Goal: Task Accomplishment & Management: Complete application form

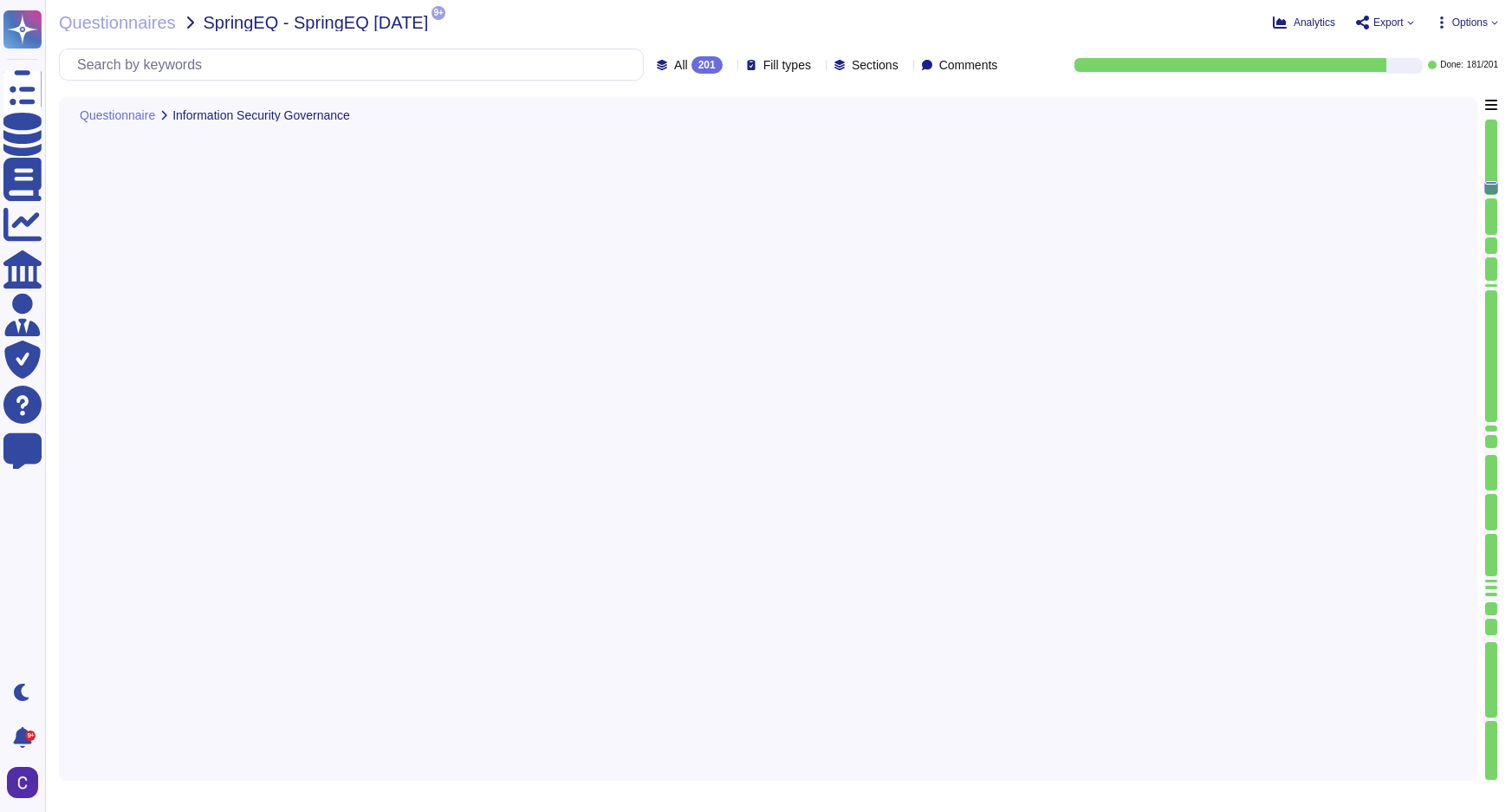
type textarea "Yes, identified issues are supported by remediation plans that are documented a…"
type textarea "Yes, internal security staff receive system security alerts, advisories, and di…"
type textarea "Yes, a Risk Management Policy is in place, maintained, and reviewed annually by…"
type textarea "Yes, an annual Risk Assessment has been conducted in the past 12 months, with t…"
type textarea "No breaches have occurred within the last 36 months. Critical findings will be …"
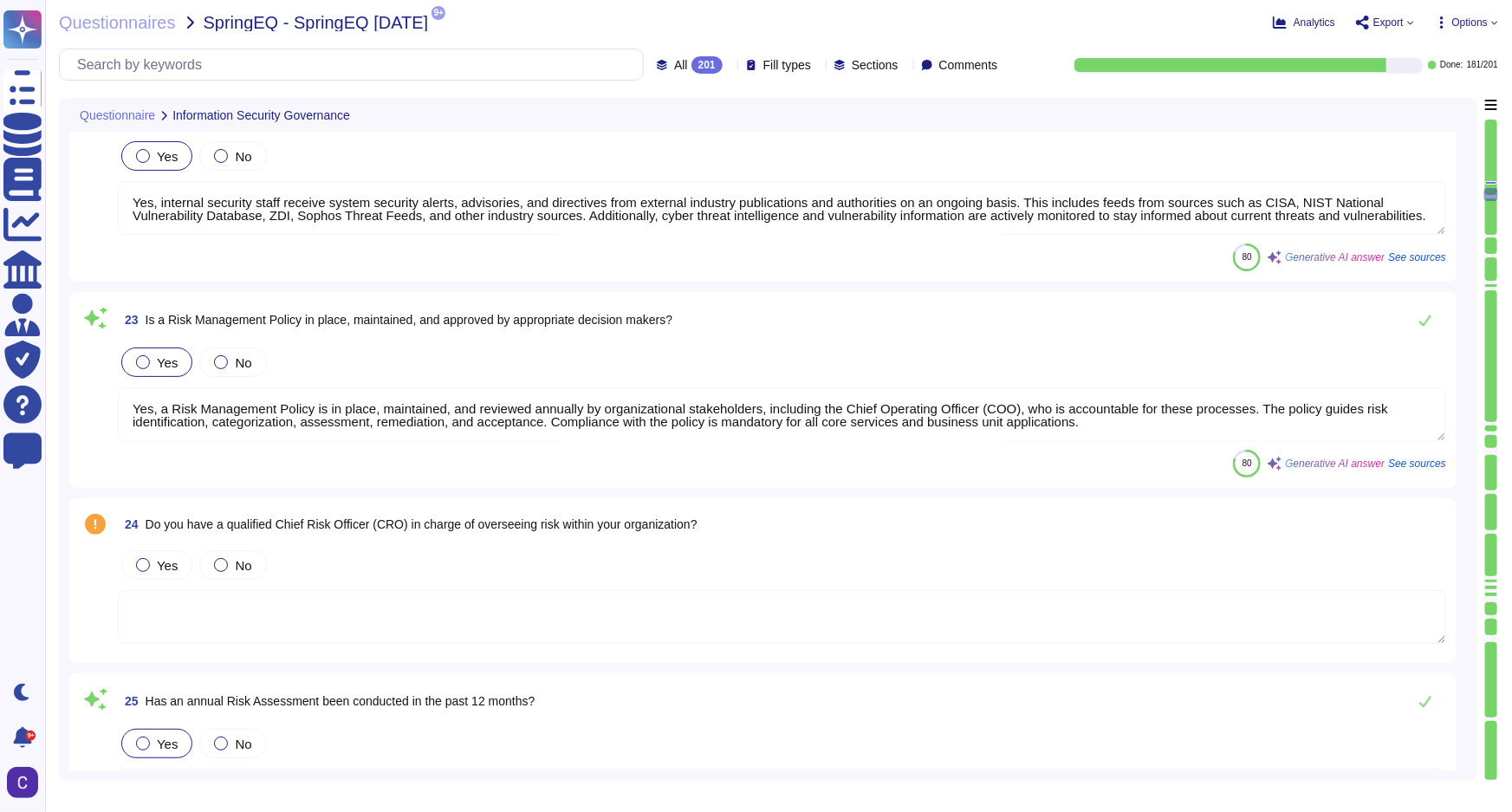
scroll to position [5298, 0]
type textarea "Yes, a formal process is in place to remediate findings from security and priva…"
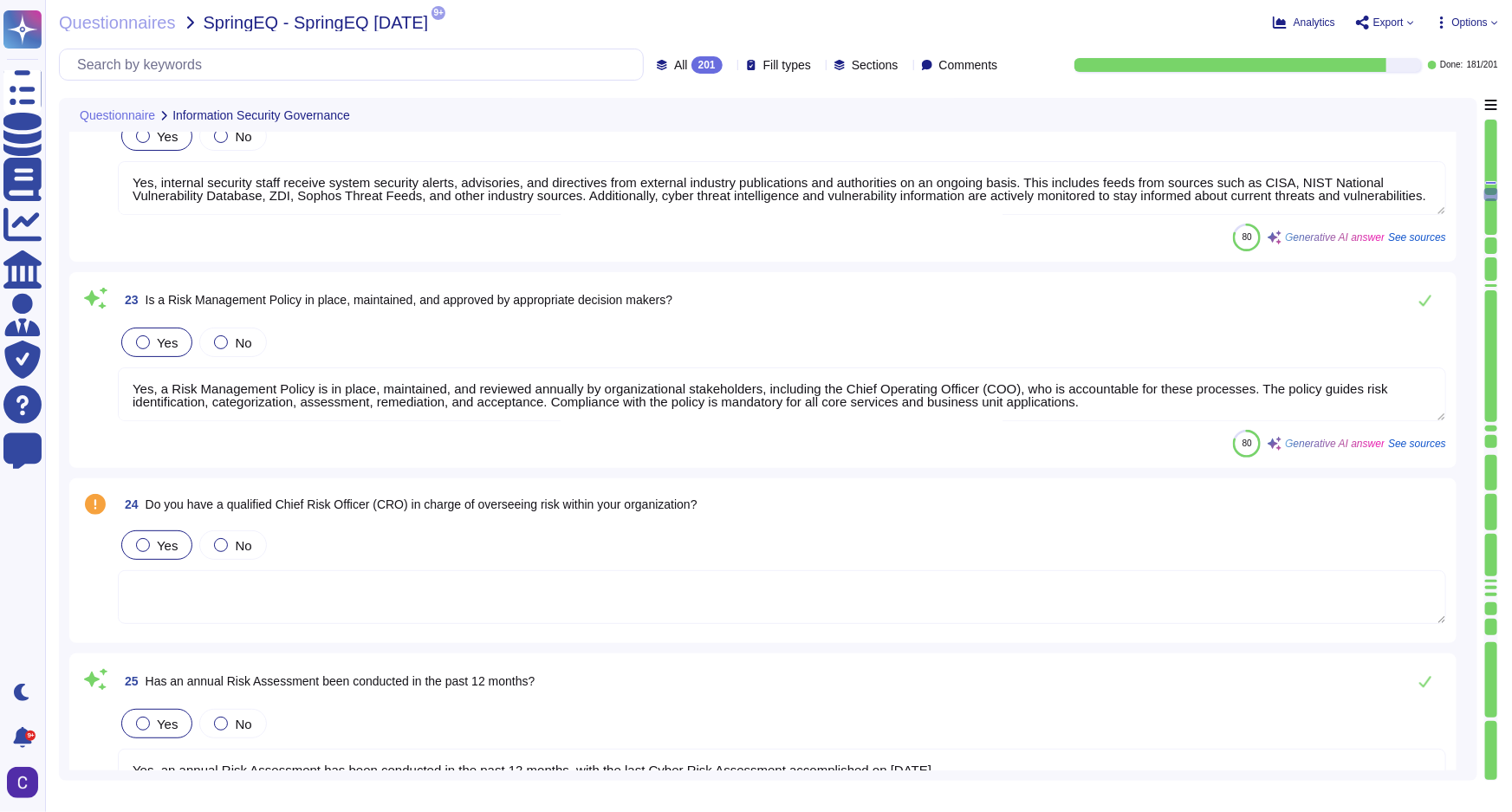
click at [150, 548] on div "Yes" at bounding box center [157, 545] width 71 height 30
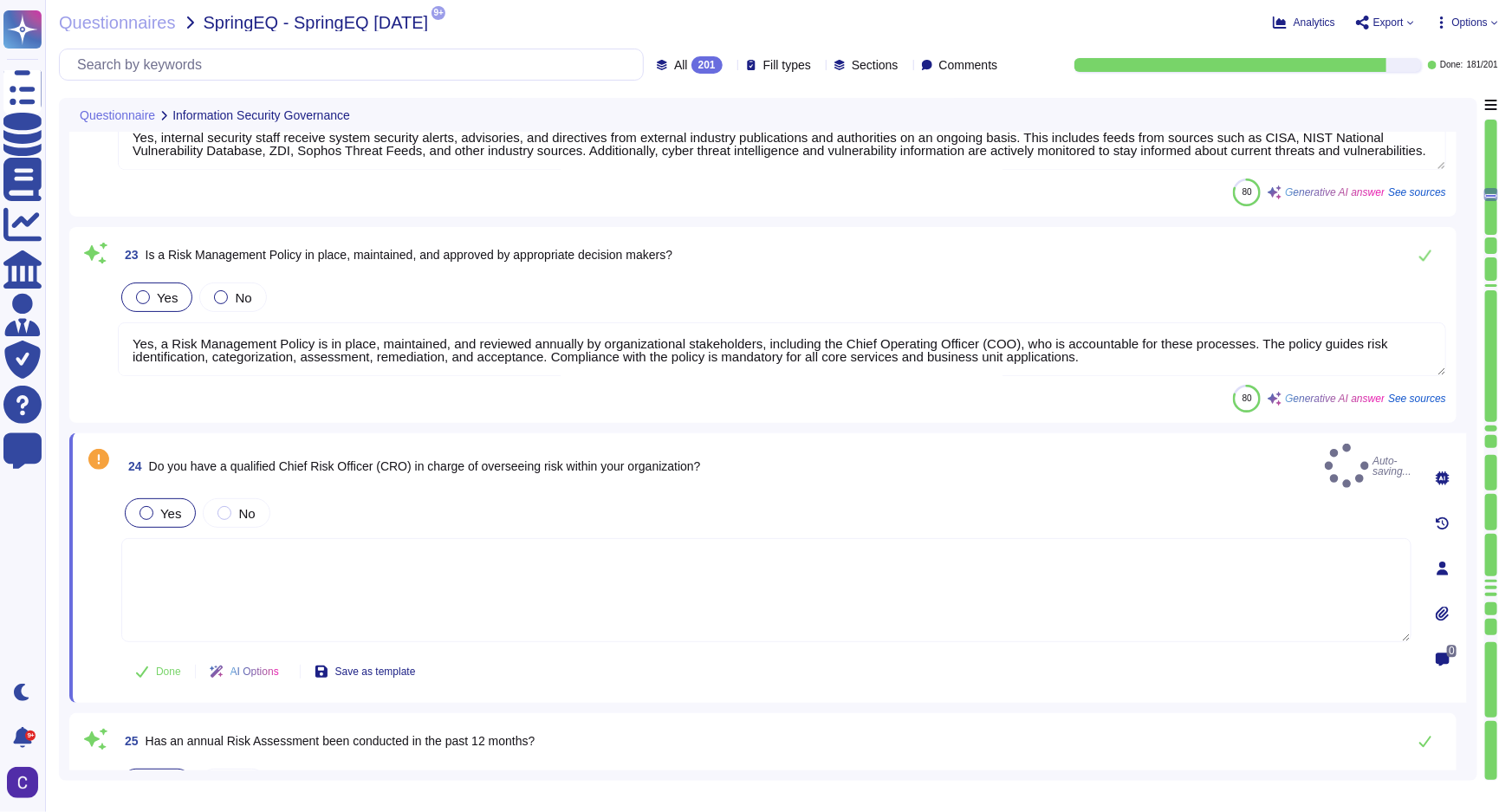
type textarea "Yes, a formal process is in place to remediate findings from security and priva…"
click at [718, 465] on div "24 Do you have a qualified Chief Risk Officer (CRO) in charge of overseeing ris…" at bounding box center [767, 465] width 1290 height 45
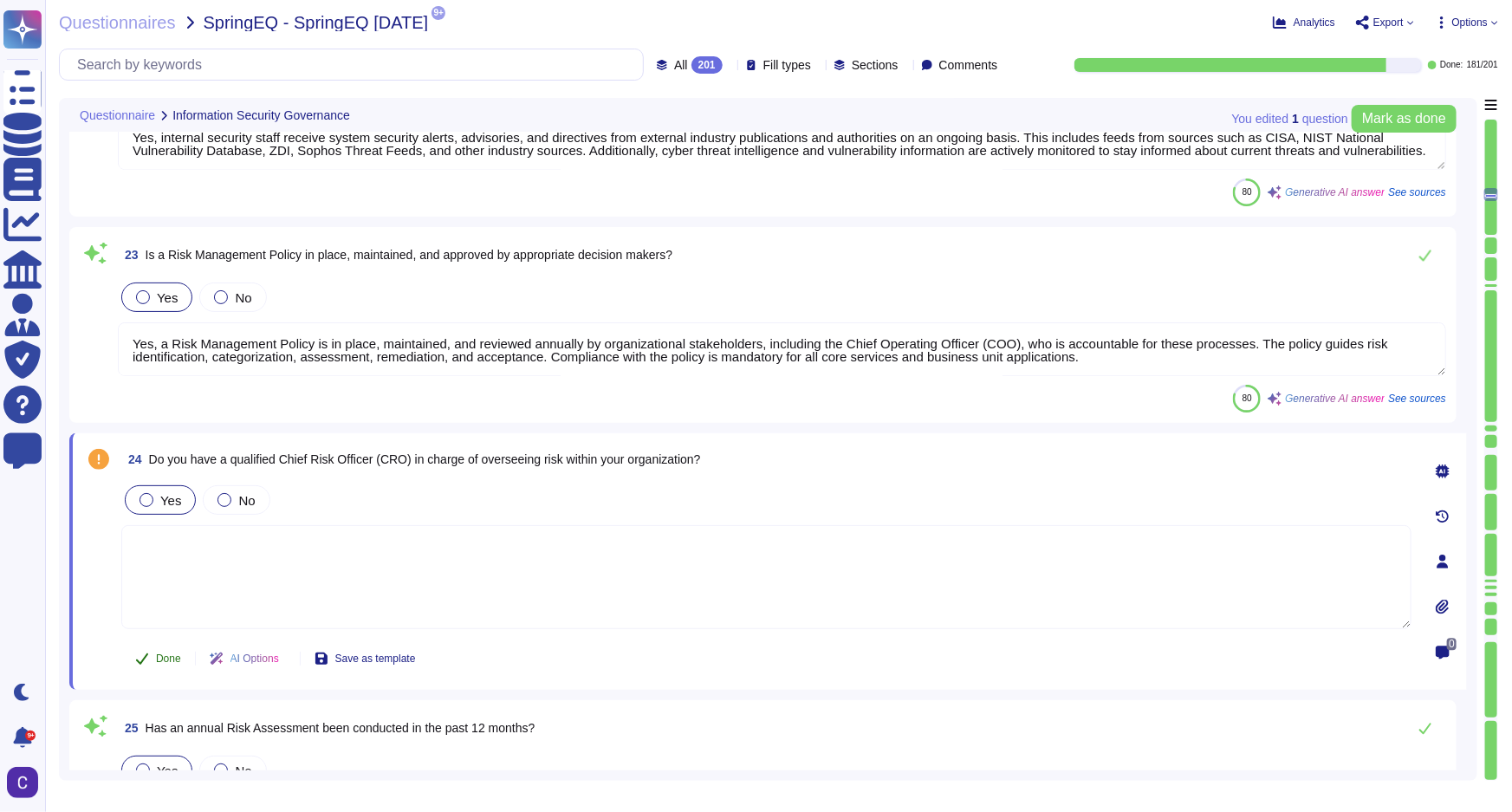
click at [145, 654] on icon at bounding box center [142, 659] width 14 height 14
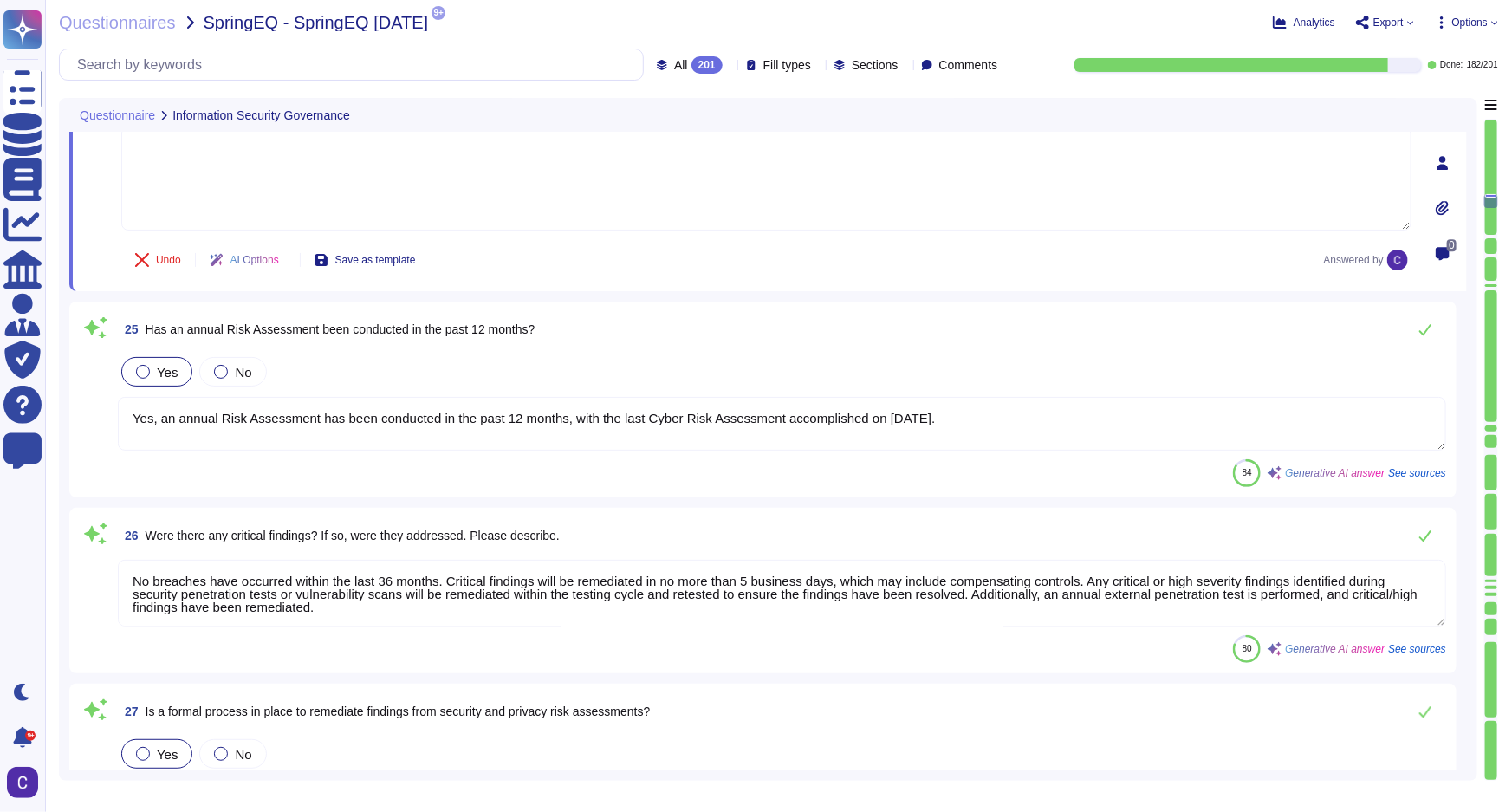
type textarea "Yes, there is an Asset Management Policy in place at Asurity. It applies to all…"
type textarea "Yes, hardware components are inventoried in accordance with the Asset Managemen…"
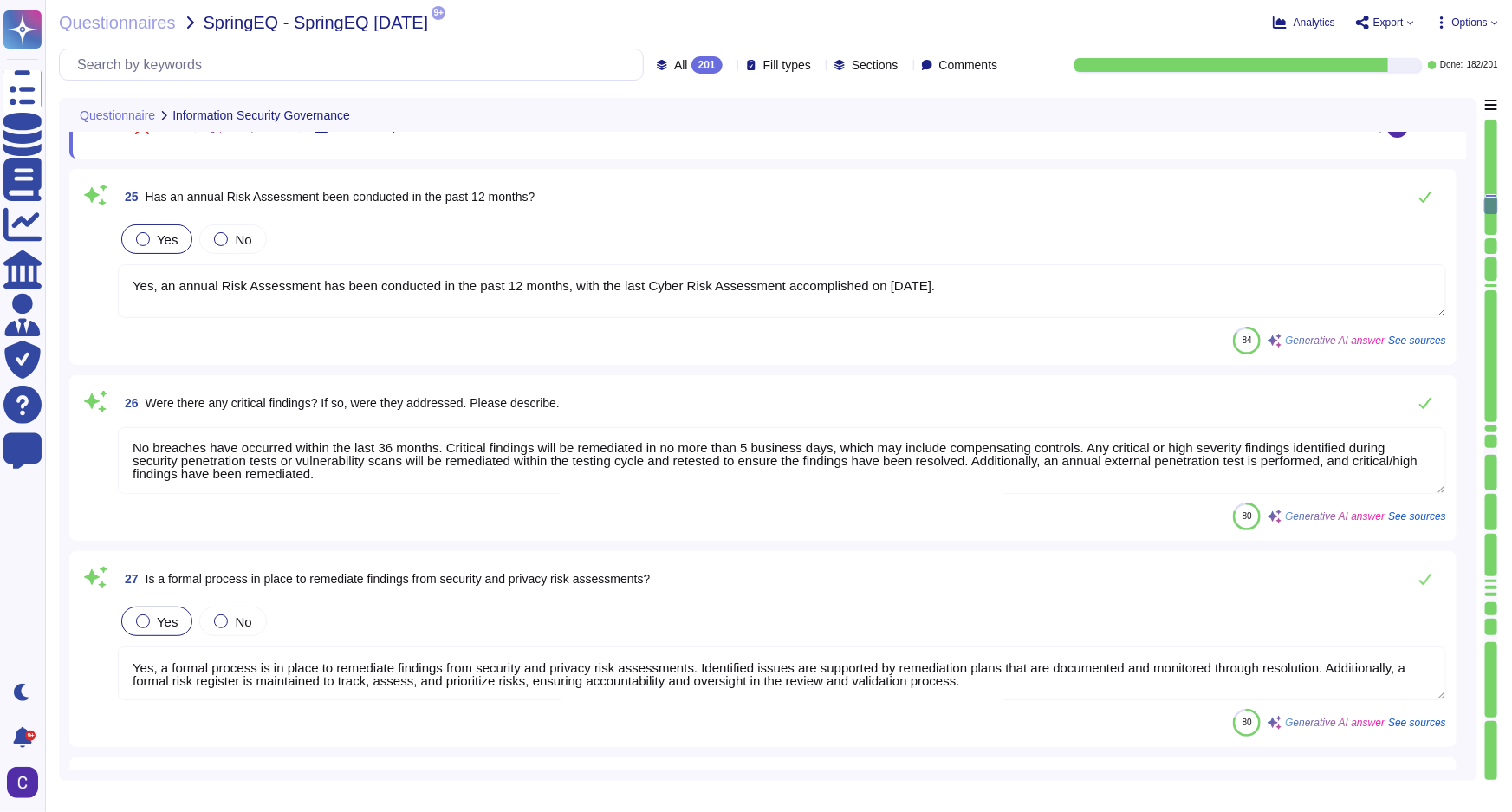
scroll to position [6007, 0]
type textarea "Yes, Asurity maintains an asset inventory that tracks all electronic assets exc…"
type textarea "Yes, the Asset Inventory is updated when system components enter and exit facil…"
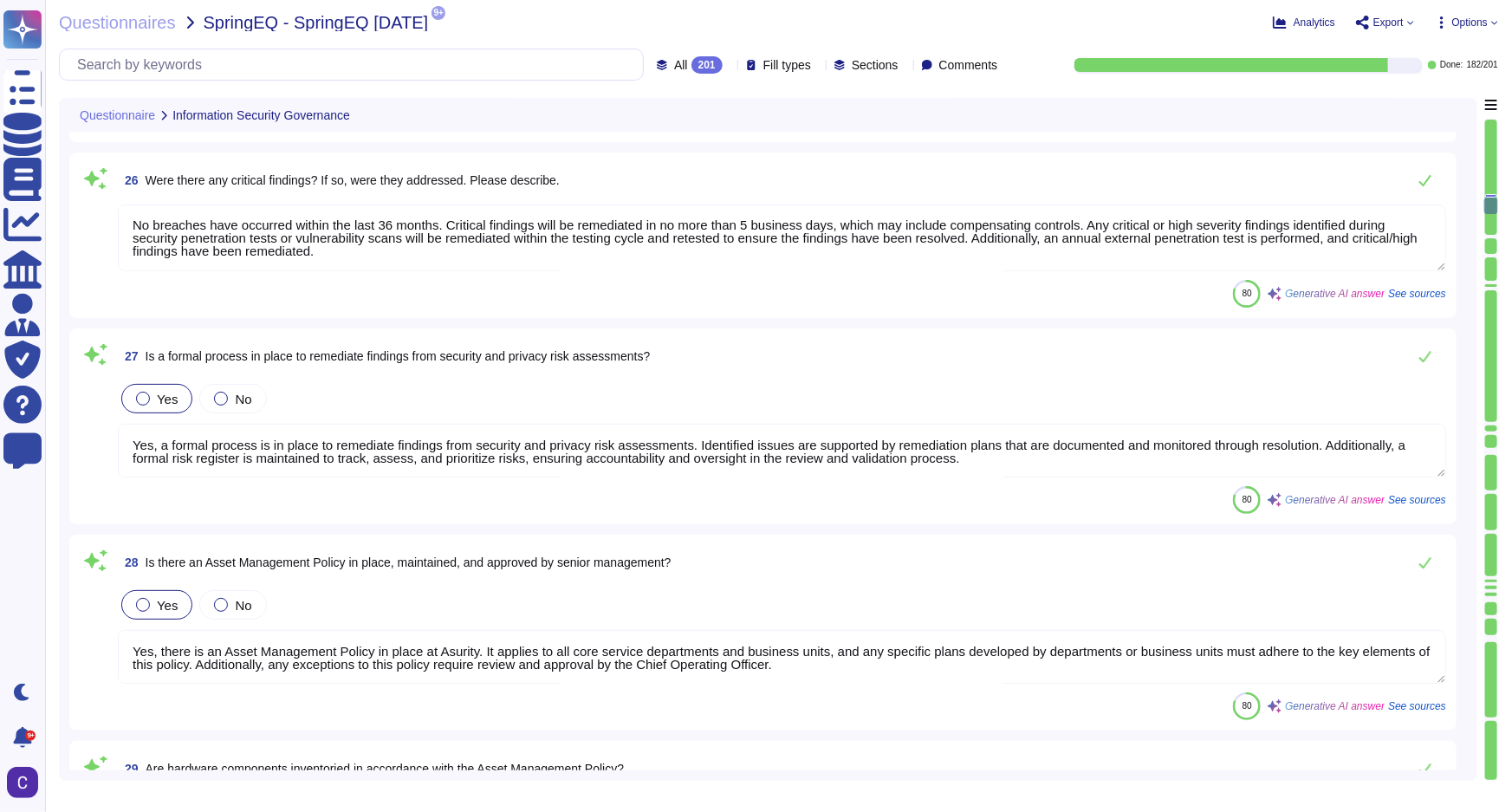
click at [229, 662] on textarea "Yes, there is an Asset Management Policy in place at Asurity. It applies to all…" at bounding box center [782, 657] width 1329 height 53
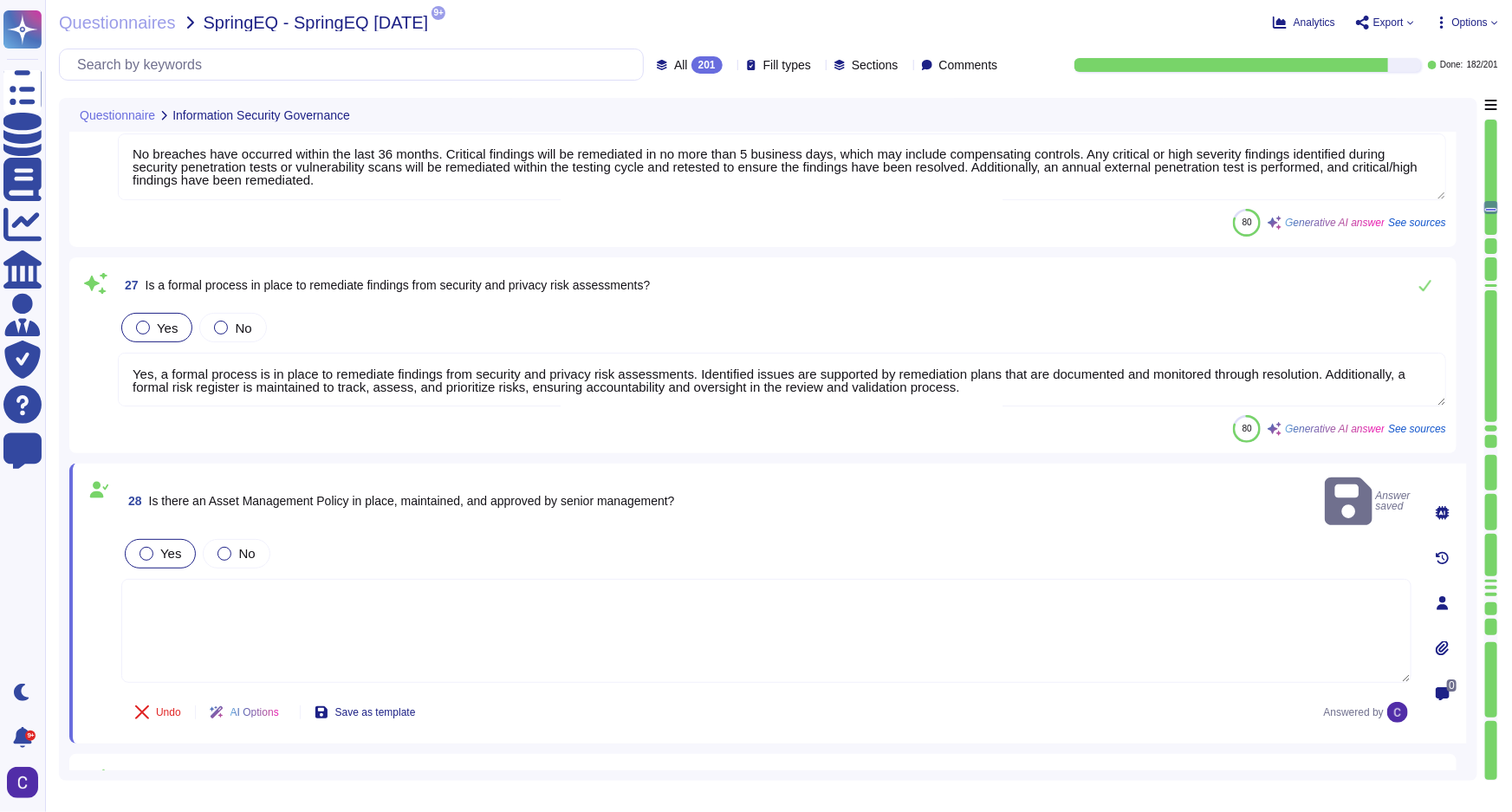
scroll to position [1, 0]
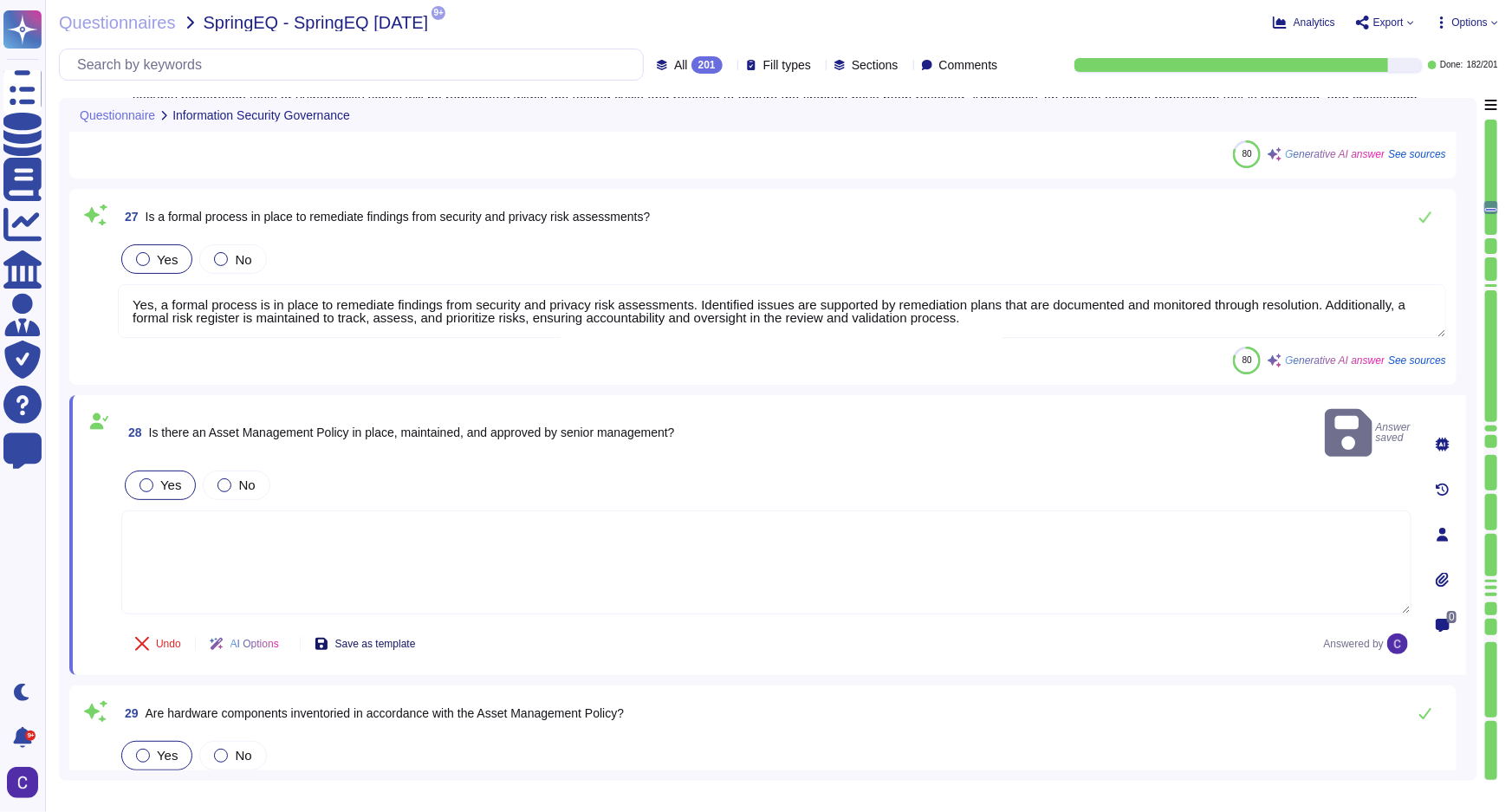
type textarea "Yes, software components are inventoried in accordance with the Asset Managemen…"
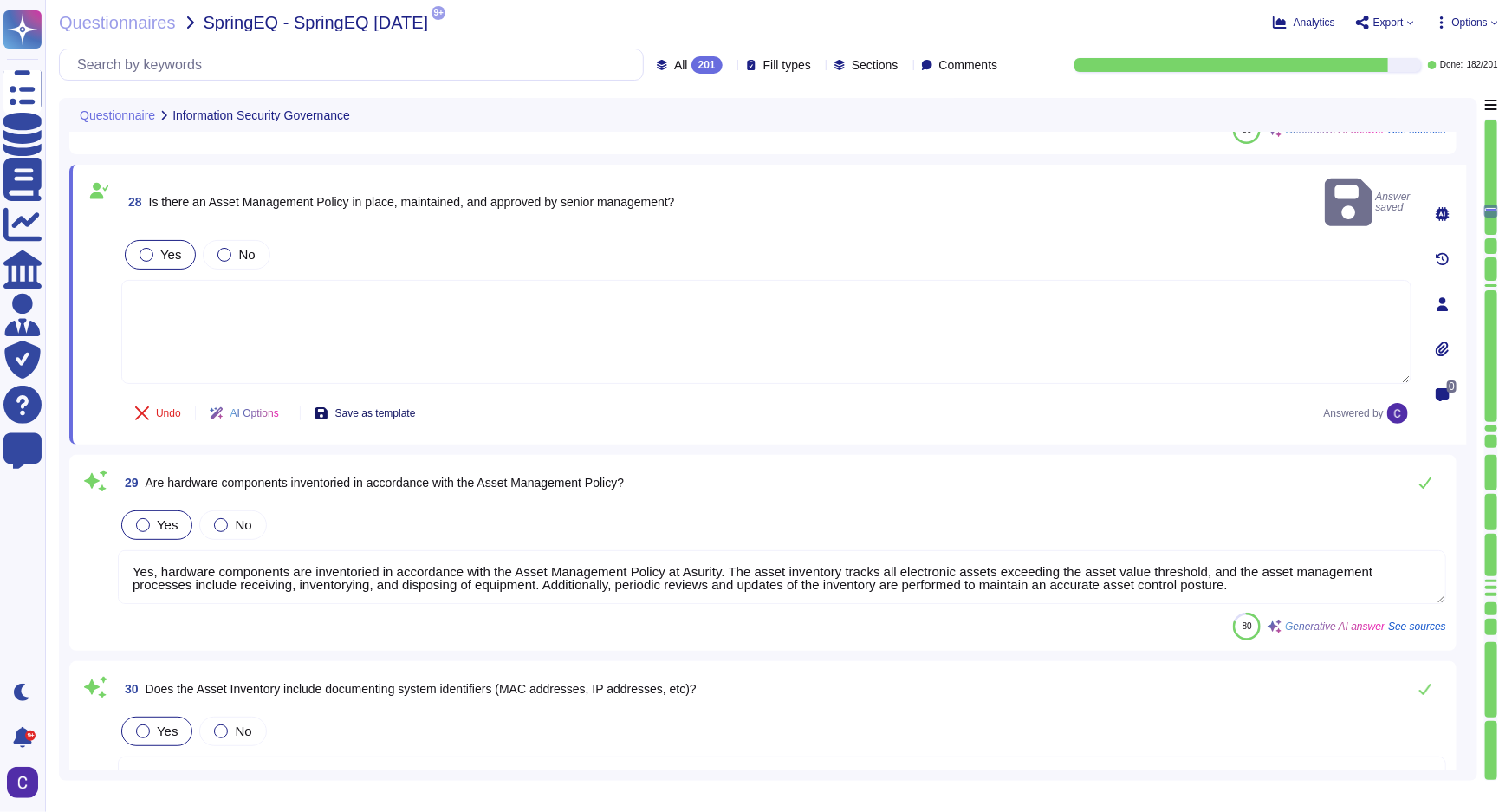
scroll to position [6401, 0]
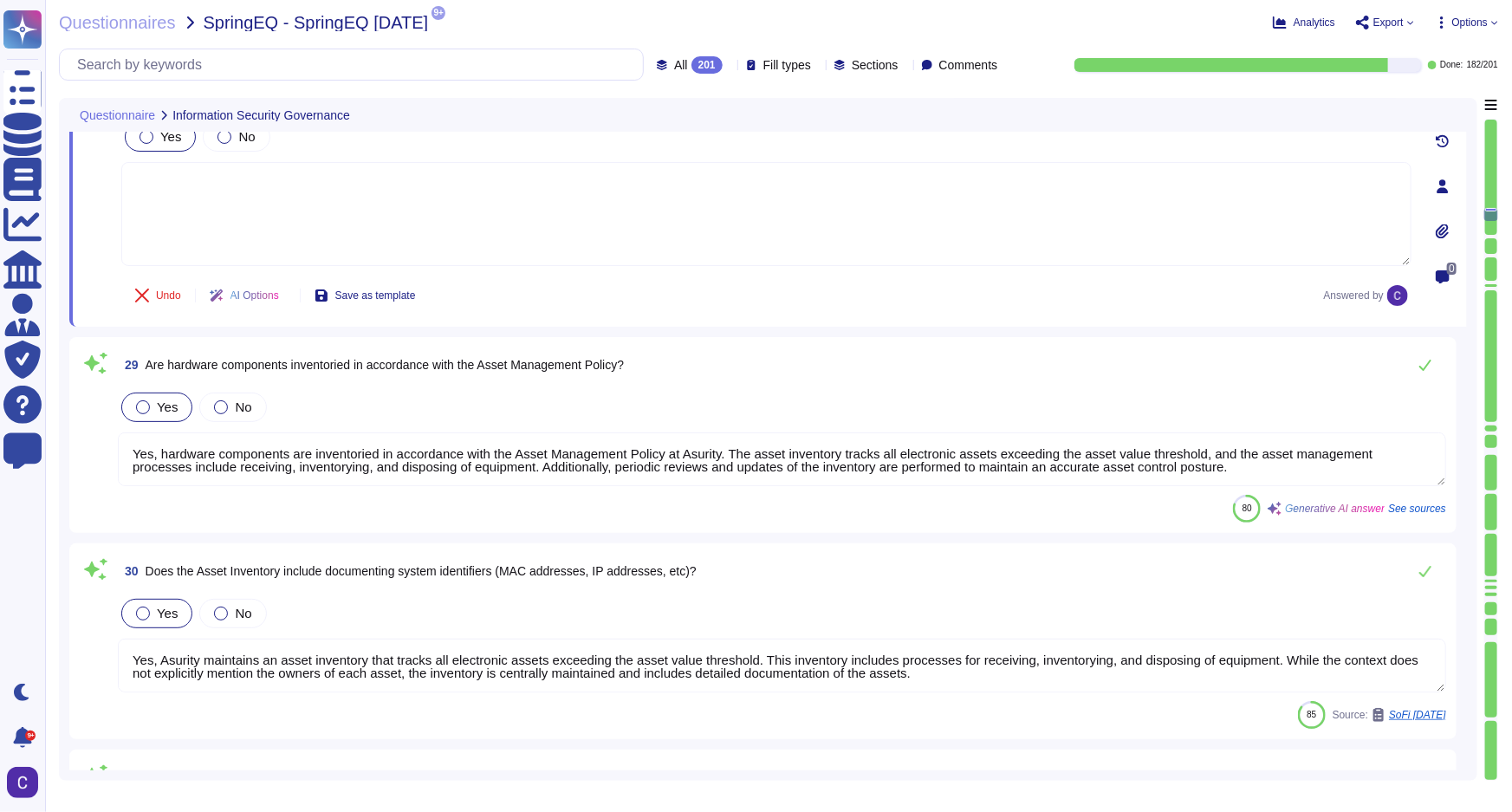
type textarea "Yes, Asurity maintains an asset inventory that tracks all electronic assets exc…"
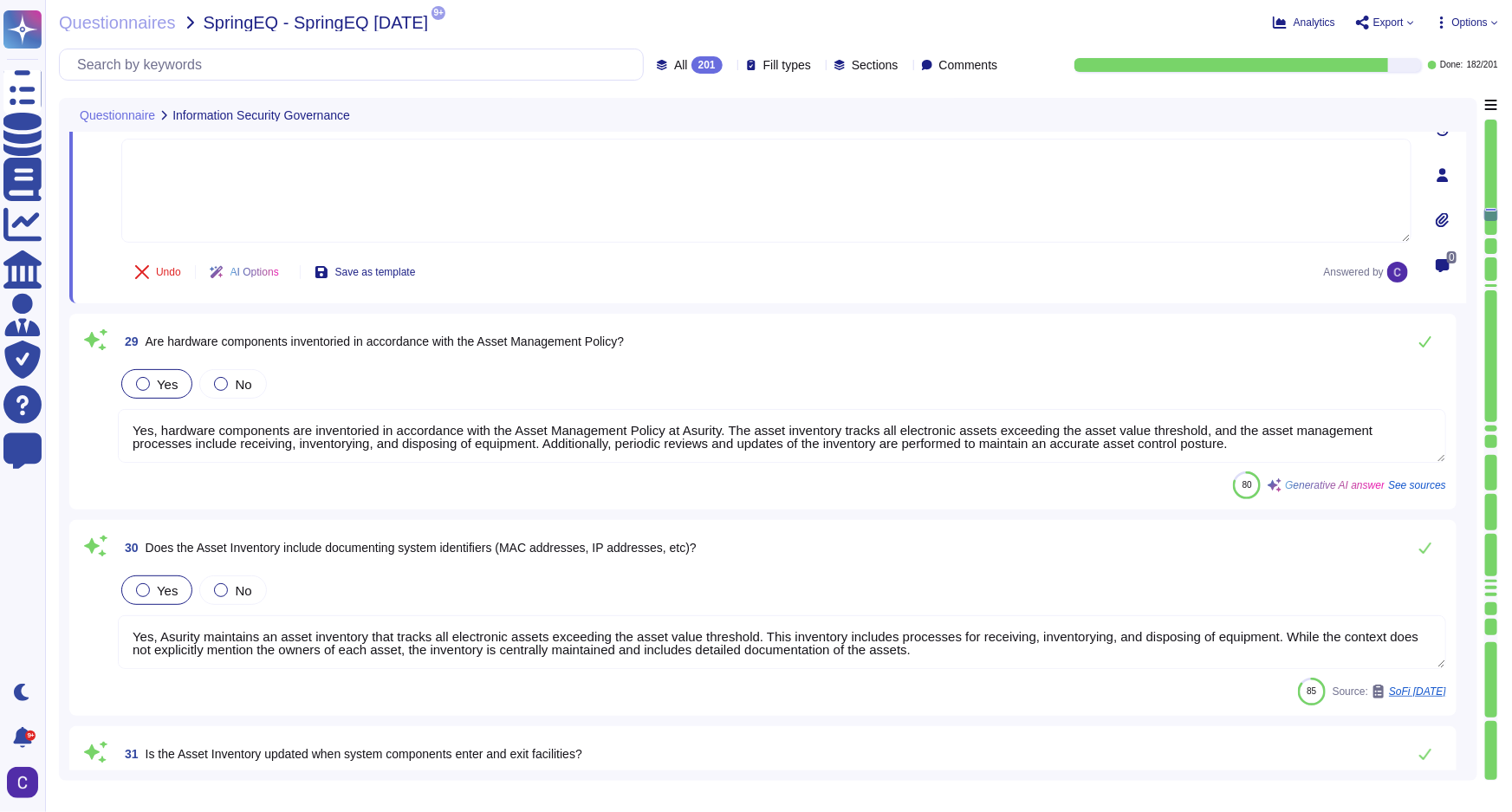
click at [1239, 430] on textarea "Yes, hardware components are inventoried in accordance with the Asset Managemen…" at bounding box center [782, 435] width 1329 height 53
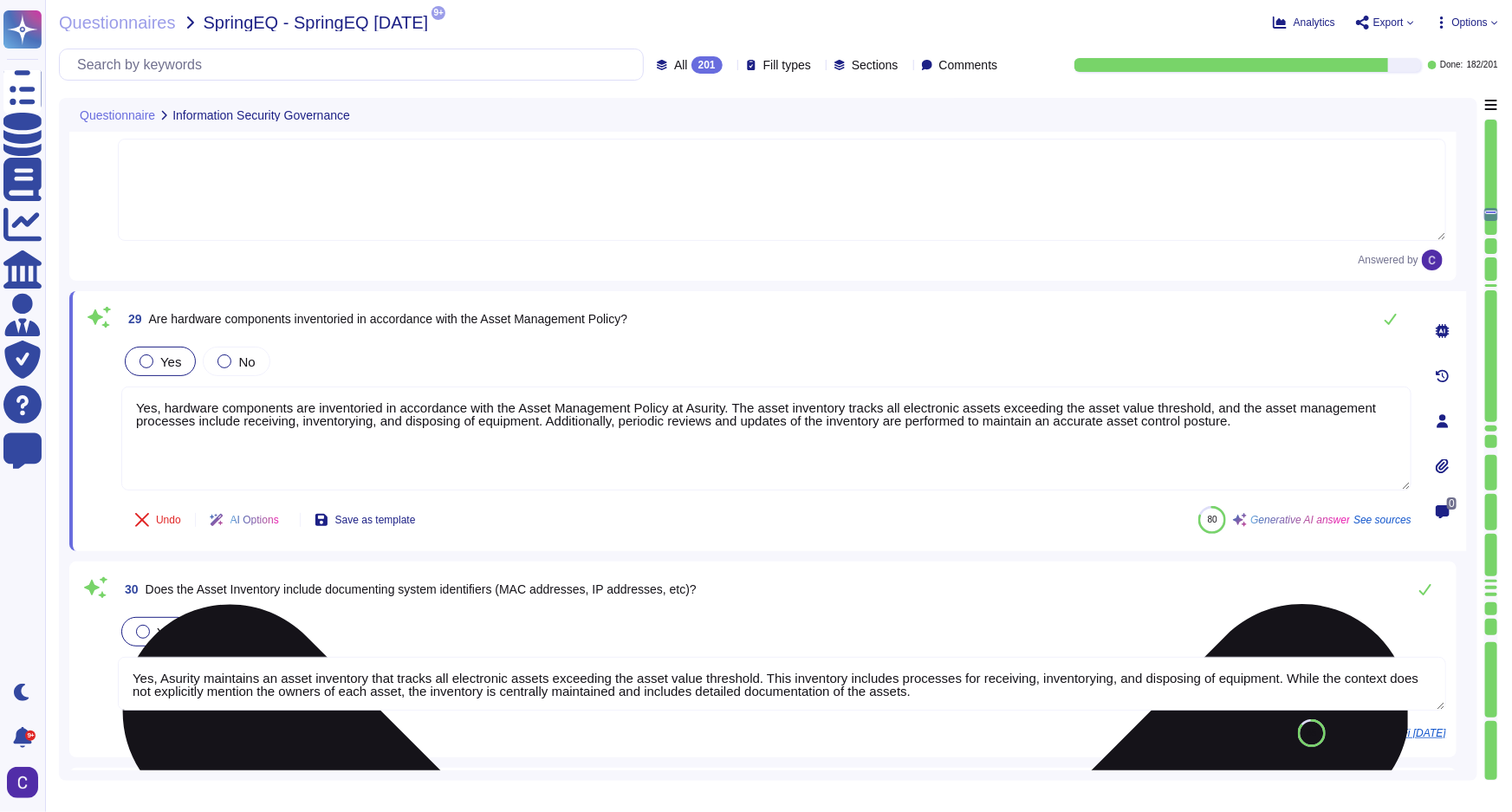
type textarea "Yes, Asurity maintains an asset inventory that tracks all electronic assets exc…"
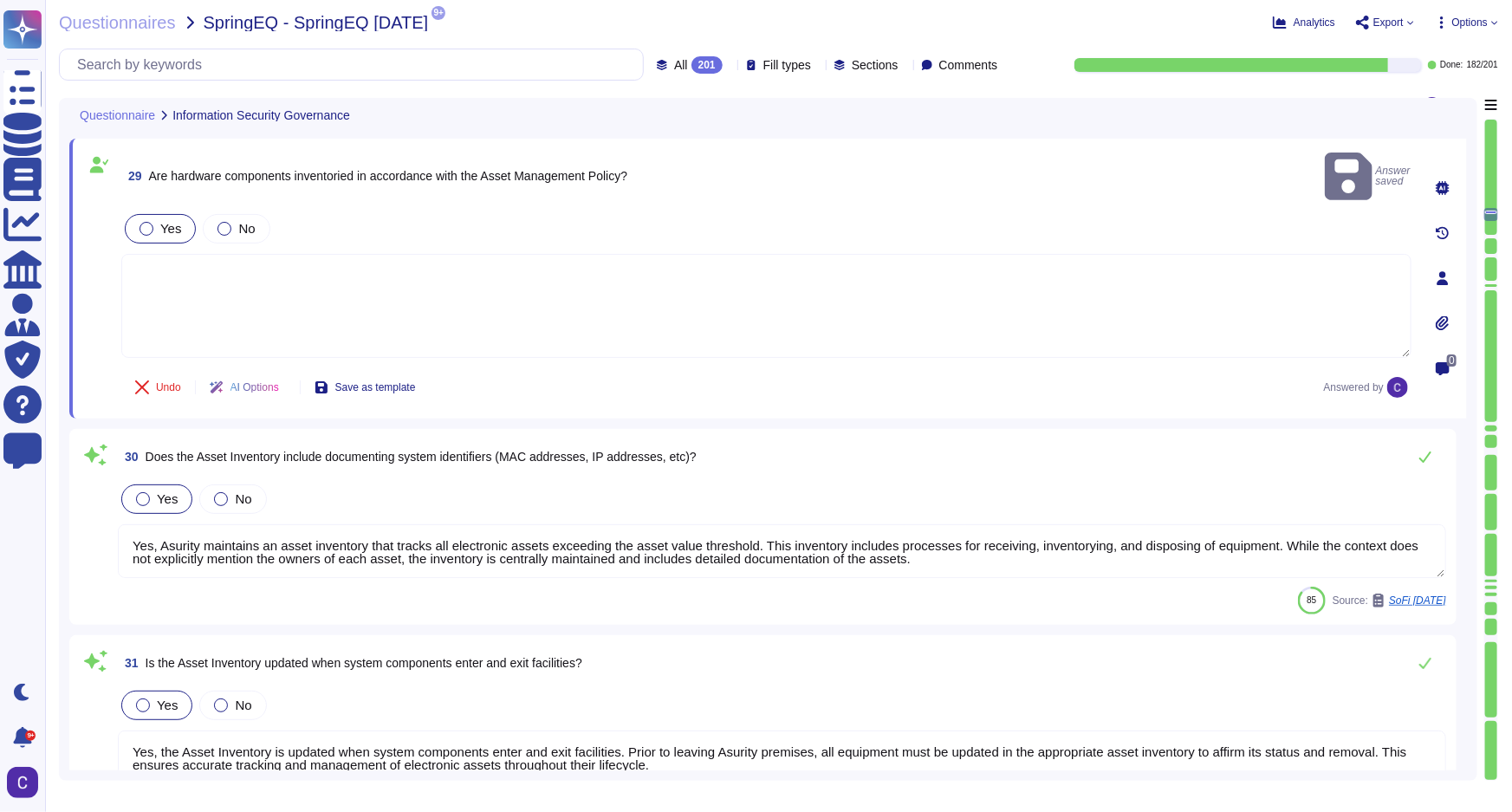
scroll to position [6558, 0]
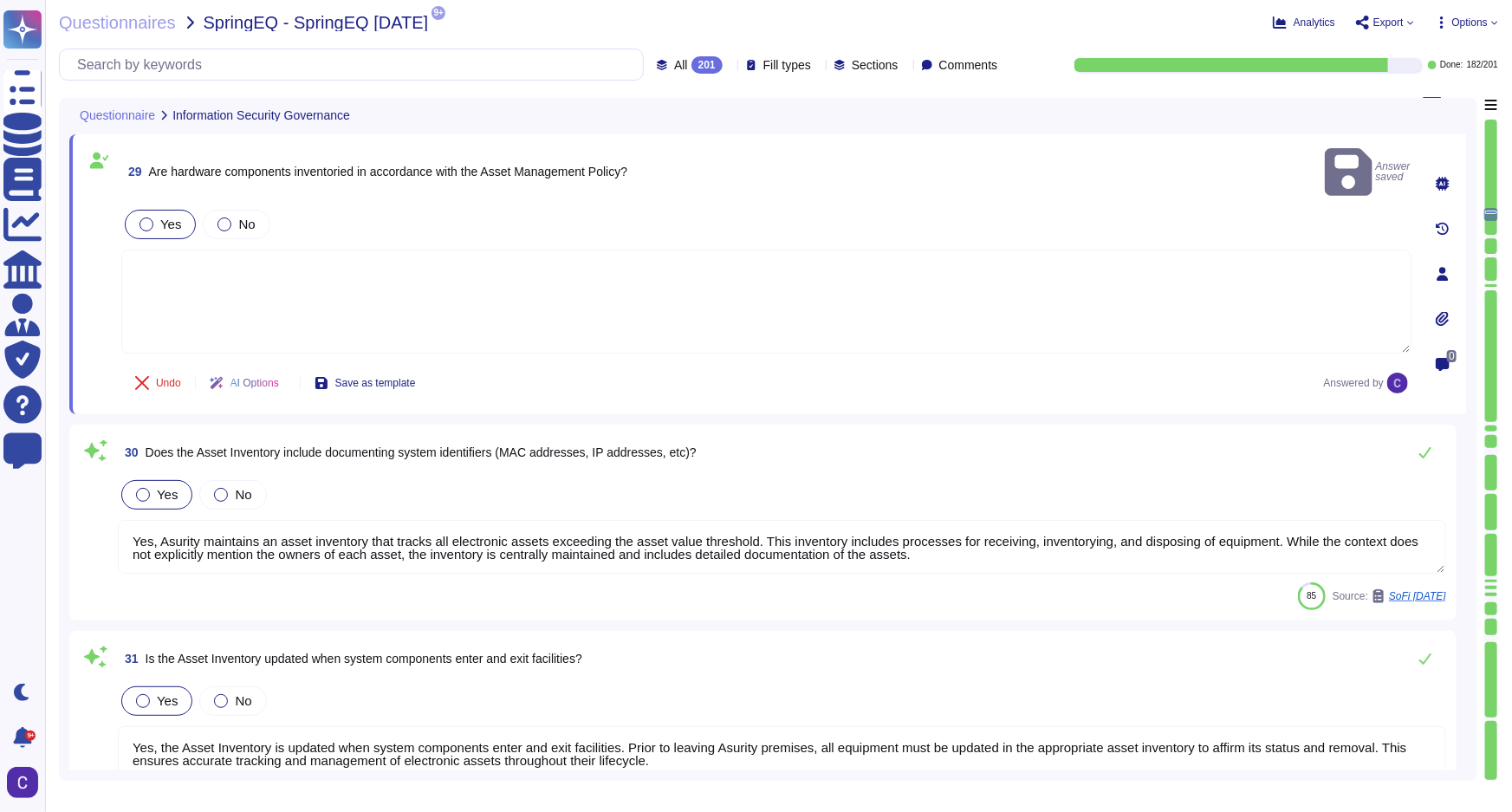
click at [1414, 519] on textarea "Yes, Asurity maintains an asset inventory that tracks all electronic assets exc…" at bounding box center [782, 546] width 1329 height 53
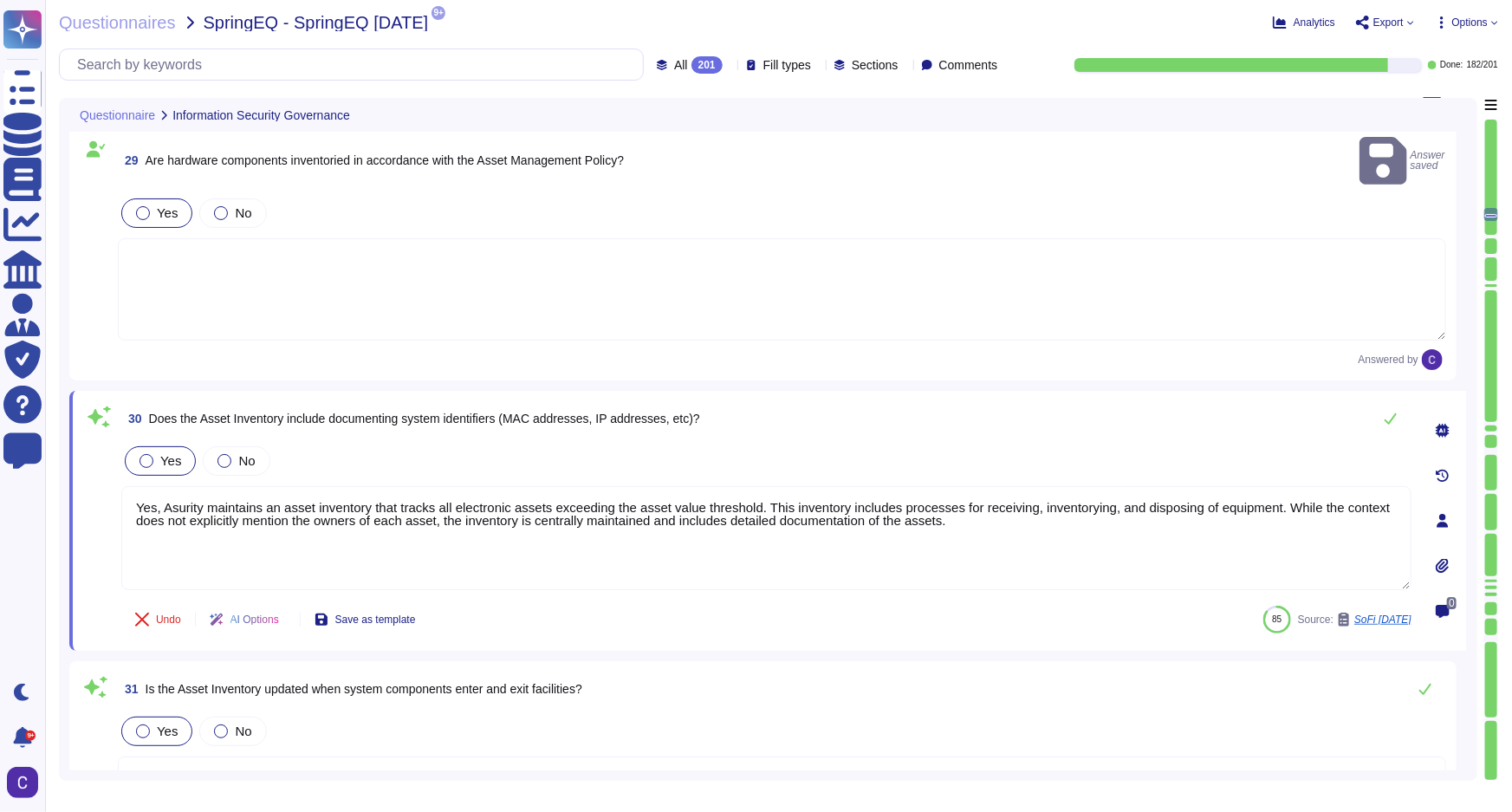
type textarea "Yes, Asurity maintains an asset inventory that tracks all electronic assets exc…"
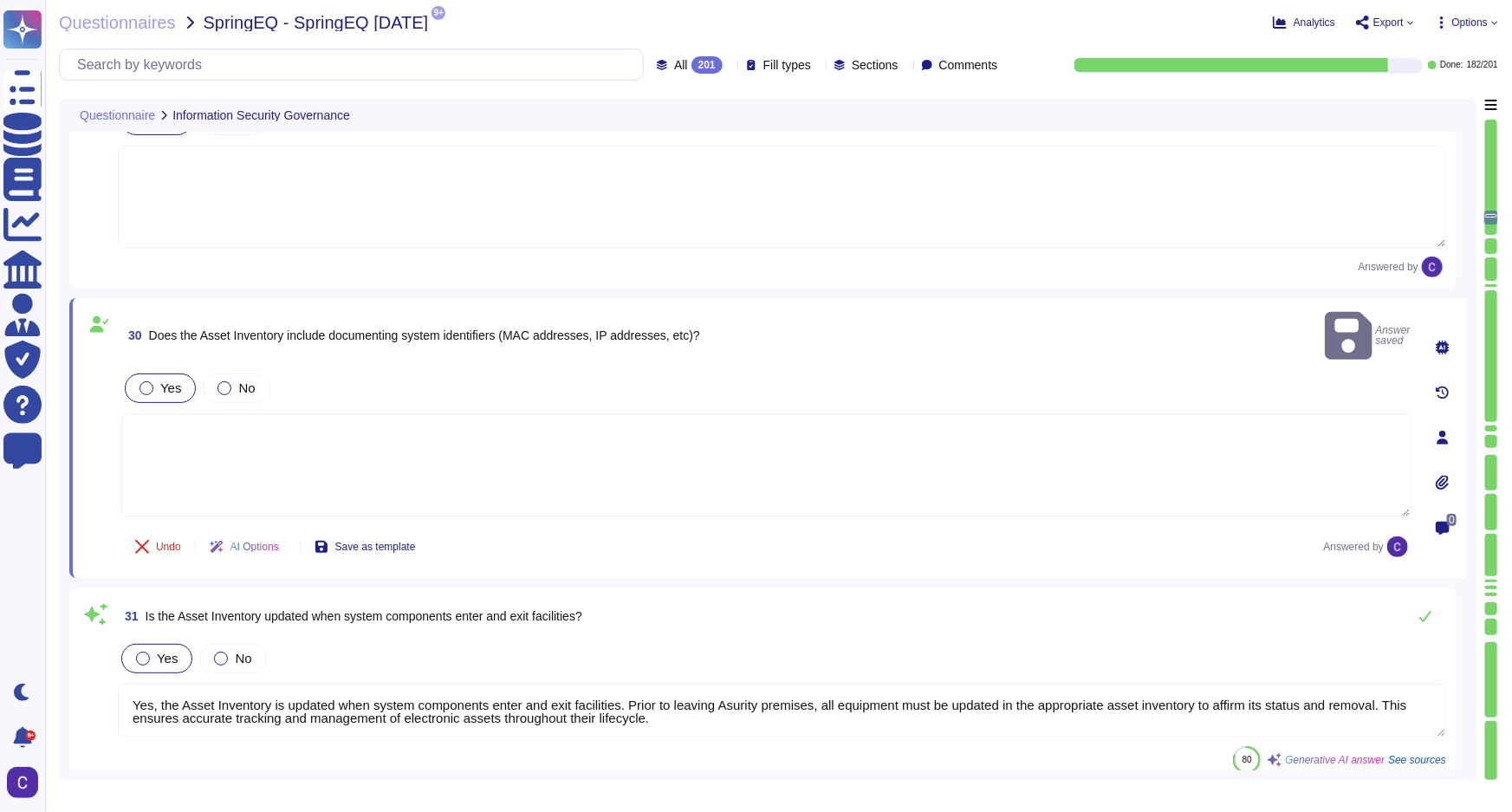
type textarea "Yes, our organization has a Chief Information Security Officer (CISO) who is ac…"
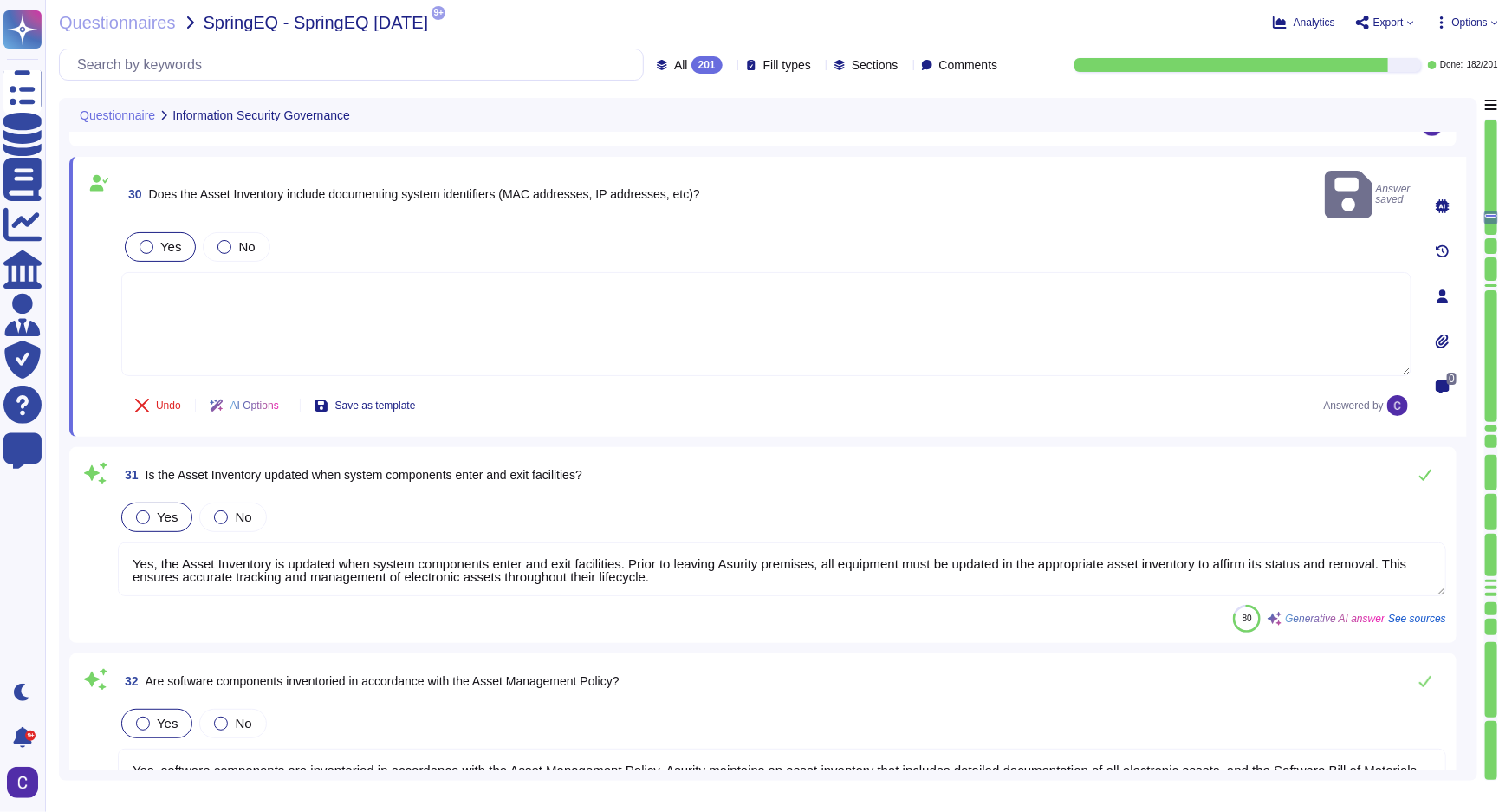
scroll to position [6795, 0]
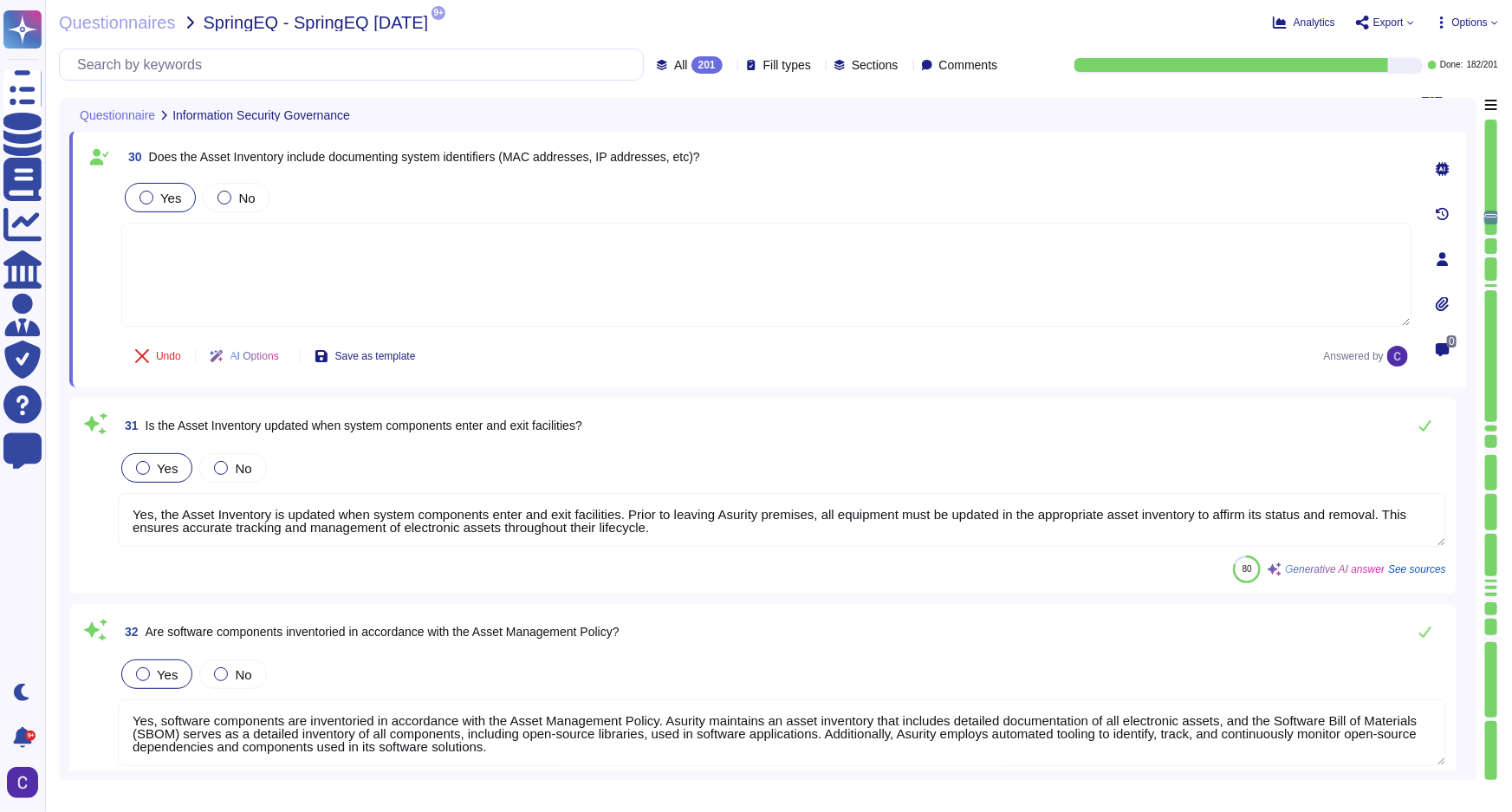
click at [1428, 512] on textarea "Yes, the Asset Inventory is updated when system components enter and exit facil…" at bounding box center [782, 519] width 1329 height 53
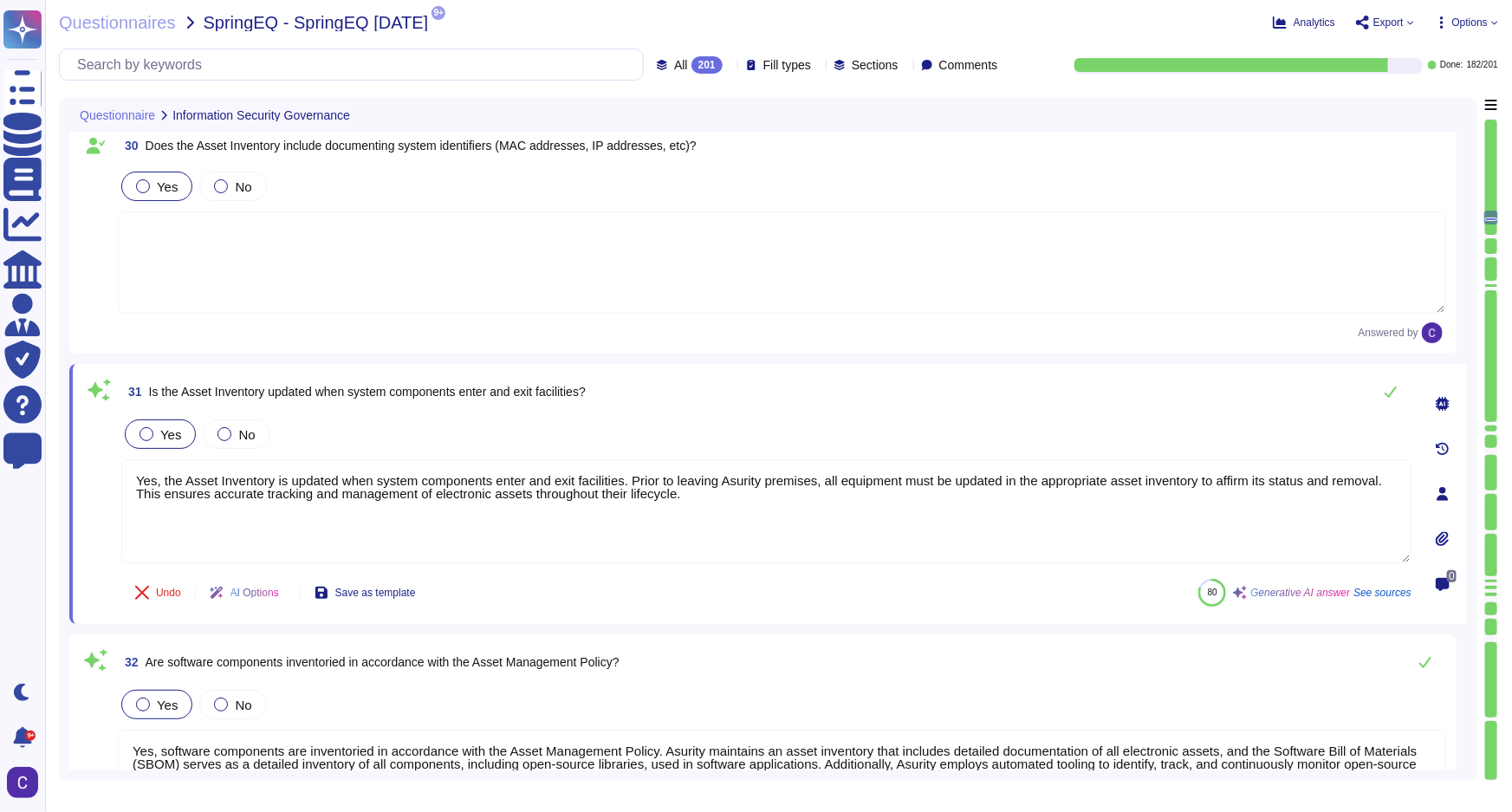
type textarea "Yes, our organization has a Chief Information Security Officer (CISO) who is ac…"
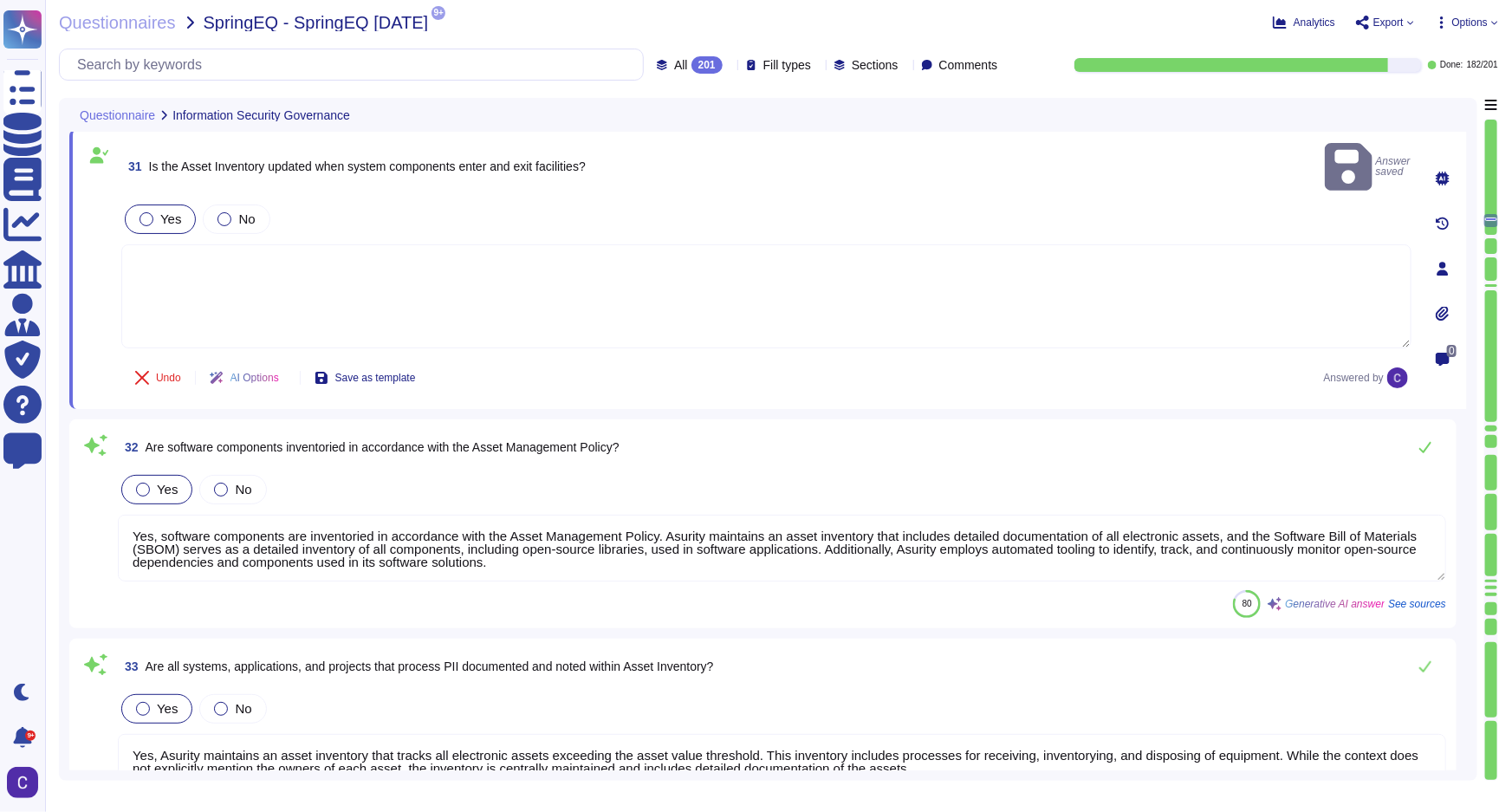
type textarea "Yes, a Network Management Policy is in place, which outlines the principles and…"
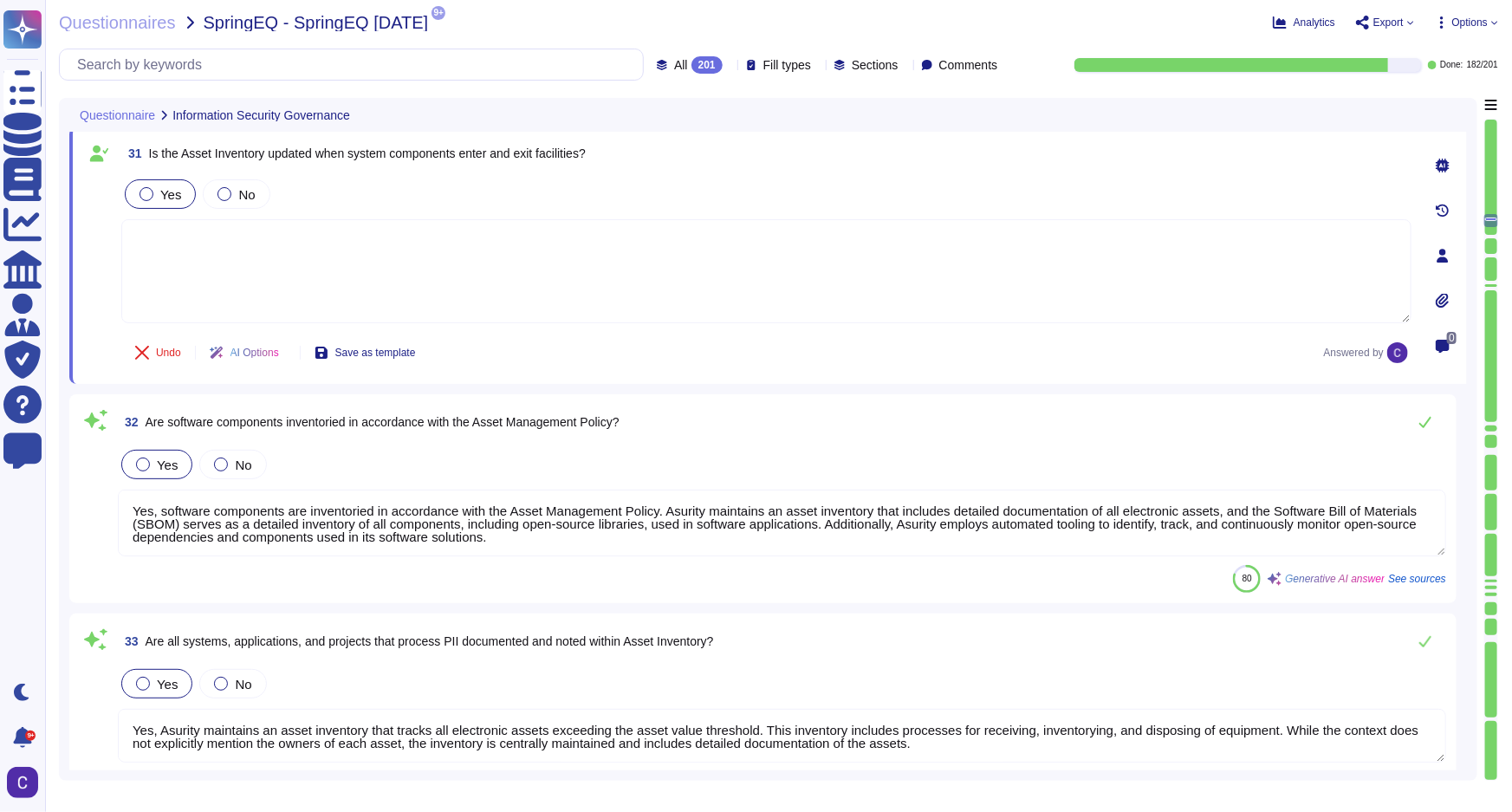
click at [1407, 504] on textarea "Yes, software components are inventoried in accordance with the Asset Managemen…" at bounding box center [782, 522] width 1329 height 66
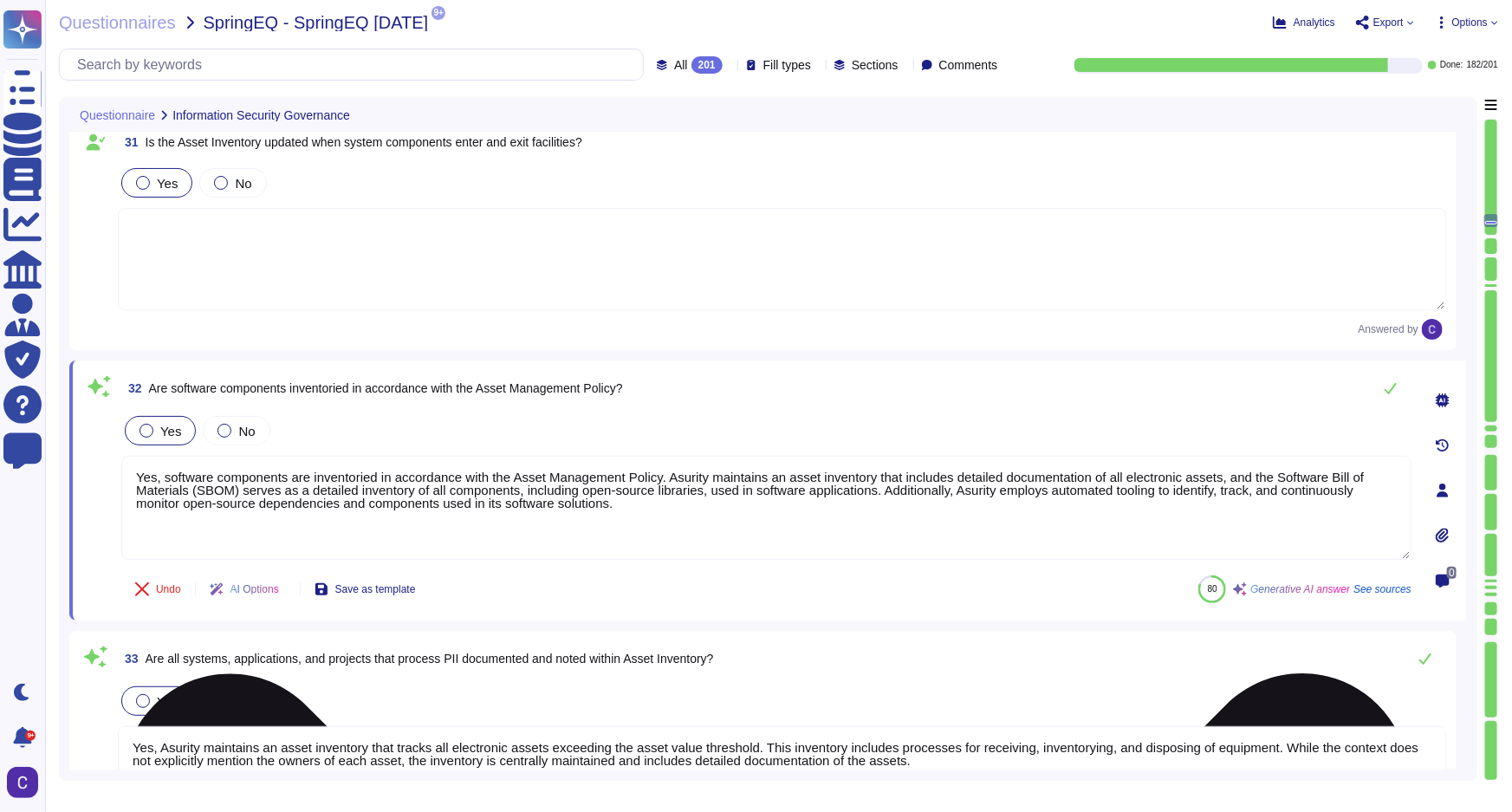
type textarea "Yes, a Network Management Policy is in place, which outlines the principles and…"
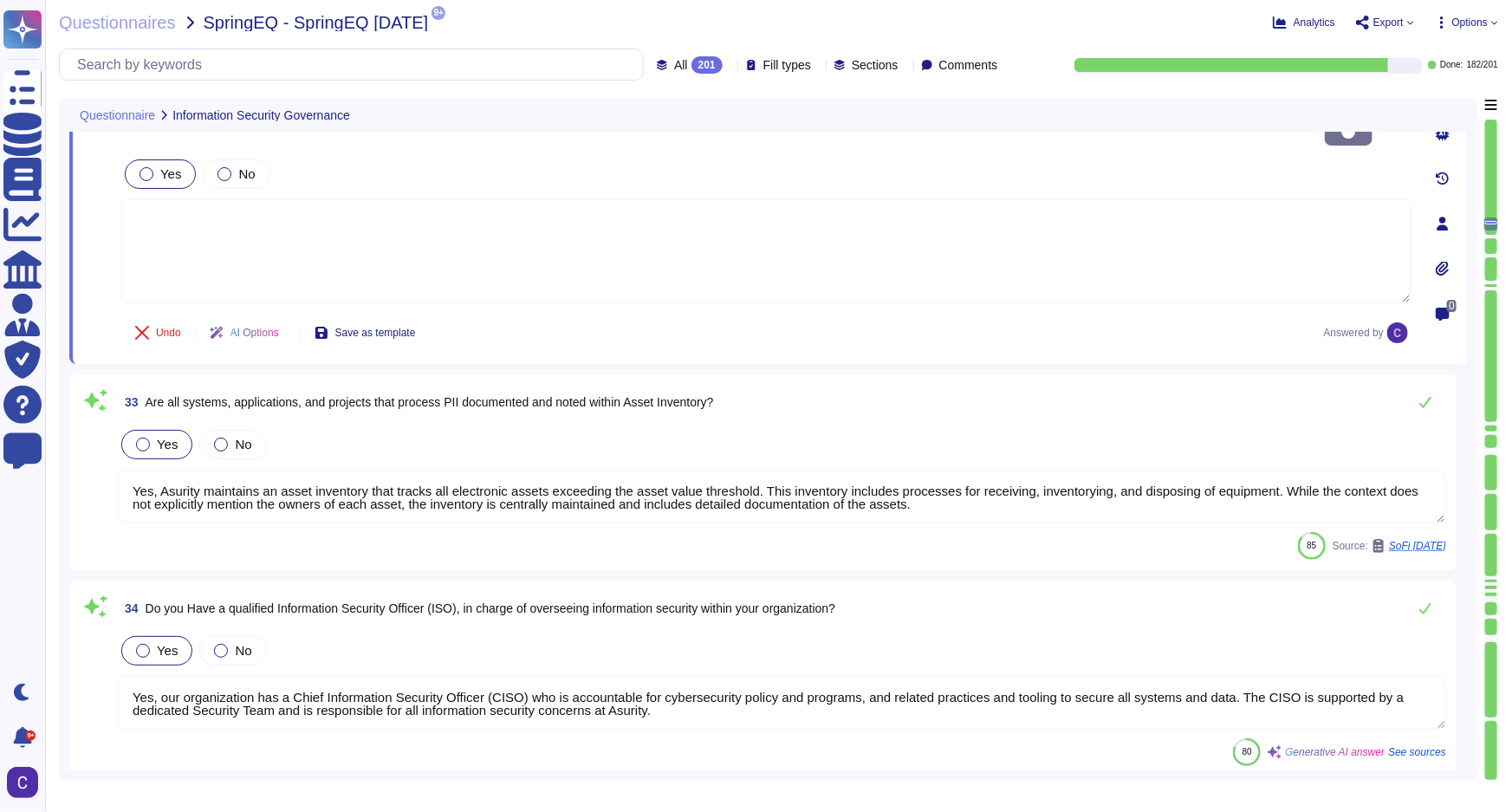
scroll to position [7346, 0]
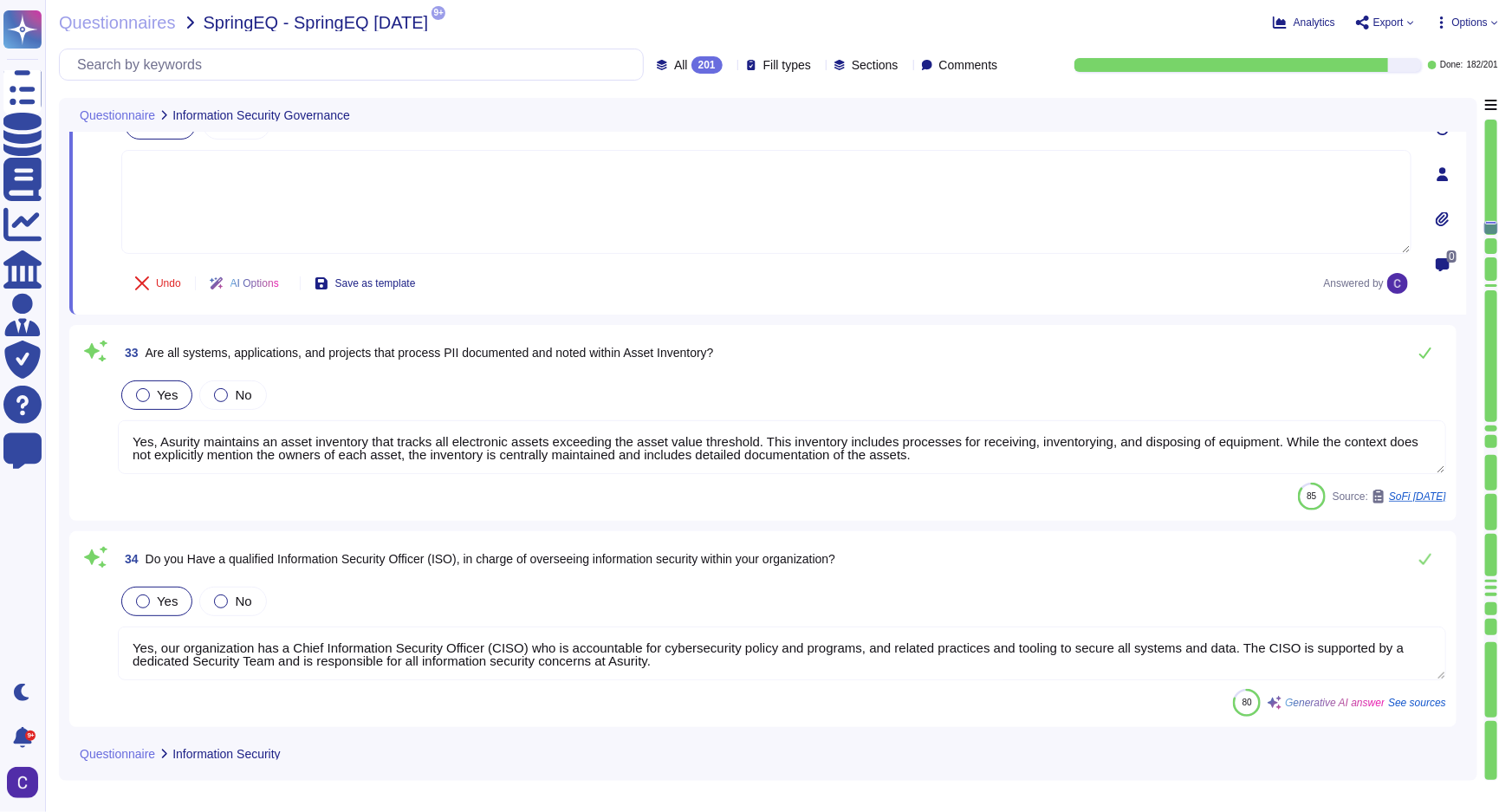
type textarea "Yes, Intrusion Detection/Prevention Systems (IDS/IPS) are part of the Sophos XG…"
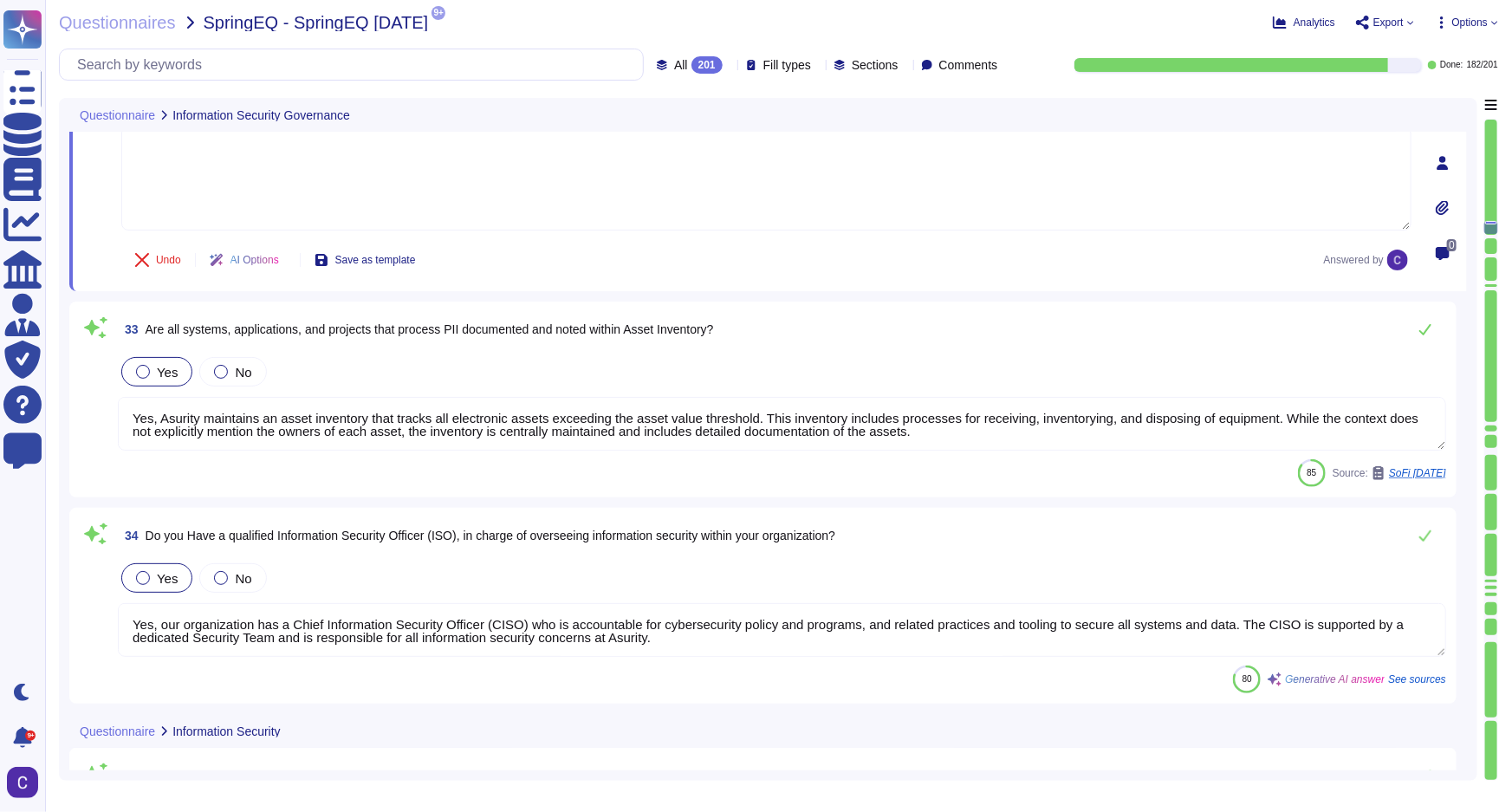
click at [1420, 407] on textarea "Yes, Asurity maintains an asset inventory that tracks all electronic assets exc…" at bounding box center [782, 423] width 1329 height 53
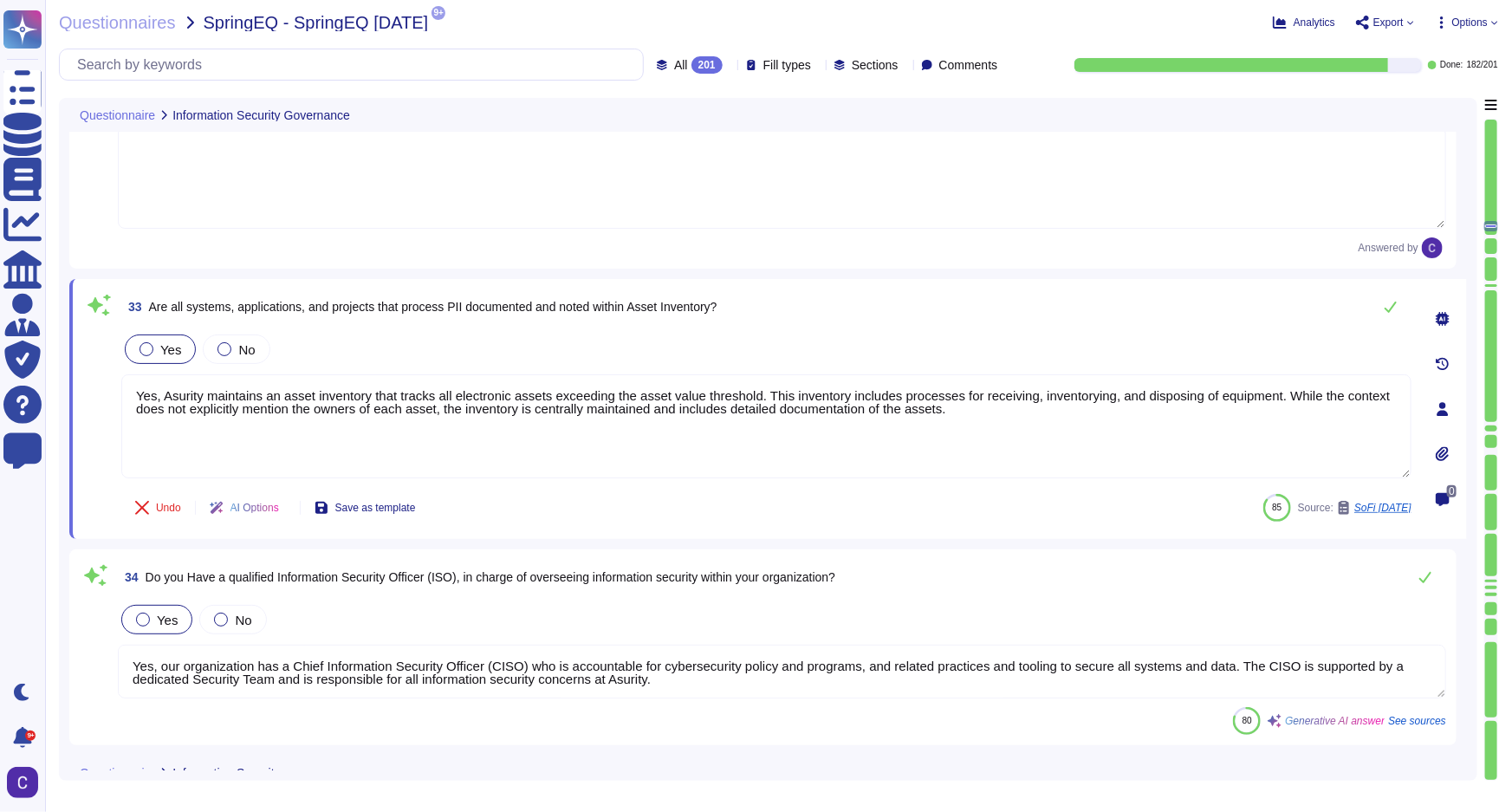
type textarea "Yes, Intrusion Detection/Prevention Systems (IDS/IPS) are part of the Sophos XG…"
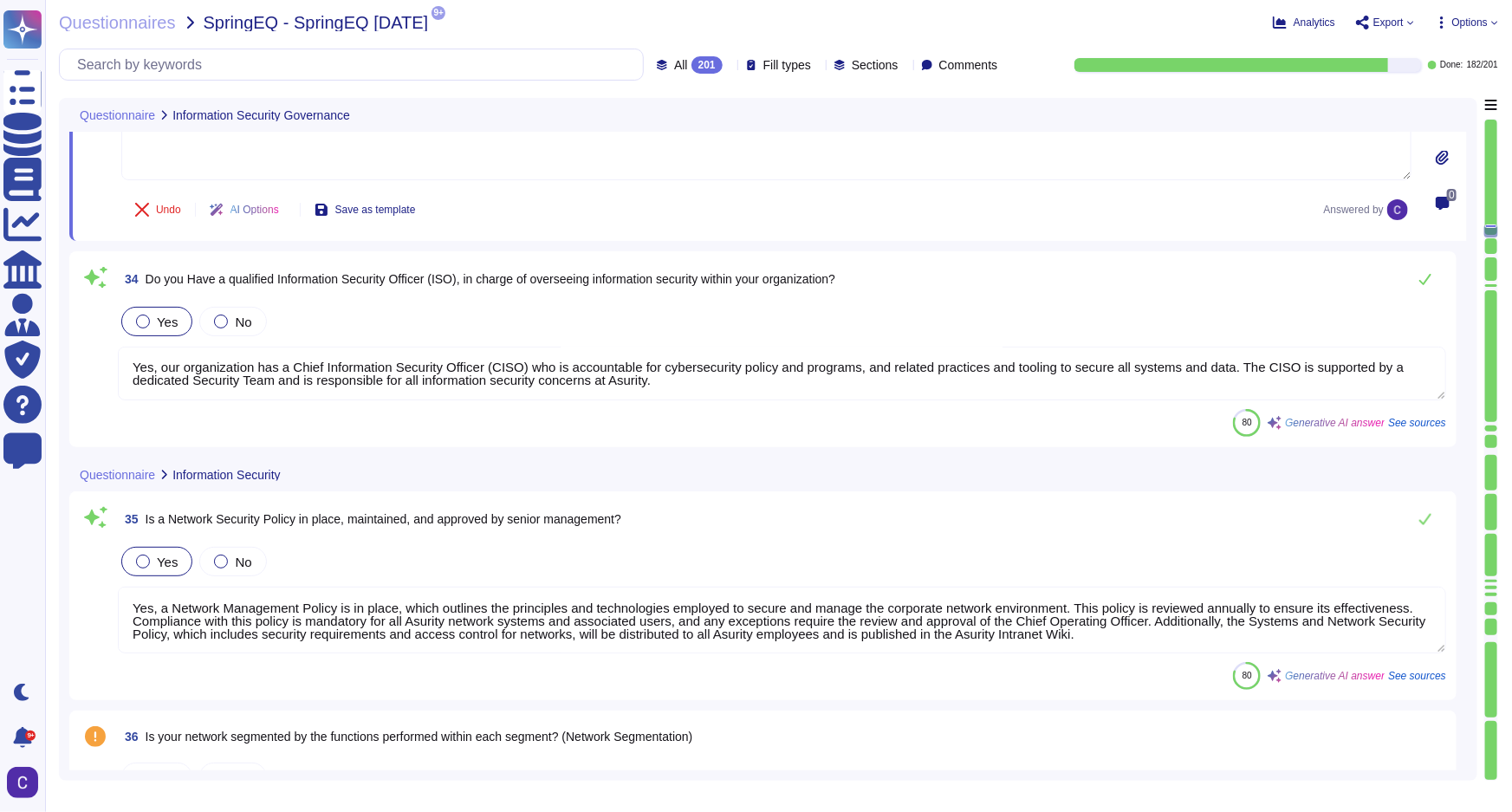
scroll to position [7661, 0]
type textarea "Yes, internal network connections are approved, documented, and reviewed as par…"
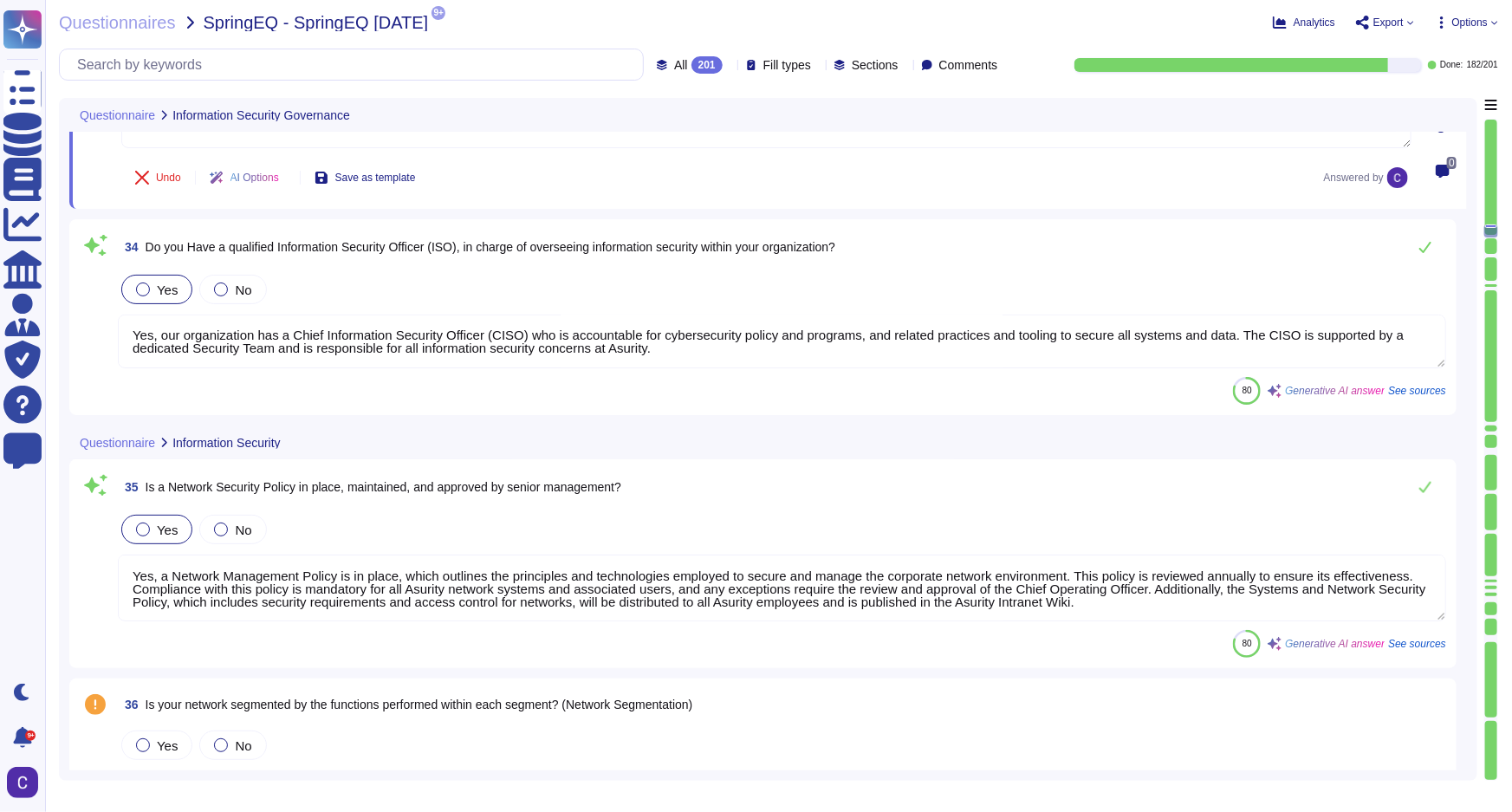
click at [1405, 345] on textarea "Yes, our organization has a Chief Information Security Officer (CISO) who is ac…" at bounding box center [782, 341] width 1329 height 53
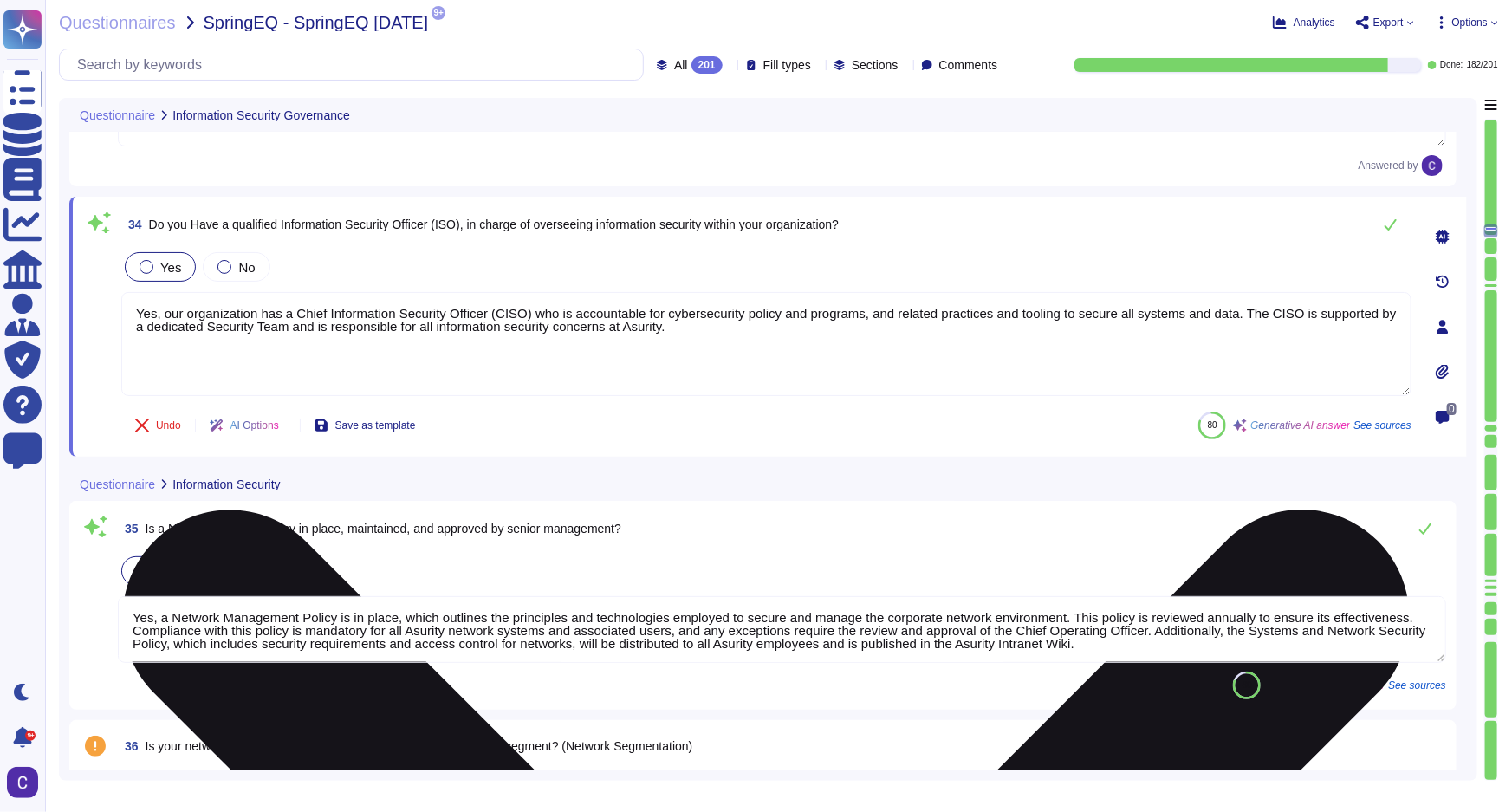
scroll to position [0, 0]
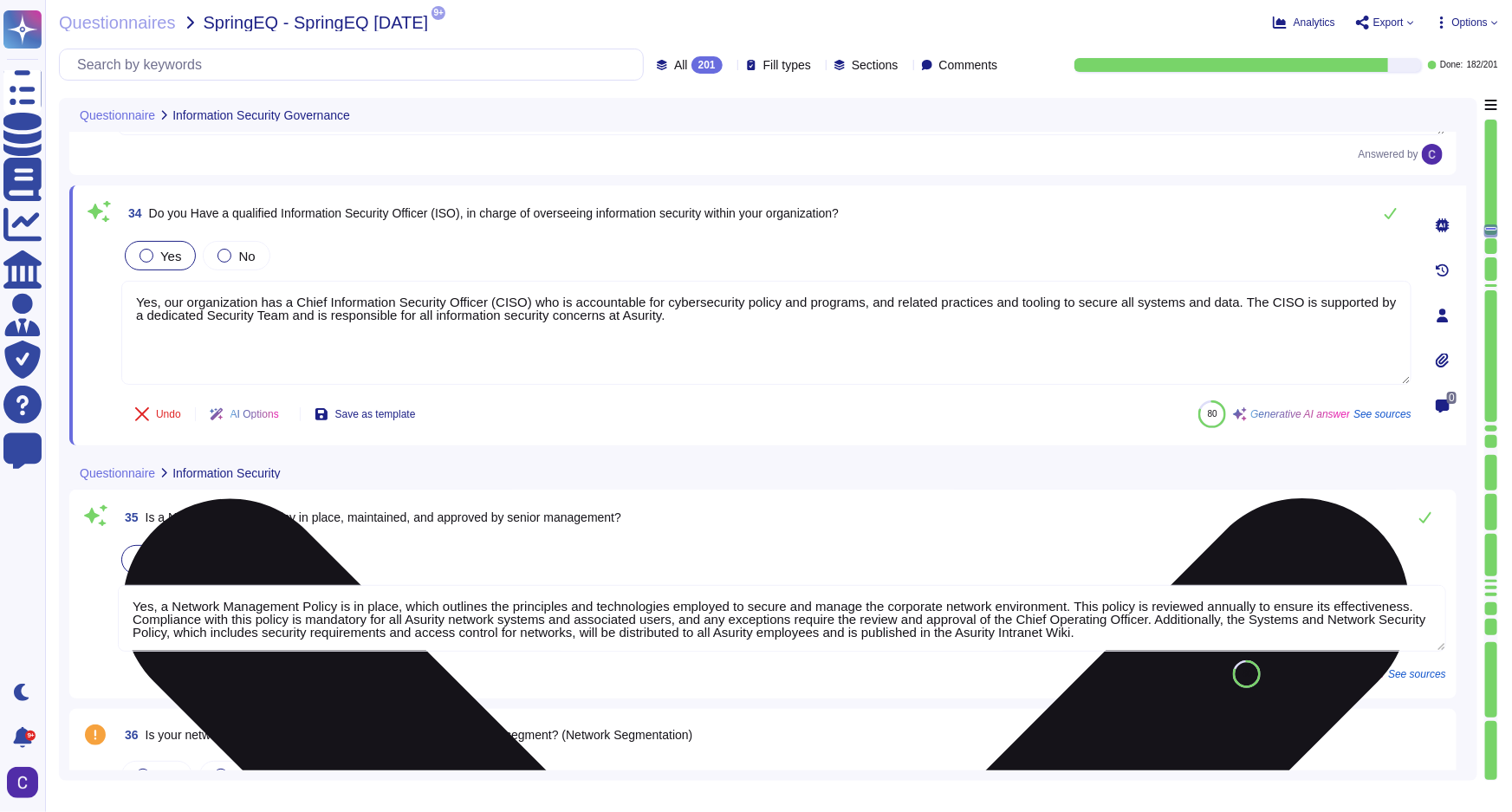
type textarea "Yes, internal network connections are approved, documented, and reviewed as par…"
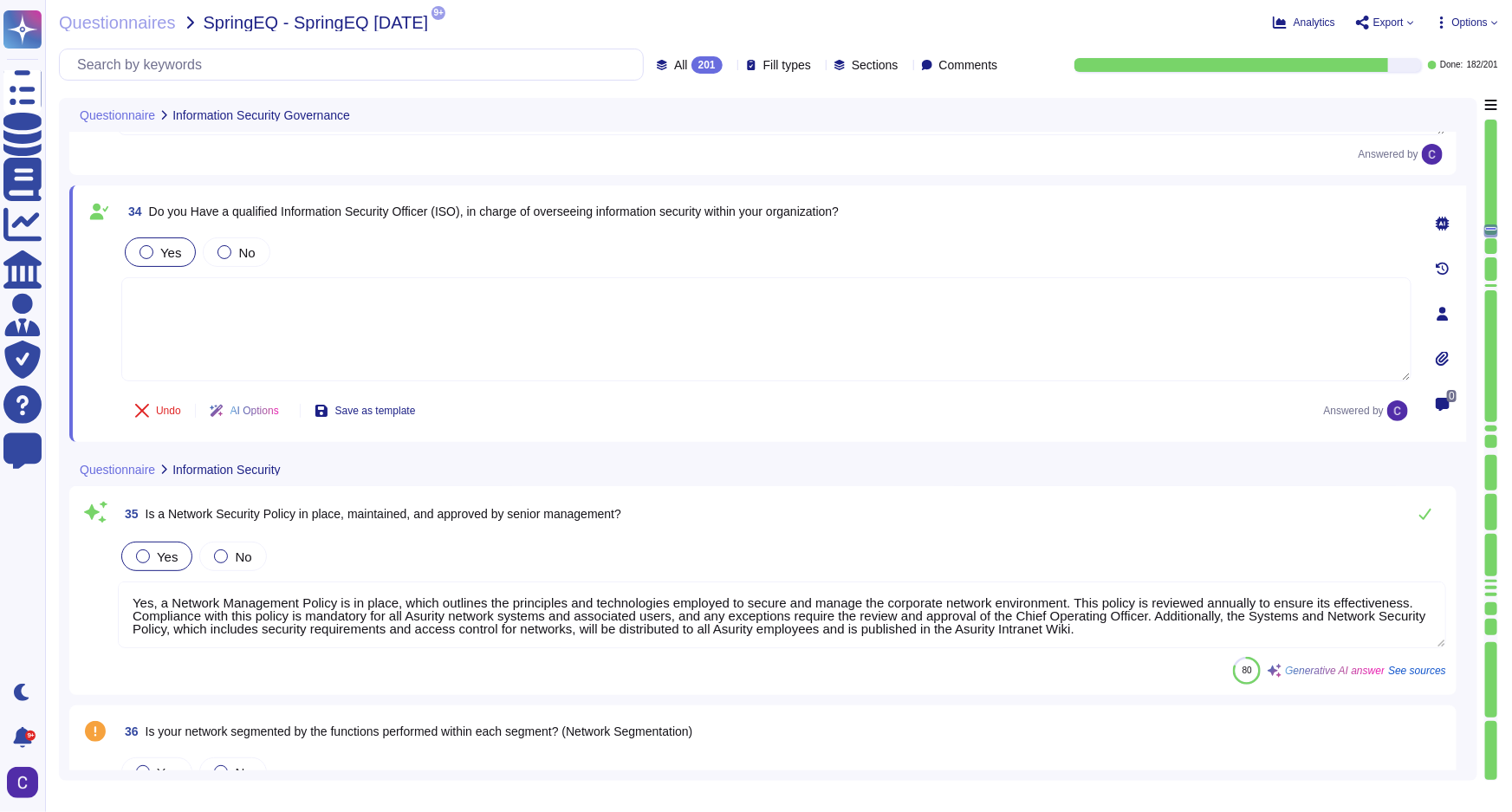
click at [1420, 593] on textarea "Yes, a Network Management Policy is in place, which outlines the principles and…" at bounding box center [782, 614] width 1329 height 66
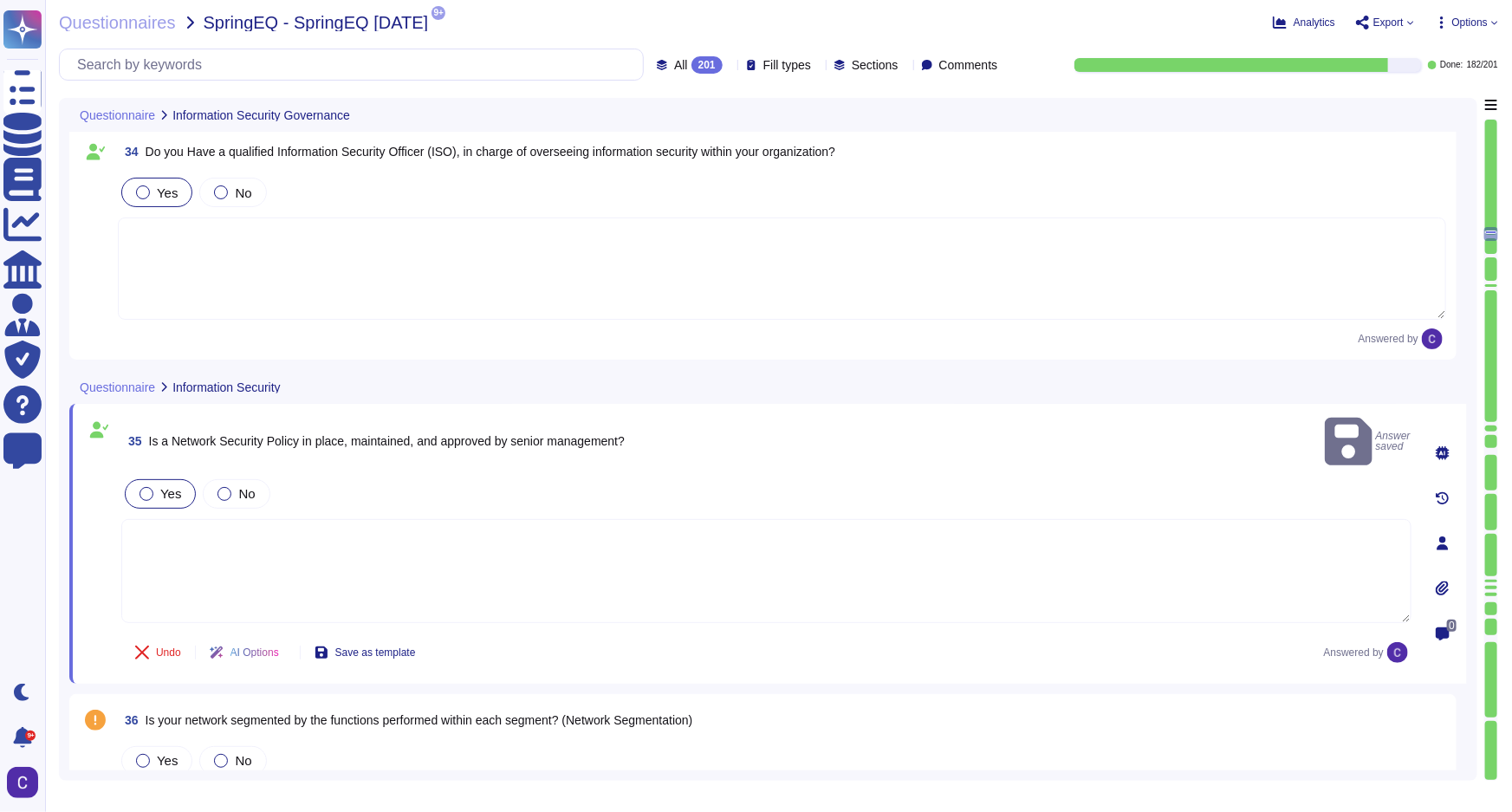
type textarea "Yes, there are mechanisms in place to prevent attempts to brute-force logins. I…"
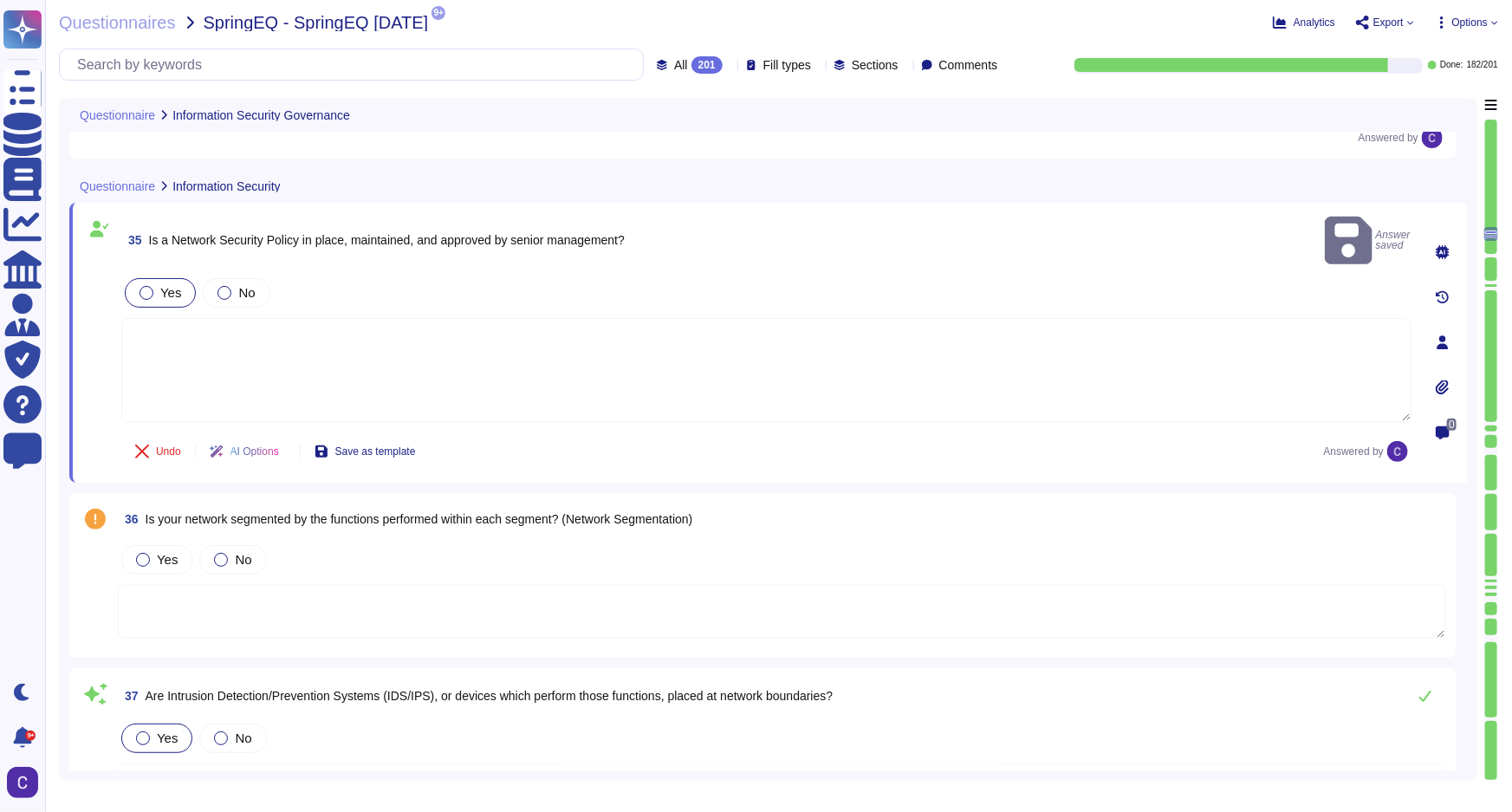
scroll to position [7977, 0]
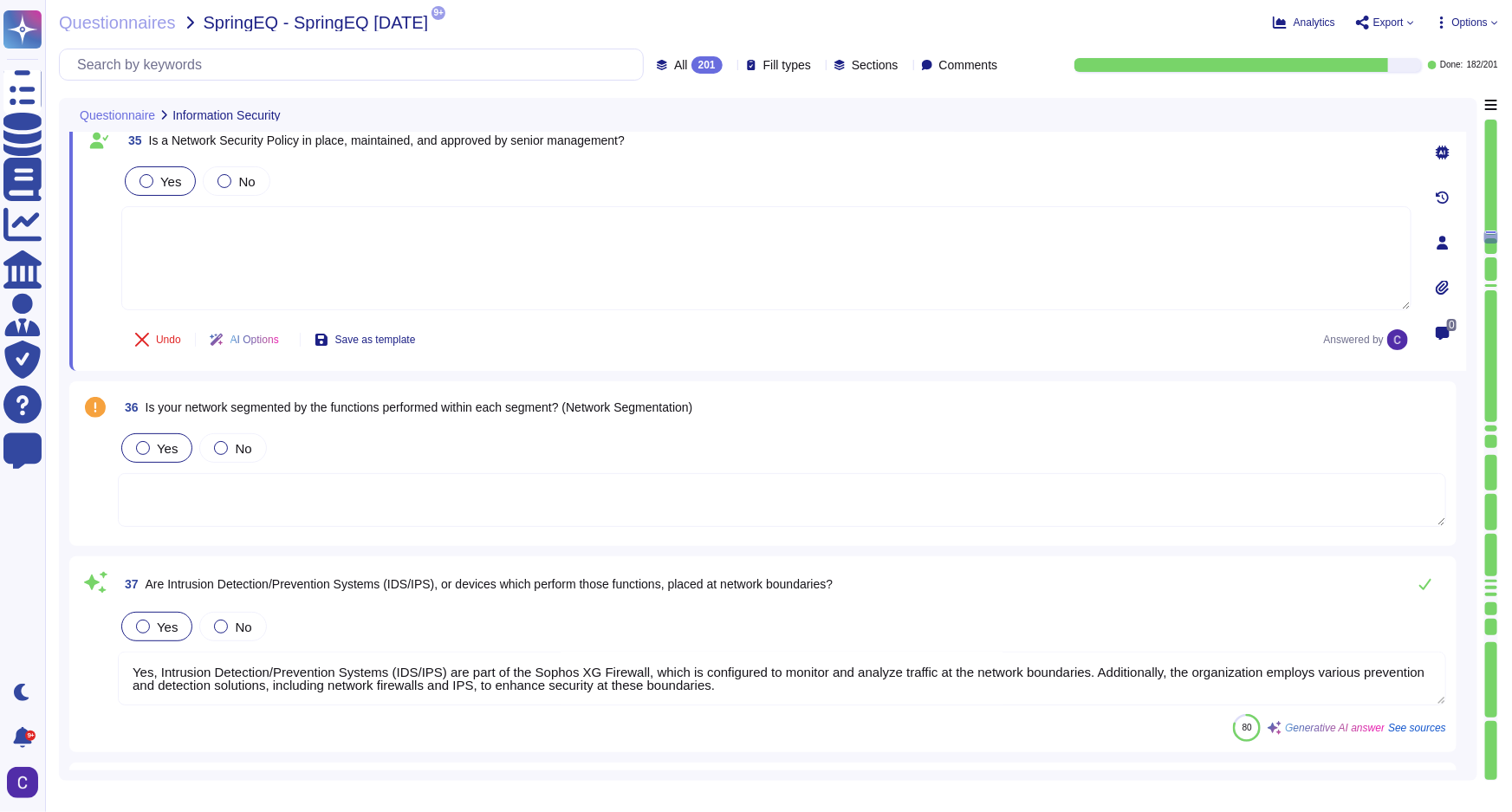
click at [164, 441] on span "Yes" at bounding box center [167, 448] width 21 height 15
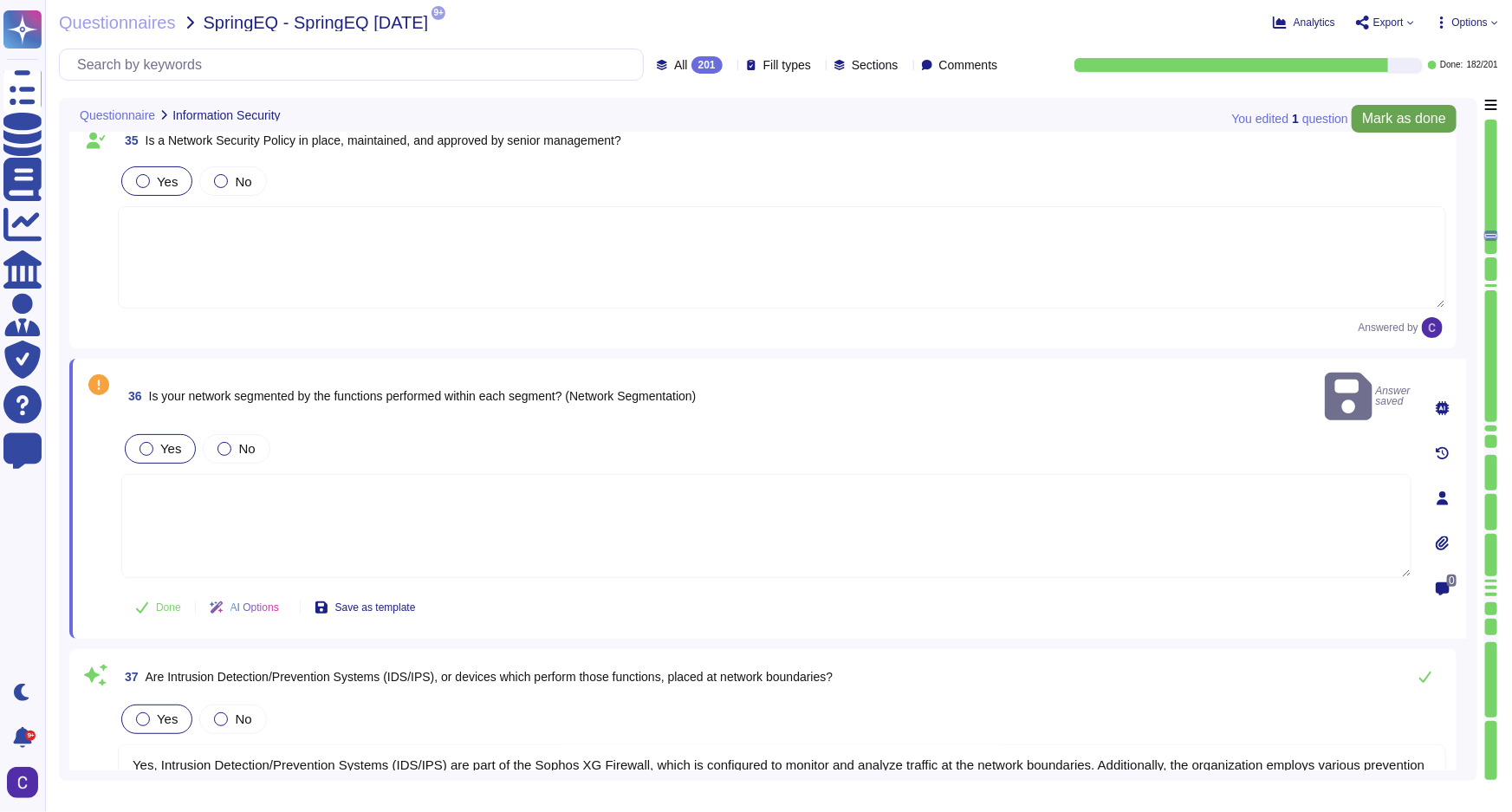
click at [1421, 122] on span "Mark as done" at bounding box center [1404, 119] width 84 height 14
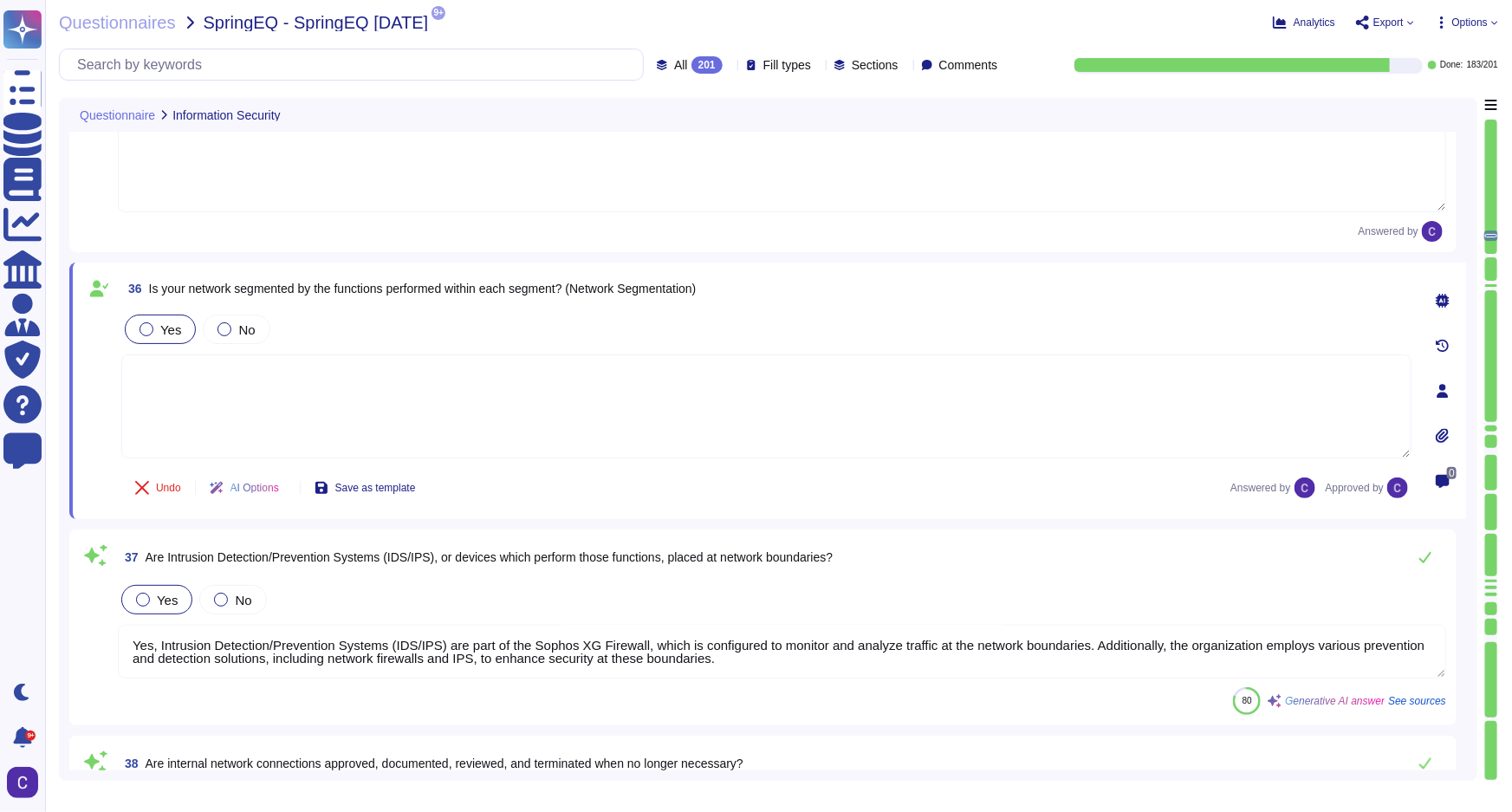
scroll to position [8212, 0]
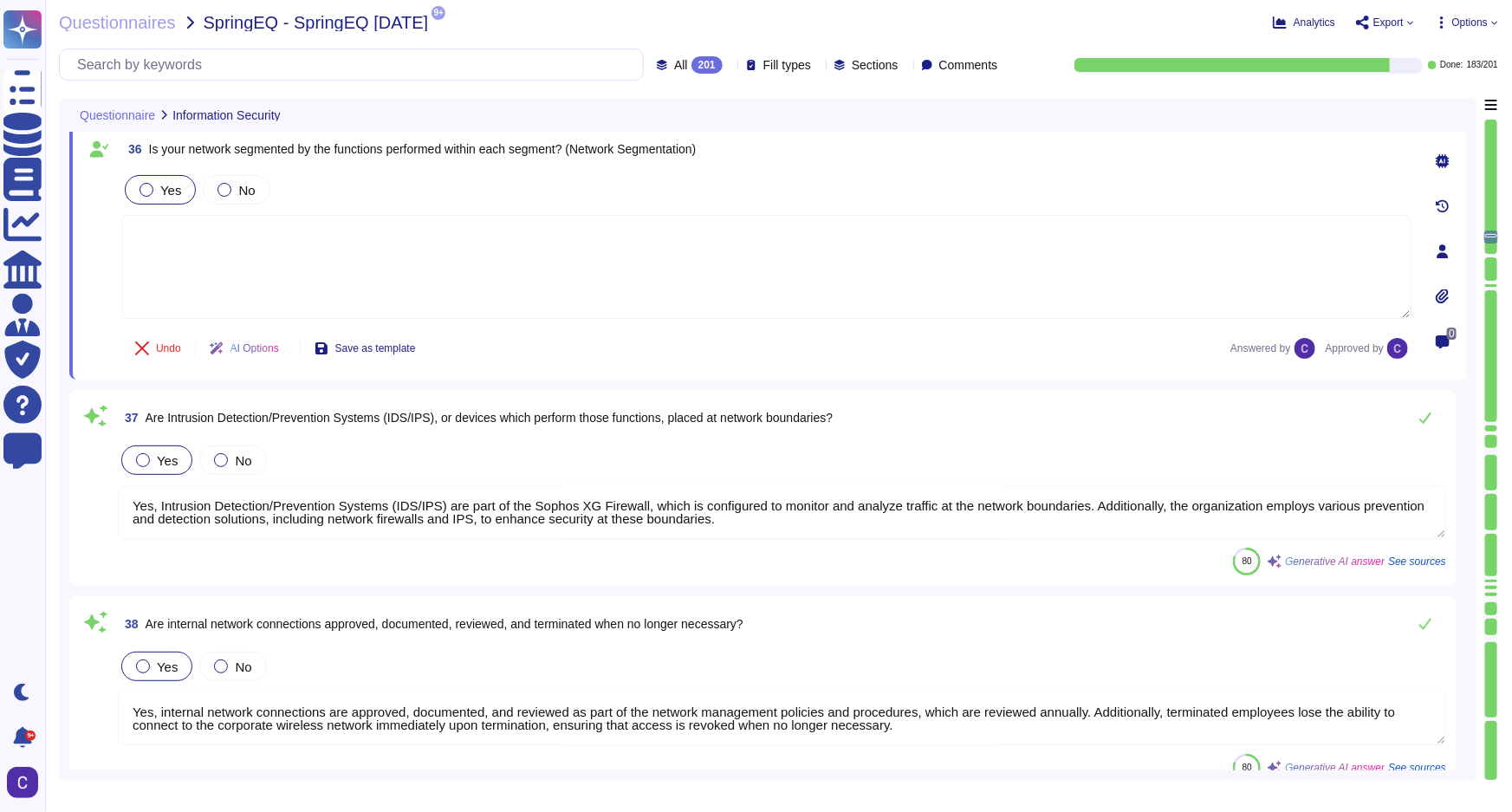
type textarea "Yes, our anti-DDoS solution includes several mechanisms to mitigate DDoS attack…"
click at [1379, 510] on textarea "Yes, Intrusion Detection/Prevention Systems (IDS/IPS) are part of the Sophos XG…" at bounding box center [782, 511] width 1329 height 53
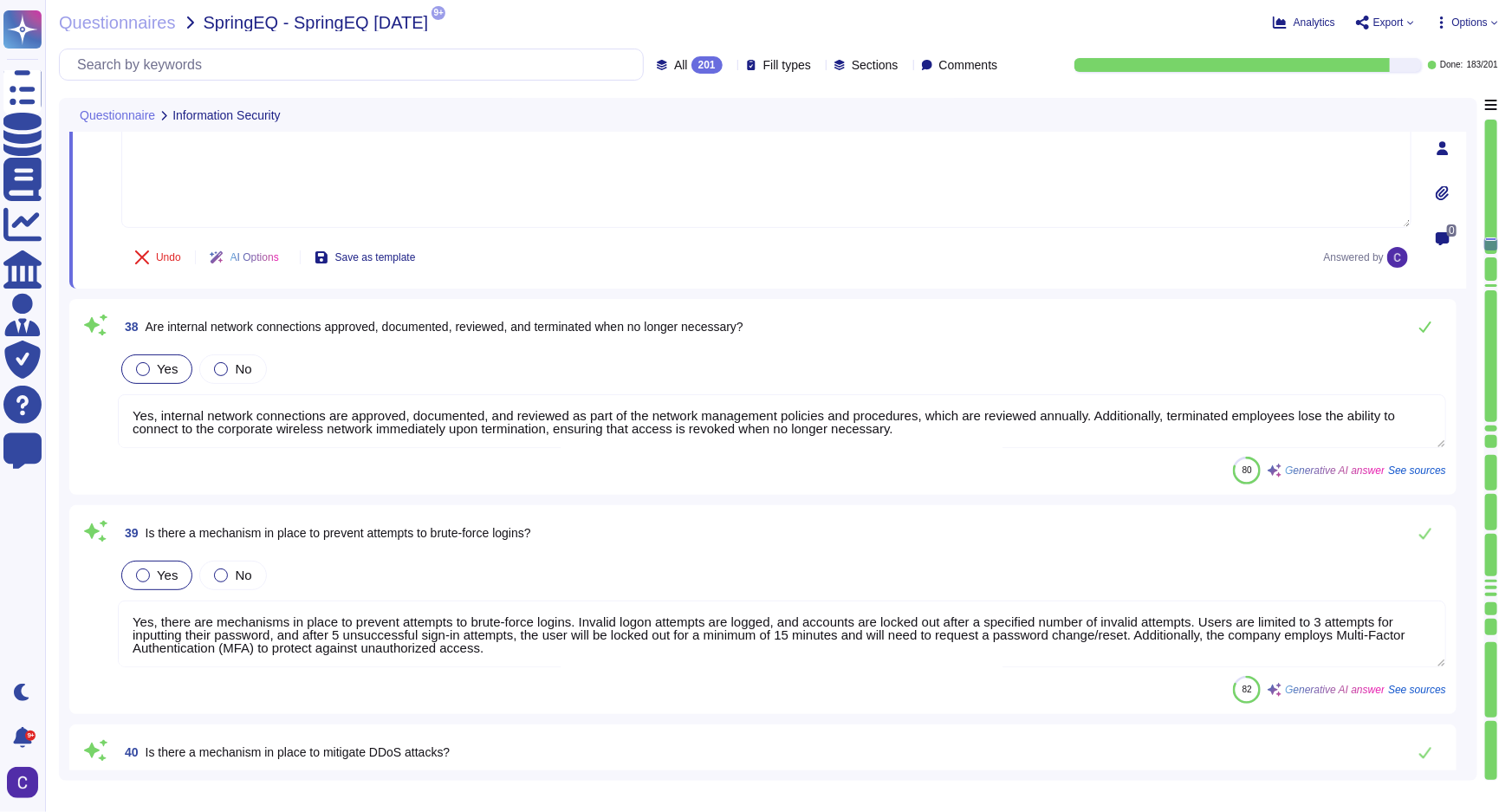
scroll to position [8527, 0]
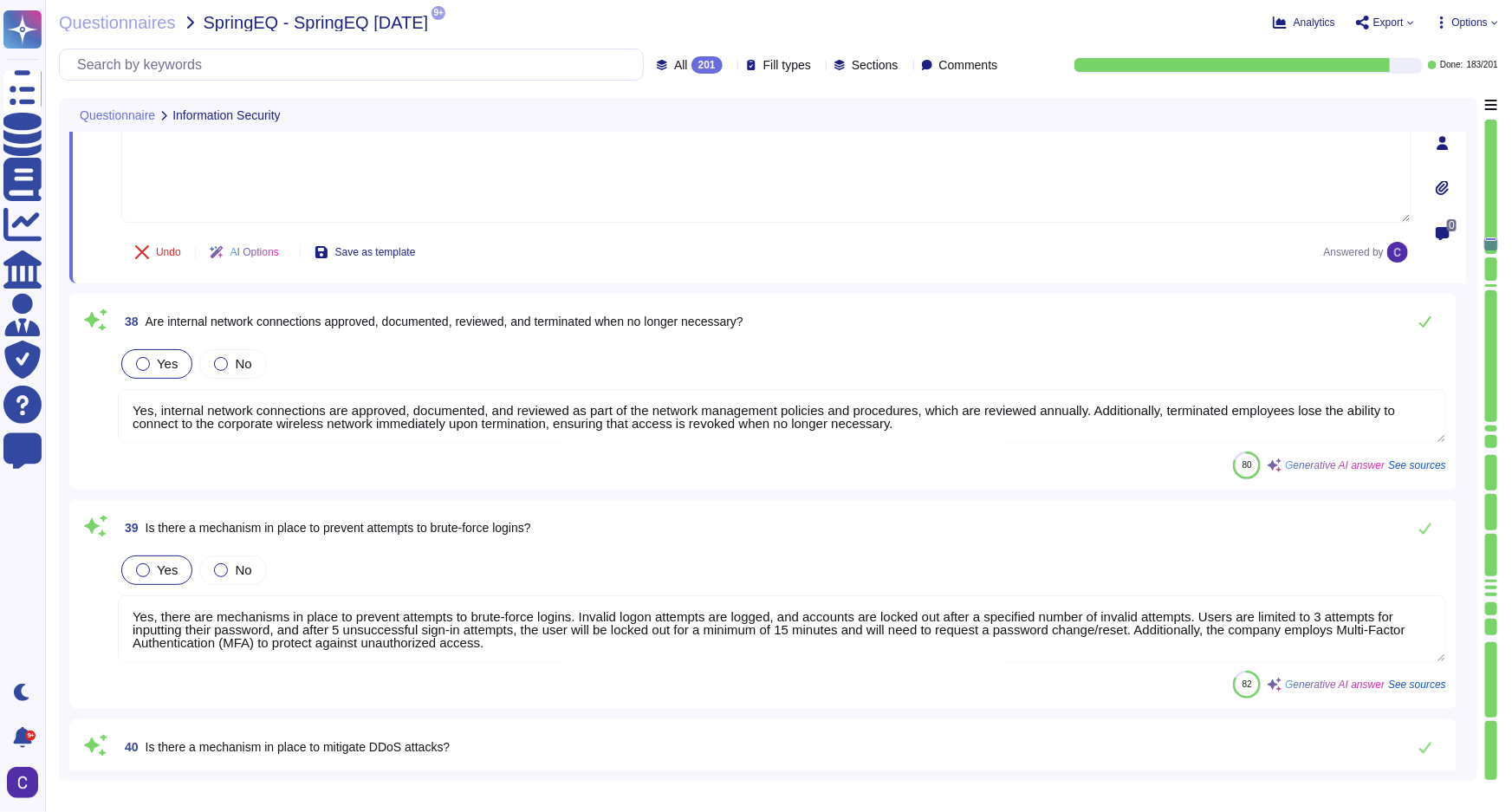
click at [1385, 389] on textarea "Yes, internal network connections are approved, documented, and reviewed as par…" at bounding box center [782, 415] width 1329 height 53
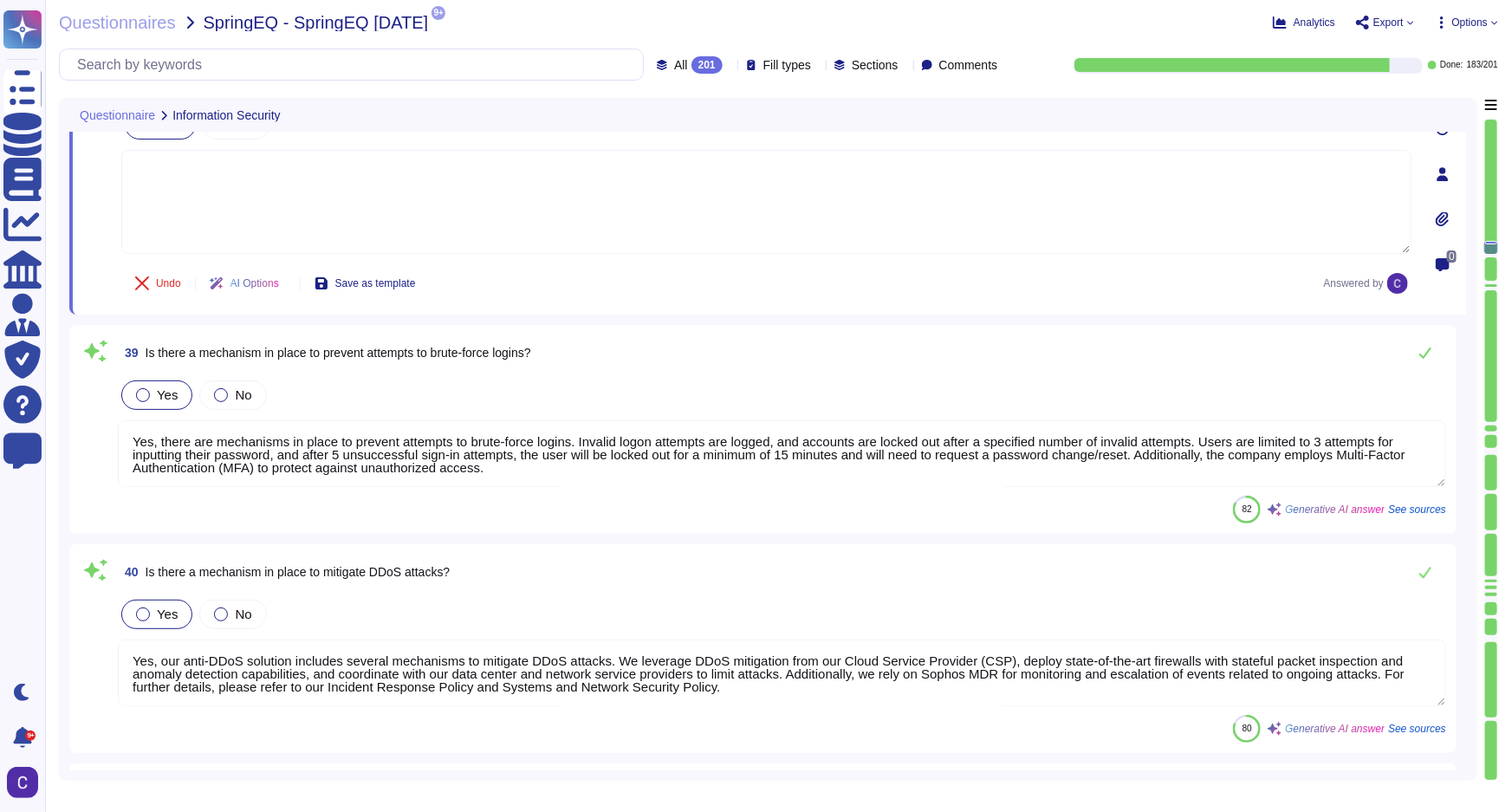
scroll to position [8764, 0]
type textarea "Yes, antivirus and anti-malware software has been implemented on all Asurity de…"
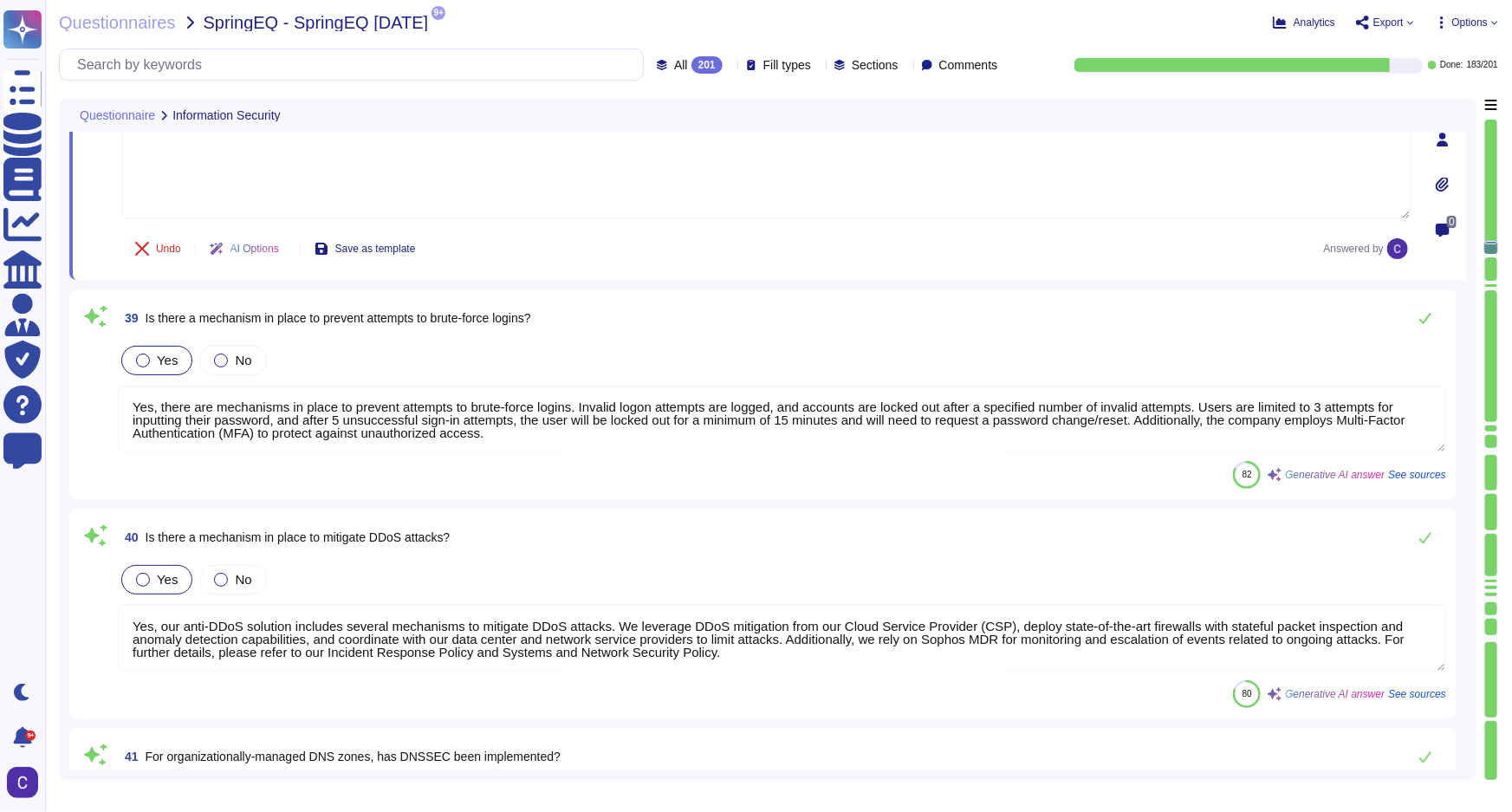
click at [1409, 386] on textarea "Yes, there are mechanisms in place to prevent attempts to brute-force logins. I…" at bounding box center [782, 418] width 1329 height 66
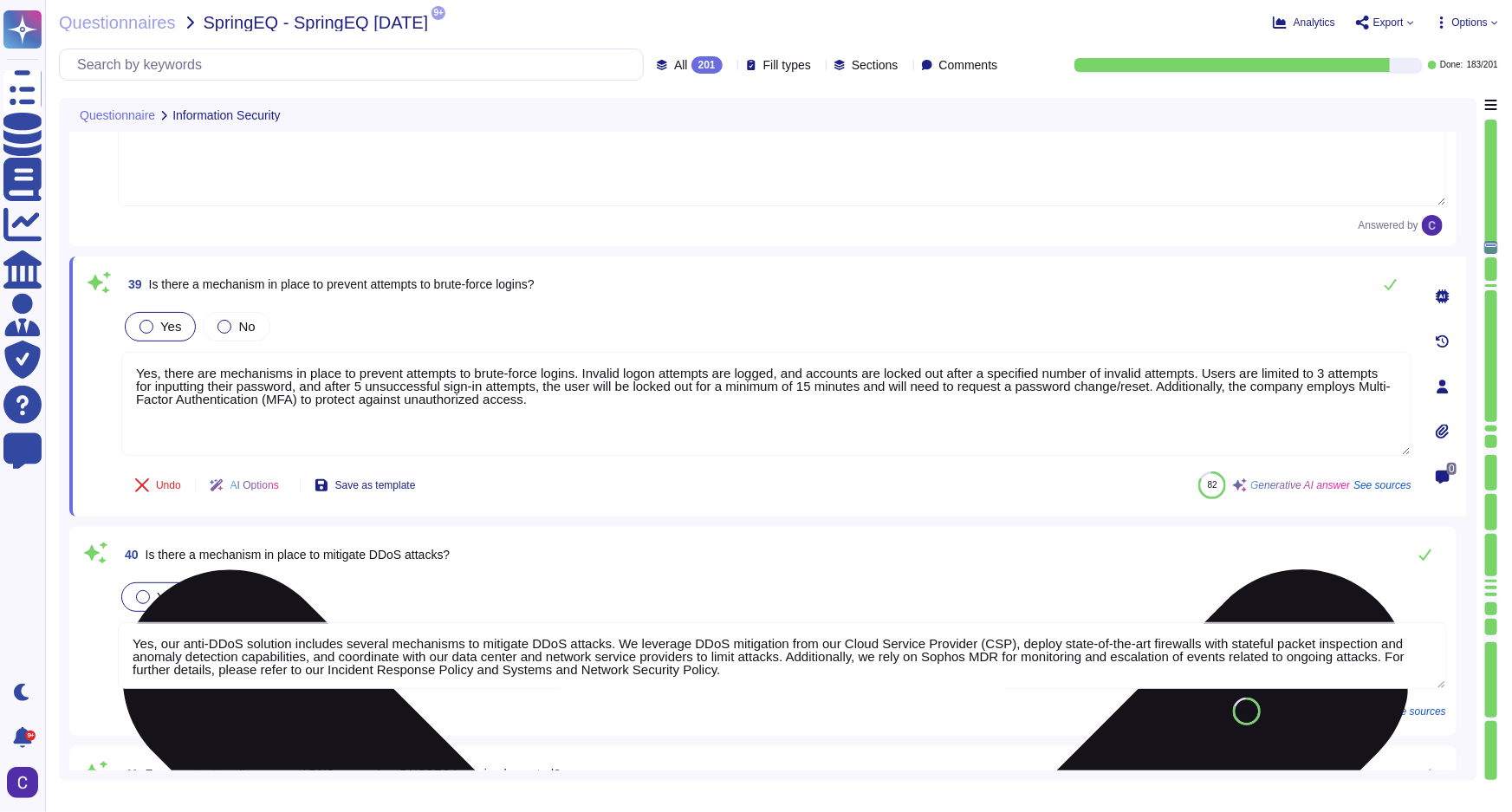
type textarea "Yes, antivirus and anti-malware software has been implemented on all Asurity de…"
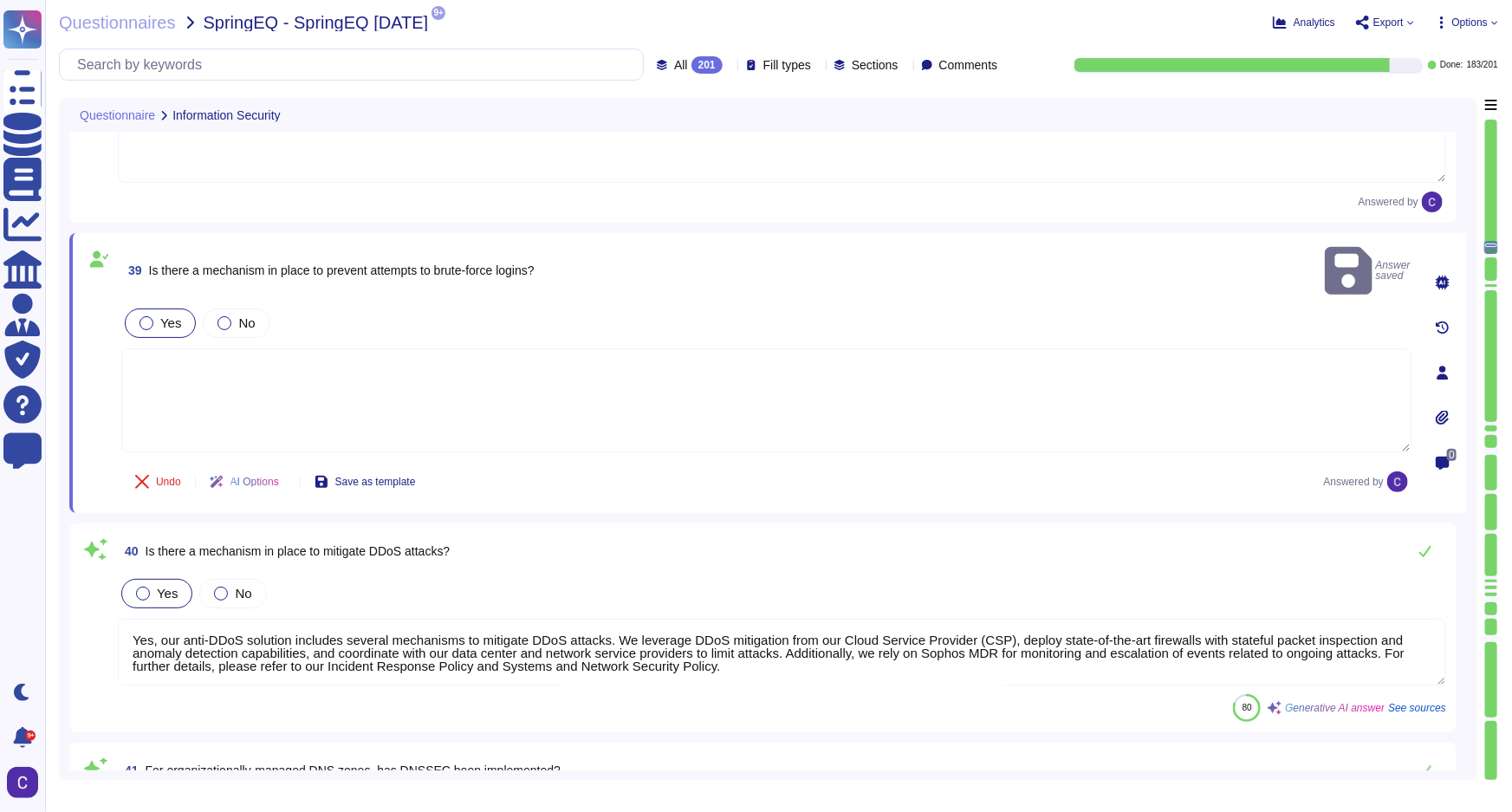
click at [1276, 618] on textarea "Yes, our anti-DDoS solution includes several mechanisms to mitigate DDoS attack…" at bounding box center [782, 651] width 1329 height 66
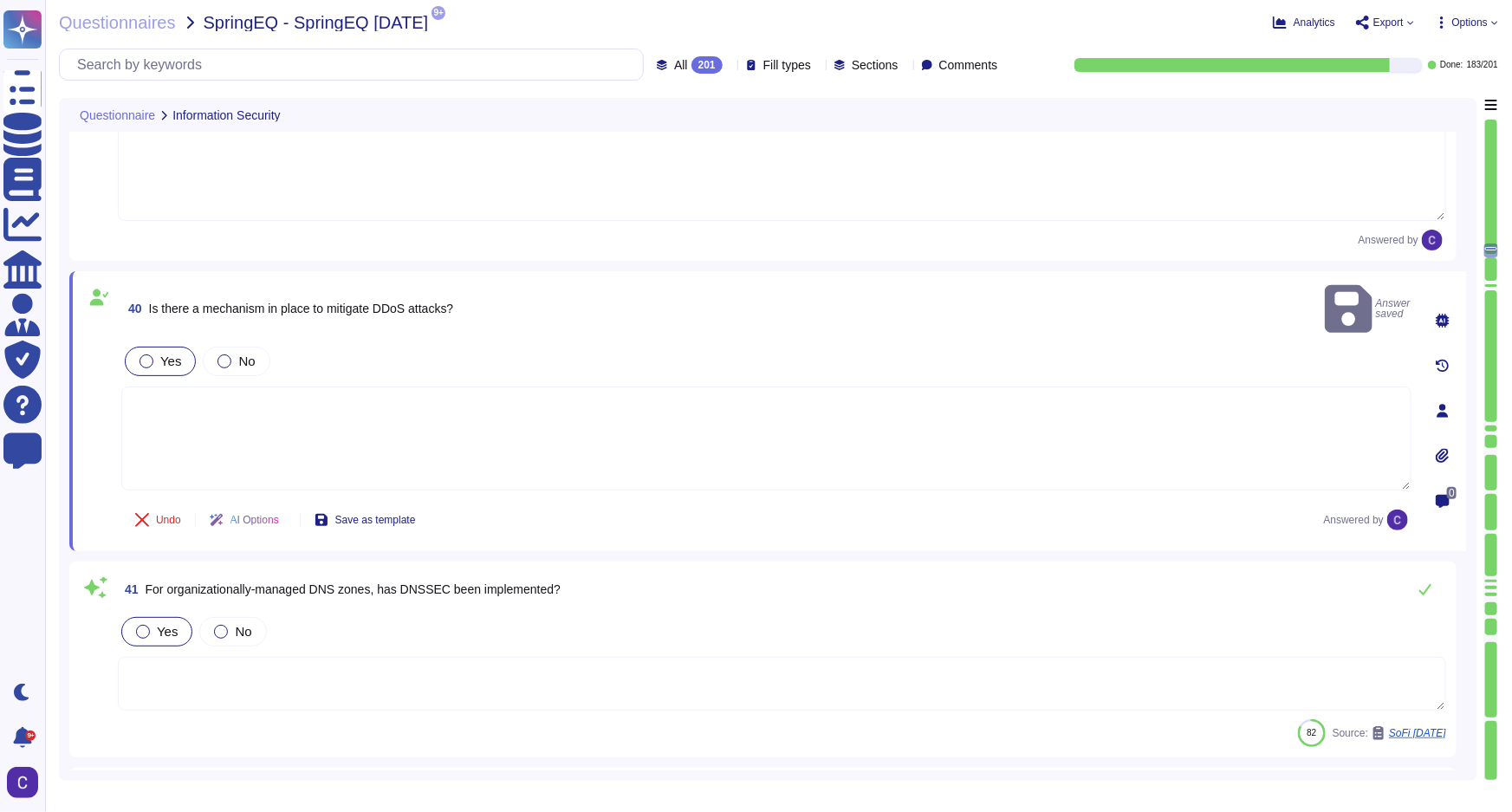
type textarea "Infrastructure, Applications, Network"
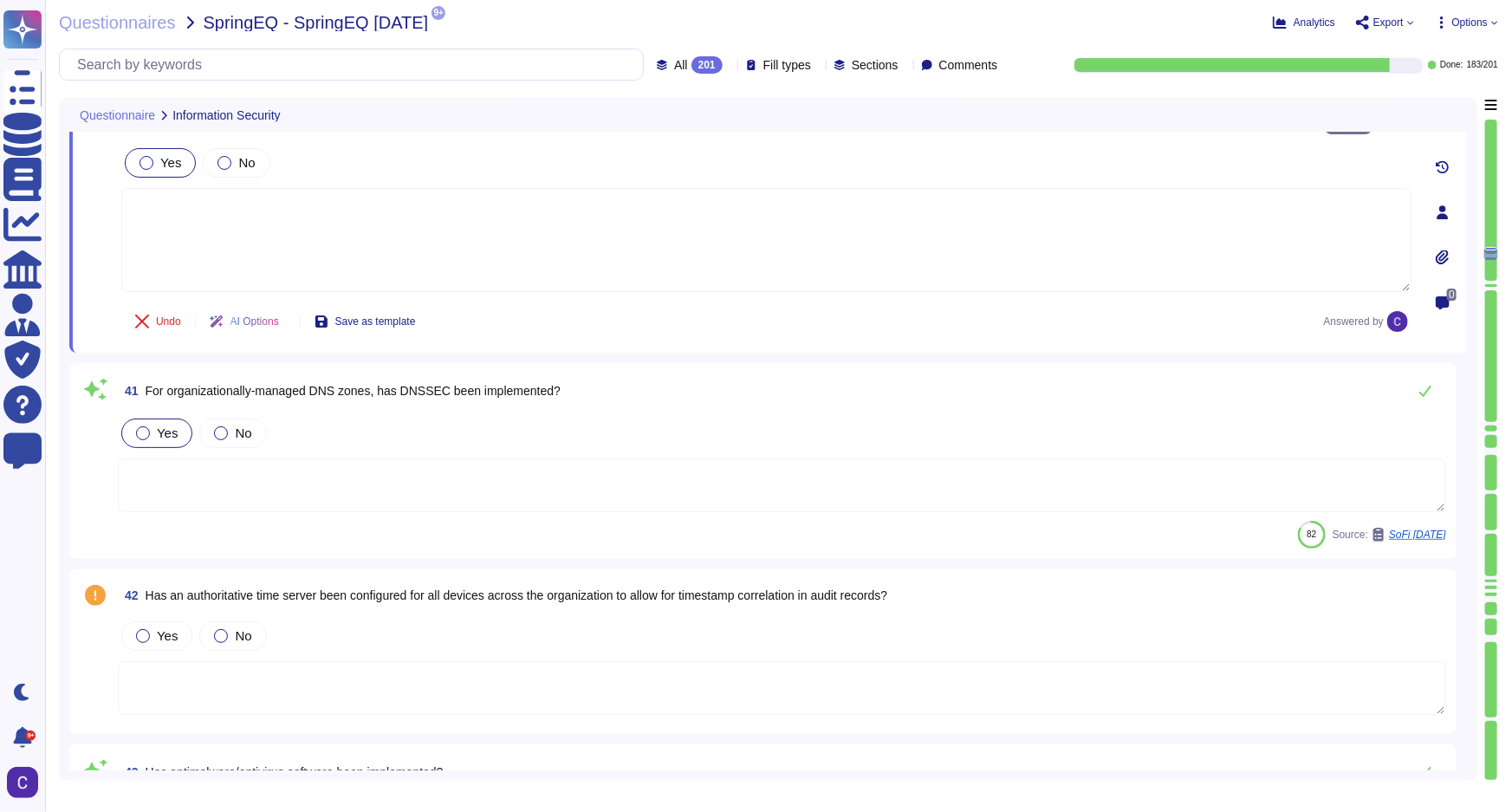
type textarea "Yes, there is a formal process in place to apply security-relevant software and…"
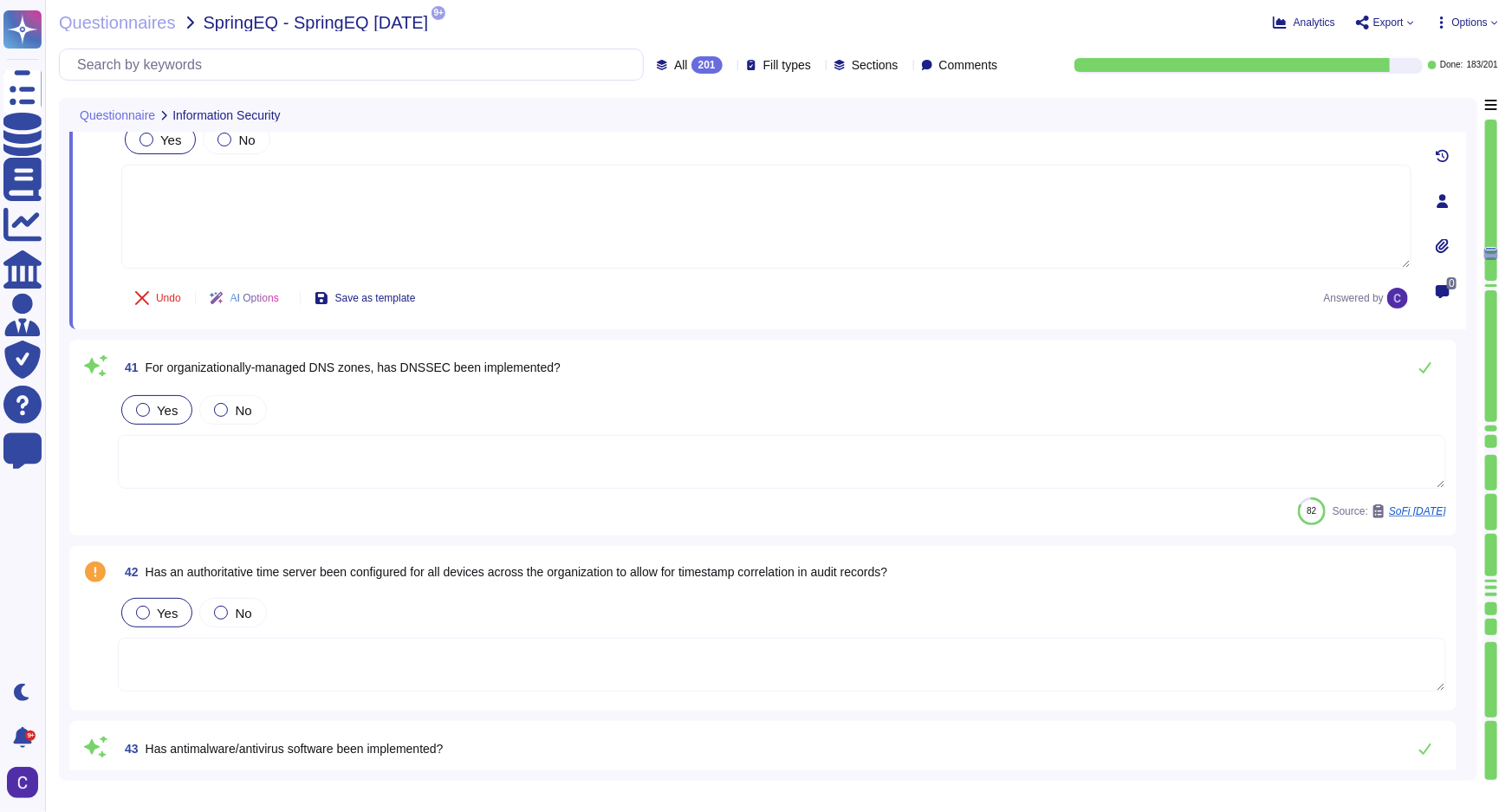
click at [157, 606] on span "Yes" at bounding box center [167, 612] width 21 height 15
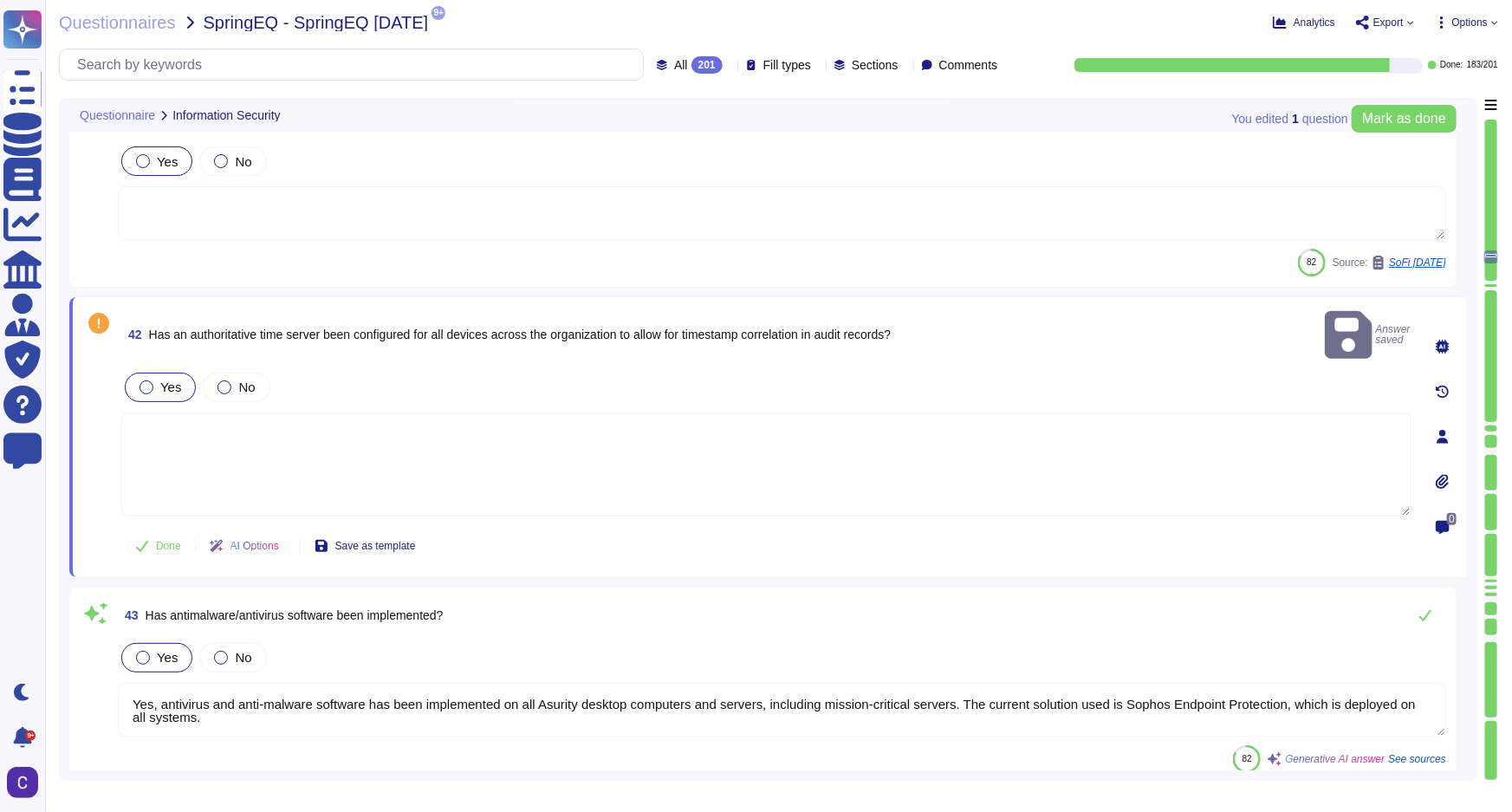
type textarea "Yes, there is a formal process in place to apply security-relevant software and…"
type textarea "Yes, system event logs are correlated and analyzed through the use of a Securit…"
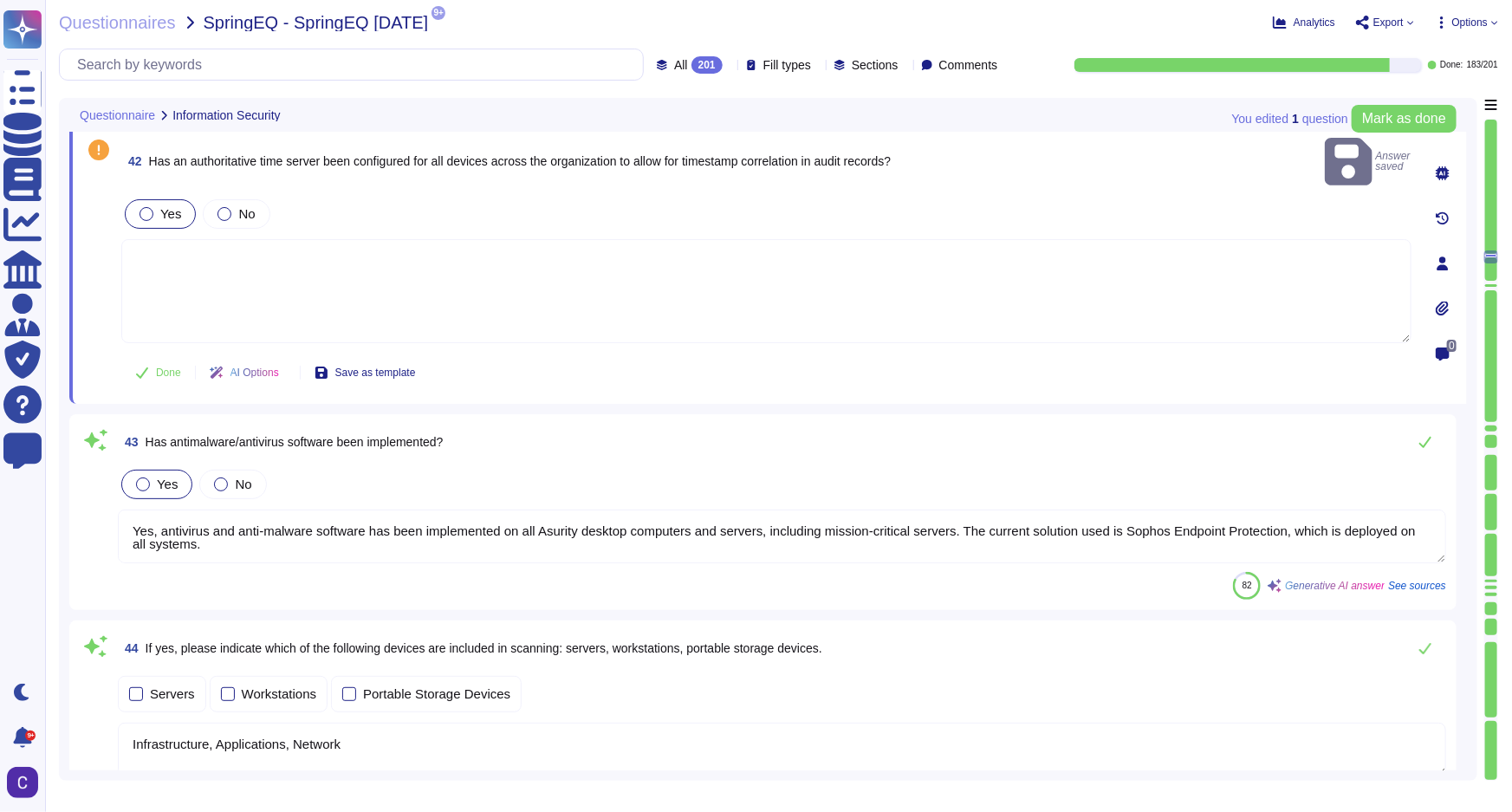
scroll to position [9551, 0]
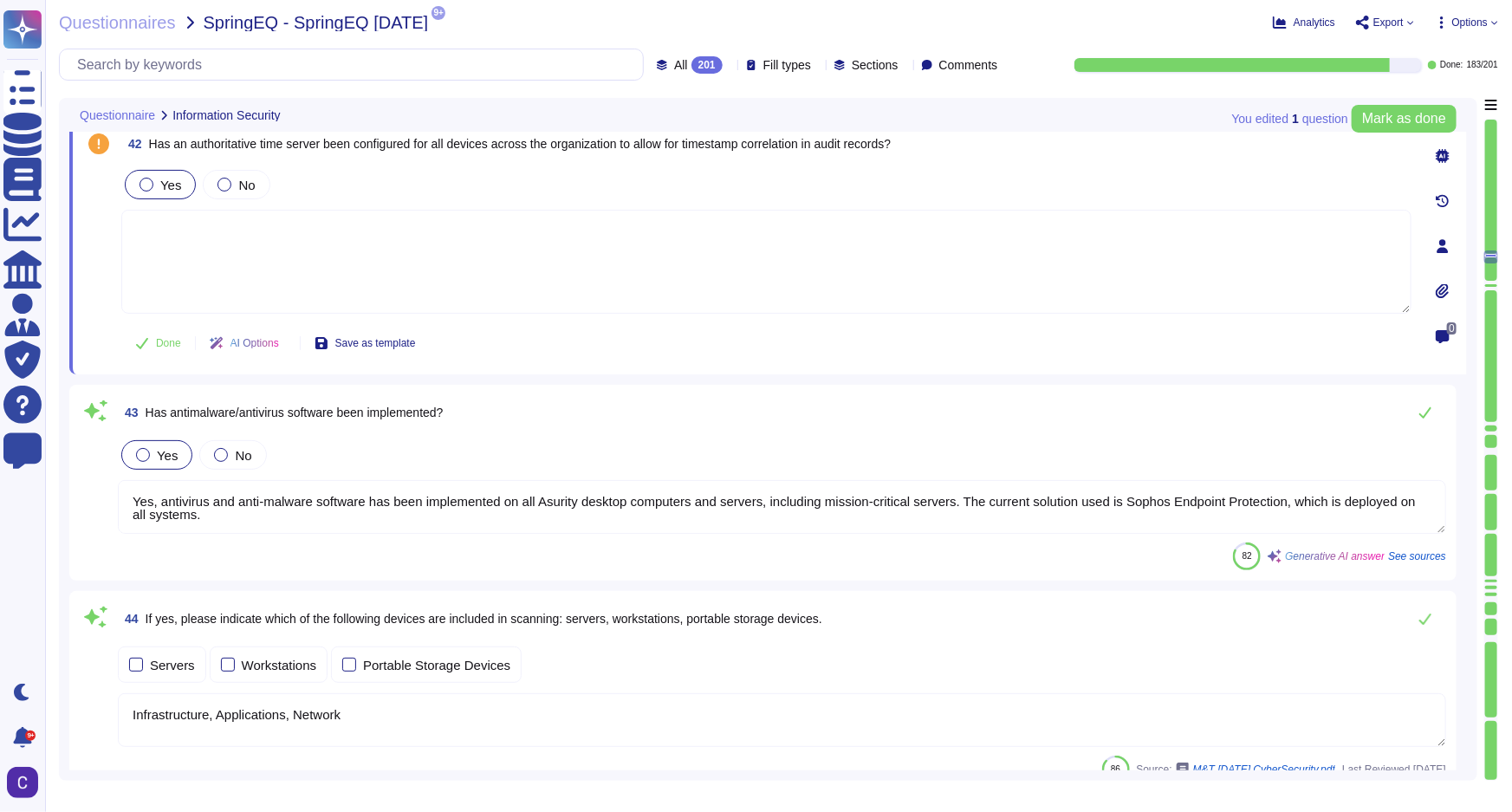
click at [1220, 508] on textarea "Yes, antivirus and anti-malware software has been implemented on all Asurity de…" at bounding box center [782, 506] width 1329 height 53
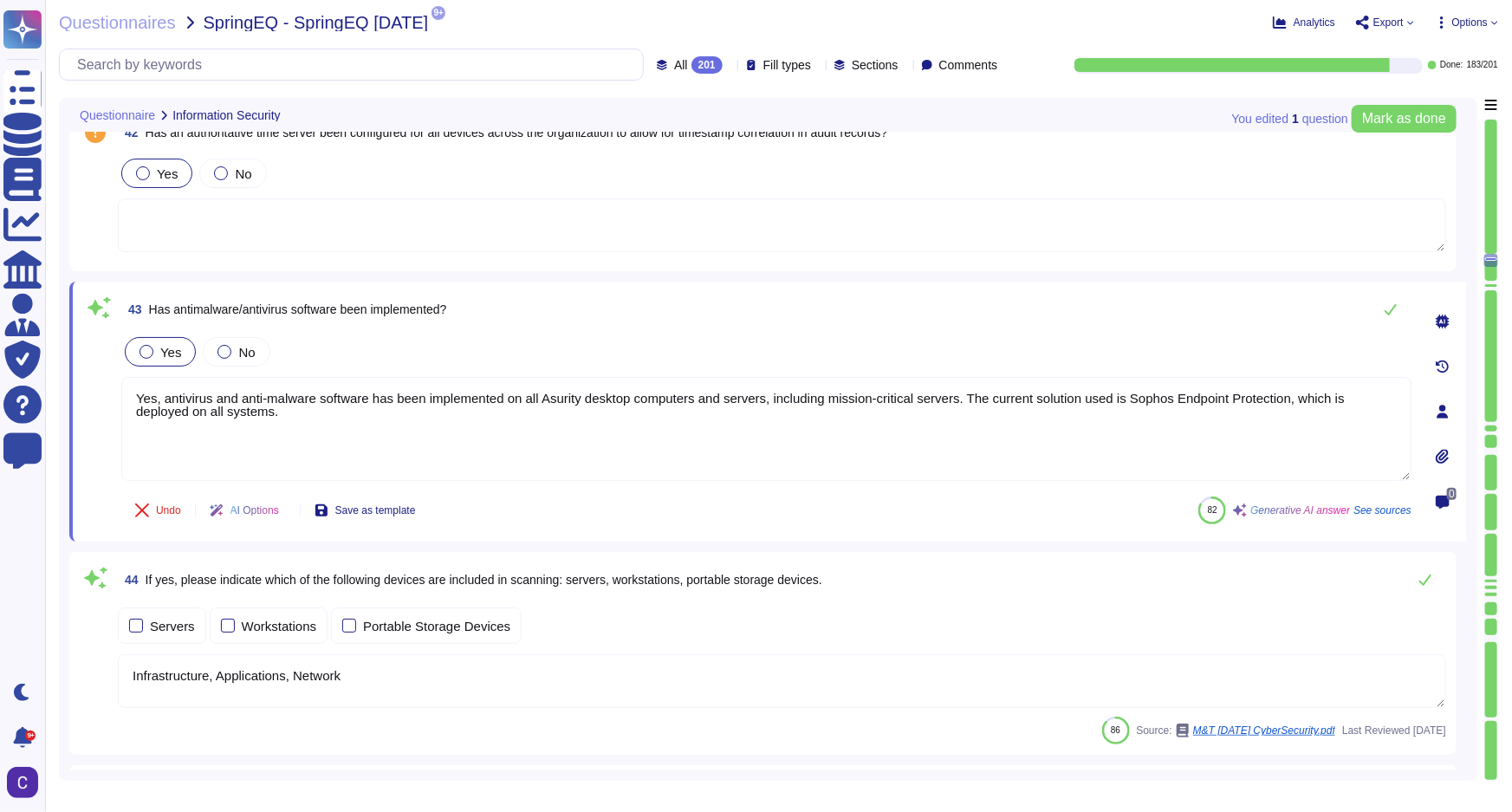
type textarea "Yes, alerting and monitoring capabilities generate audit logs. Workstation audi…"
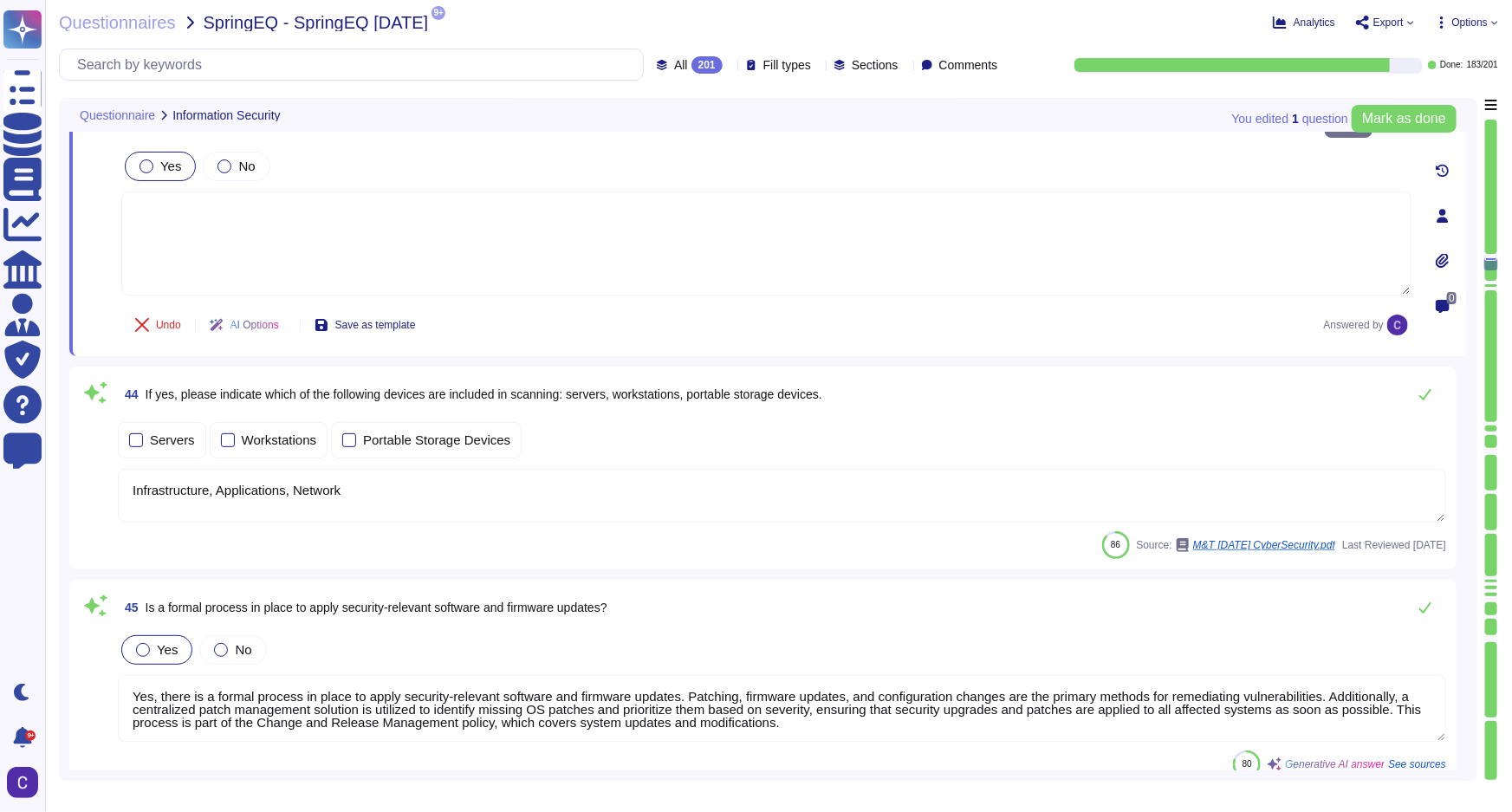
scroll to position [9788, 0]
type textarea "Yes, a Configuration Management Policy is in place, maintained, and guided by o…"
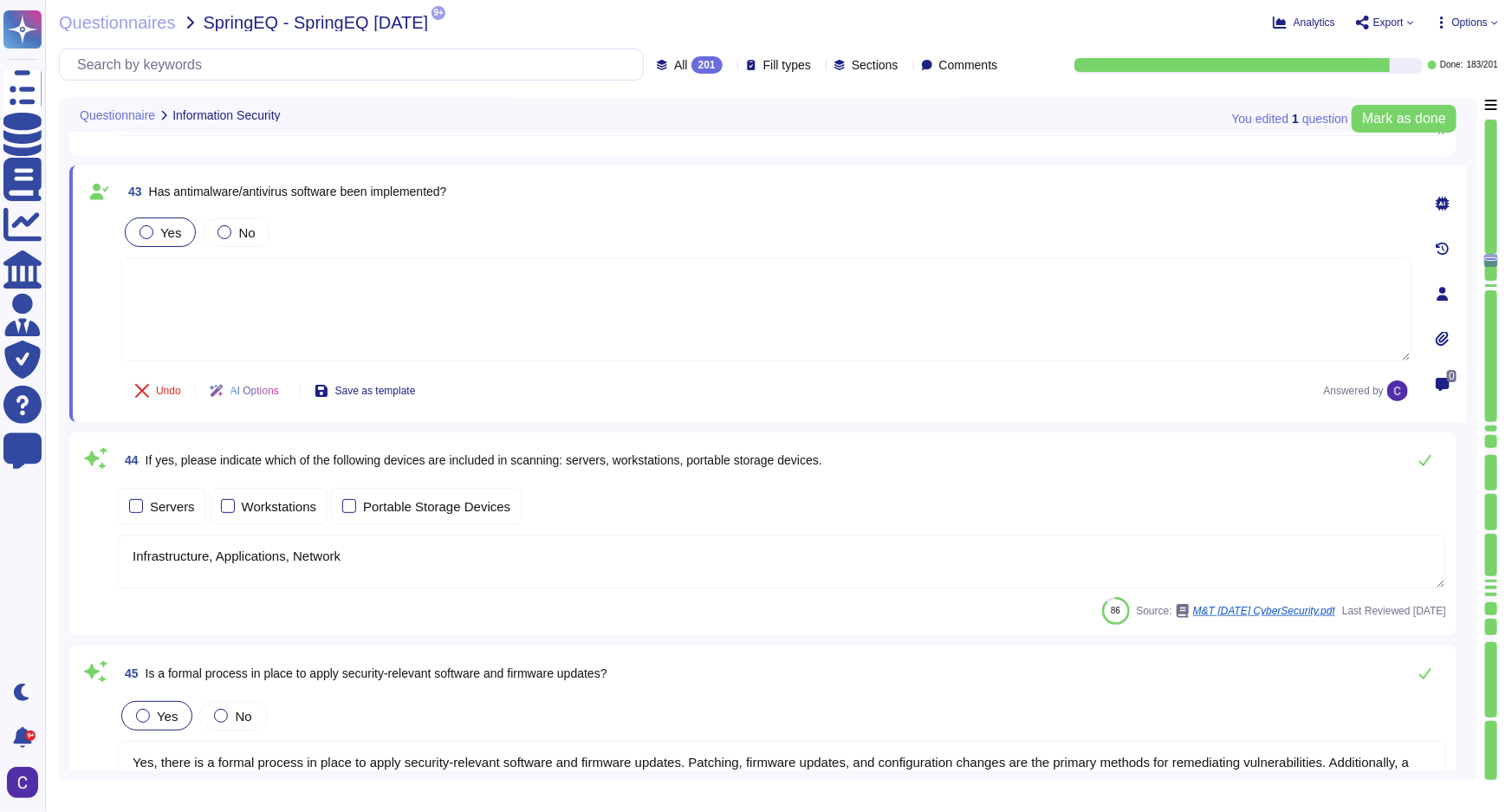
scroll to position [9581, 0]
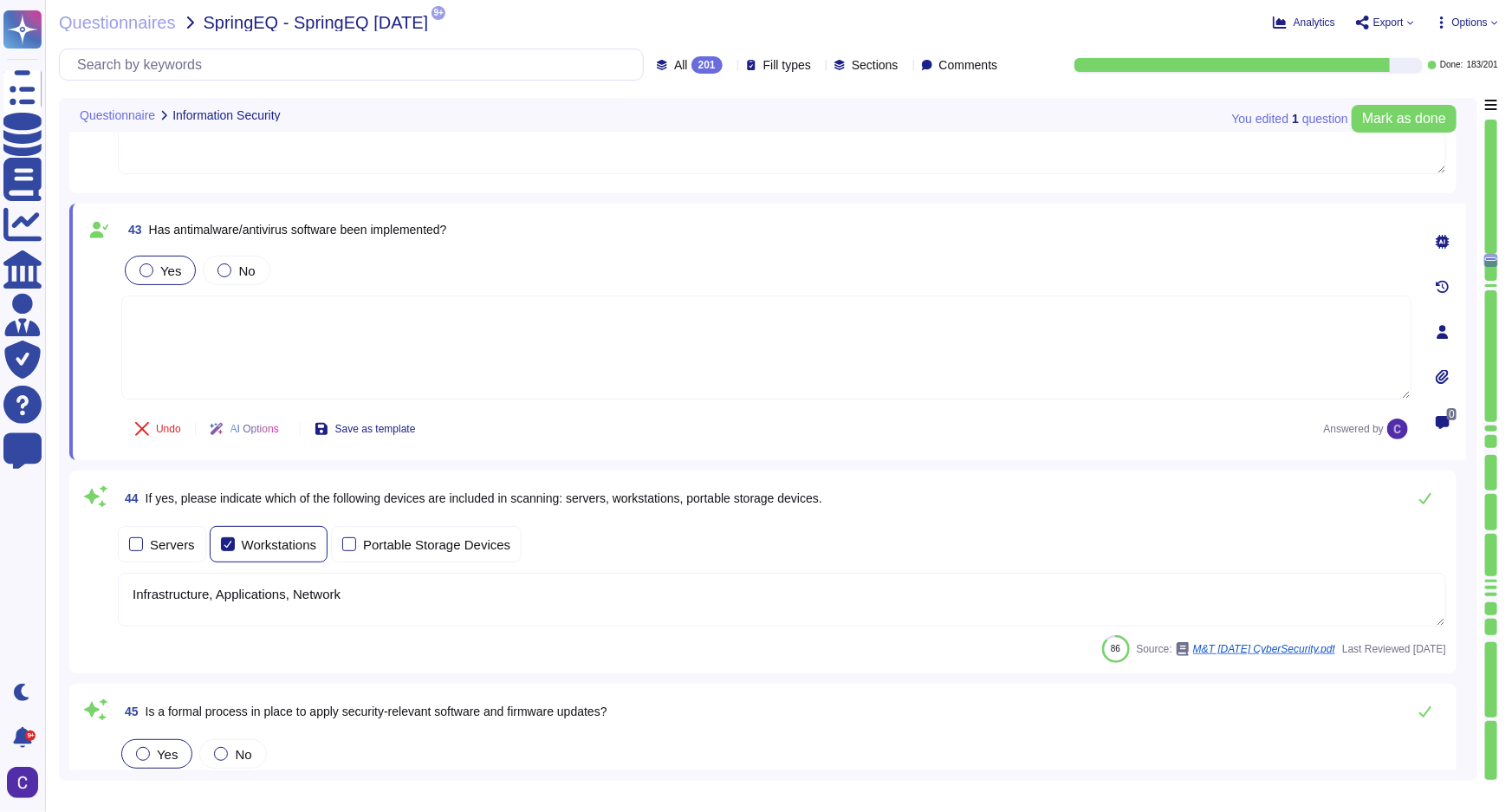
click at [269, 538] on div "Workstations" at bounding box center [278, 544] width 74 height 13
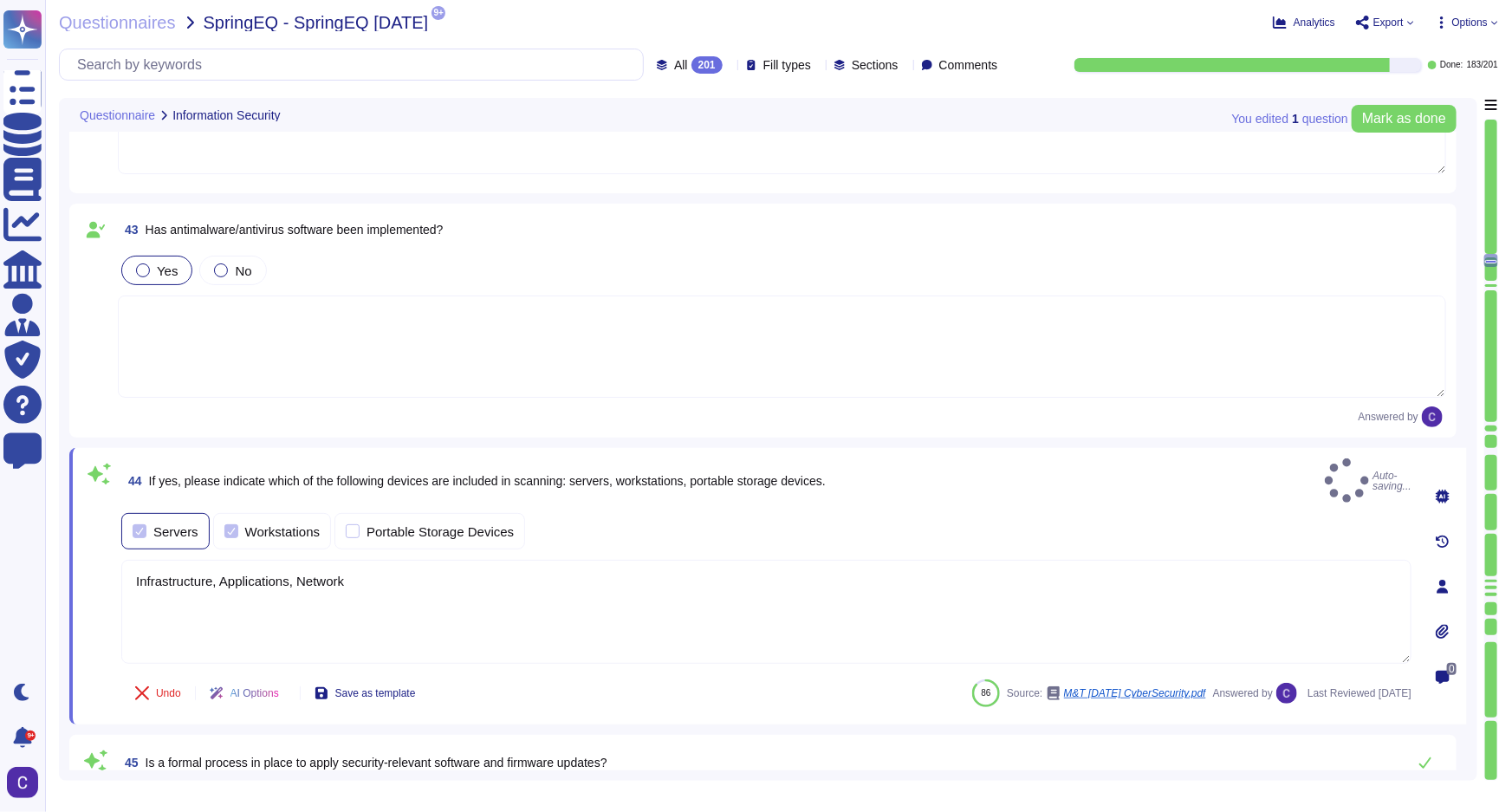
click at [148, 524] on label "Servers" at bounding box center [165, 531] width 66 height 14
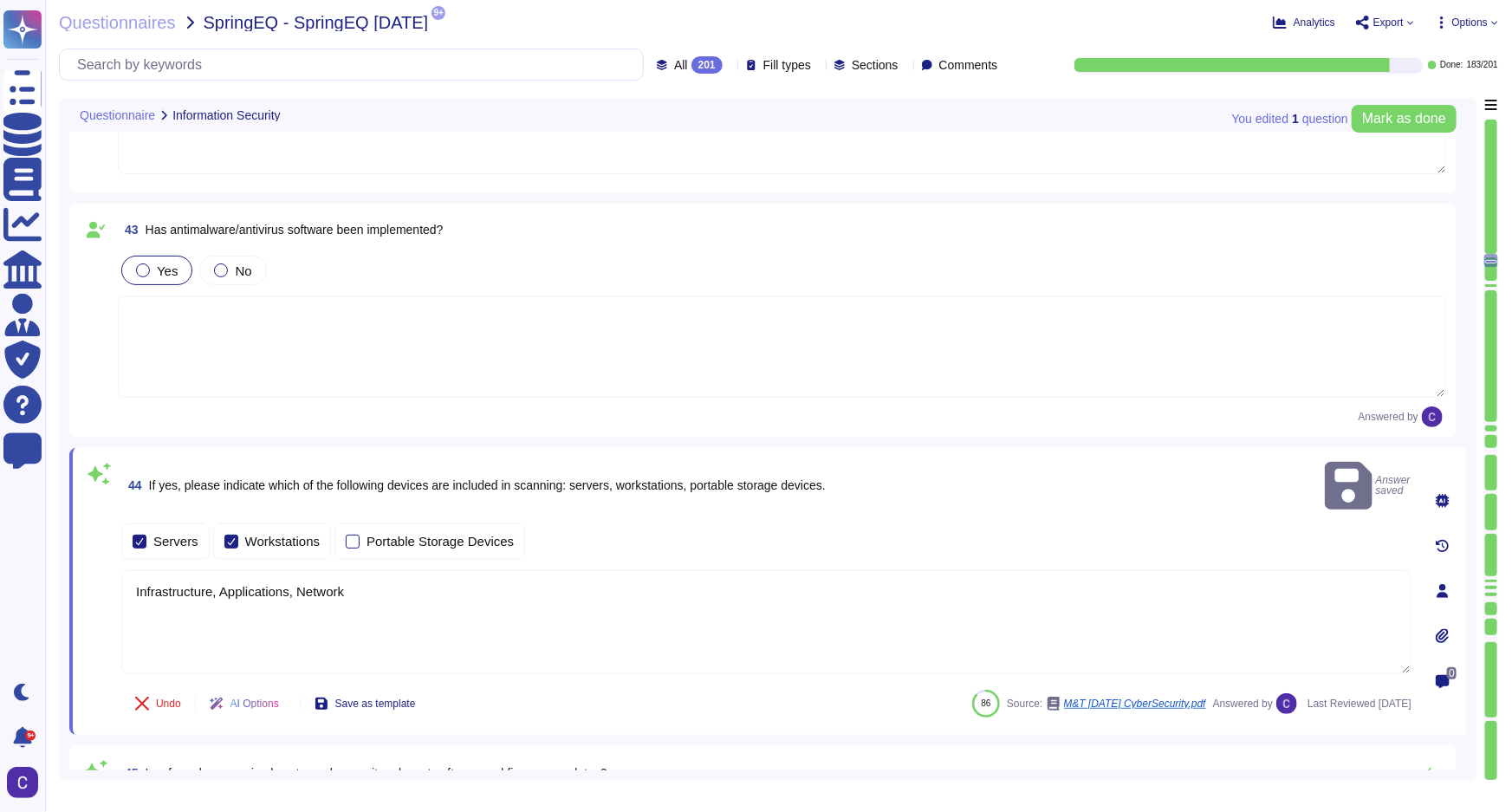
click at [380, 579] on textarea "Infrastructure, Applications, Network" at bounding box center [767, 621] width 1290 height 104
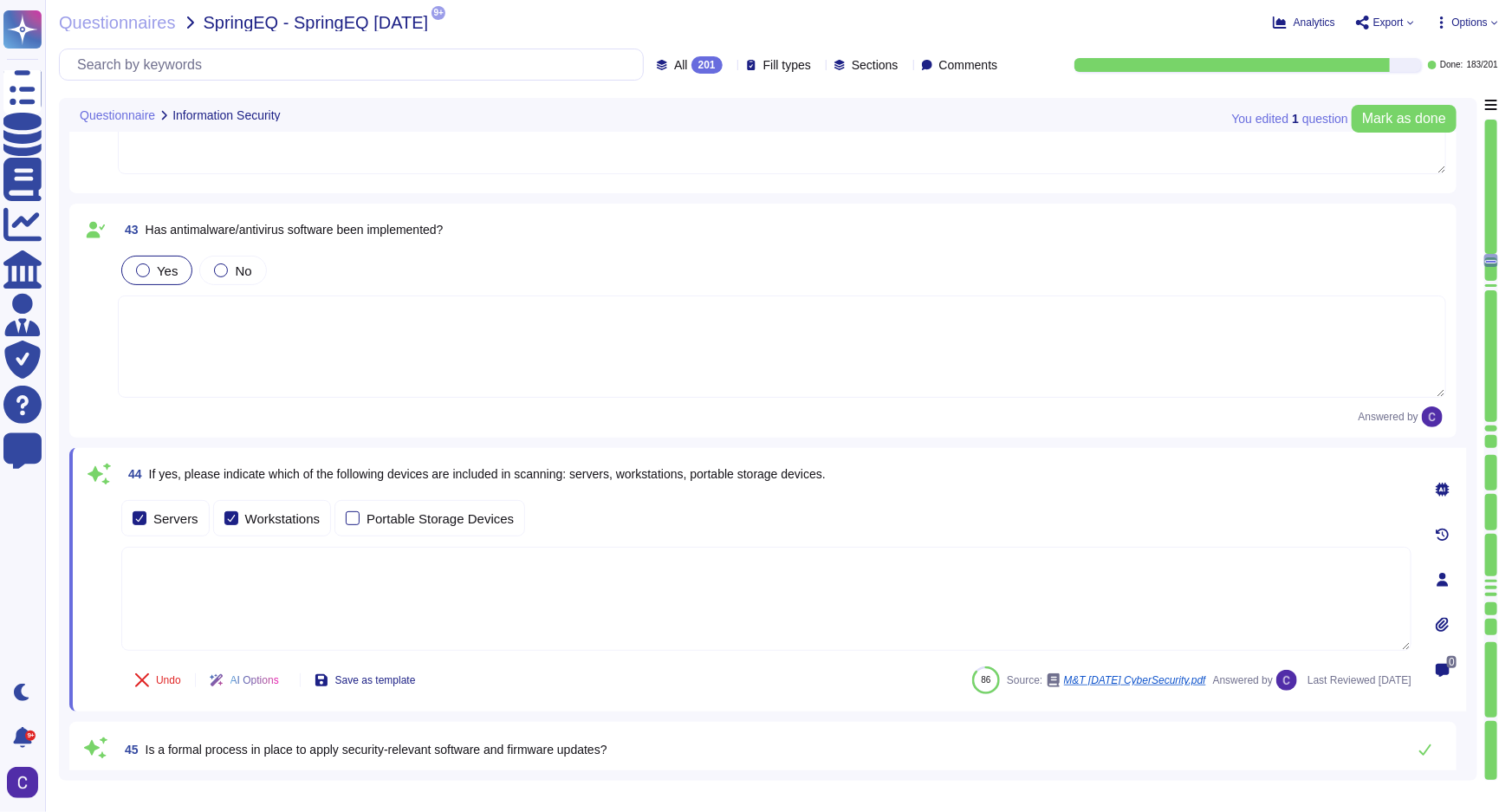
click at [782, 682] on div "Undo AI Options Save as template 86 Source: M&T [DATE] CyberSecurity.pdf Answer…" at bounding box center [767, 680] width 1290 height 42
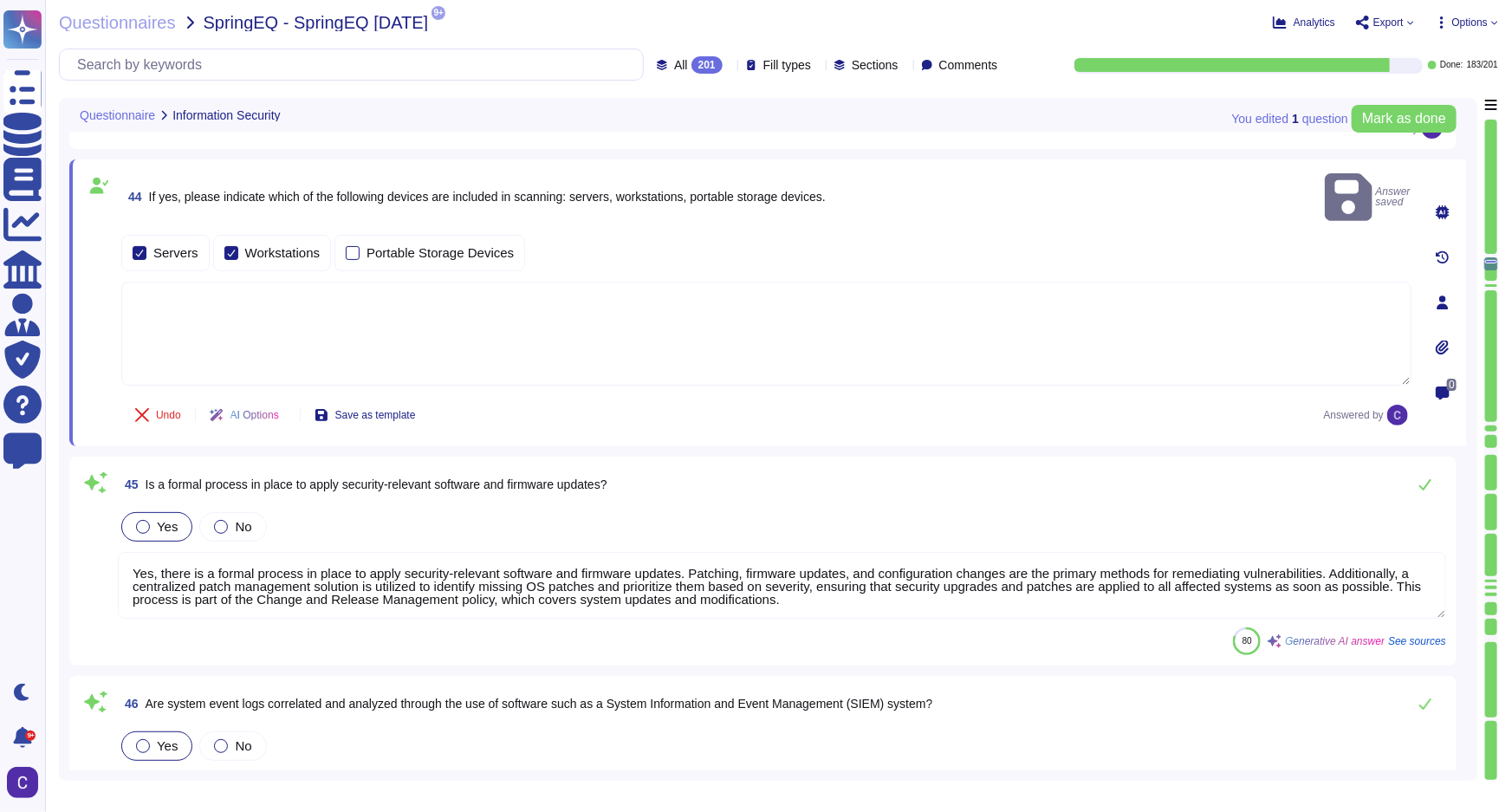
scroll to position [9895, 0]
type textarea "Yes, a Configuration Management Policy is in place, maintained, and guided by o…"
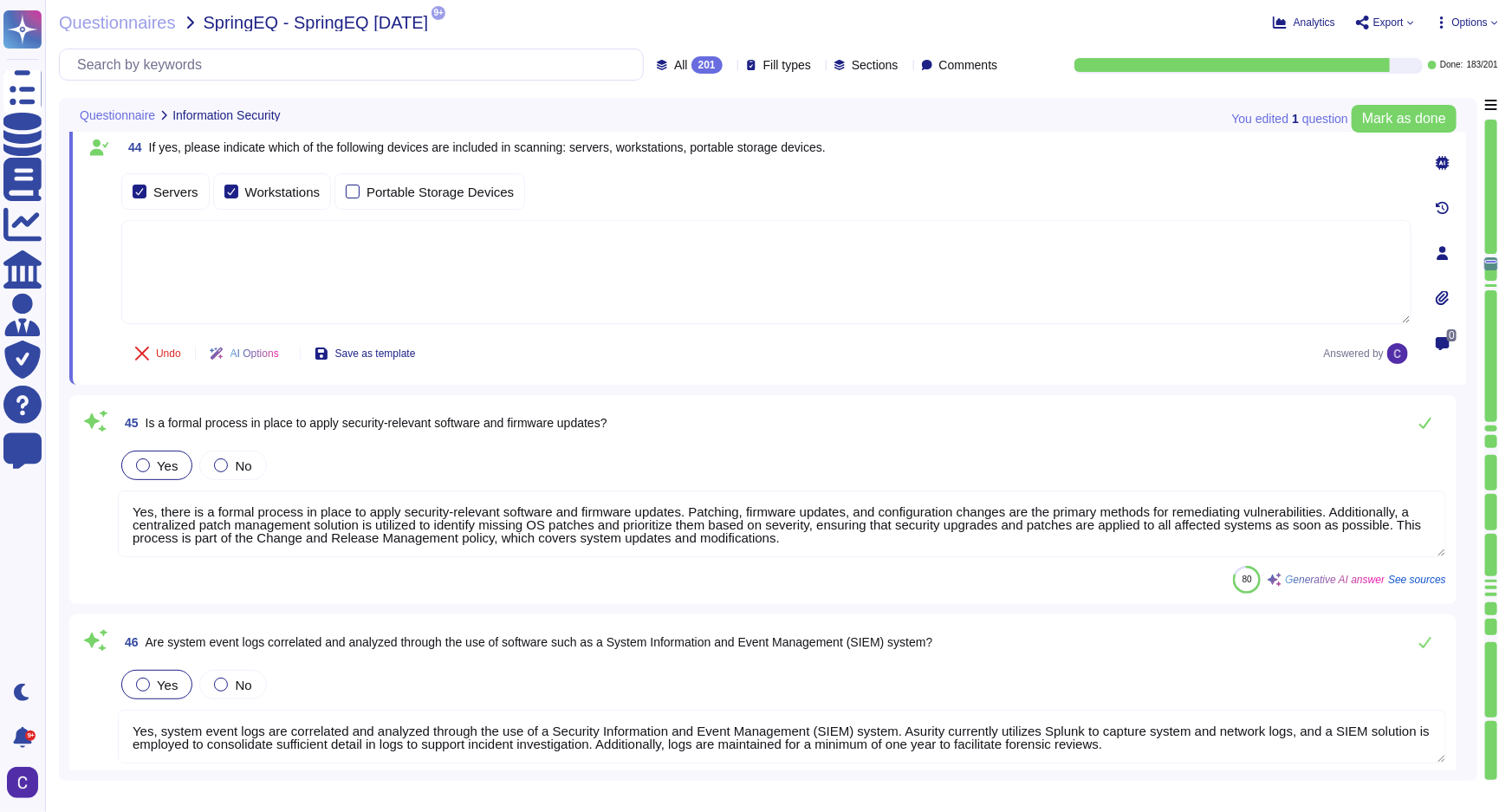
click at [1363, 520] on textarea "Yes, there is a formal process in place to apply security-relevant software and…" at bounding box center [782, 523] width 1329 height 66
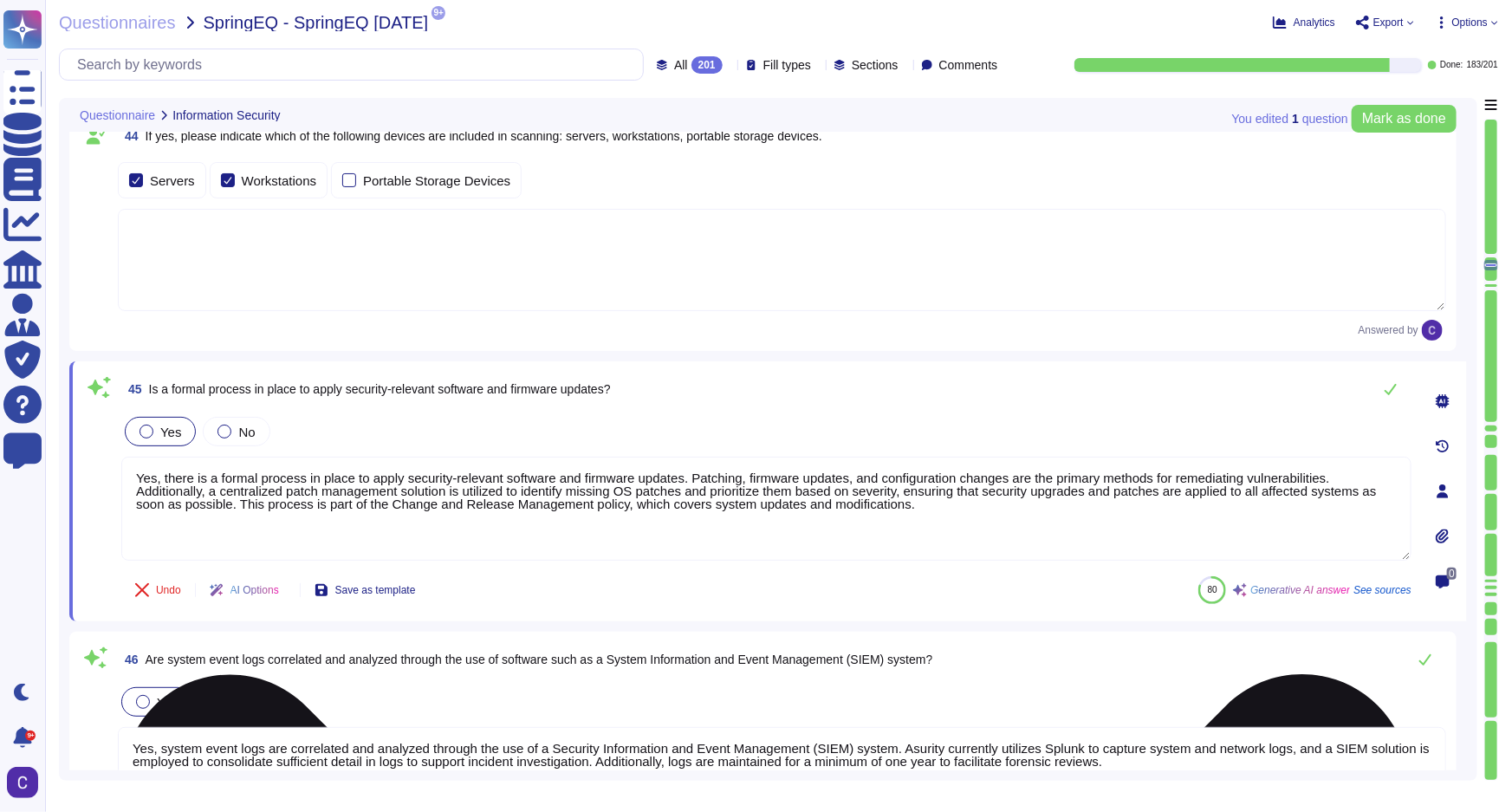
type textarea "Yes, a Configuration Management Policy is in place, maintained, and guided by o…"
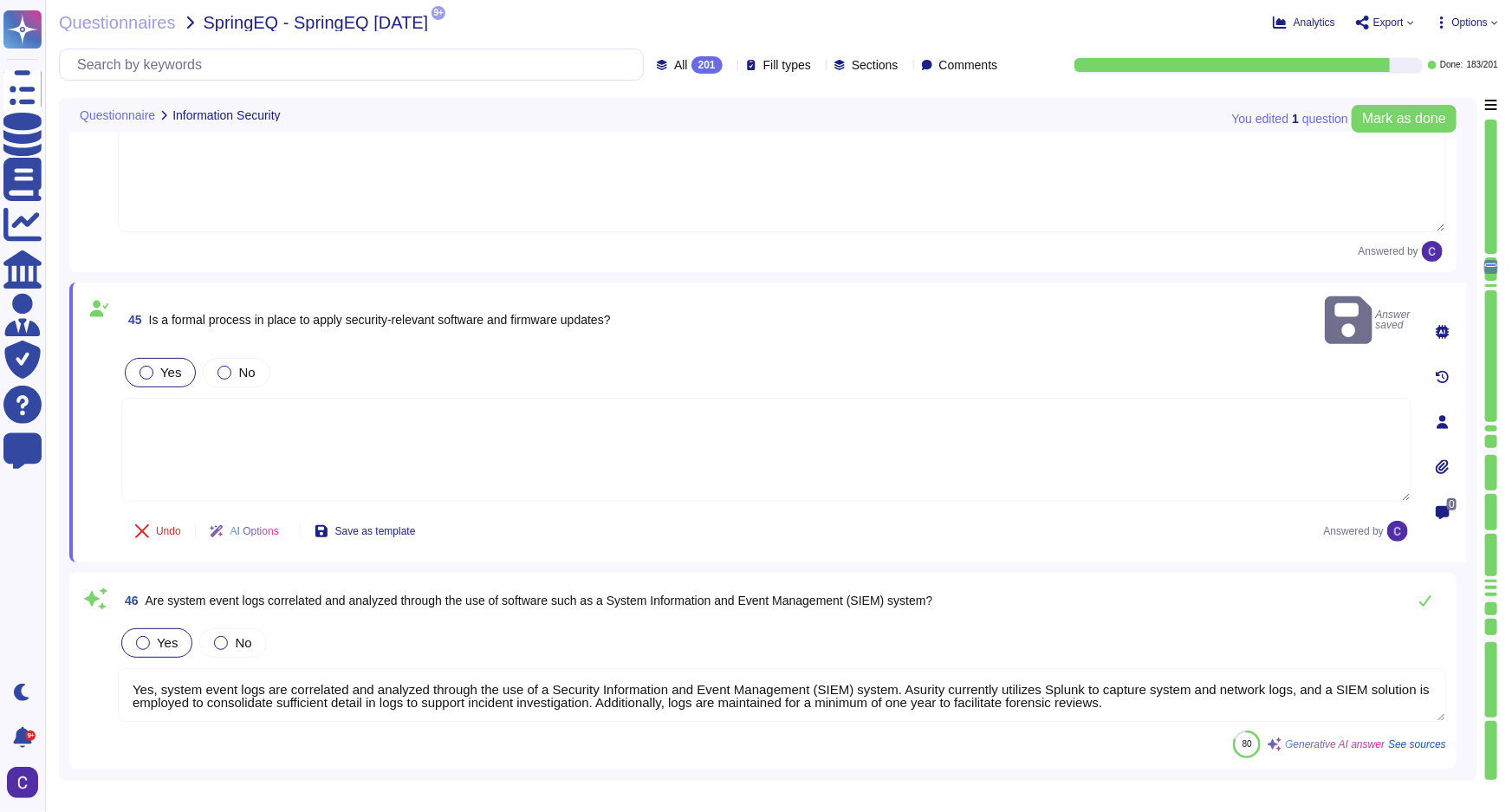
type textarea "Yes, a standardized process is in place to secure servers and network equipment…"
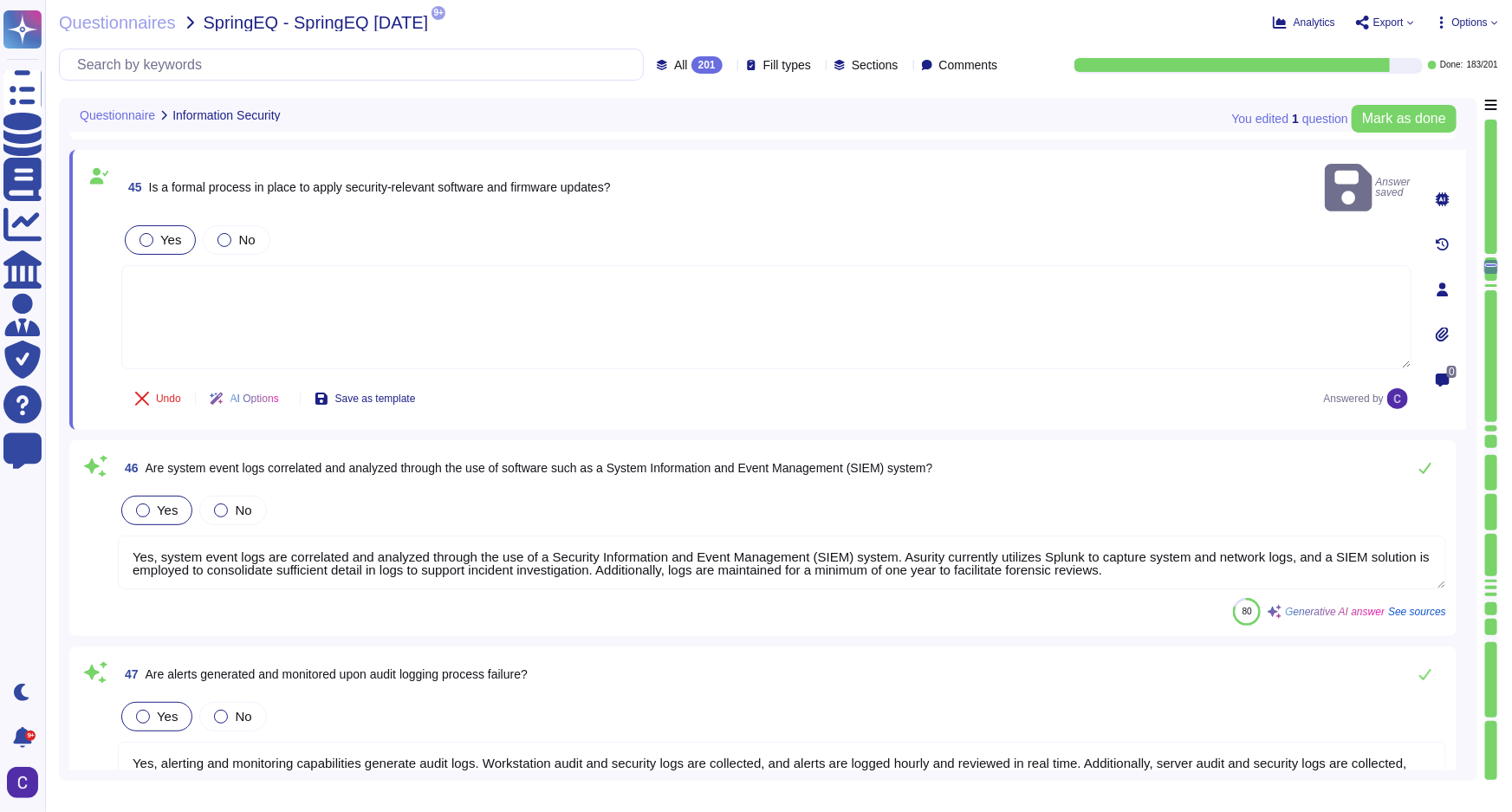
scroll to position [10133, 0]
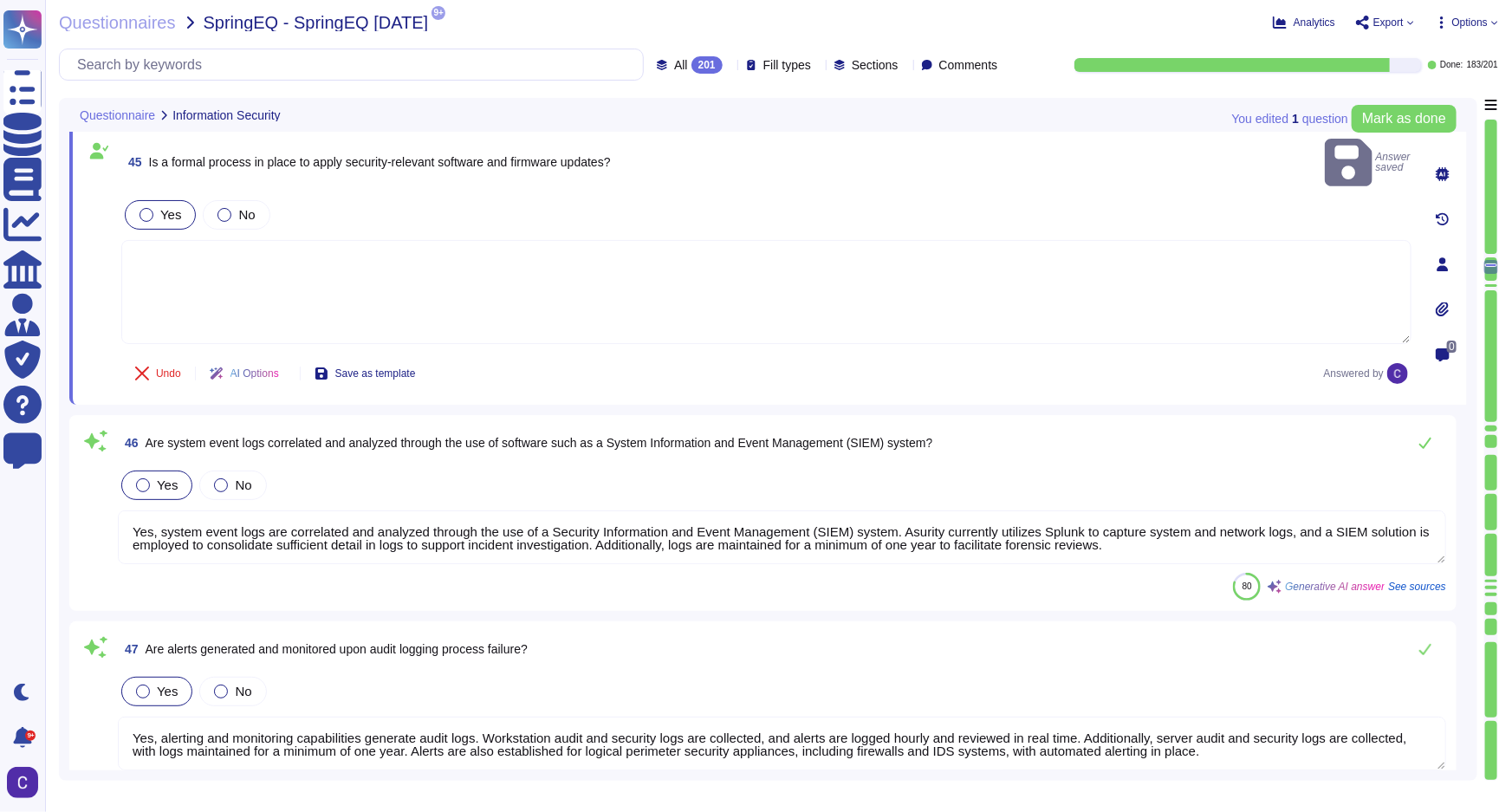
click at [1368, 510] on textarea "Yes, system event logs are correlated and analyzed through the use of a Securit…" at bounding box center [782, 537] width 1329 height 53
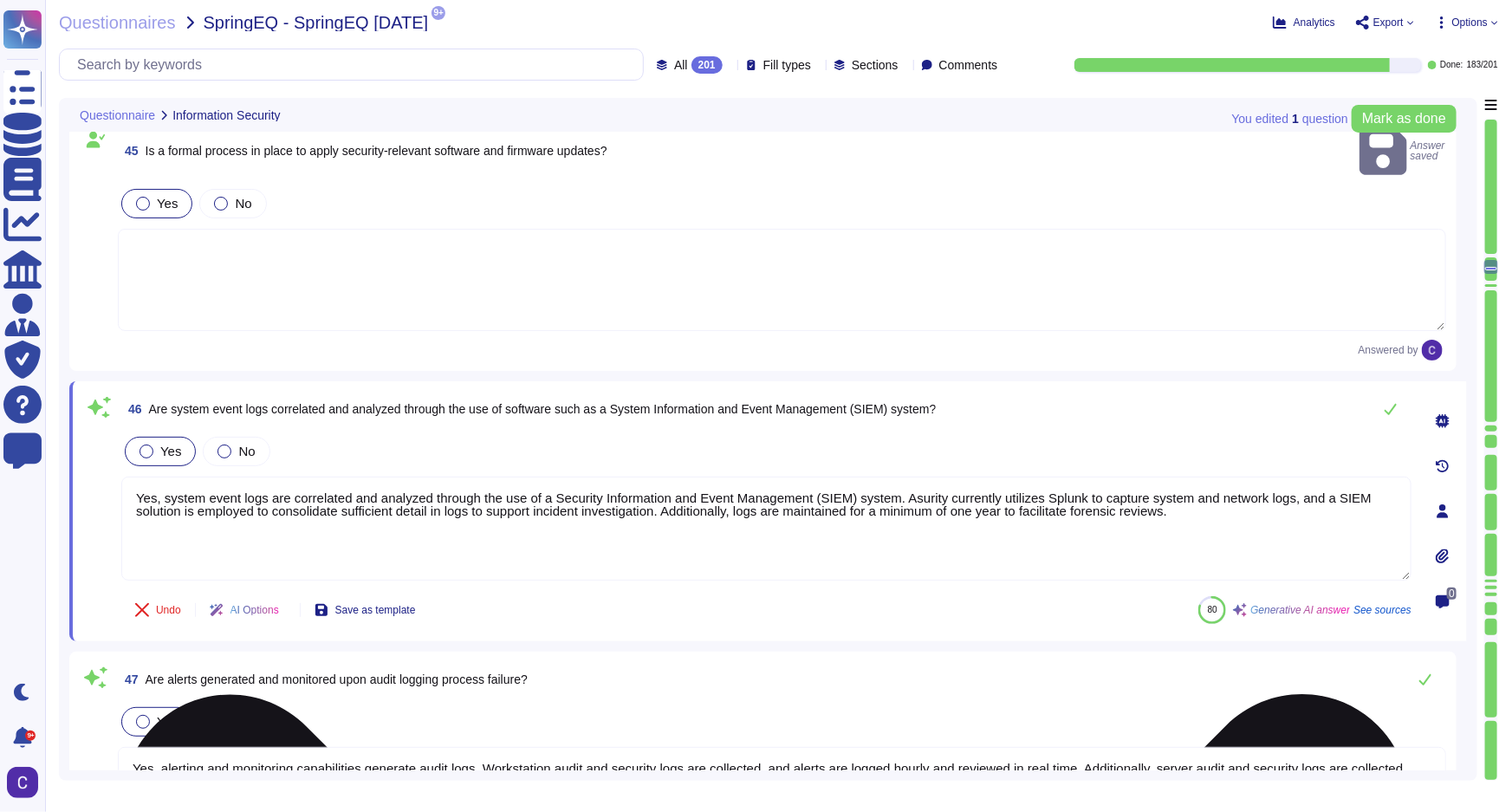
type textarea "Yes, a standardized process is in place to secure servers and network equipment…"
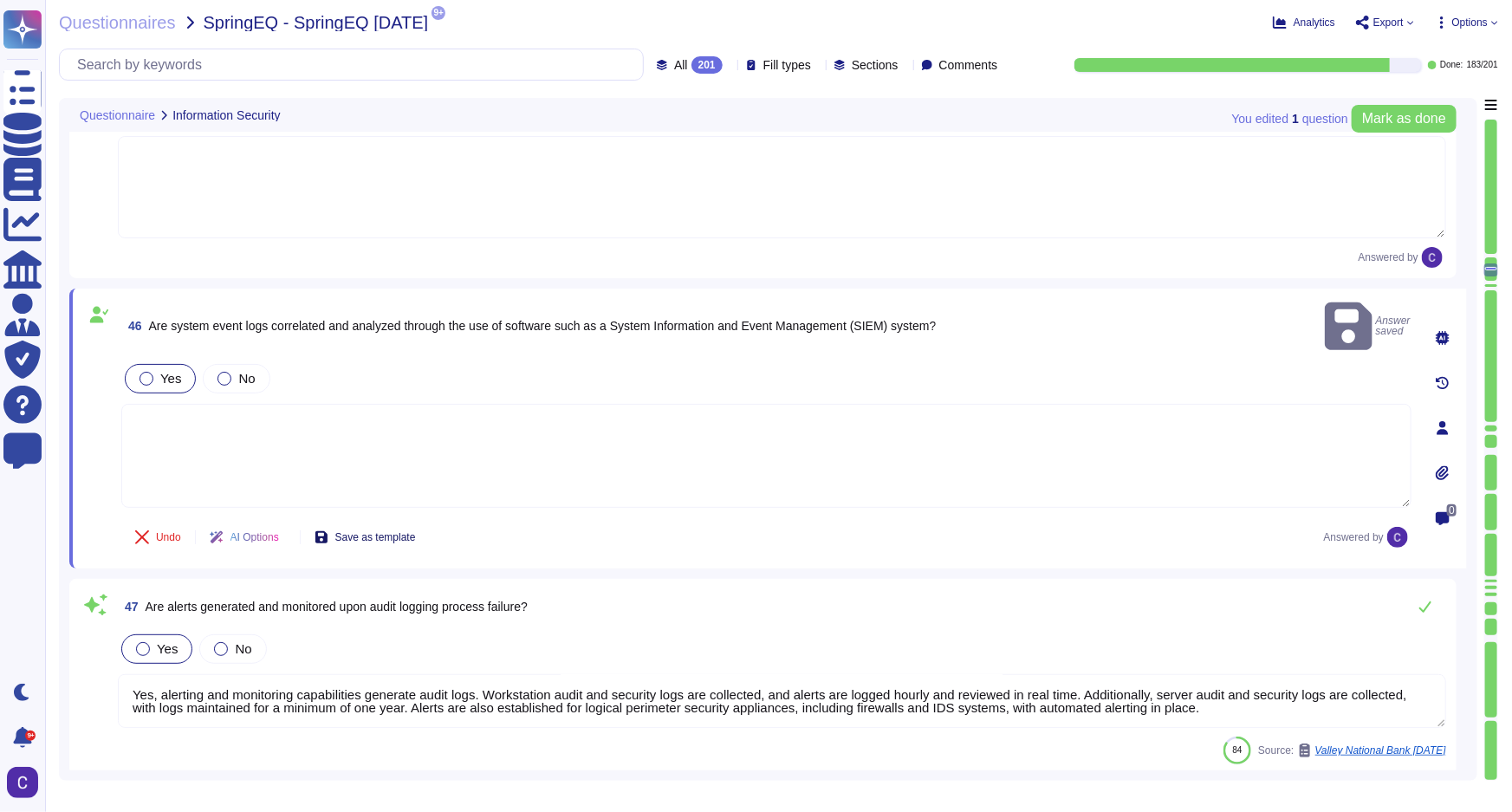
scroll to position [10369, 0]
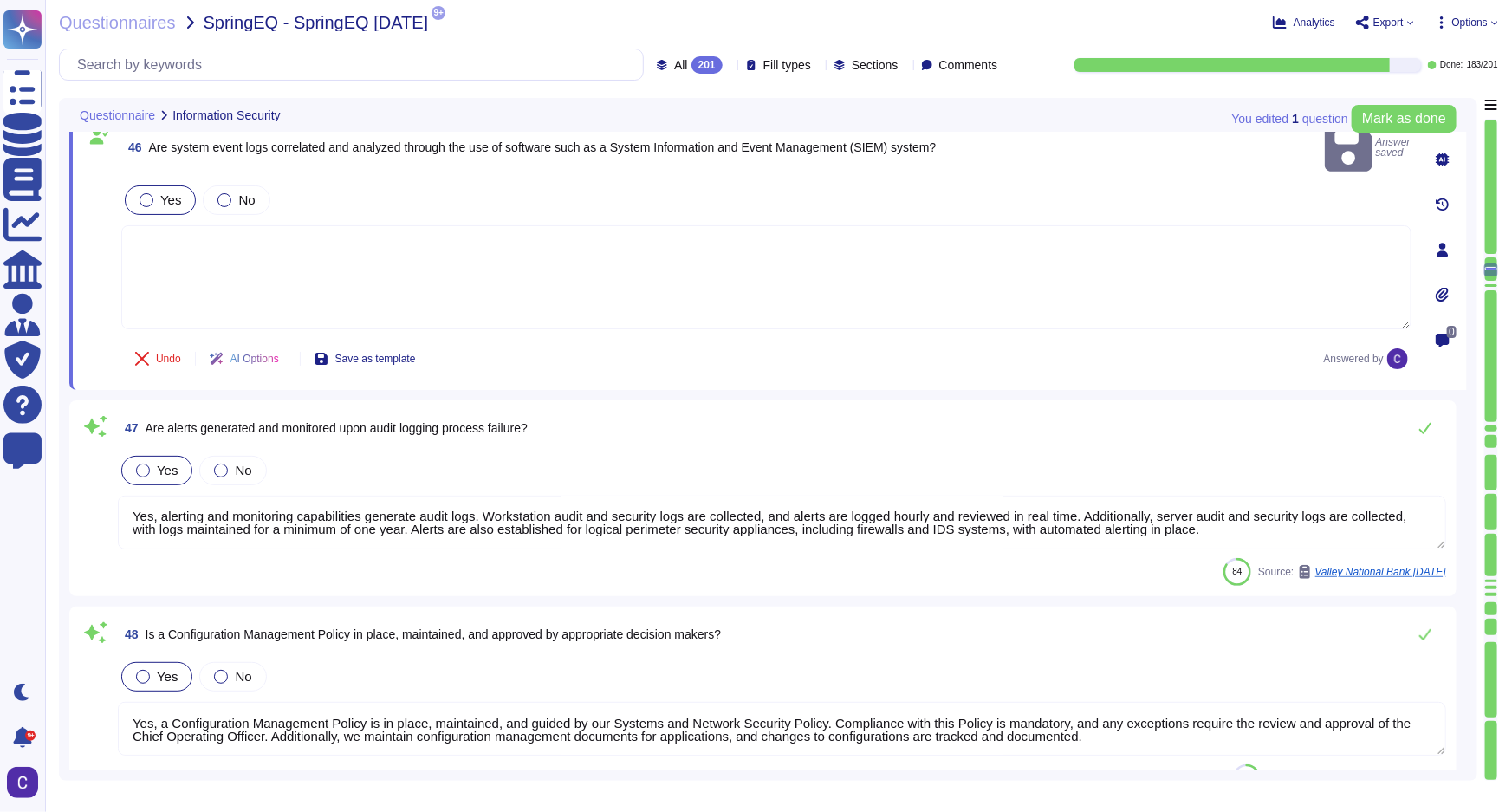
type textarea "Yes, a process has been implemented to analyze systems supporting mission essen…"
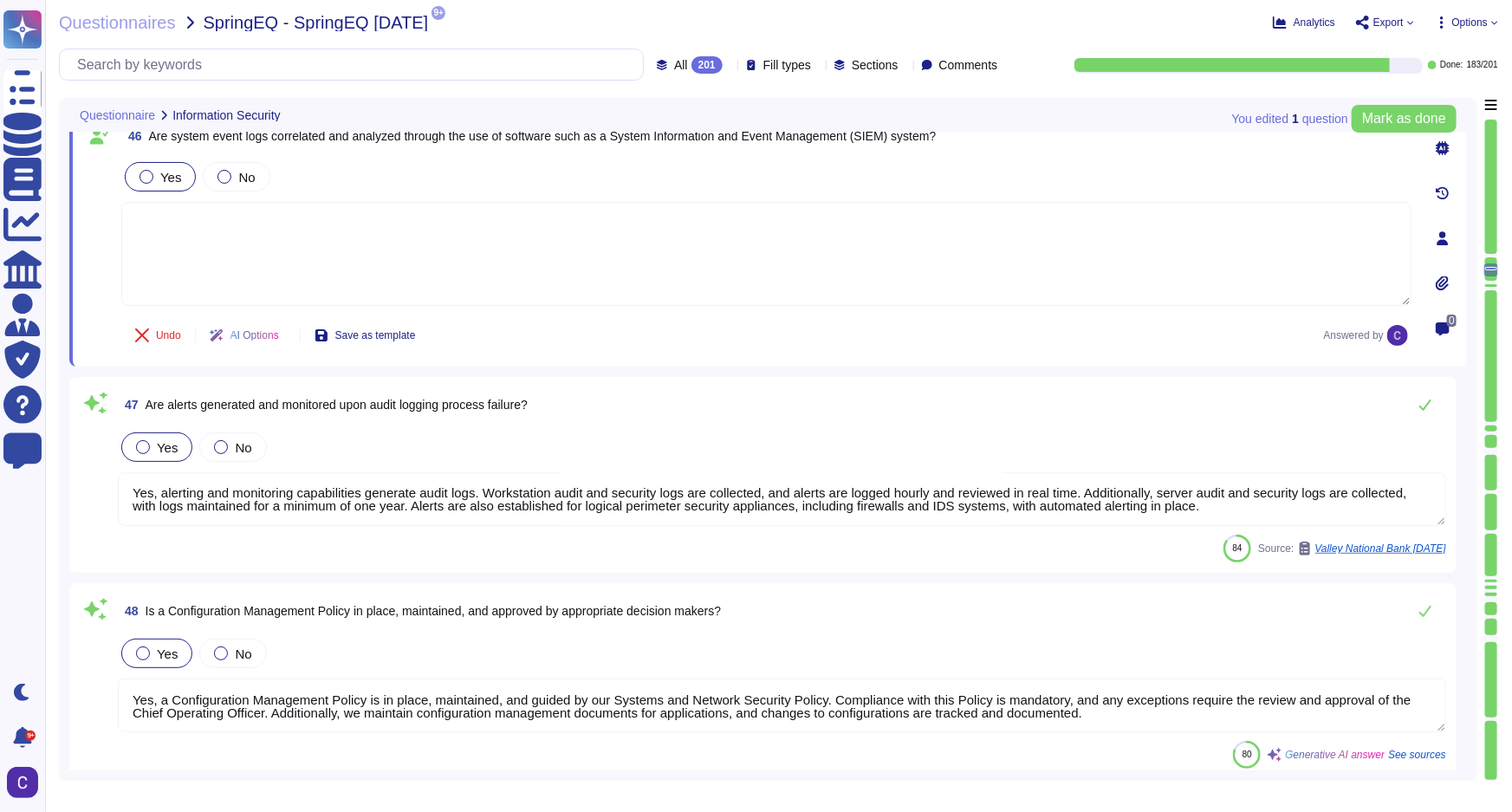
click at [1370, 496] on textarea "Yes, alerting and monitoring capabilities generate audit logs. Workstation audi…" at bounding box center [782, 498] width 1329 height 53
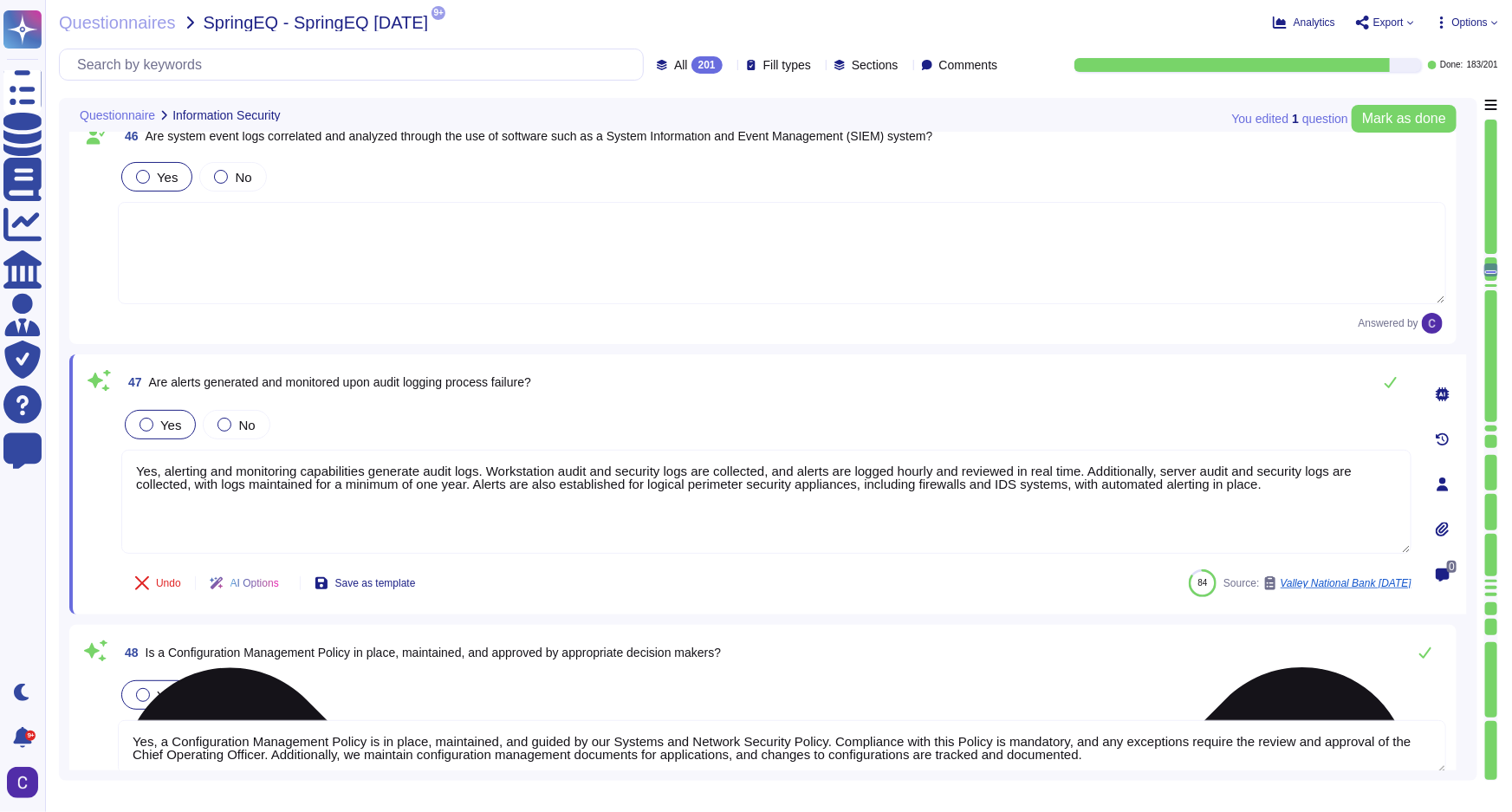
scroll to position [0, 0]
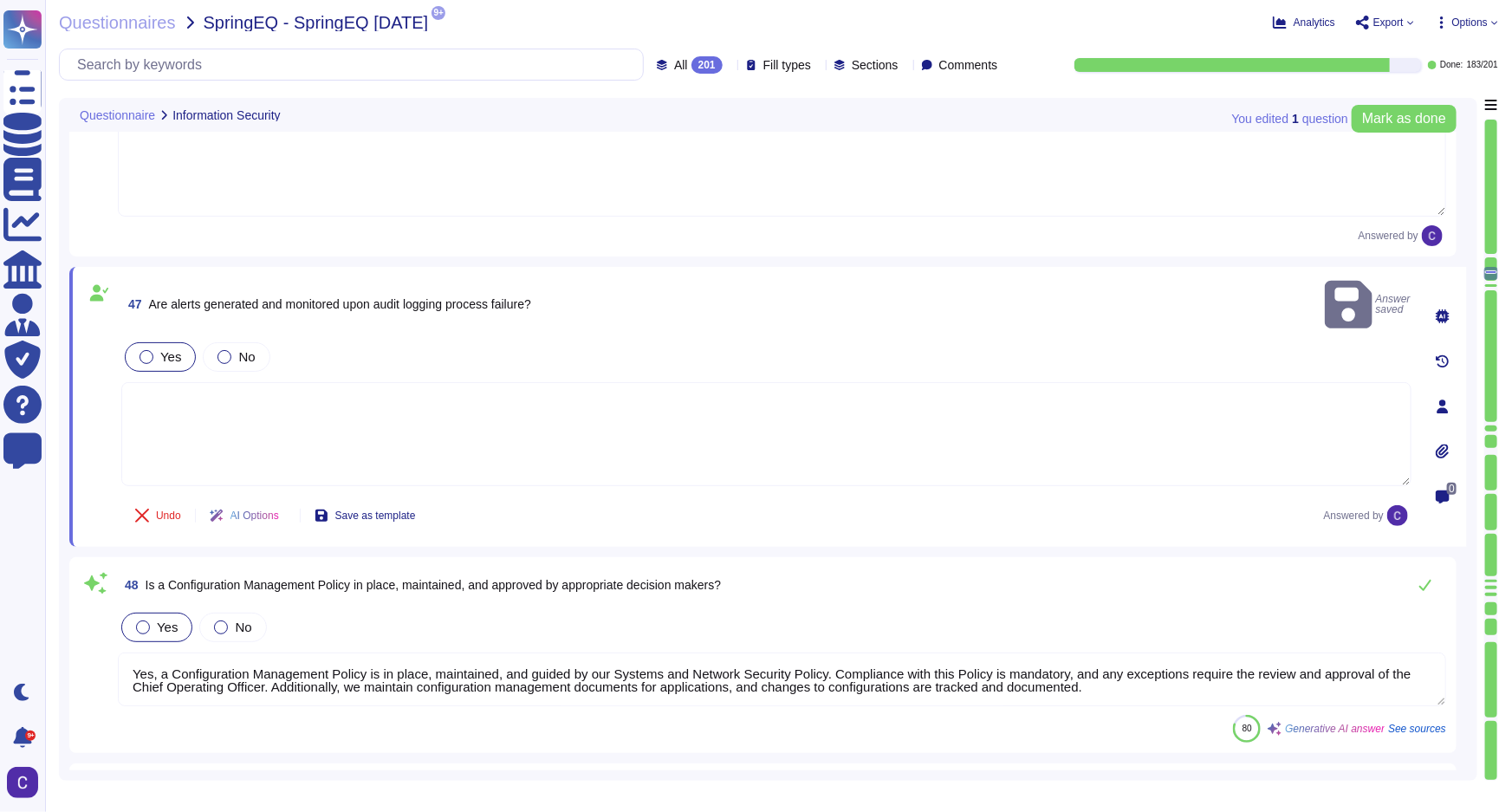
scroll to position [10604, 0]
type textarea "Yes, a process has been implemented to analyze systems supporting mission essen…"
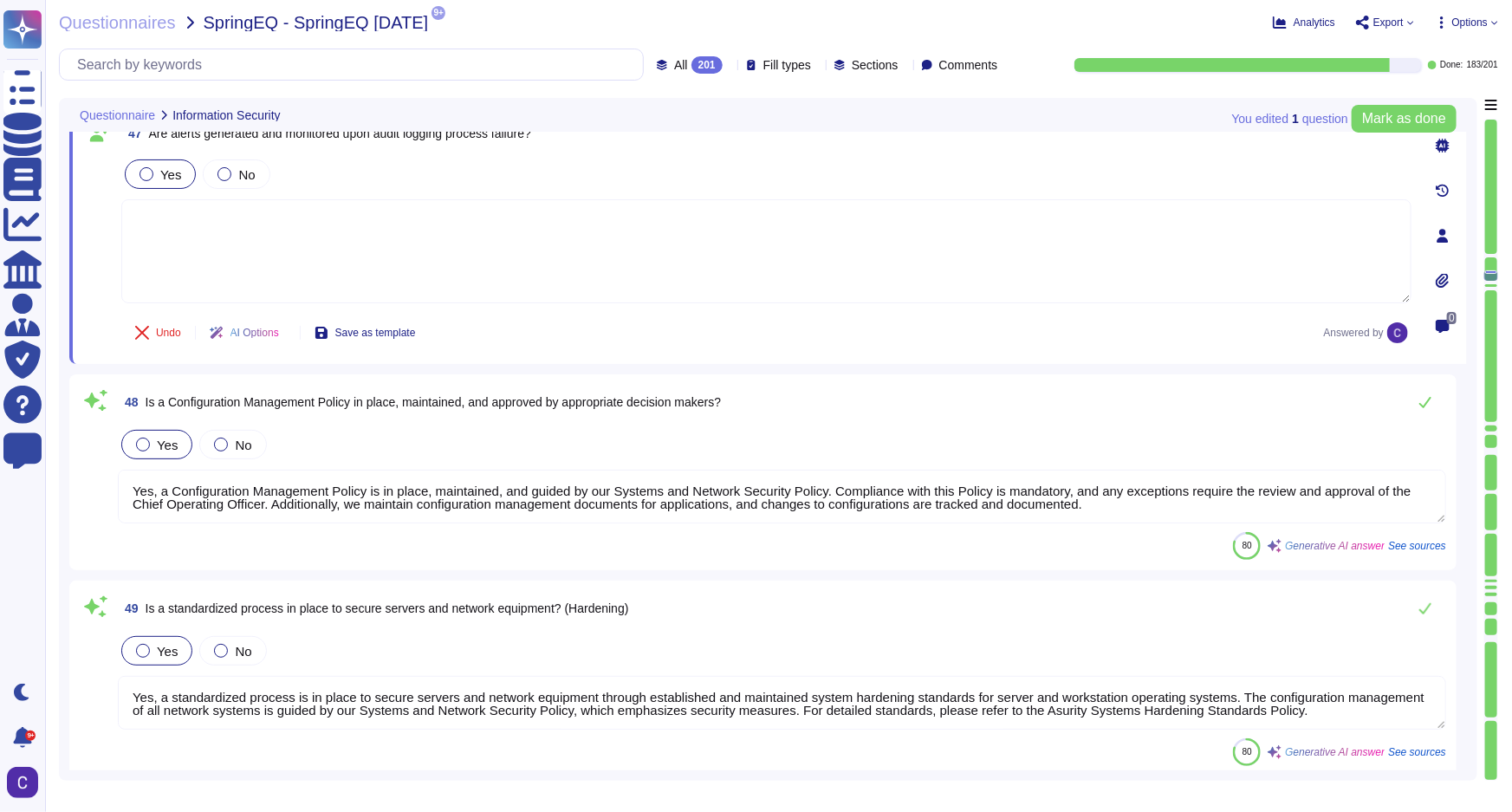
click at [1355, 502] on textarea "Yes, a Configuration Management Policy is in place, maintained, and guided by o…" at bounding box center [782, 496] width 1329 height 53
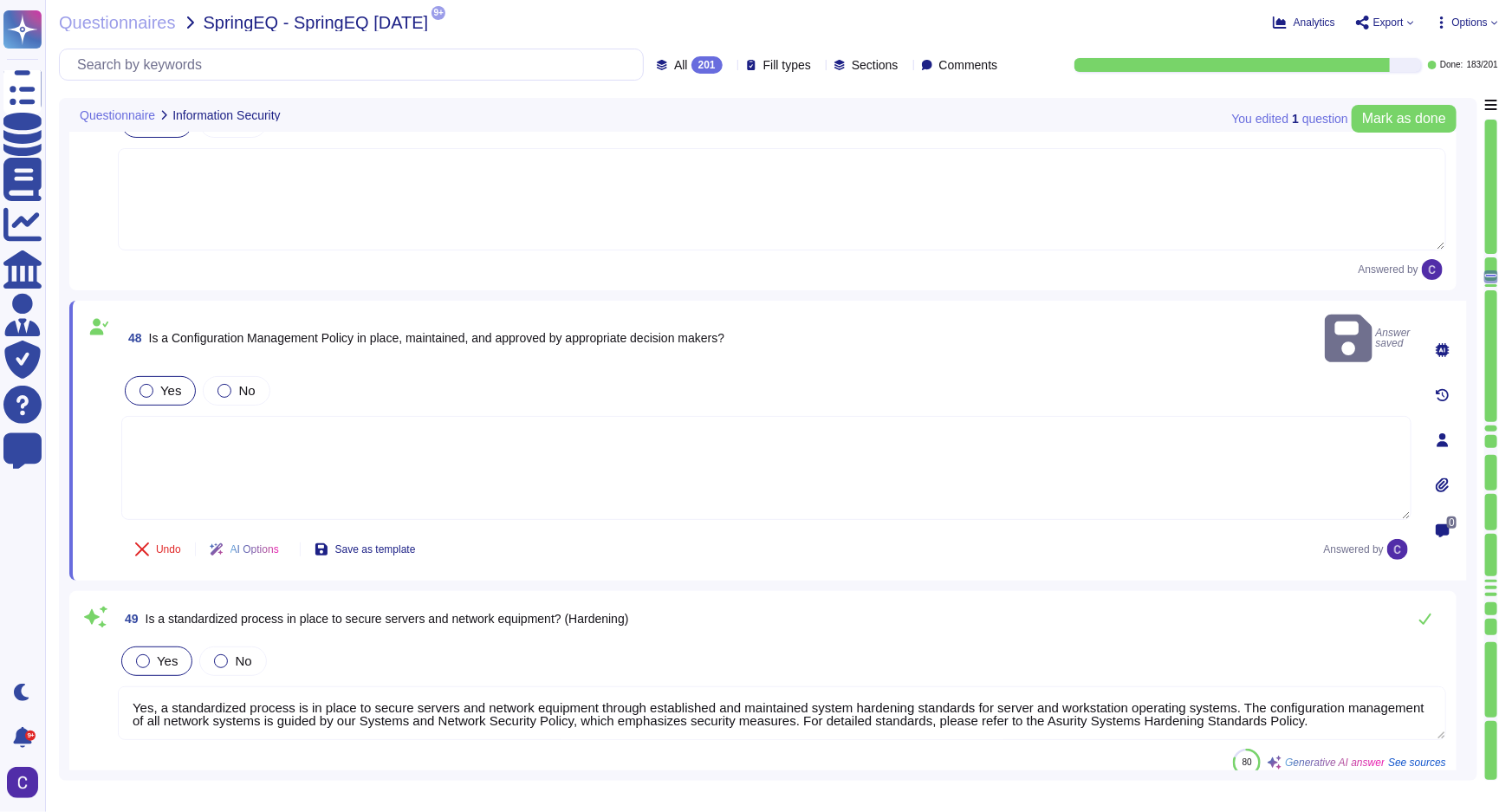
scroll to position [10684, 0]
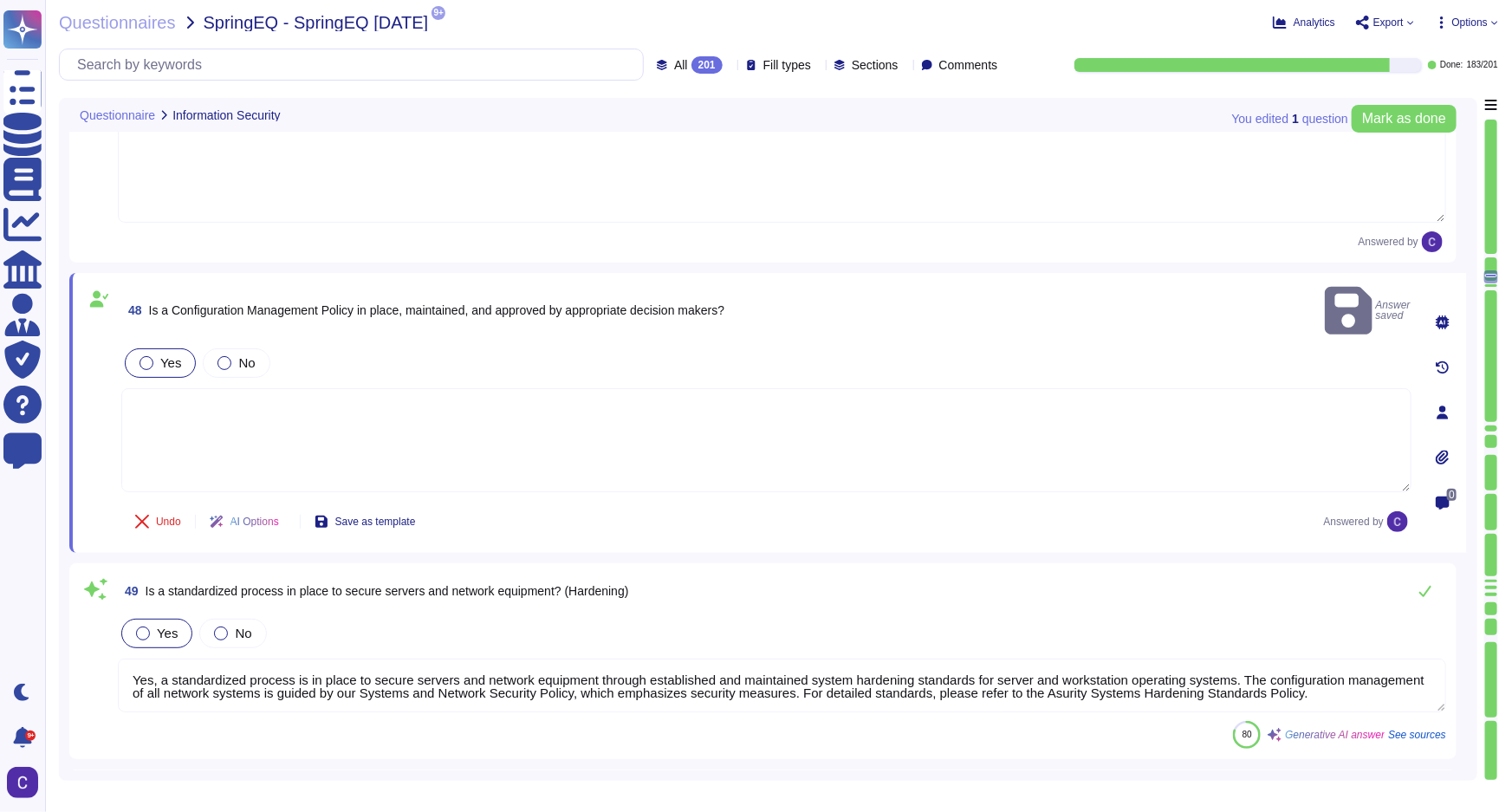
click at [1267, 659] on textarea "Yes, a standardized process is in place to secure servers and network equipment…" at bounding box center [782, 685] width 1329 height 53
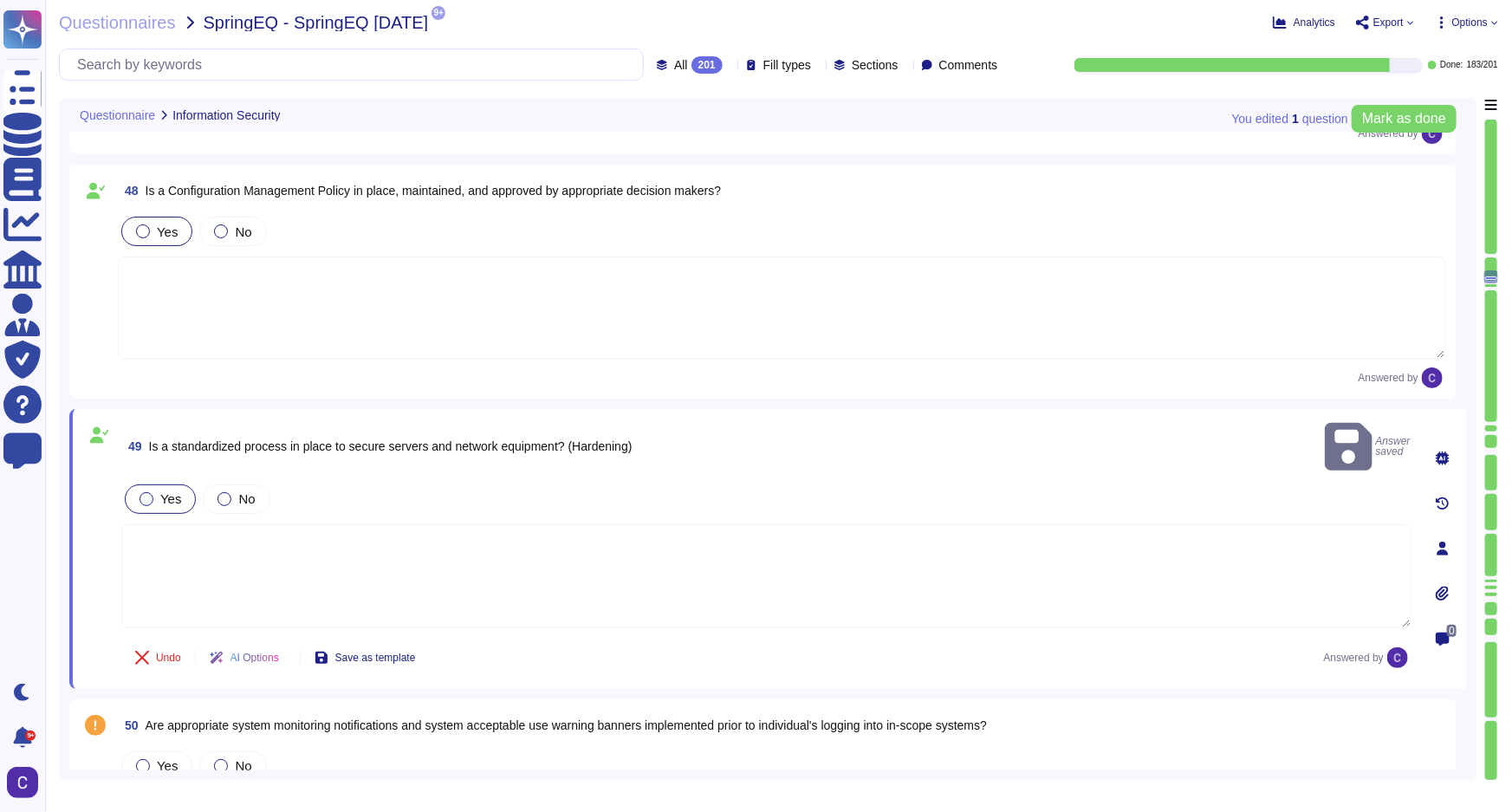
scroll to position [10920, 0]
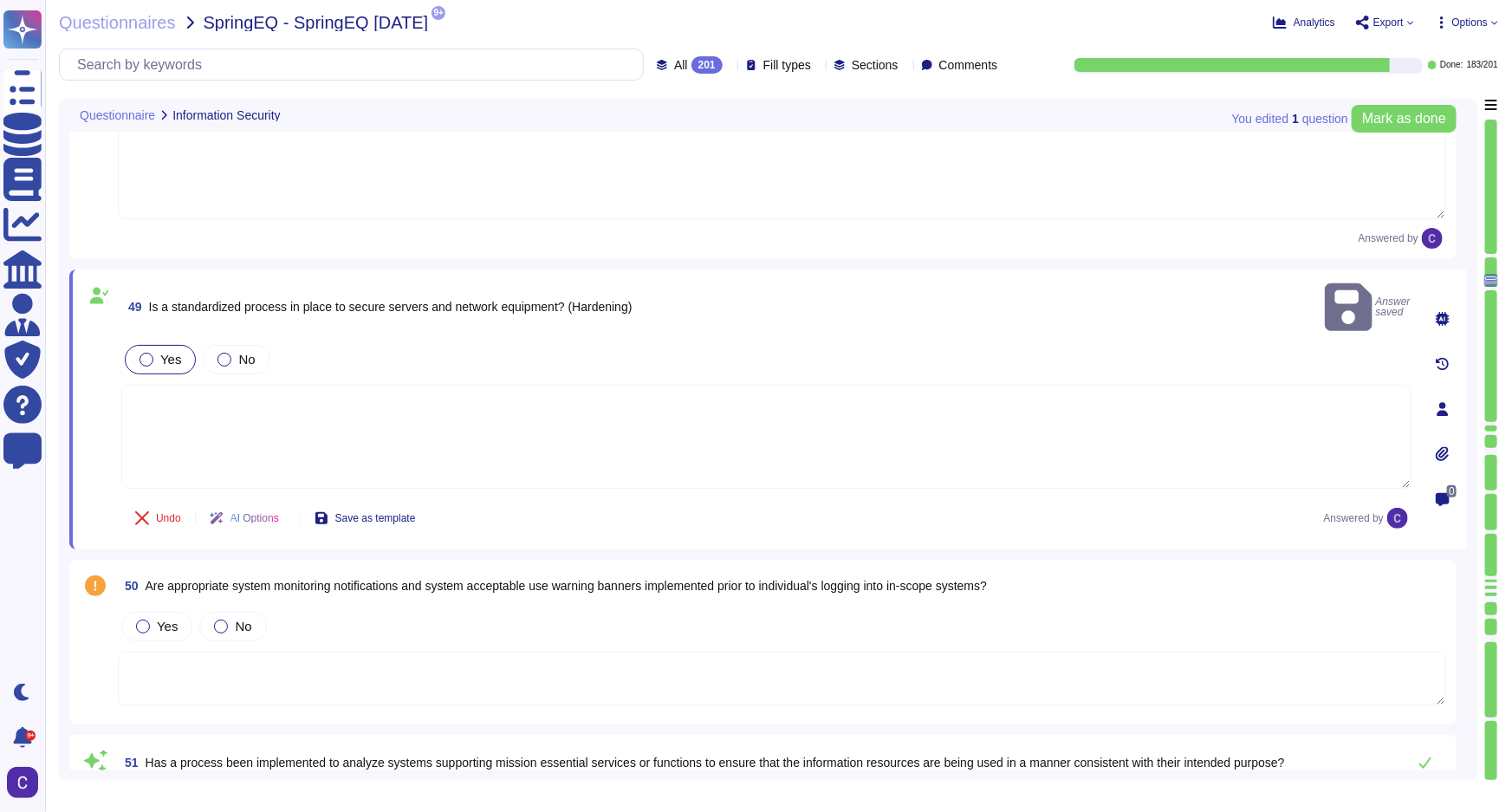
type textarea "Yes, there is an organization-wide Mobile Device Management (MDM) solution in p…"
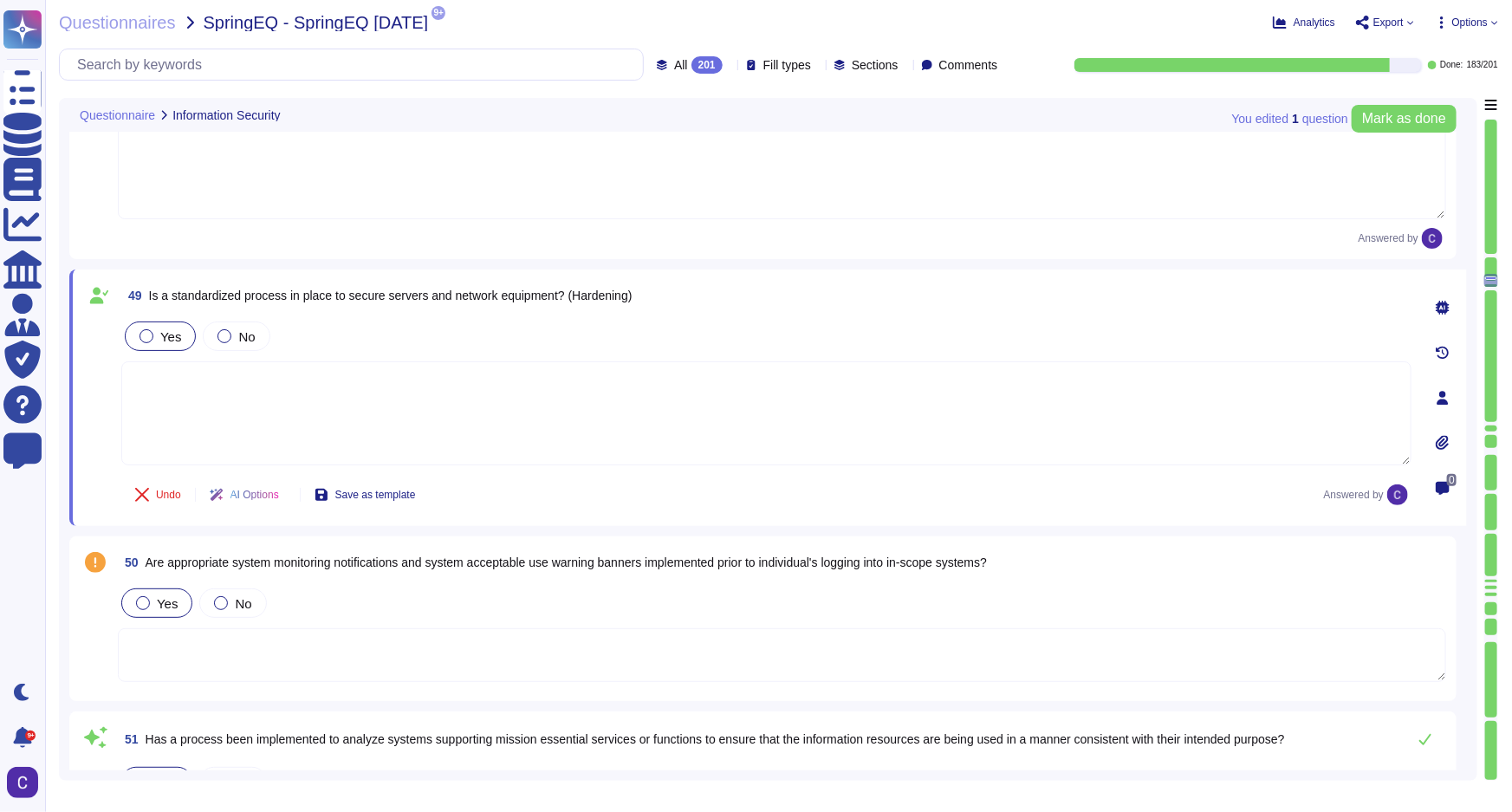
click at [152, 600] on label "Yes" at bounding box center [157, 603] width 42 height 14
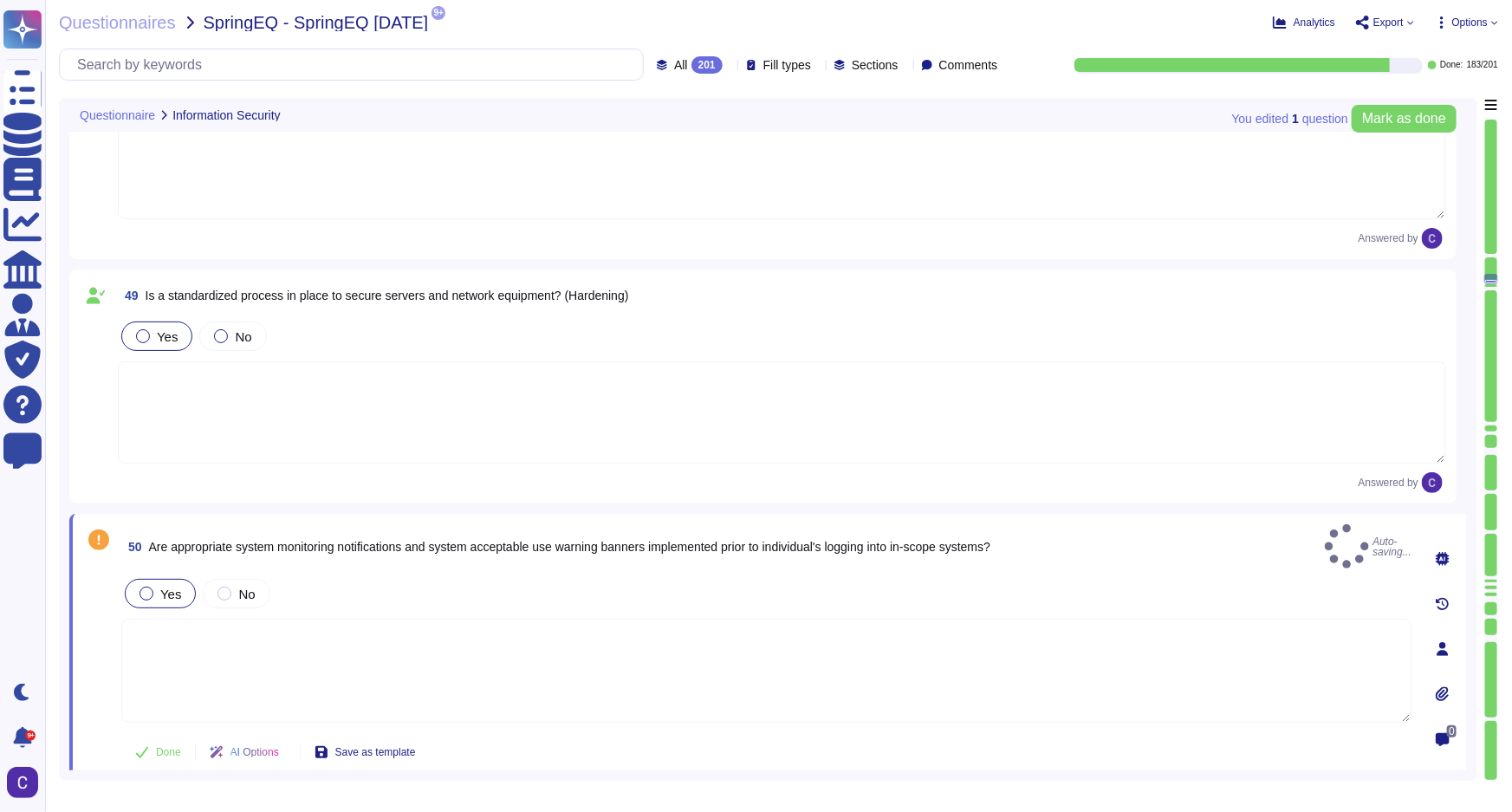
type textarea "Yes, there is an organization-wide Mobile Device Management (MDM) solution in p…"
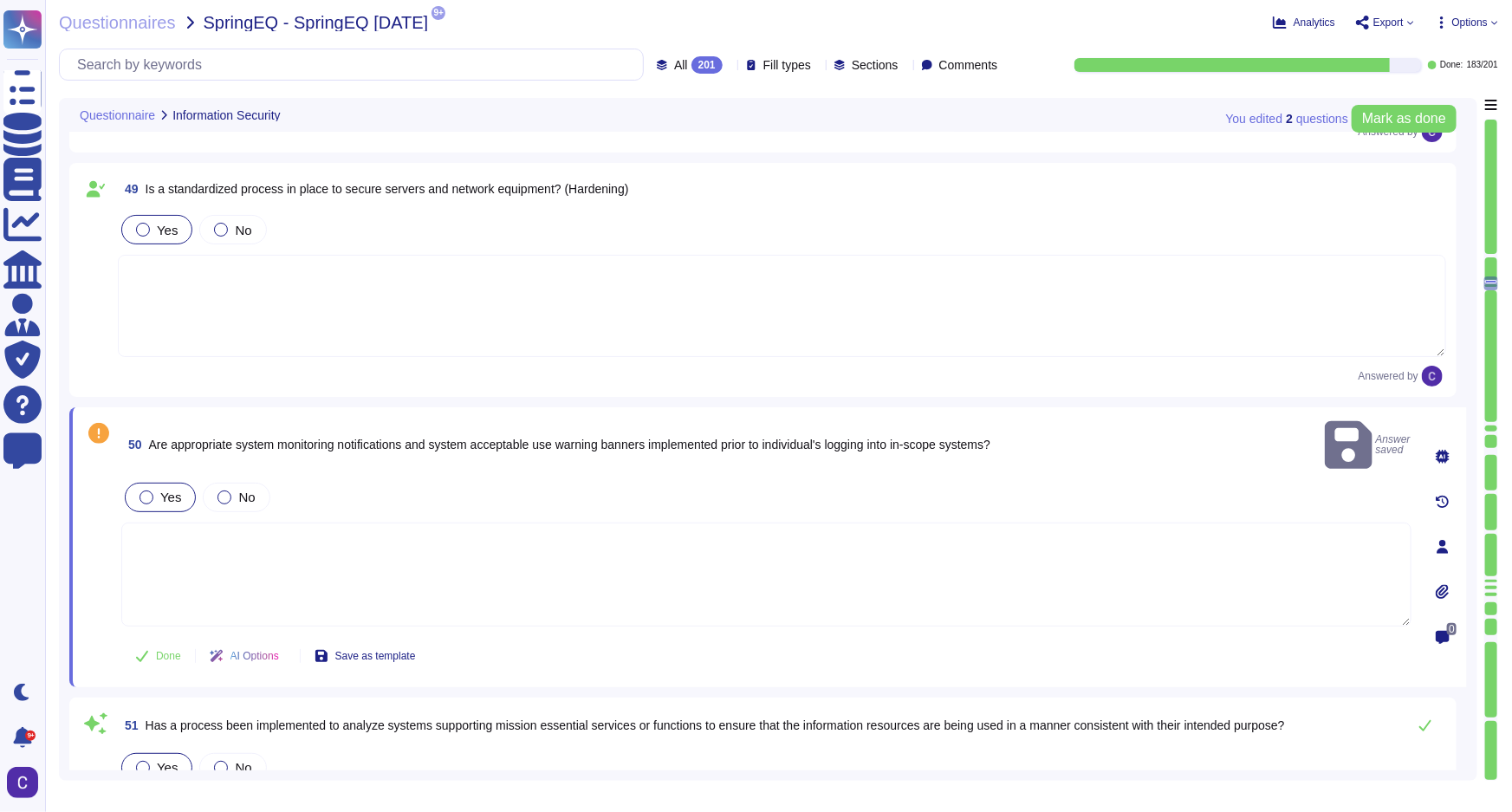
type textarea "Yes, there are documented operating procedures for security requirements and ac…"
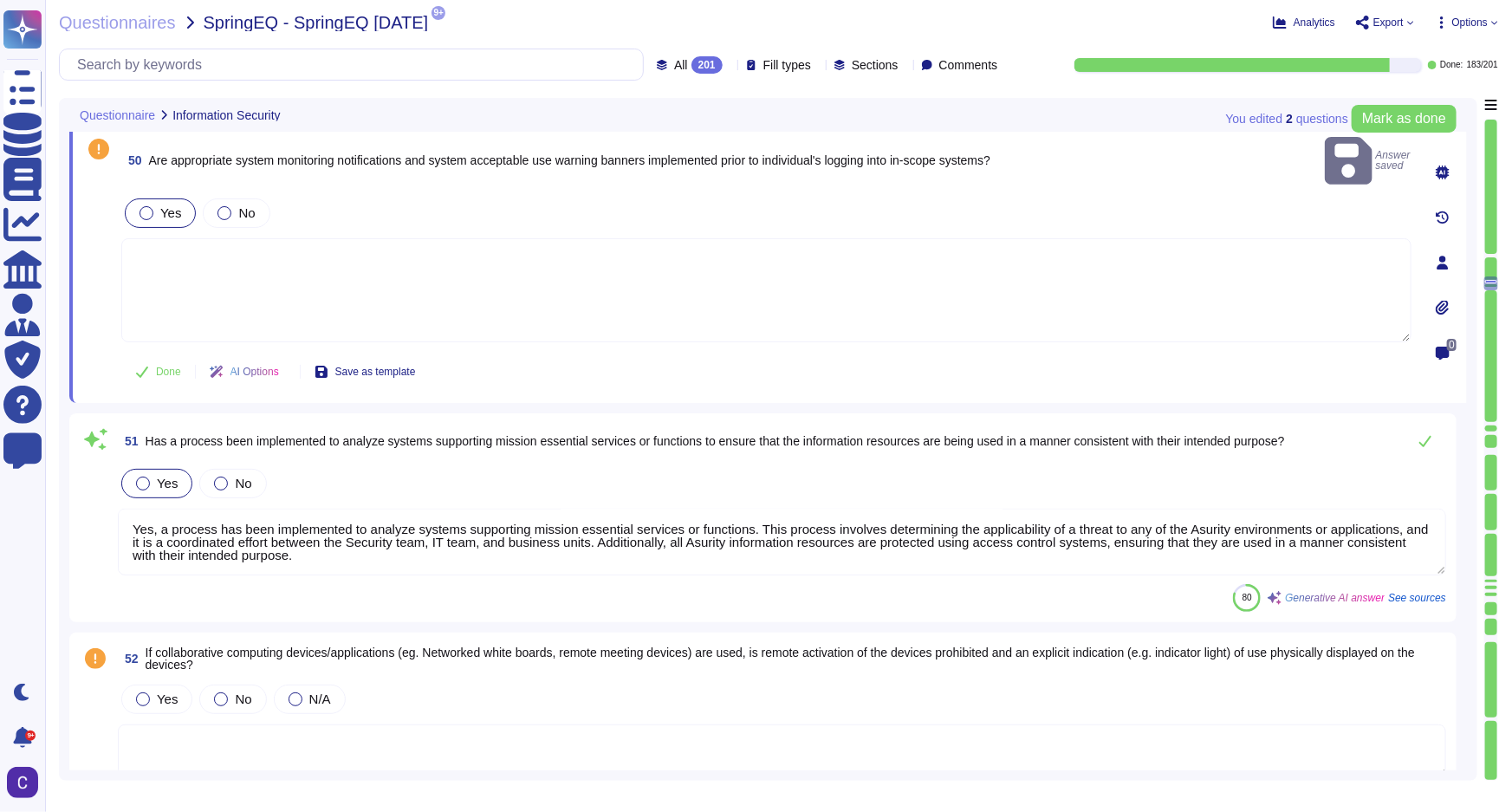
scroll to position [11313, 0]
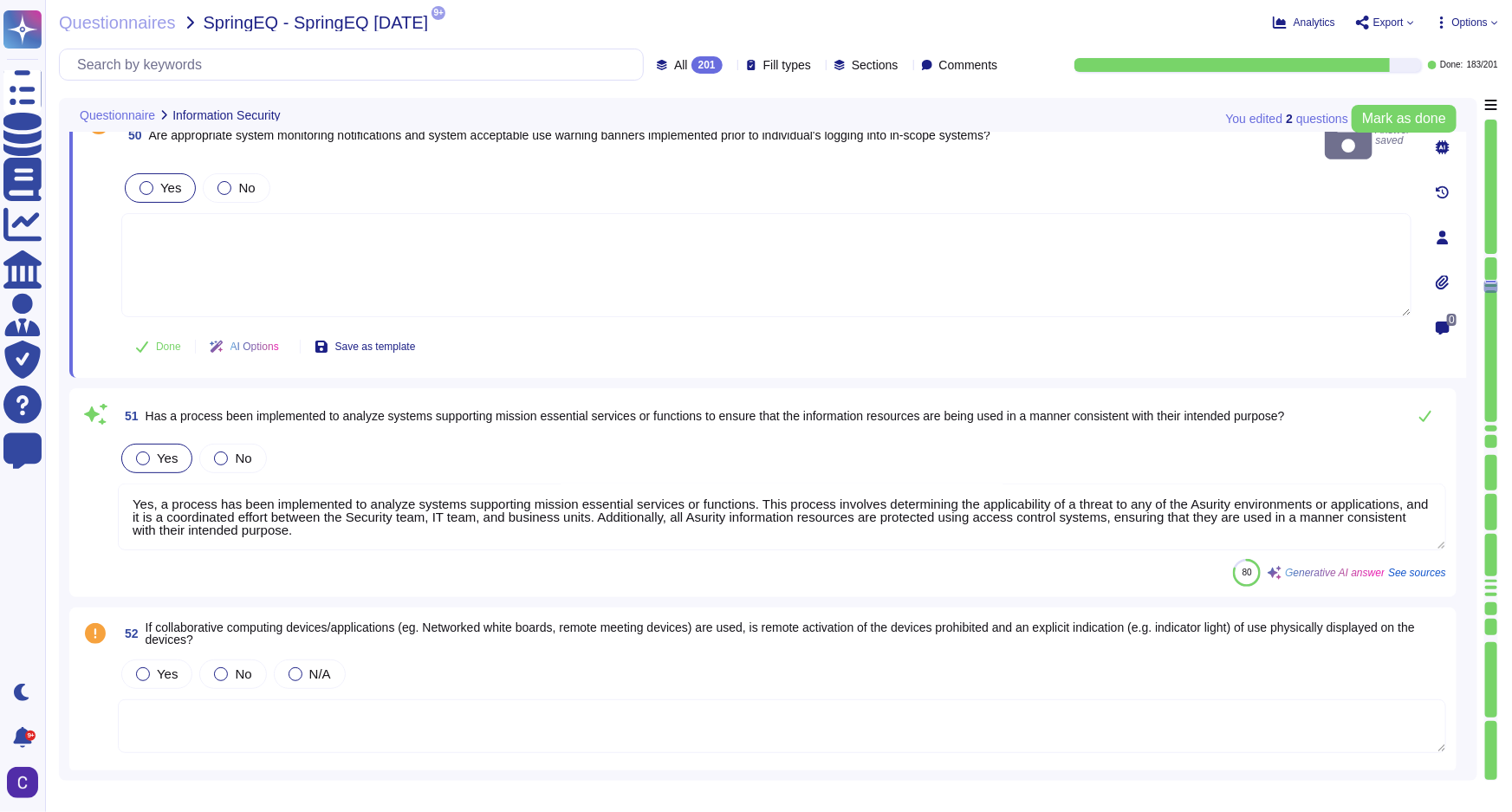
type textarea "Yes, wireless access points are secured using industry best practices. We utili…"
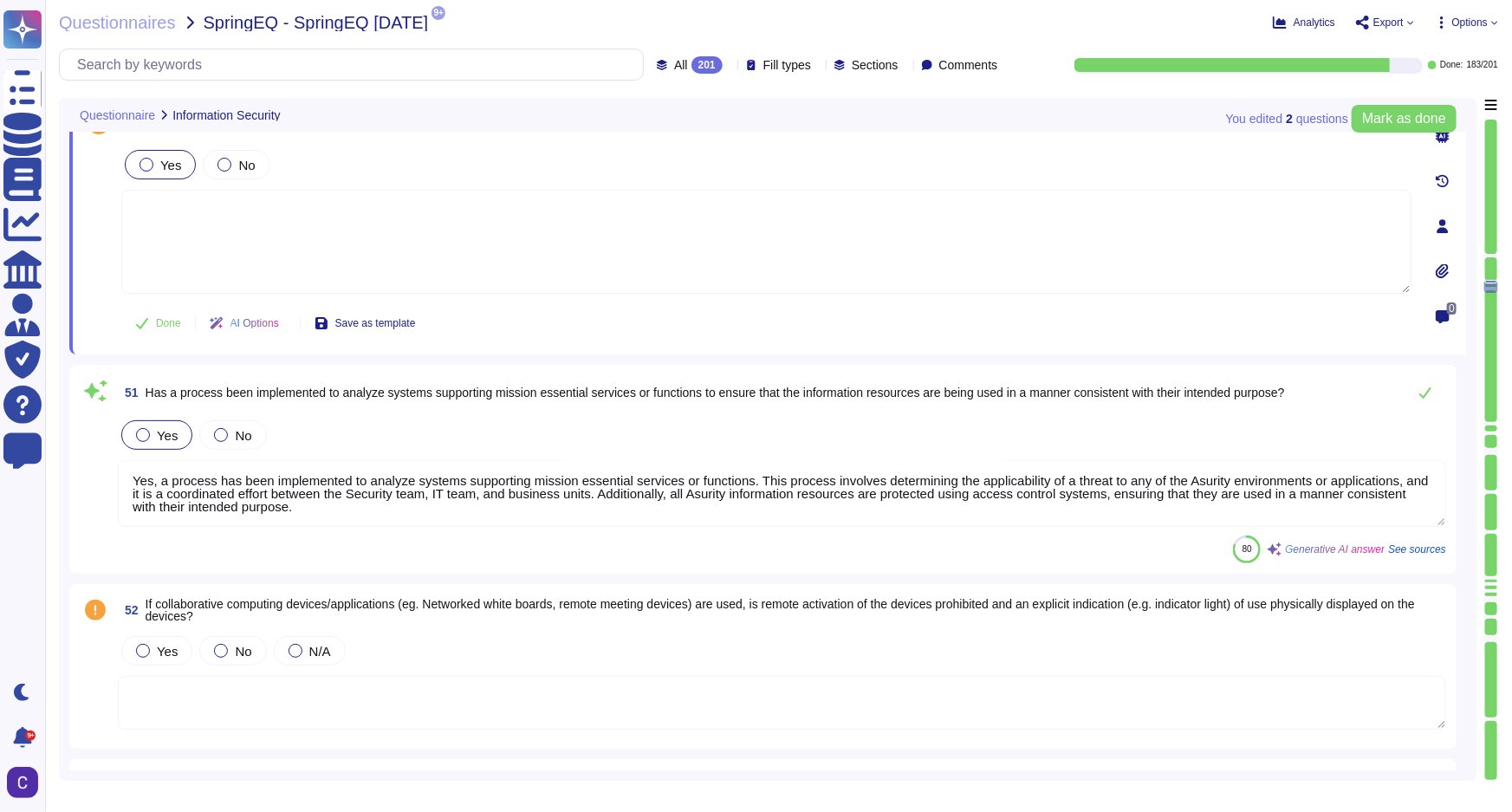
click at [1413, 480] on textarea "Yes, a process has been implemented to analyze systems supporting mission essen…" at bounding box center [782, 493] width 1329 height 66
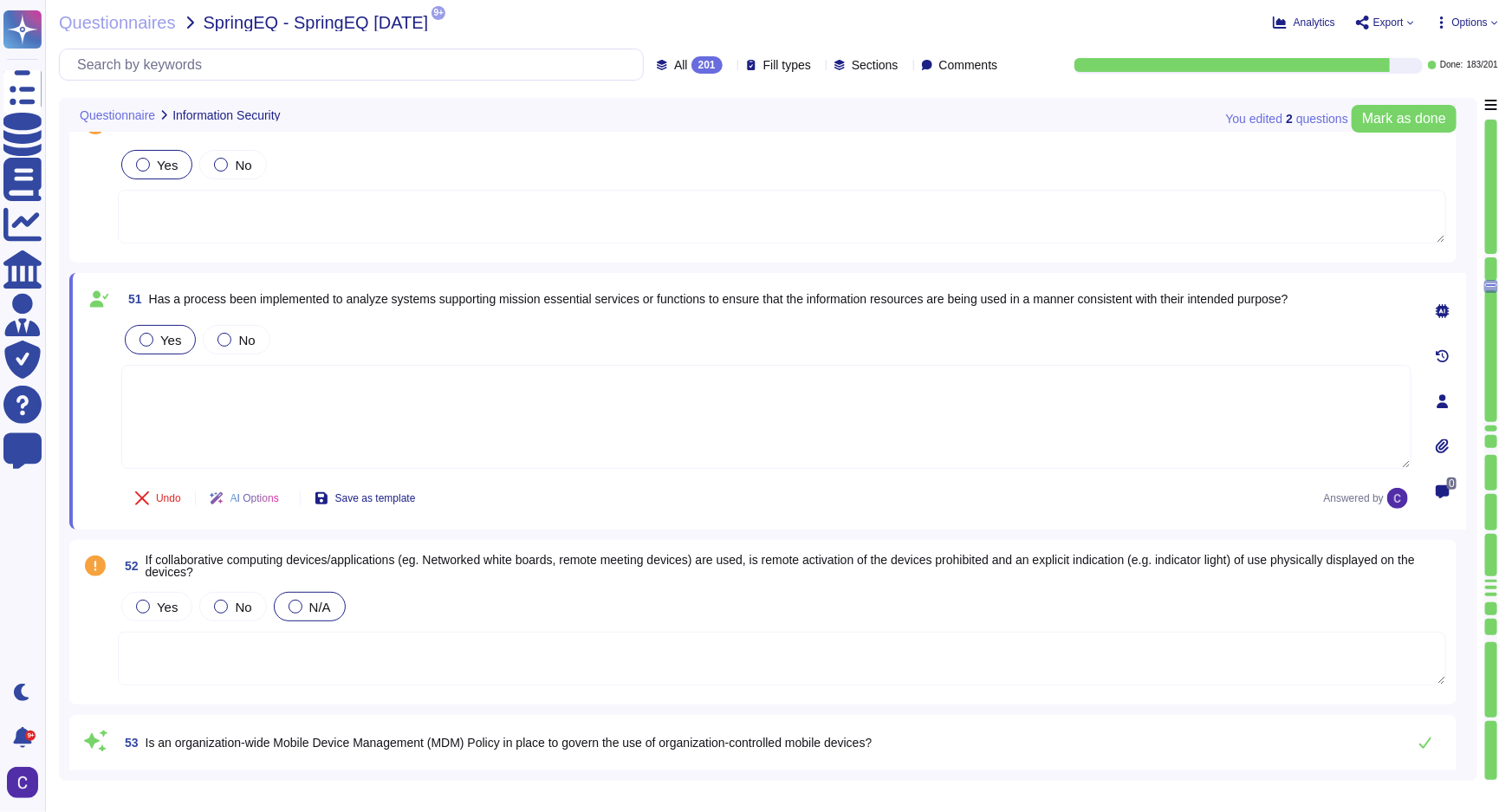
click at [310, 603] on span "N/A" at bounding box center [321, 606] width 22 height 15
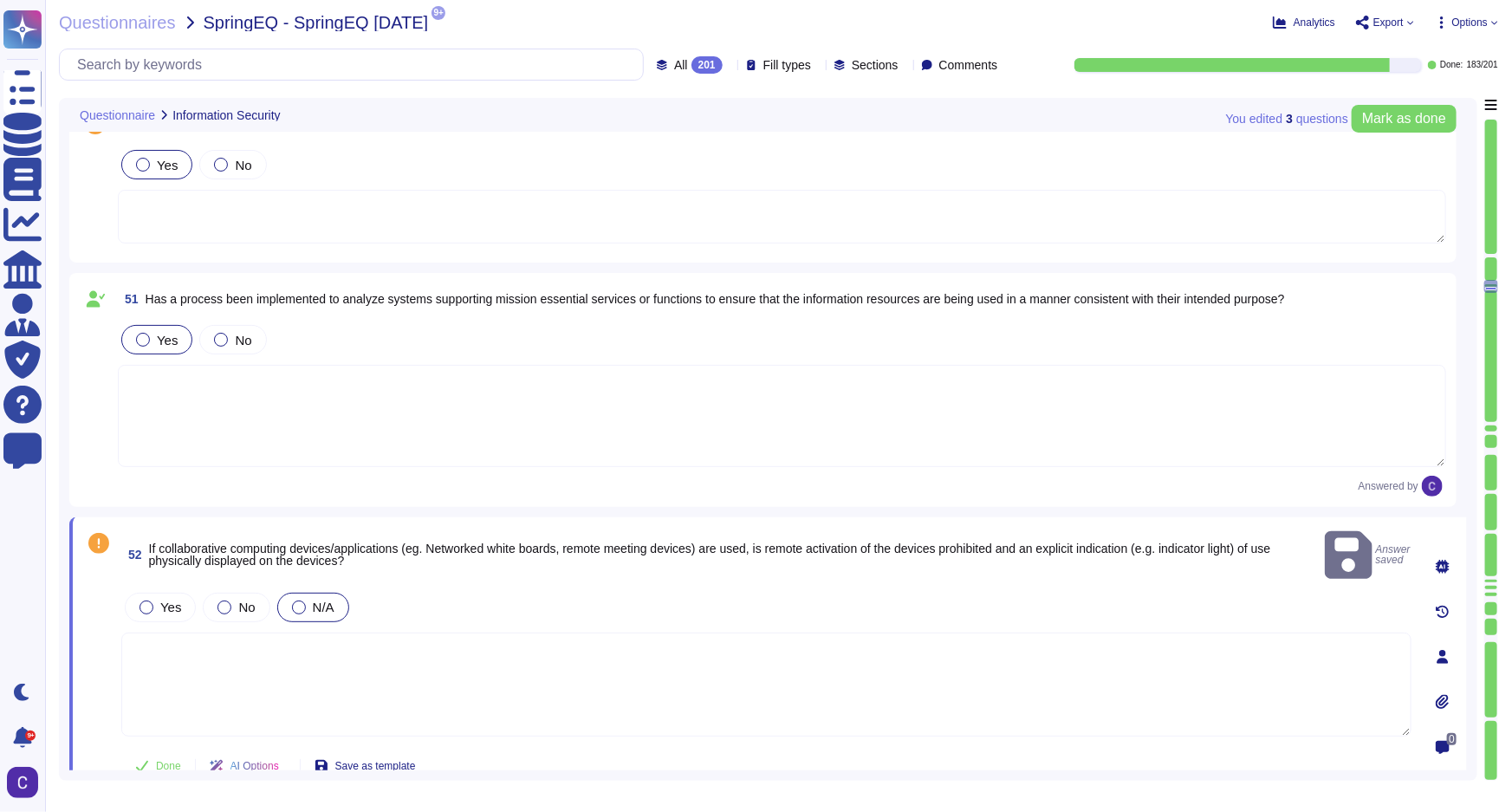
type textarea "Yes, wireless access points are secured using industry best practices. We utili…"
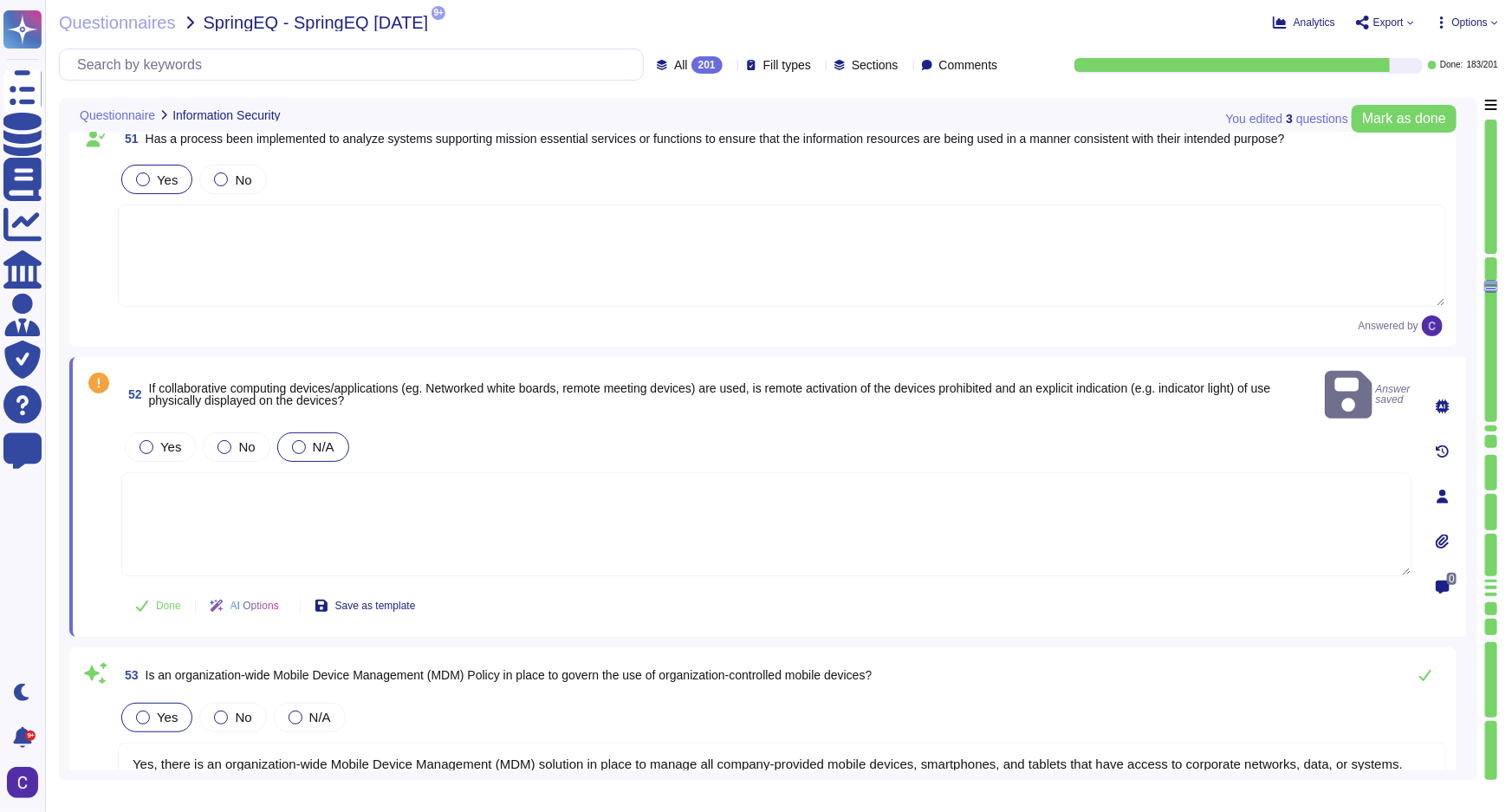
scroll to position [11628, 0]
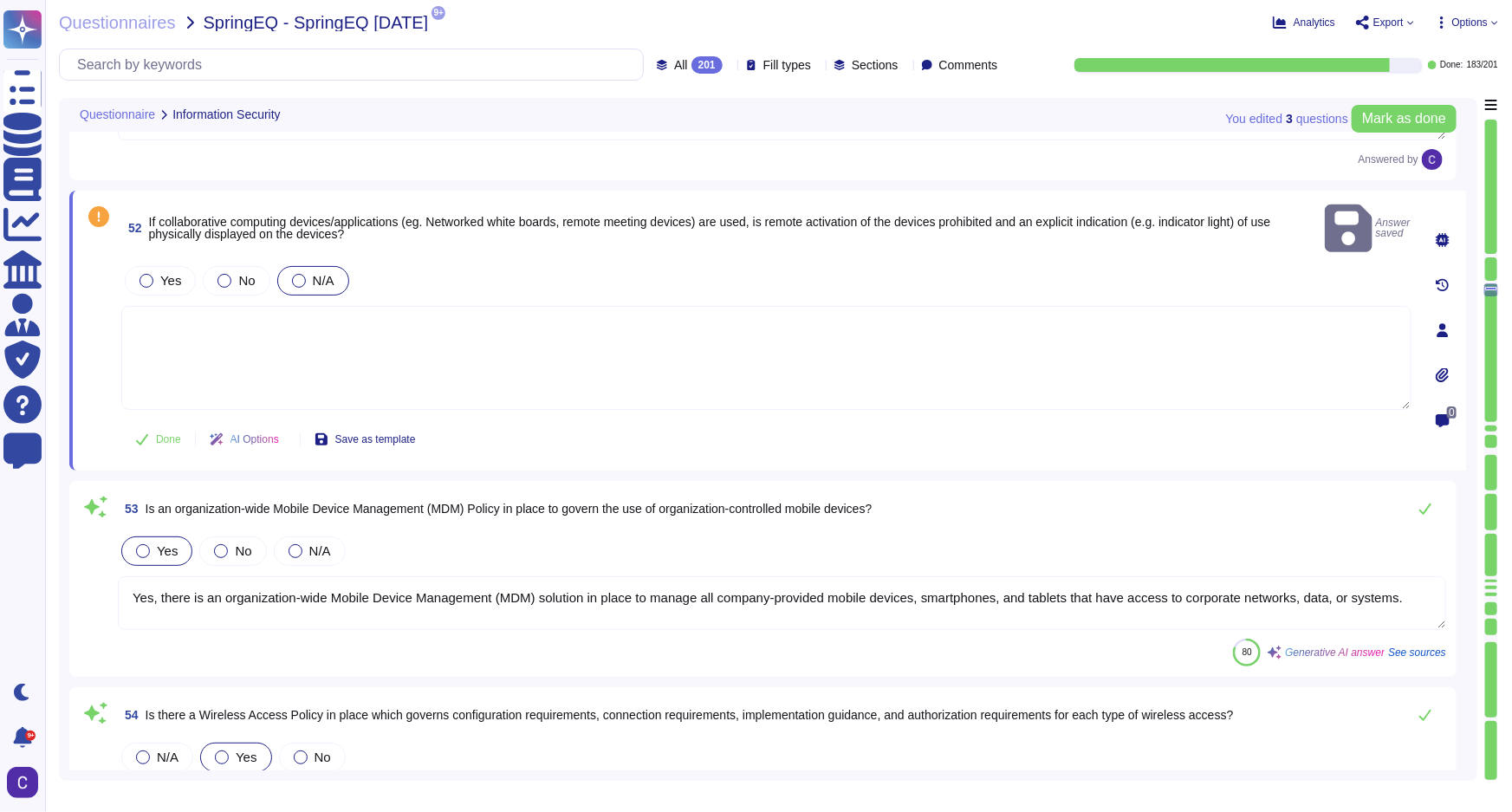
type textarea "Yes, there is a Remote Access Policy in place that governs the authorization an…"
click at [1386, 123] on span "Mark as done" at bounding box center [1404, 119] width 84 height 14
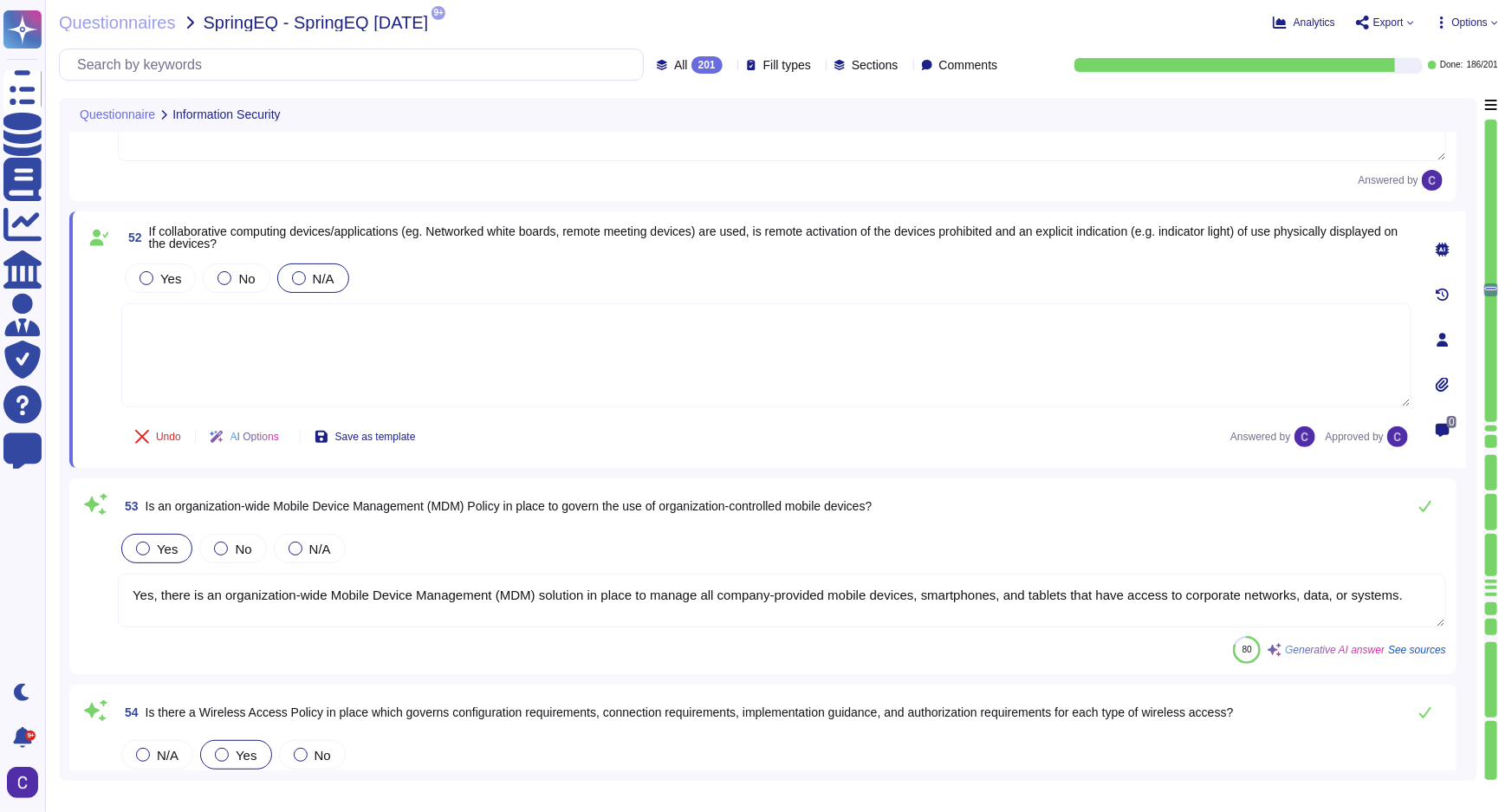
type textarea "Yes, there is a Remote Access Policy in place that governs the authorization an…"
click at [1386, 603] on textarea "Yes, there is an organization-wide Mobile Device Management (MDM) solution in p…" at bounding box center [782, 600] width 1329 height 53
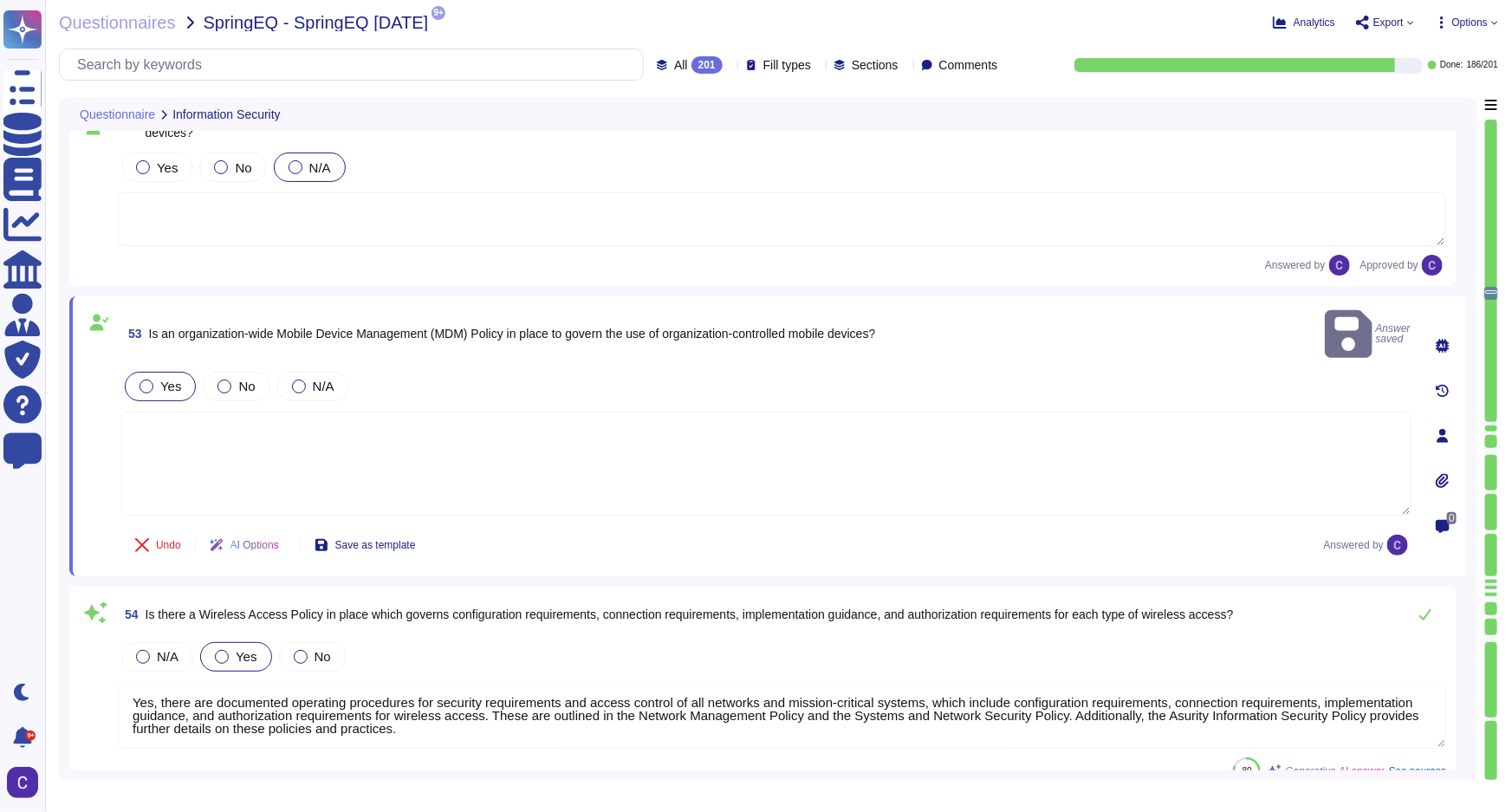
scroll to position [11944, 0]
type textarea "Yes, Multi-Factor Authentication (MFA) is utilized by users with remote access …"
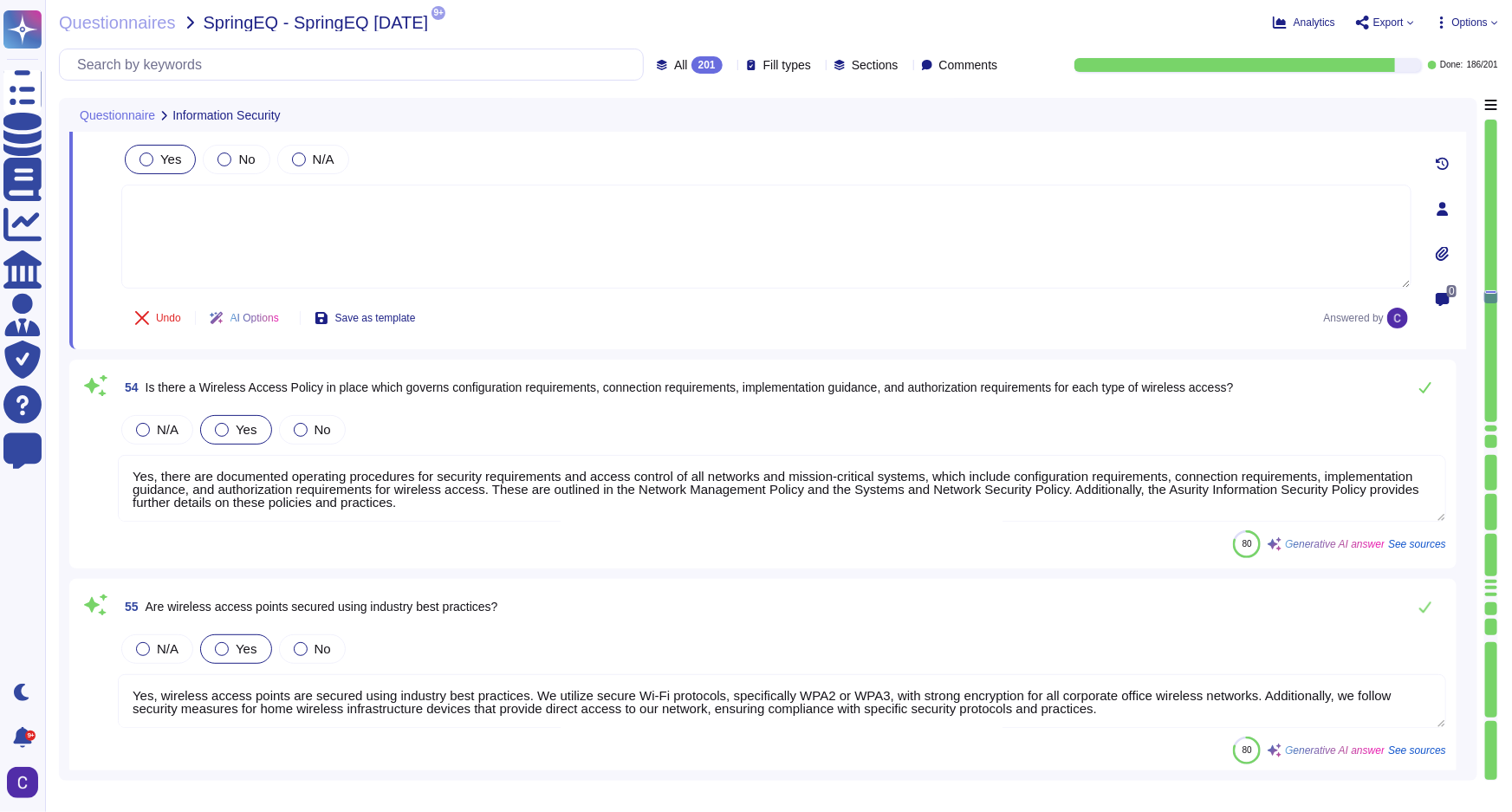
type textarea "Yes ODIC SSO can be implemented upon contractual agreement."
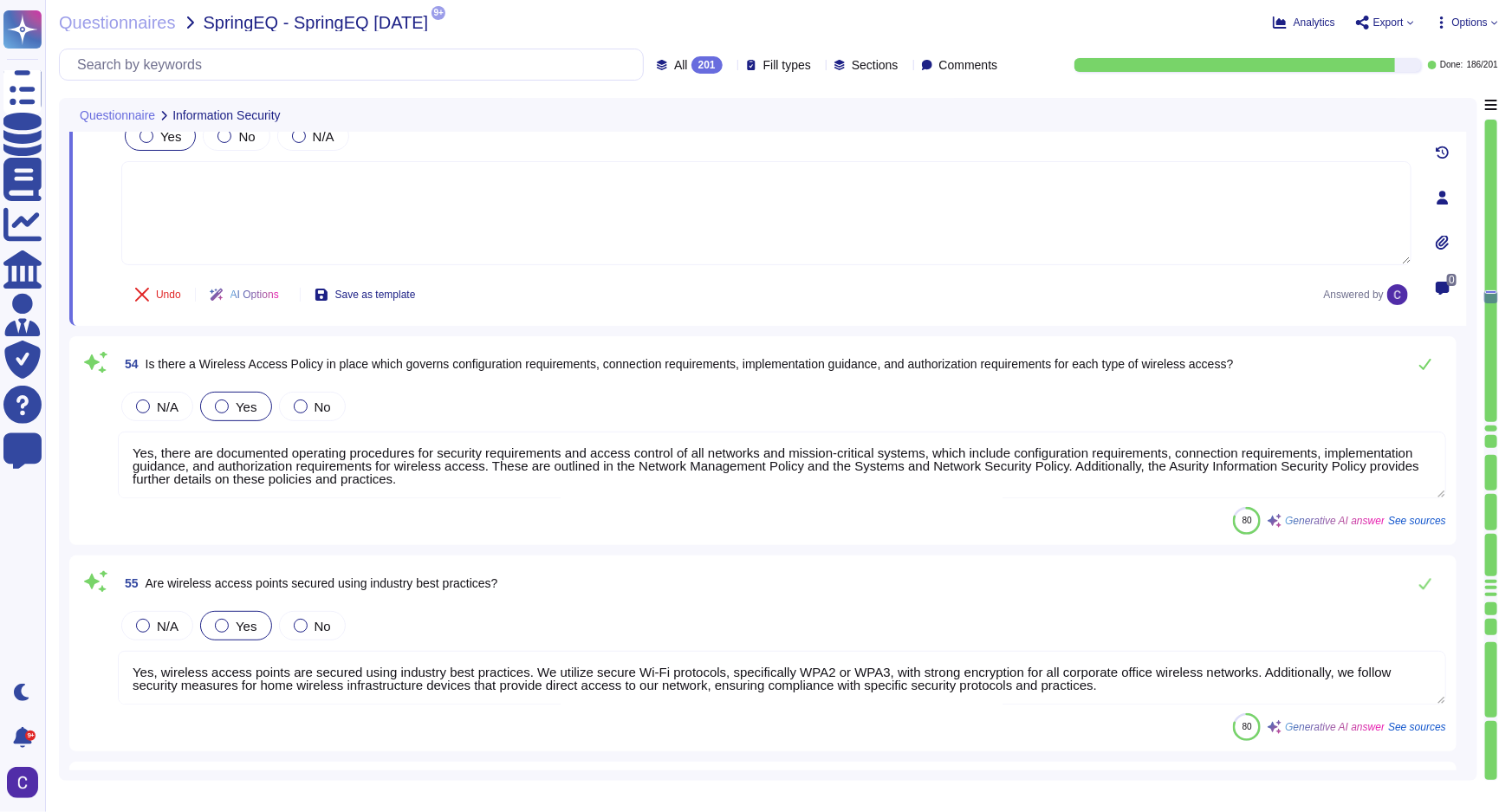
click at [1315, 461] on textarea "Yes, there are documented operating procedures for security requirements and ac…" at bounding box center [782, 464] width 1329 height 66
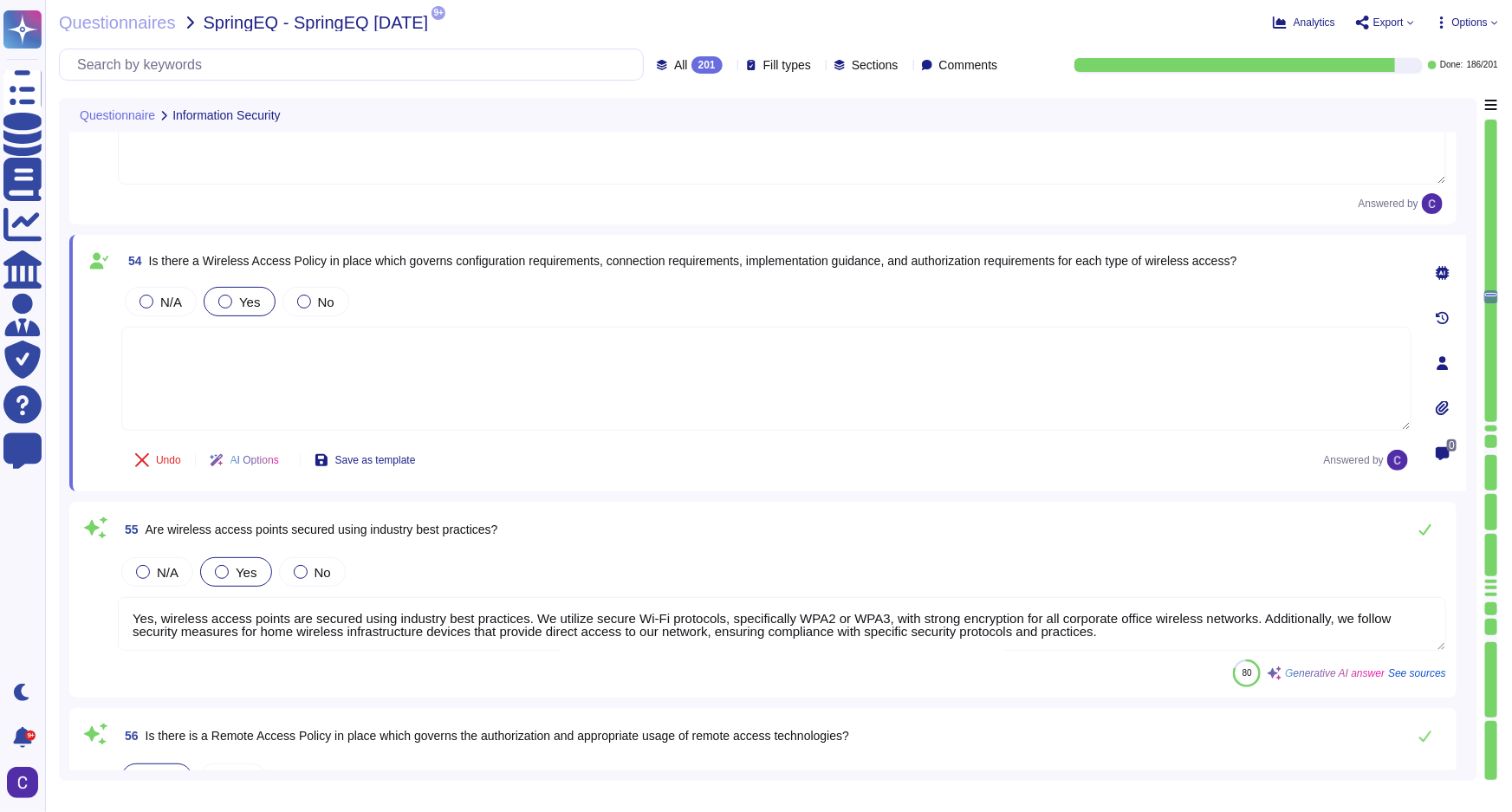
type textarea "Yes ODIC SSO can be implemented upon contractual agreement."
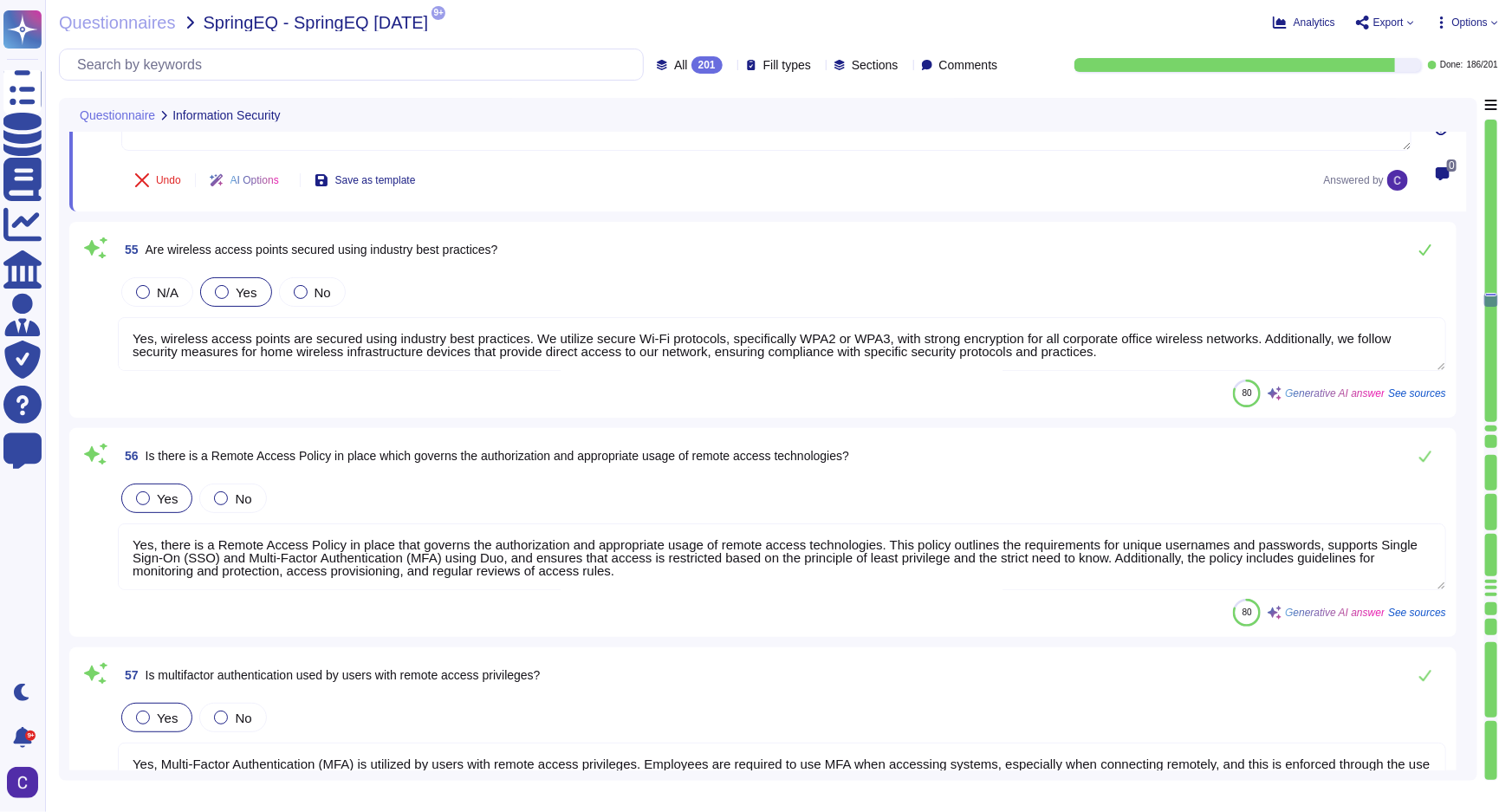
scroll to position [12336, 0]
type textarea "Yes, annual penetration tests are performed on our IT infrastructure. An indepe…"
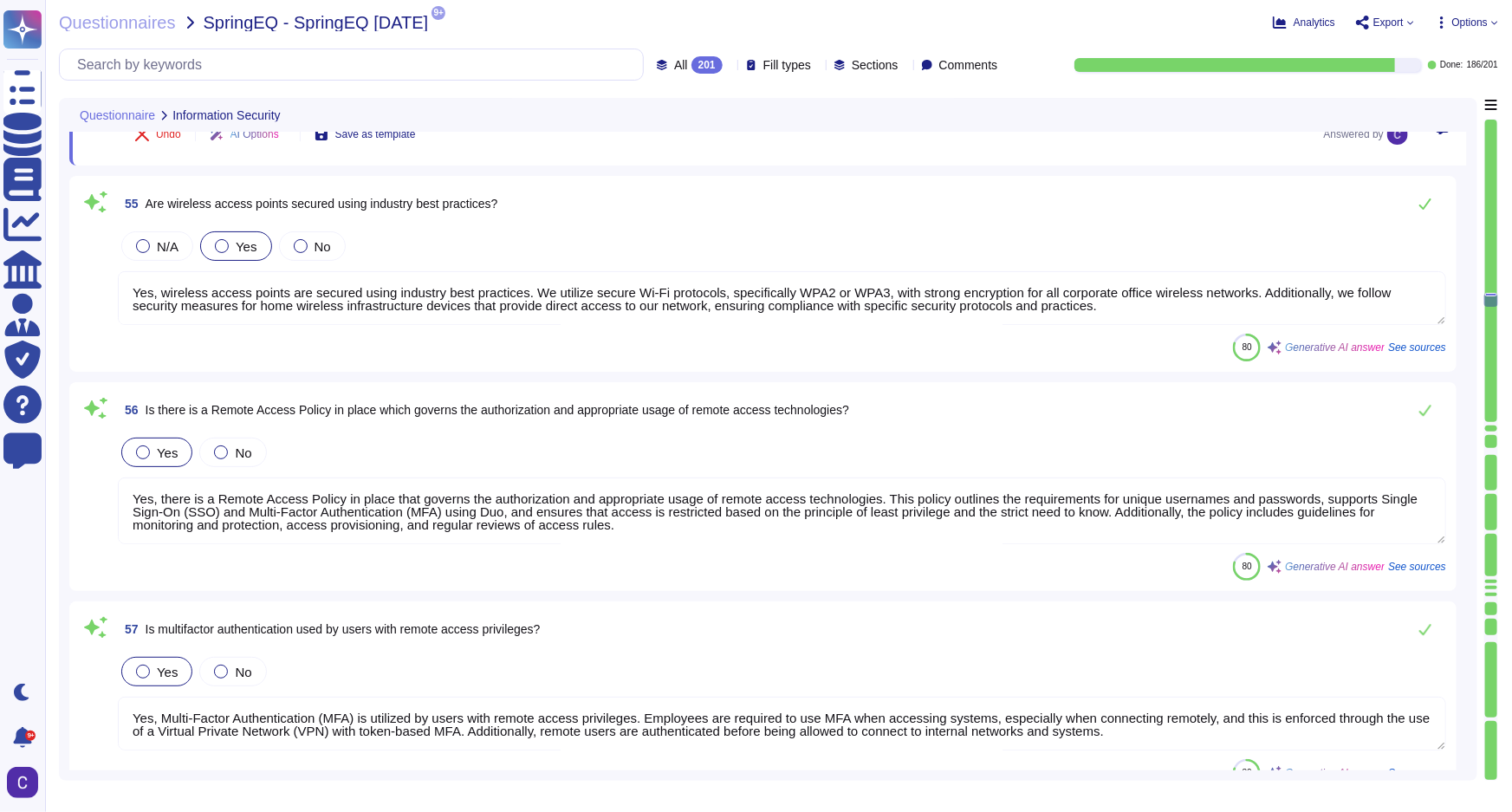
click at [1295, 278] on textarea "Yes, wireless access points are secured using industry best practices. We utili…" at bounding box center [782, 298] width 1329 height 53
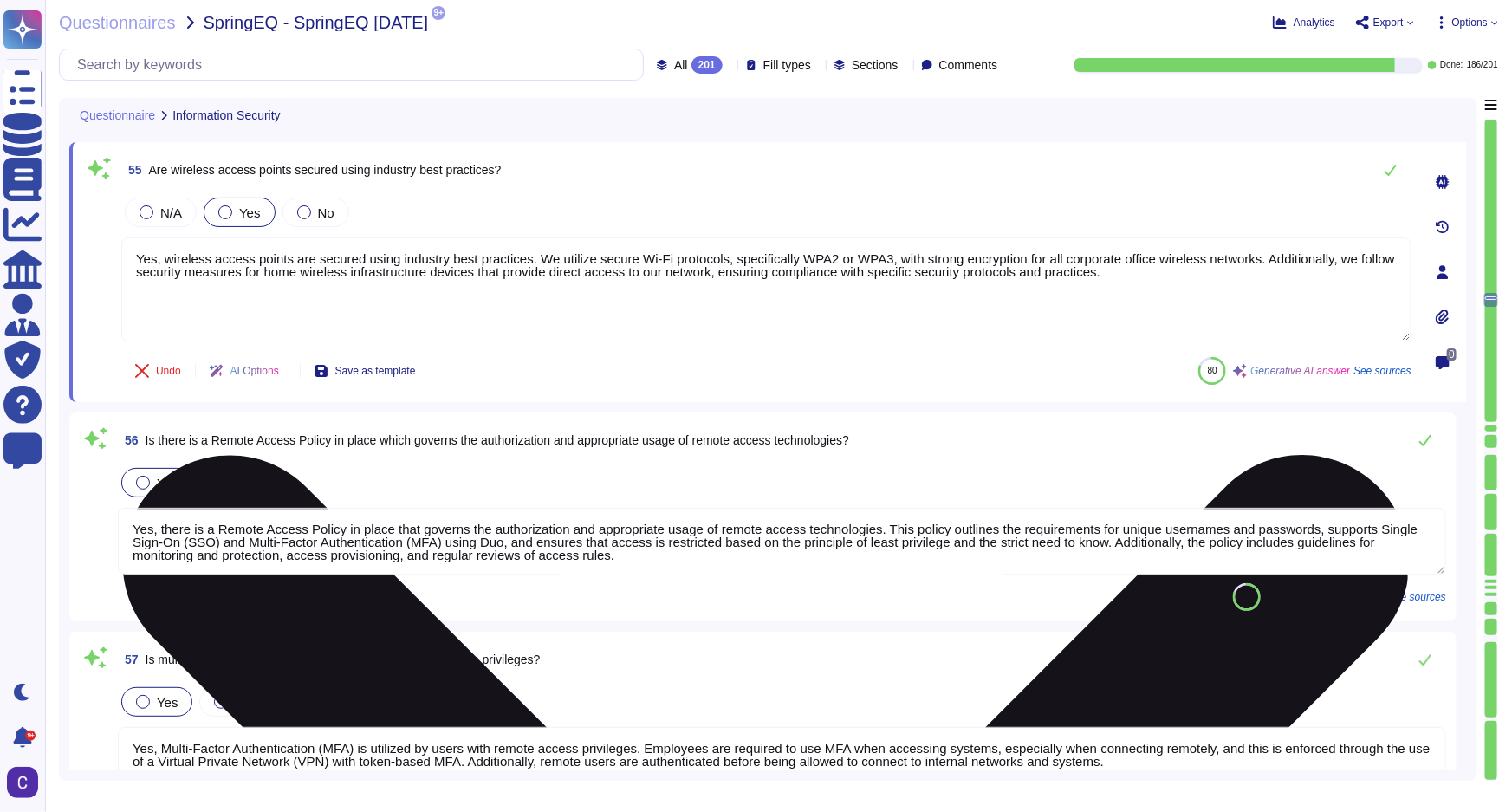
type textarea "Yes, annual penetration tests are performed on our IT infrastructure. An indepe…"
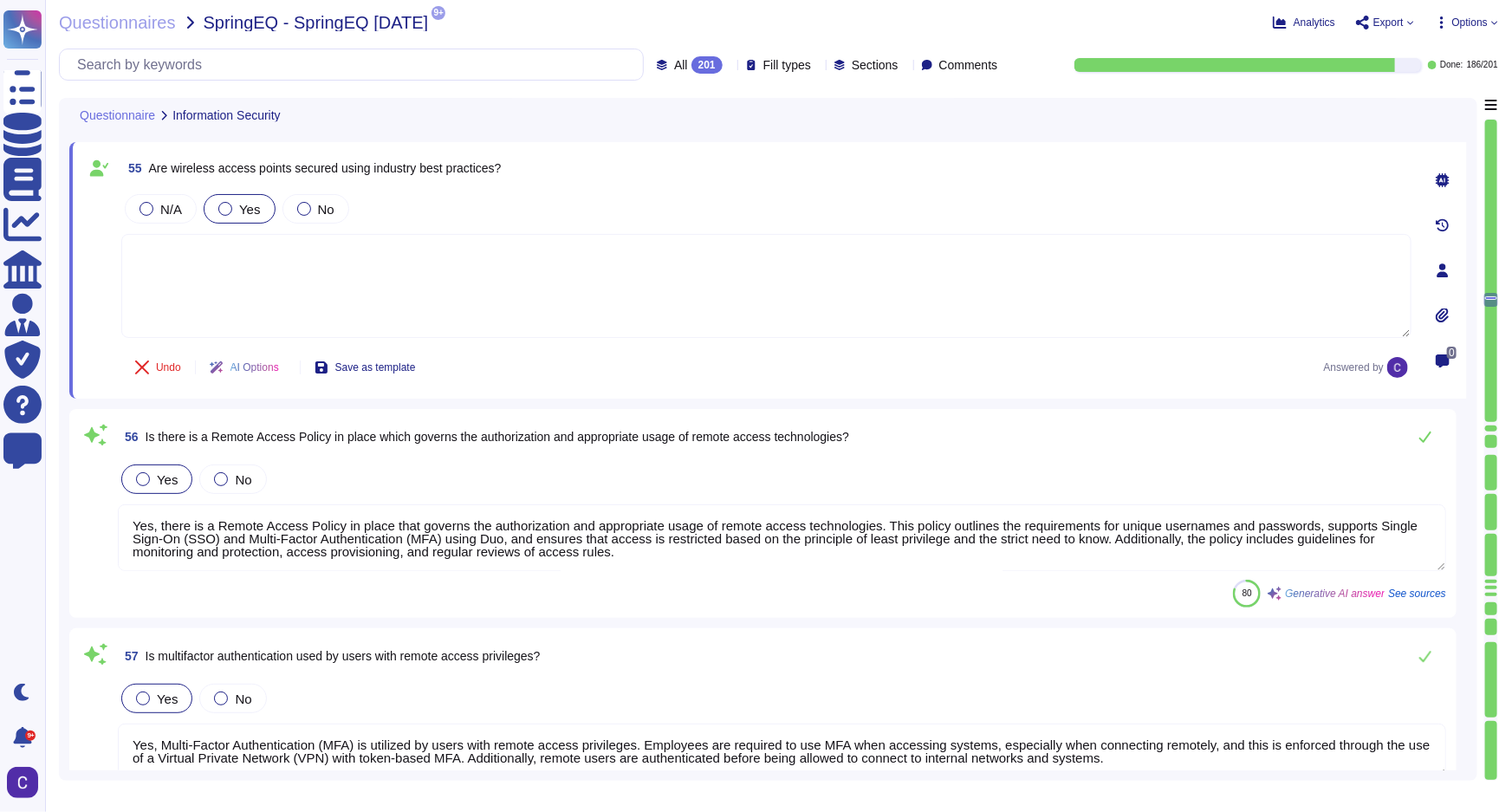
click at [1211, 526] on textarea "Yes, there is a Remote Access Policy in place that governs the authorization an…" at bounding box center [782, 537] width 1329 height 66
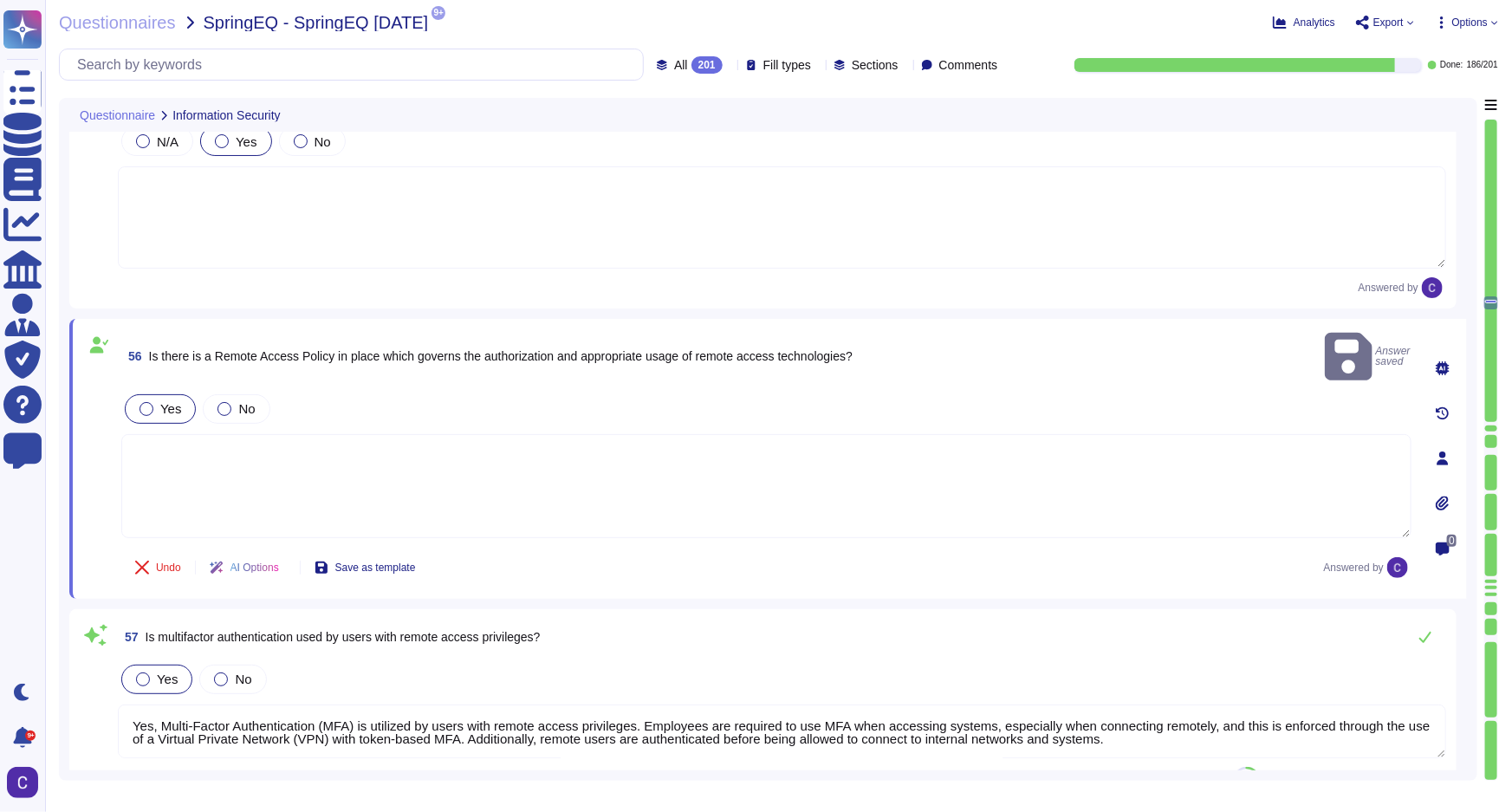
scroll to position [12495, 0]
type textarea "At least quarterly"
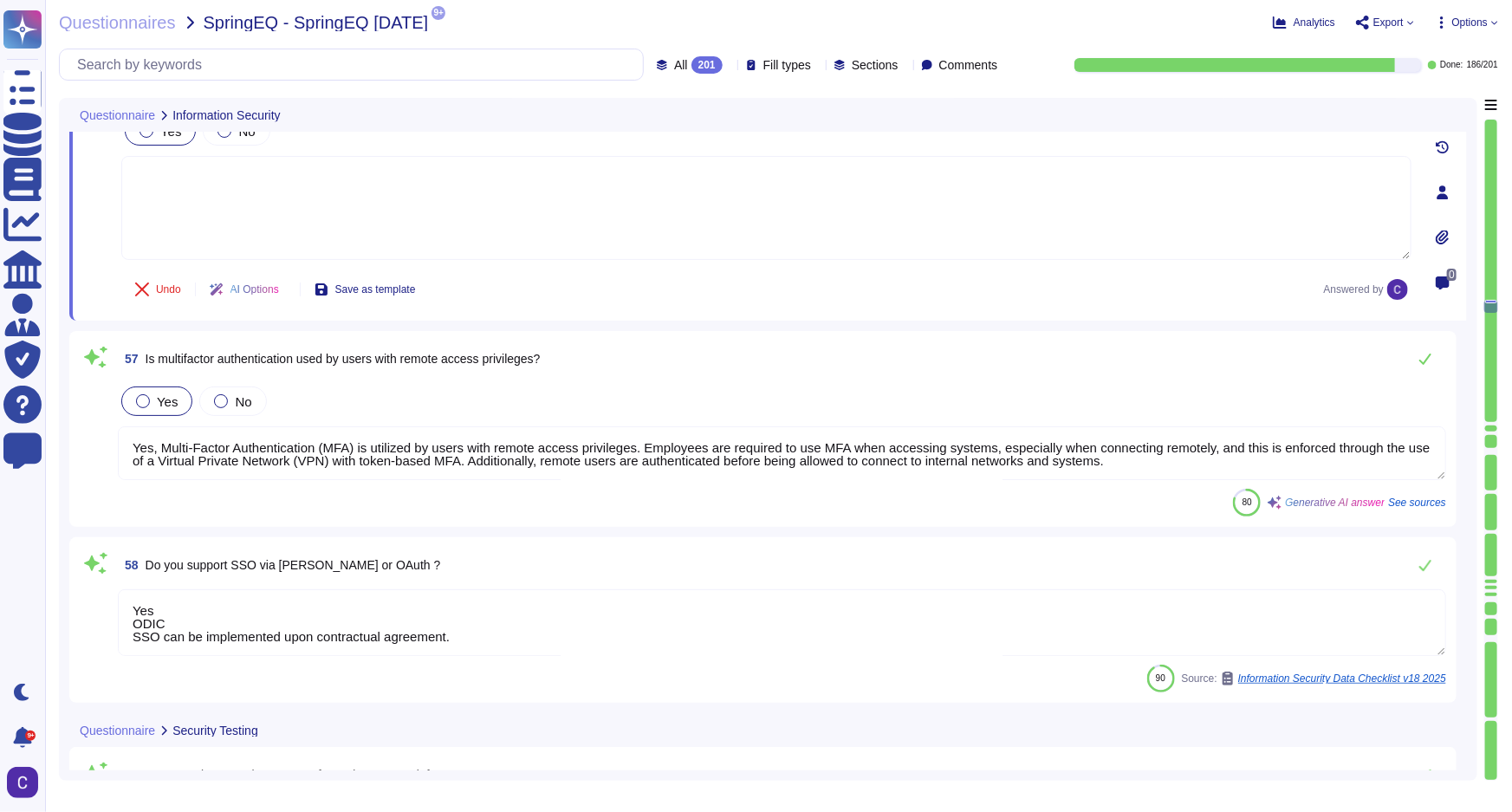
scroll to position [12652, 0]
type textarea "Yes, penetration tests are performed by independent third-party security person…"
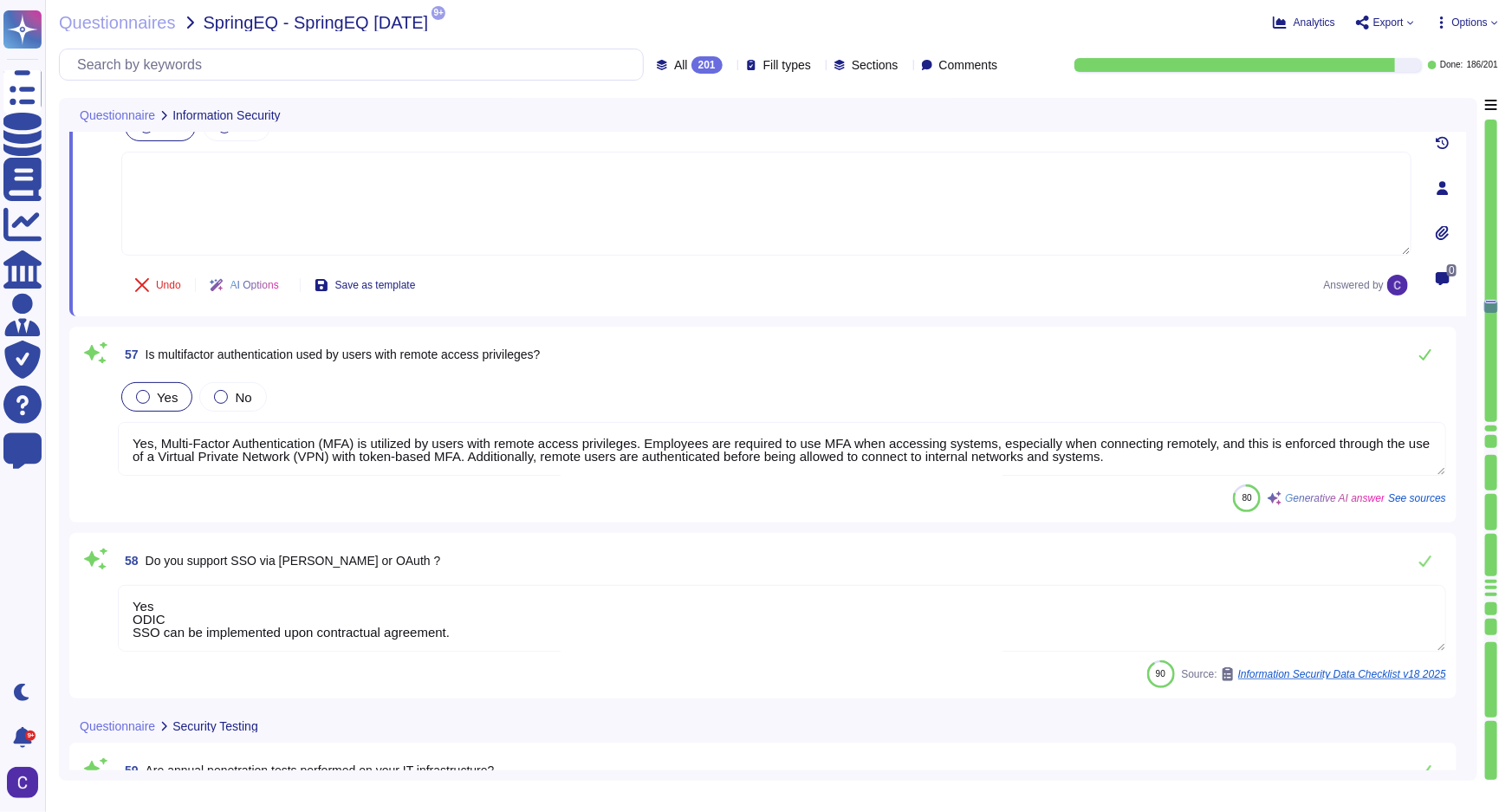
click at [1274, 446] on textarea "Yes, Multi-Factor Authentication (MFA) is utilized by users with remote access …" at bounding box center [782, 449] width 1329 height 53
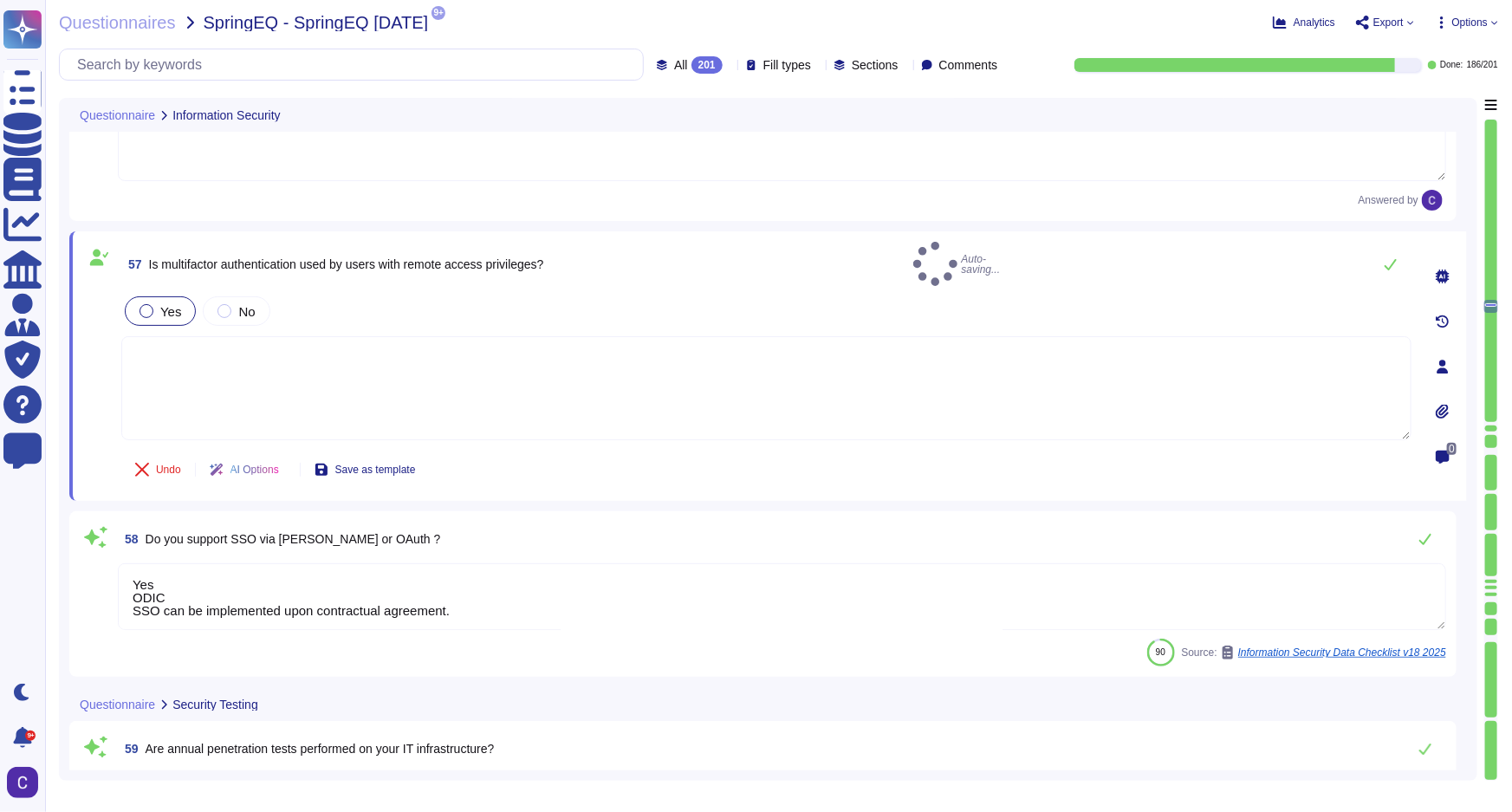
type textarea "Yes, penetration tests are performed by independent third-party security person…"
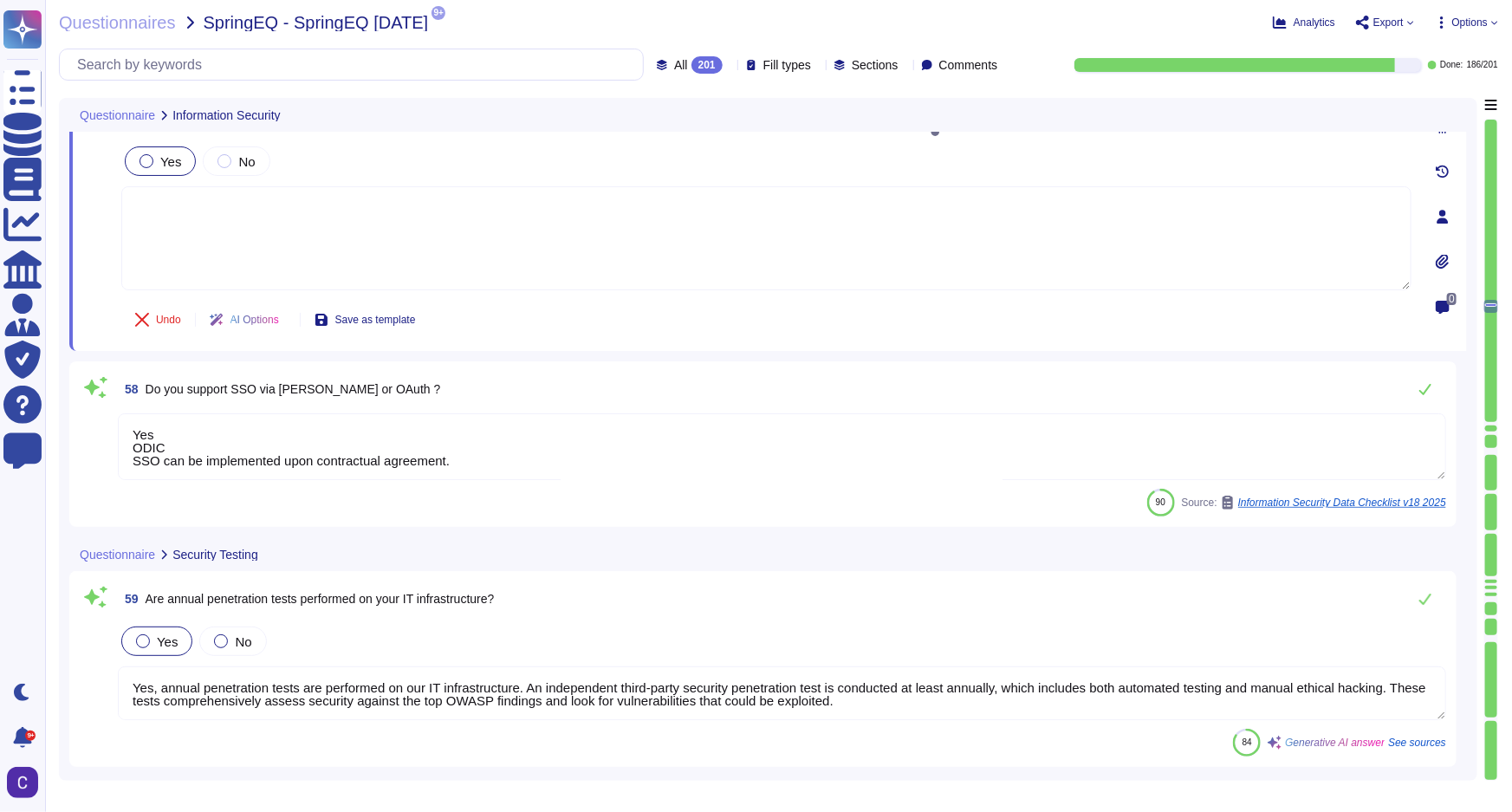
scroll to position [12888, 0]
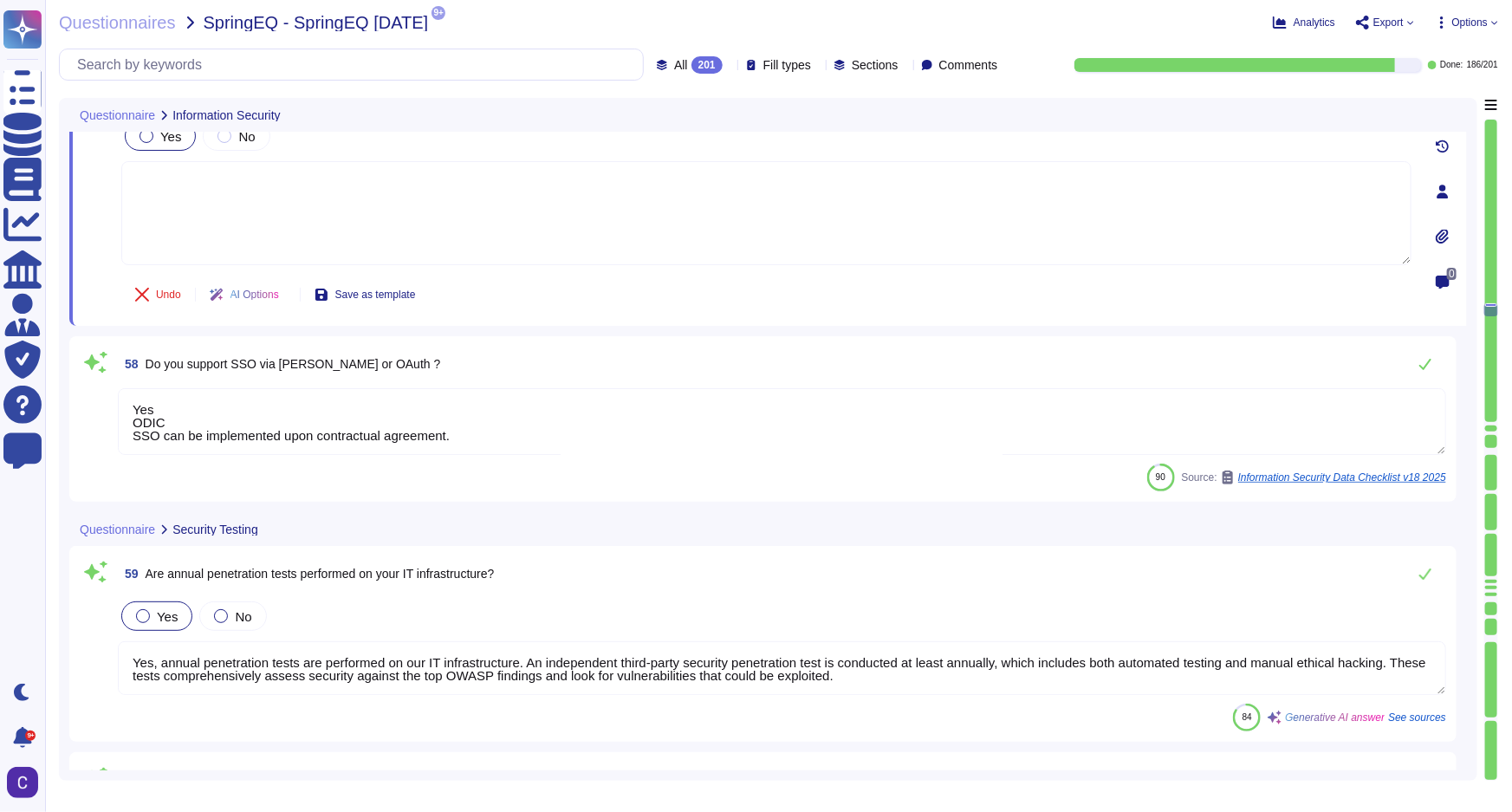
type textarea "Yes, an annual external penetration test was performed in the last 12 months."
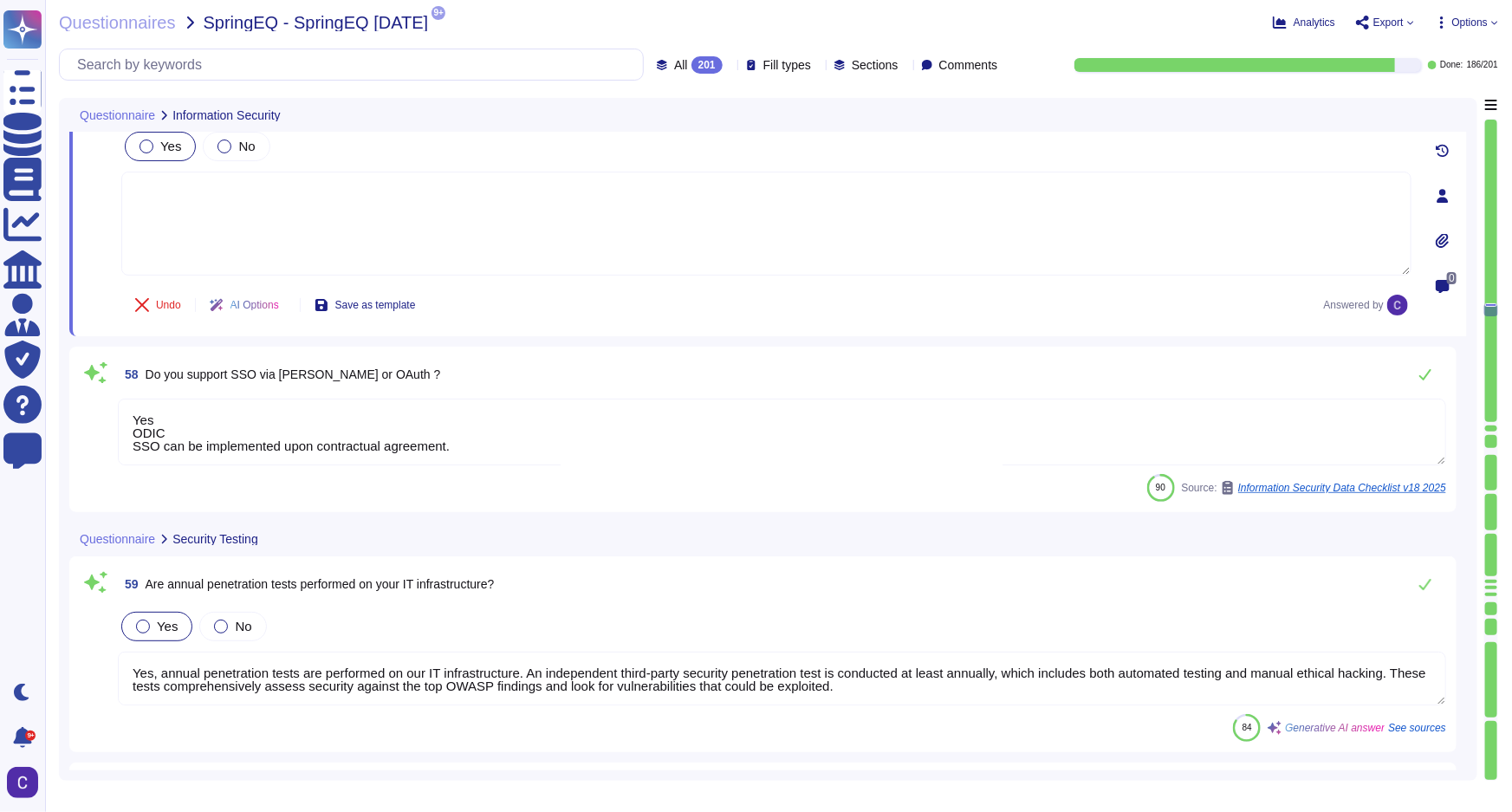
click at [576, 408] on textarea "Yes ODIC SSO can be implemented upon contractual agreement." at bounding box center [782, 431] width 1329 height 66
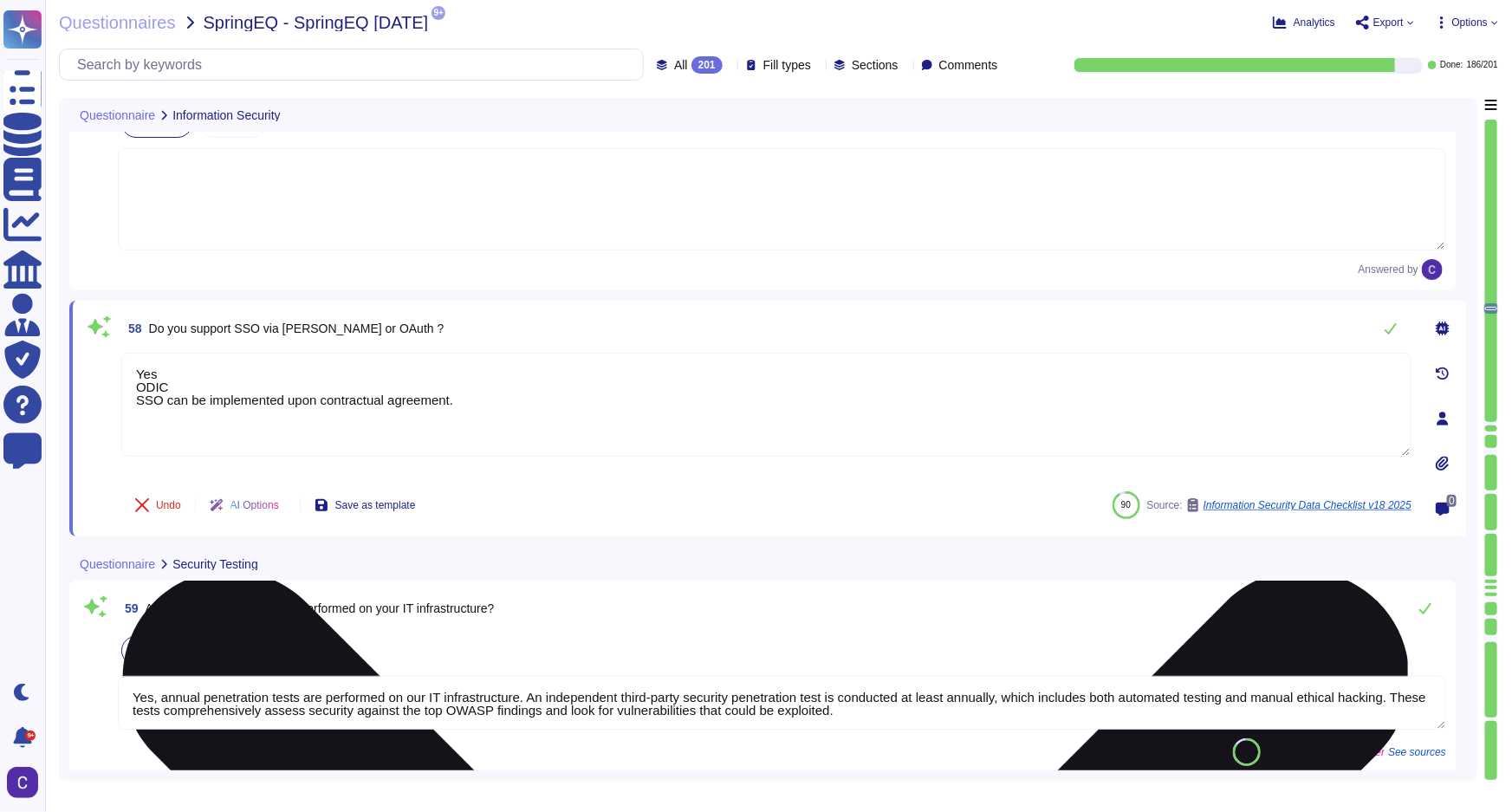
click at [407, 380] on textarea "Yes ODIC SSO can be implemented upon contractual agreement." at bounding box center [767, 404] width 1290 height 104
drag, startPoint x: 215, startPoint y: 381, endPoint x: 218, endPoint y: 368, distance: 13.3
click at [218, 368] on textarea "Yes ODIC SSO can be implemented upon contractual agreement." at bounding box center [767, 404] width 1290 height 104
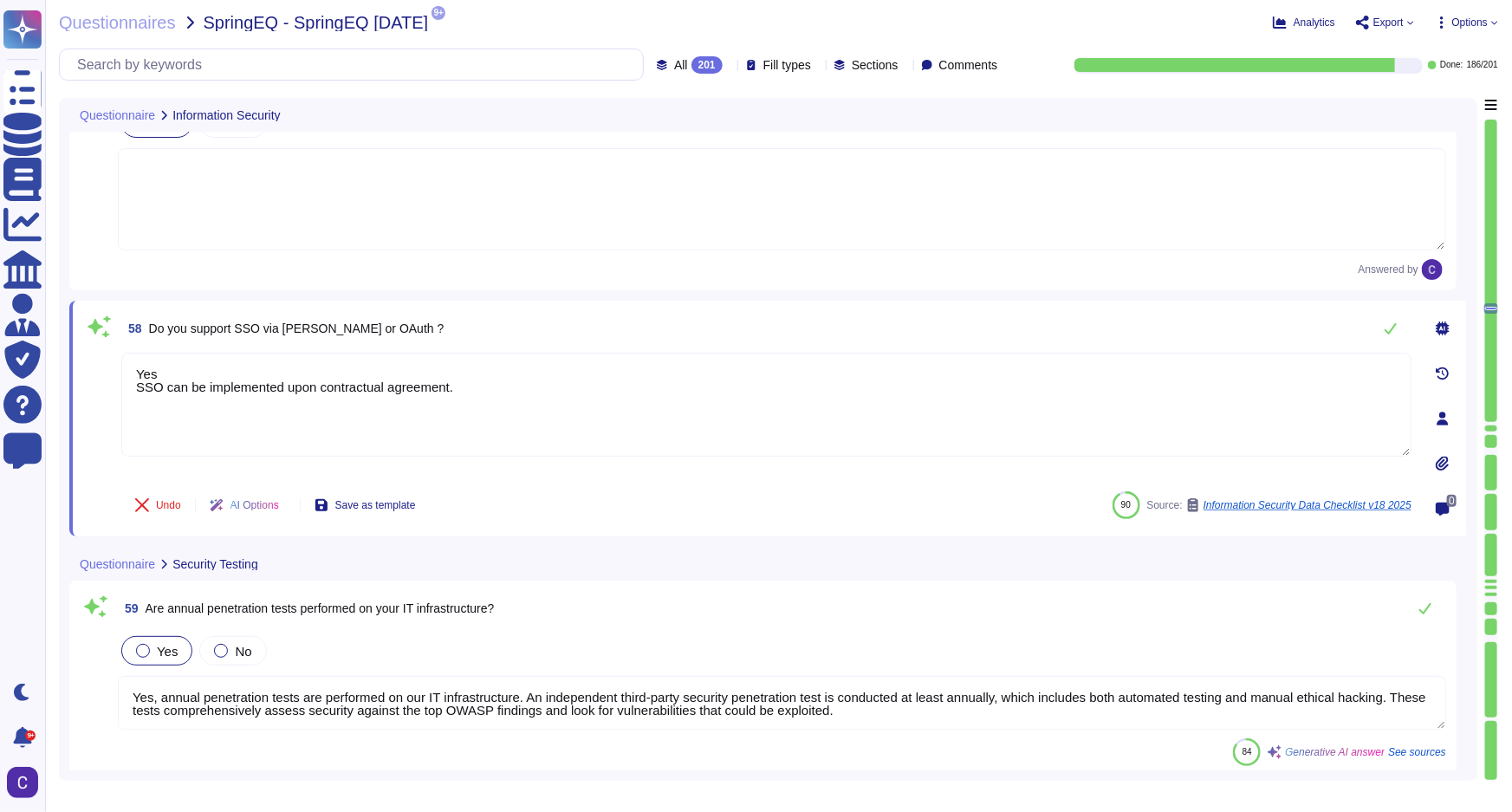
type textarea "Yes ODIC SSO can be implemented upon contractual agreement."
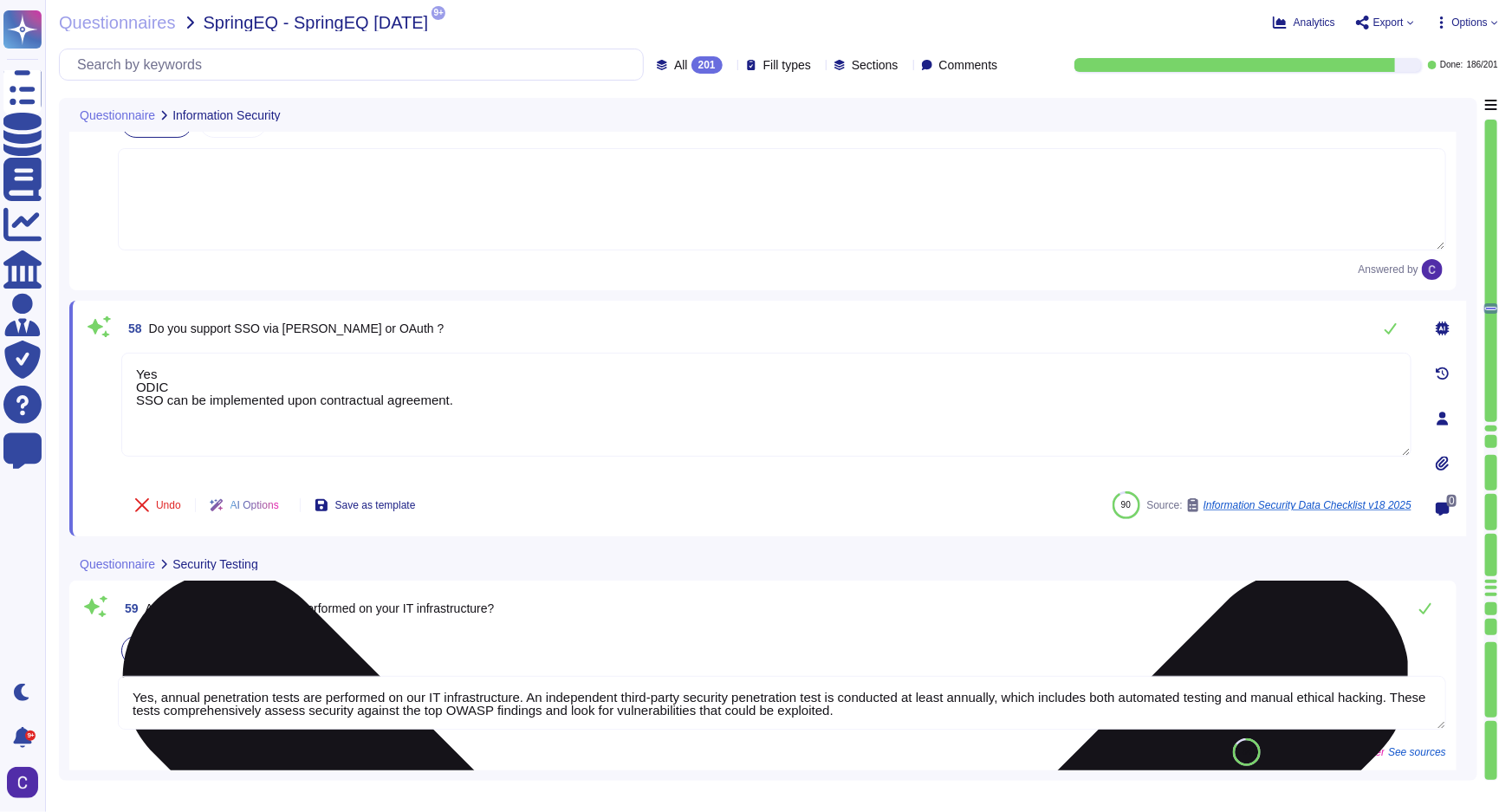
click at [505, 409] on textarea "Yes ODIC SSO can be implemented upon contractual agreement." at bounding box center [767, 404] width 1290 height 104
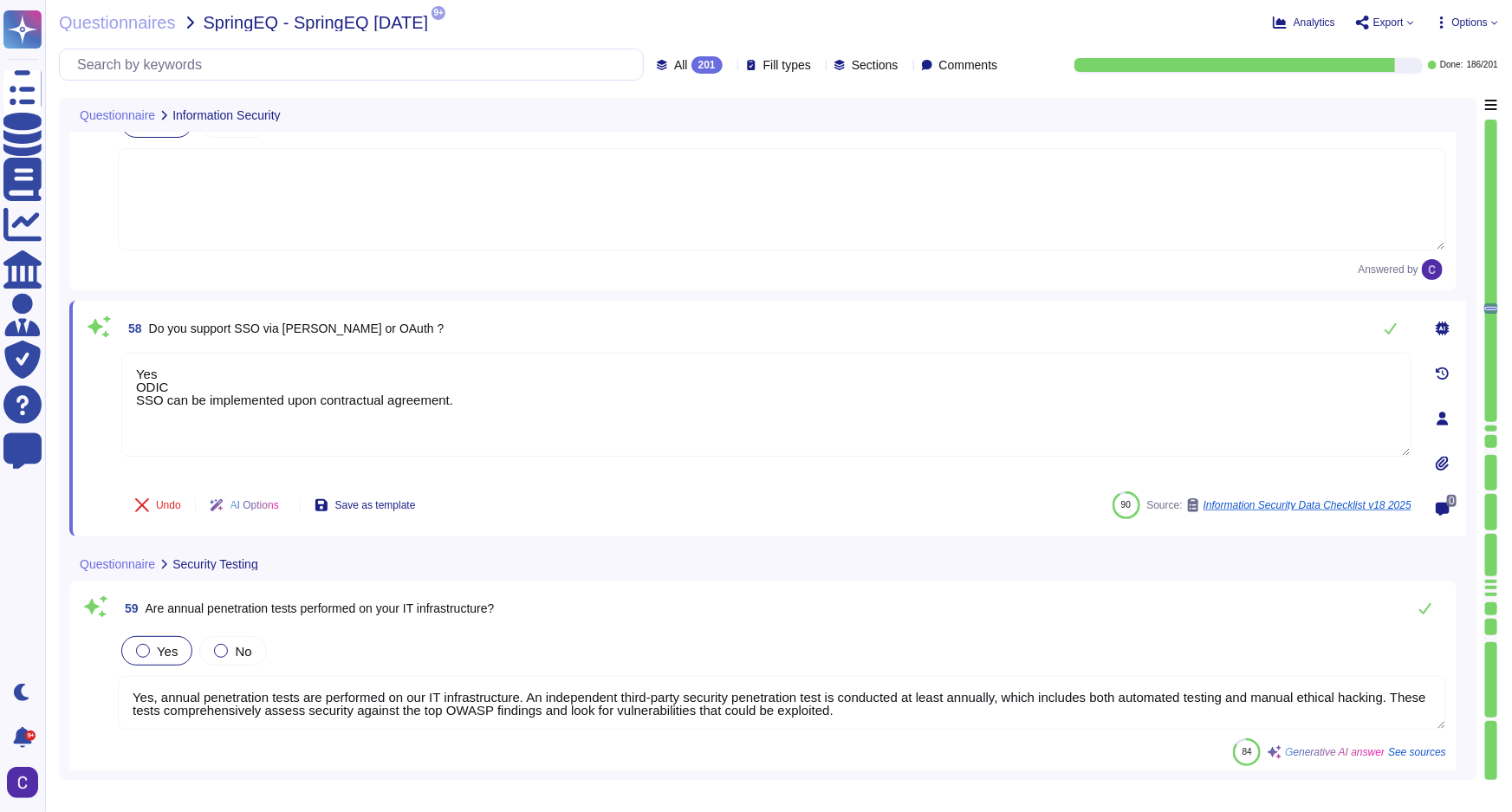
type textarea "Yes, an annual external penetration test was performed in the last 12 months."
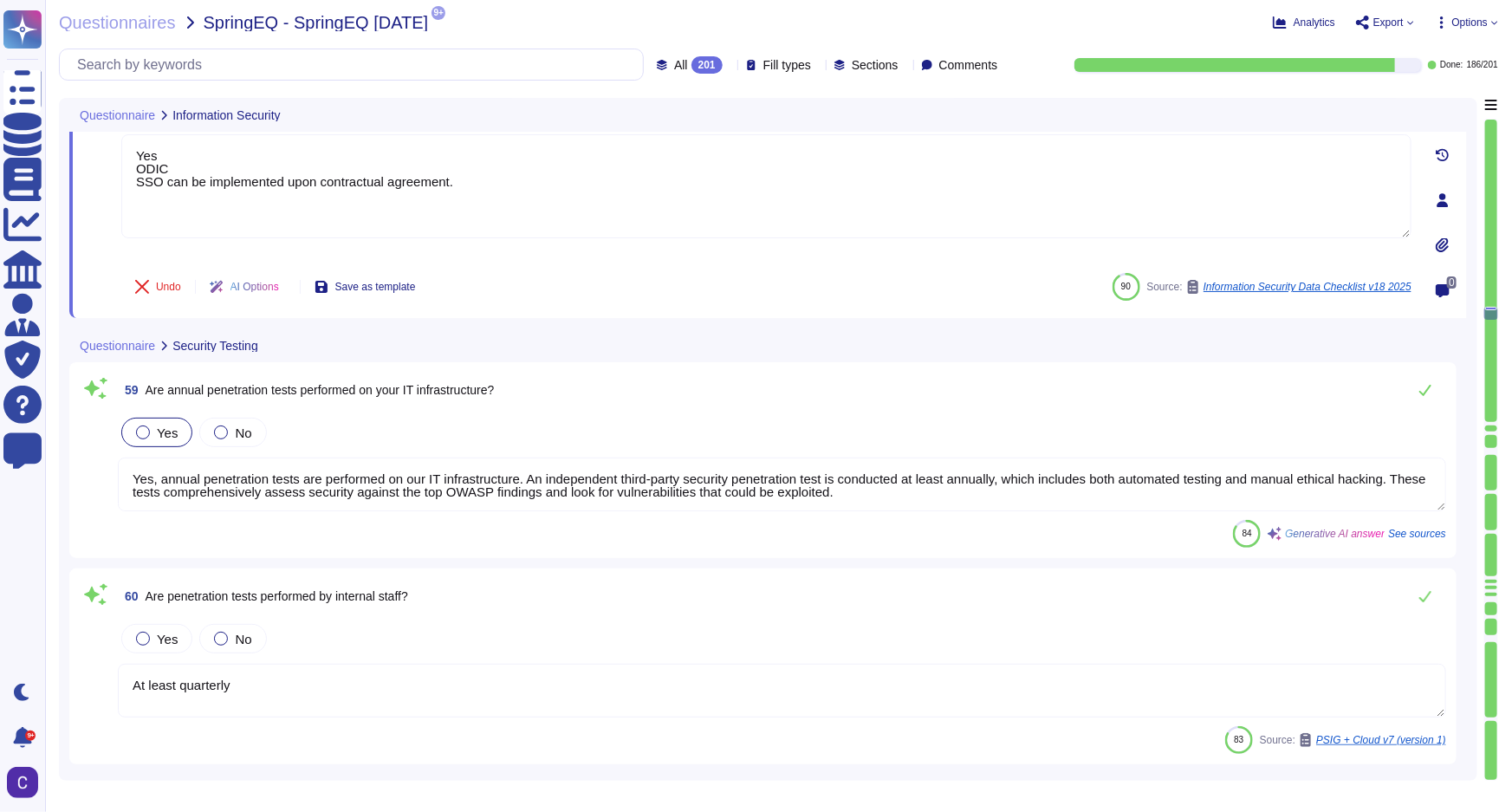
scroll to position [13203, 0]
type textarea "No breaches have occurred within the last 36 months. Critical findings will be …"
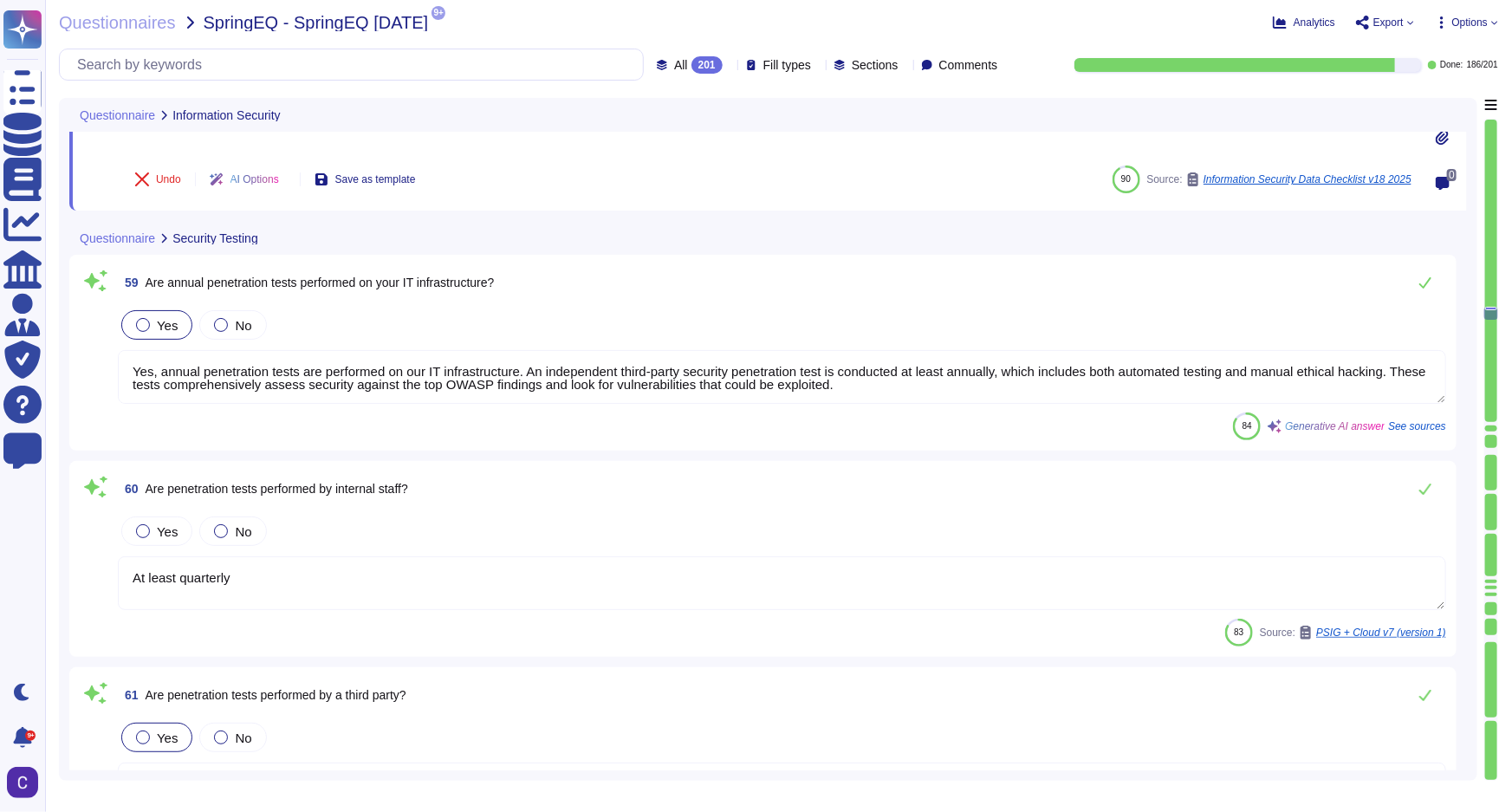
click at [1400, 365] on textarea "Yes, annual penetration tests are performed on our IT infrastructure. An indepe…" at bounding box center [782, 377] width 1329 height 53
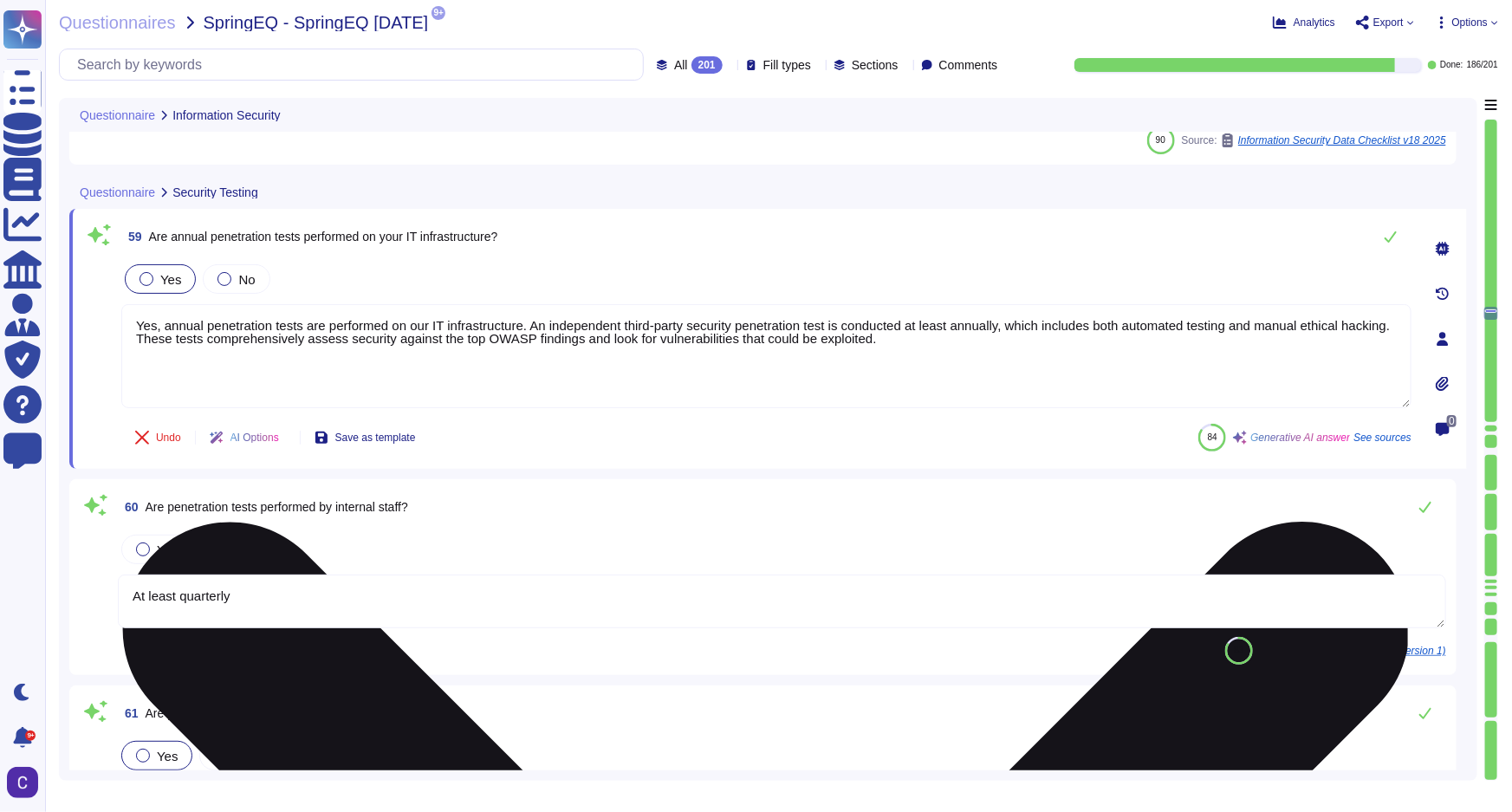
type textarea "No breaches have occurred within the last 36 months. Critical findings will be …"
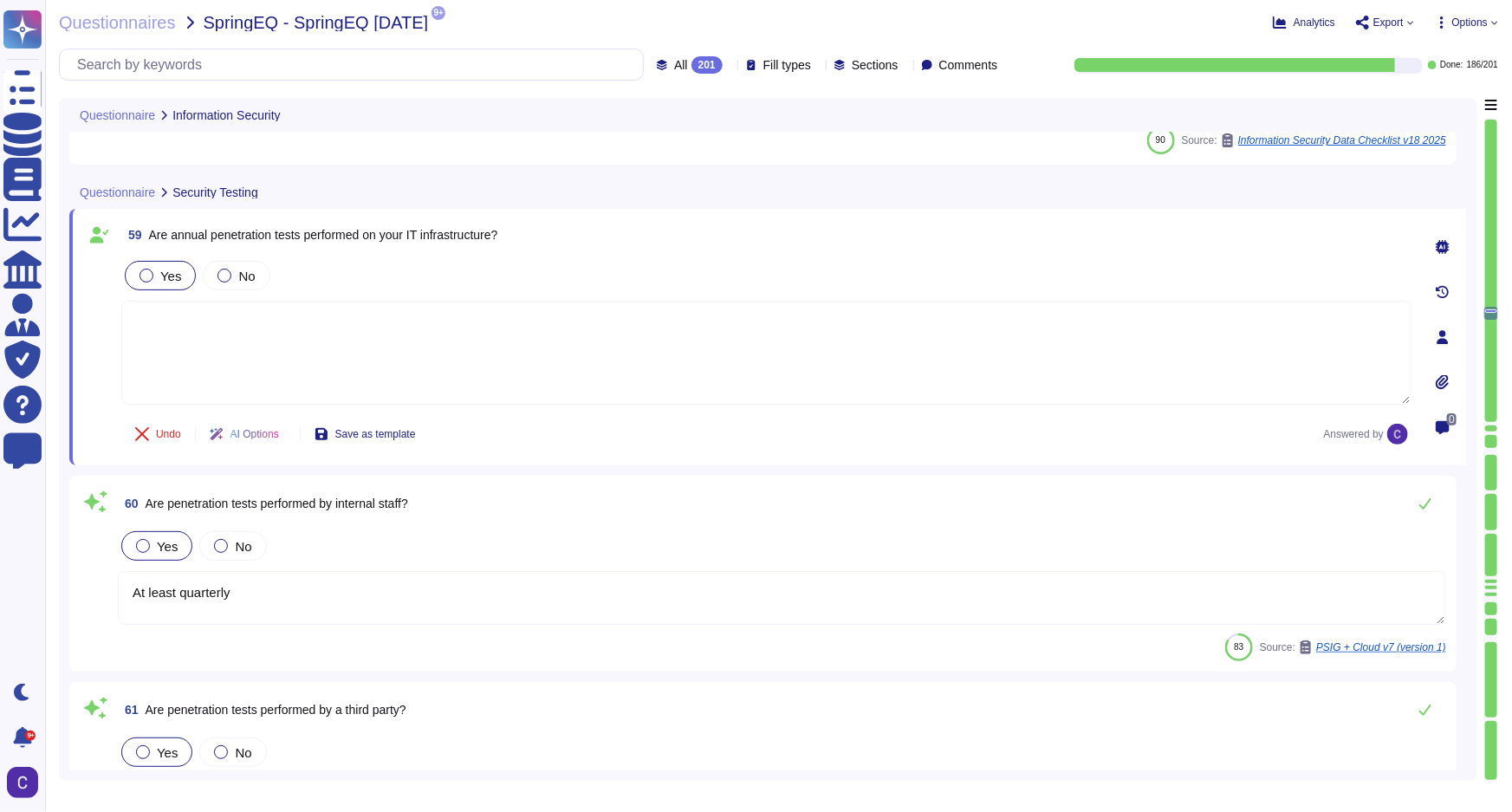
click at [147, 544] on div at bounding box center [143, 546] width 14 height 14
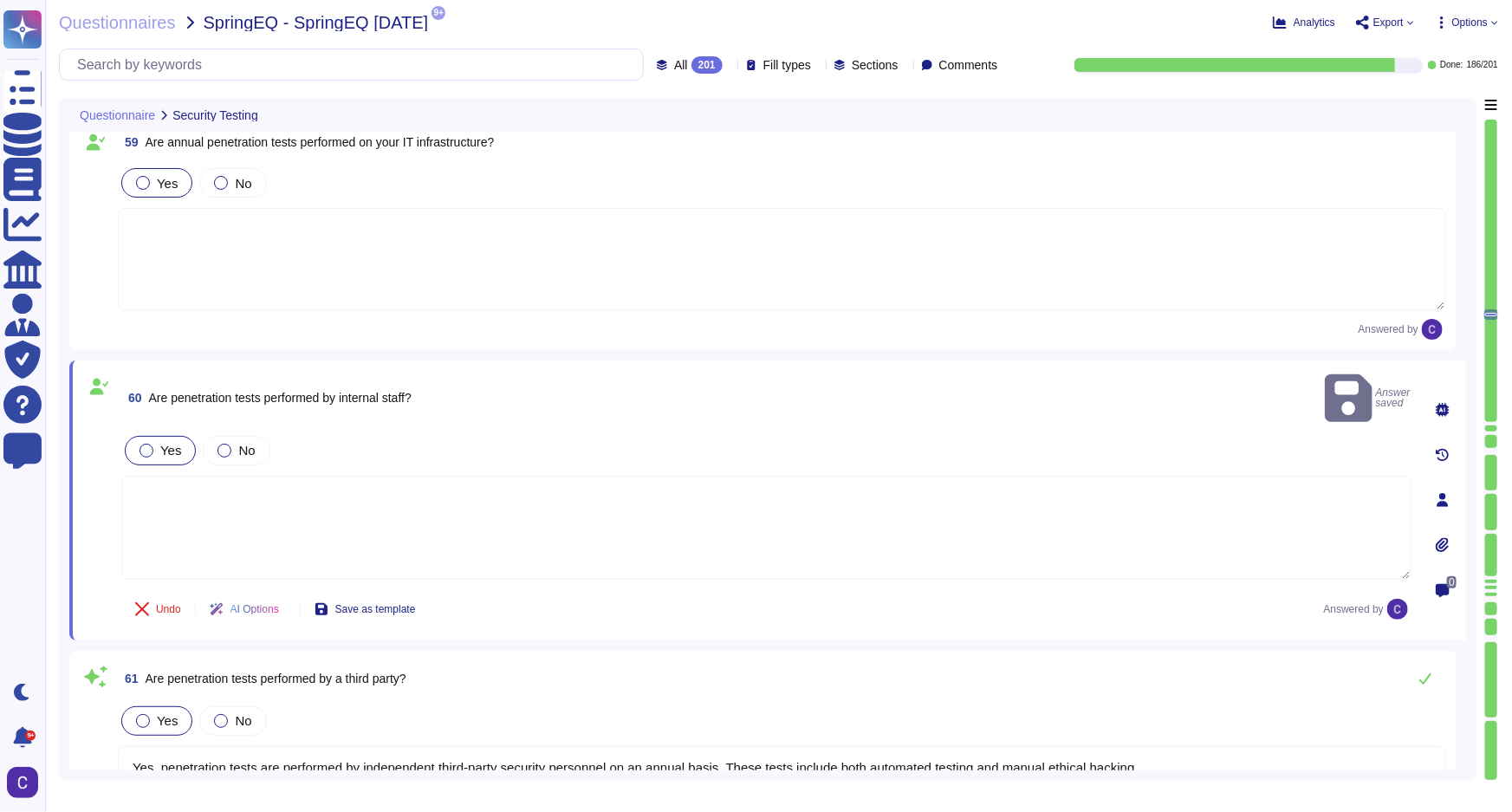
type textarea "Yes, automated vulnerability assessments are performed periodically on producti…"
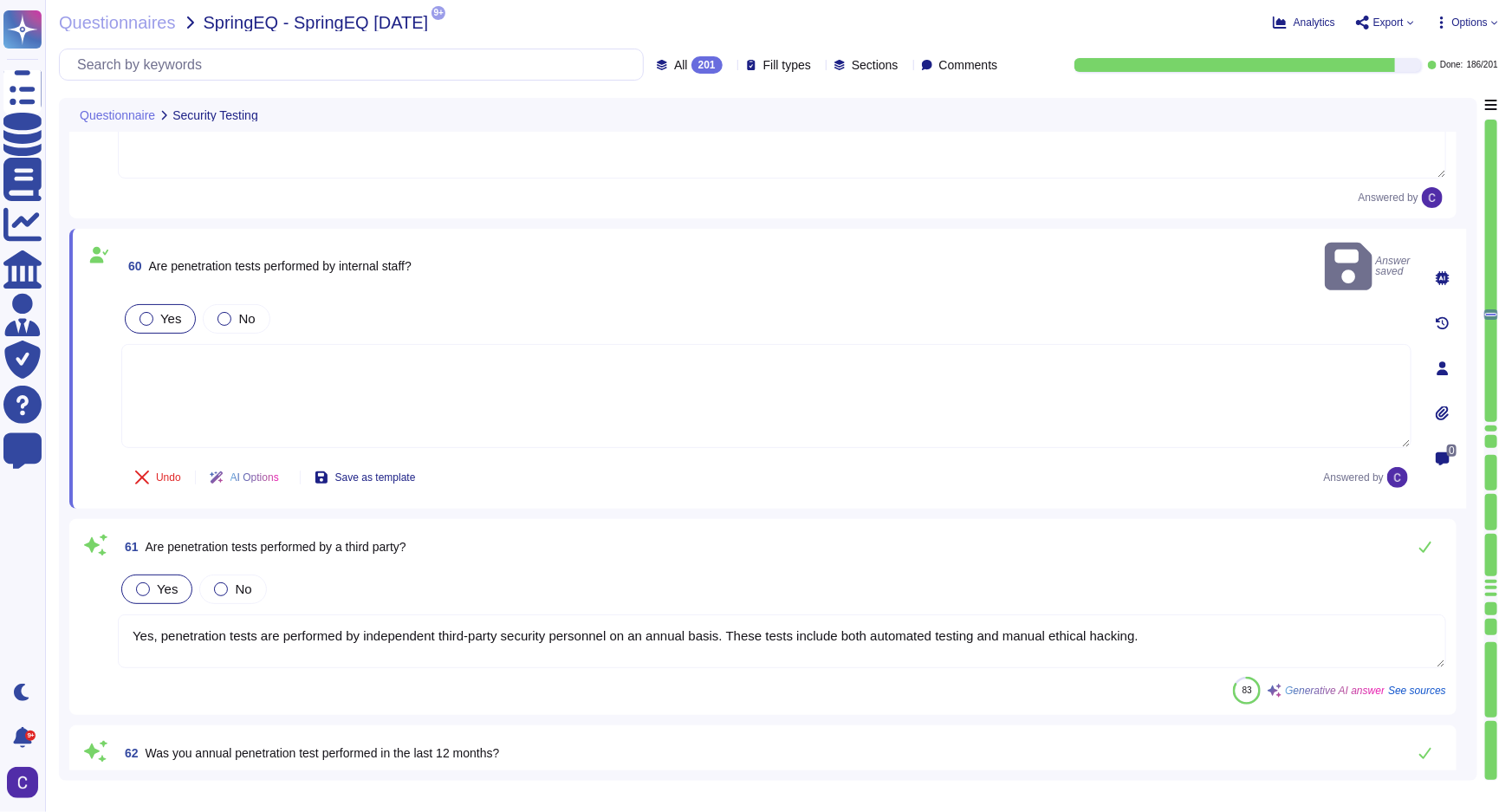
scroll to position [13439, 0]
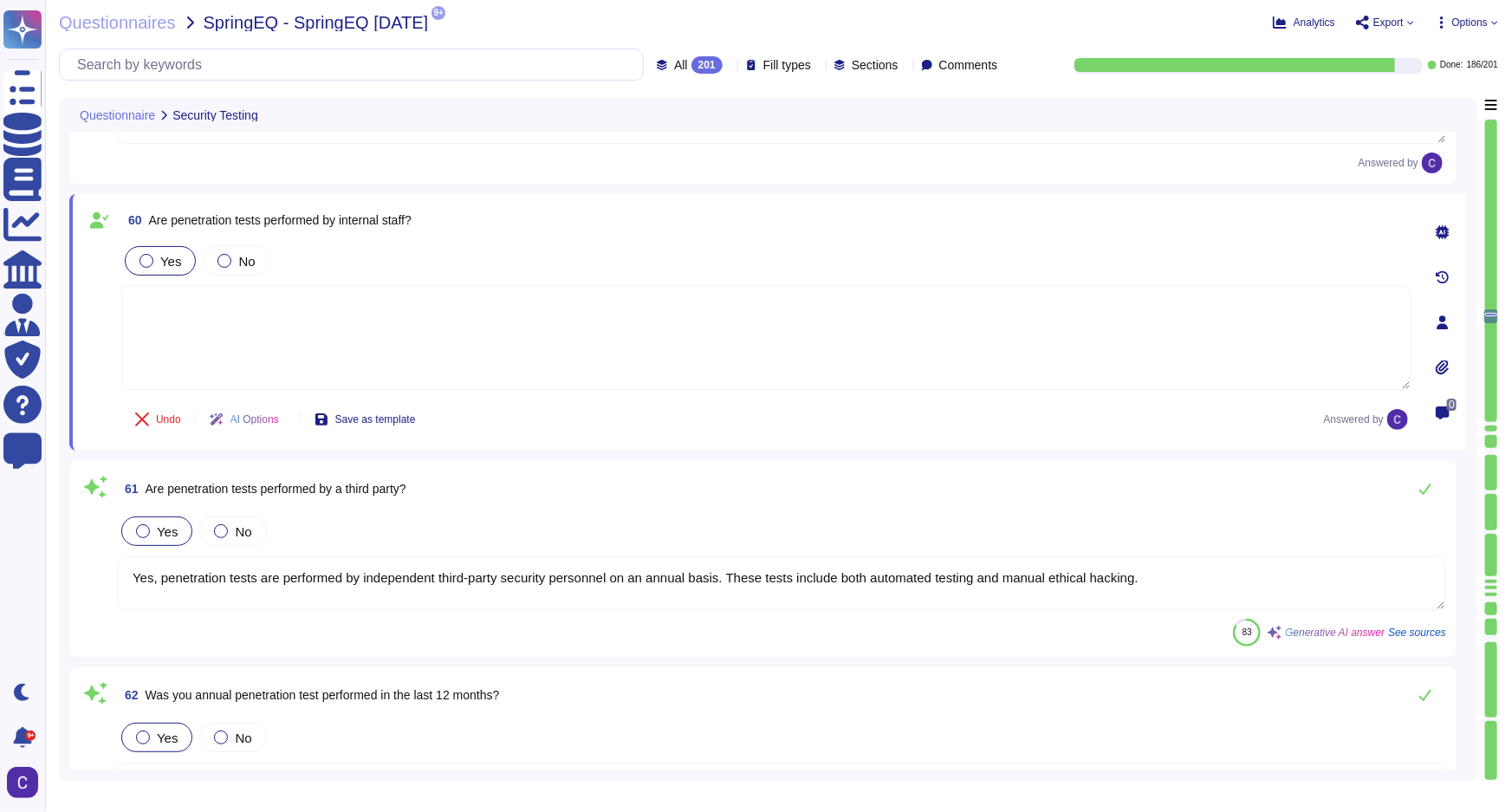
click at [1222, 588] on textarea "Yes, penetration tests are performed by independent third-party security person…" at bounding box center [782, 583] width 1329 height 53
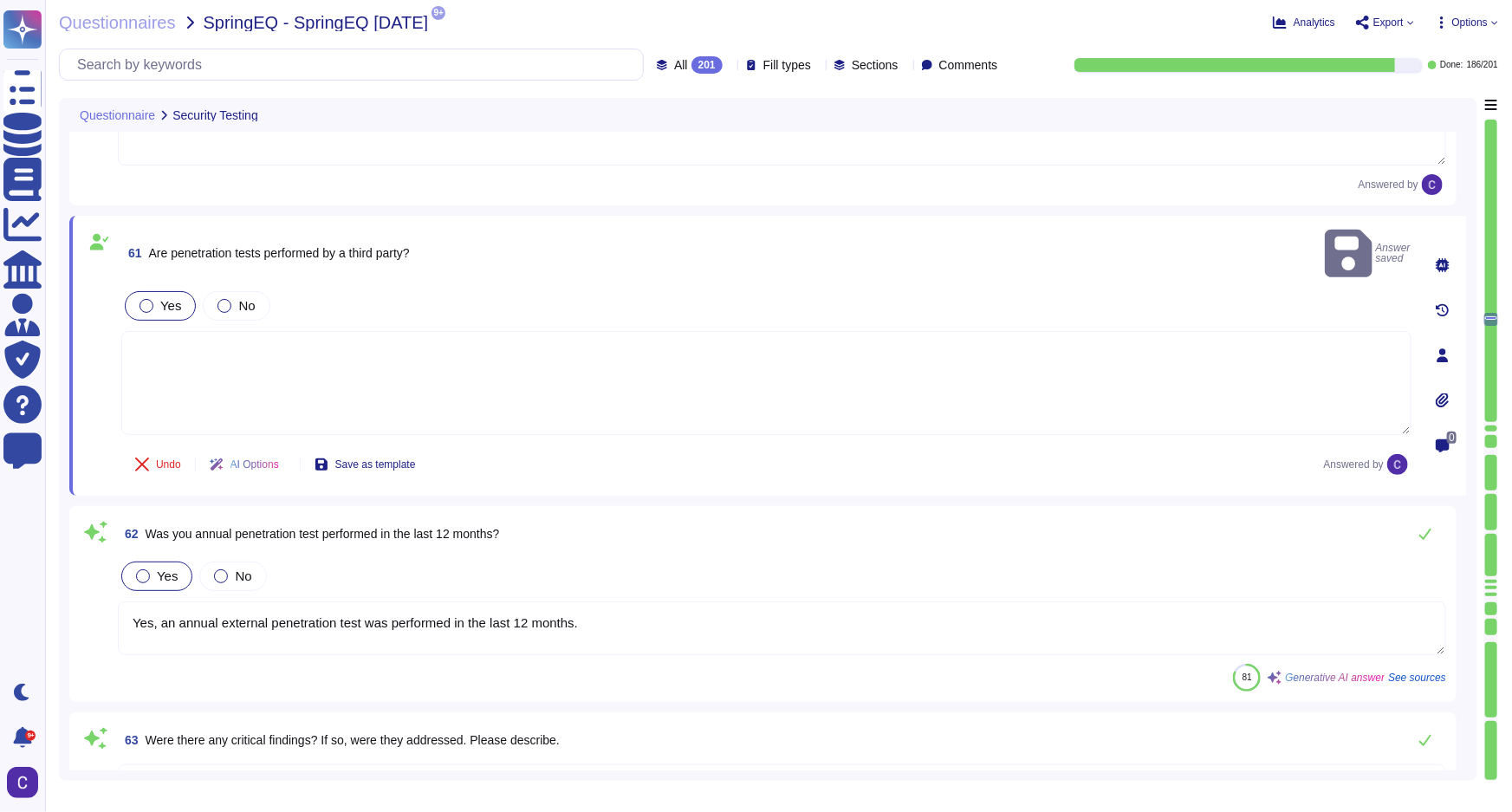
scroll to position [13676, 0]
type textarea "No breaches have occurred within the last 36 months. Critical findings will be …"
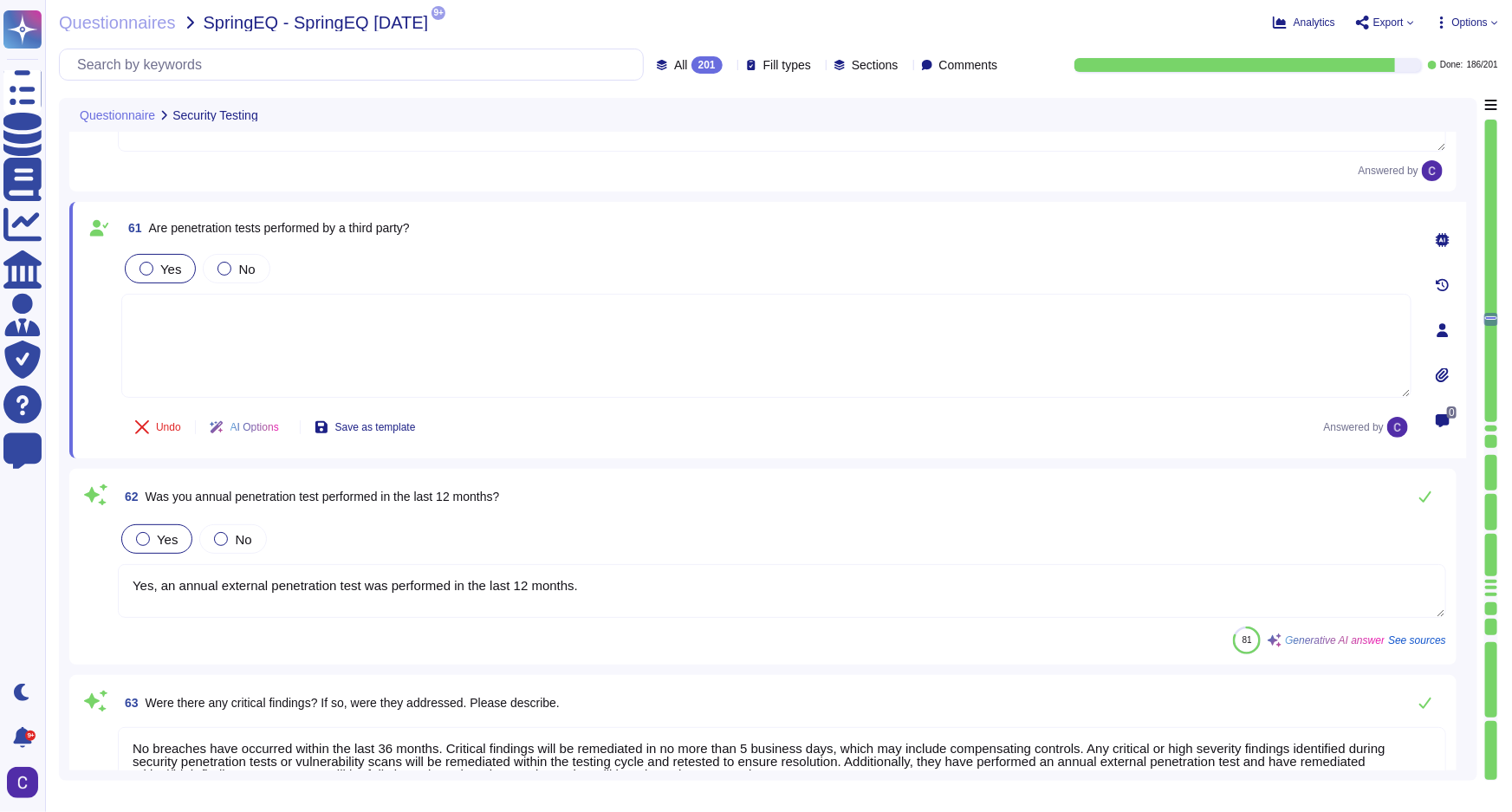
click at [1340, 569] on textarea "Yes, an annual external penetration test was performed in the last 12 months." at bounding box center [782, 590] width 1329 height 53
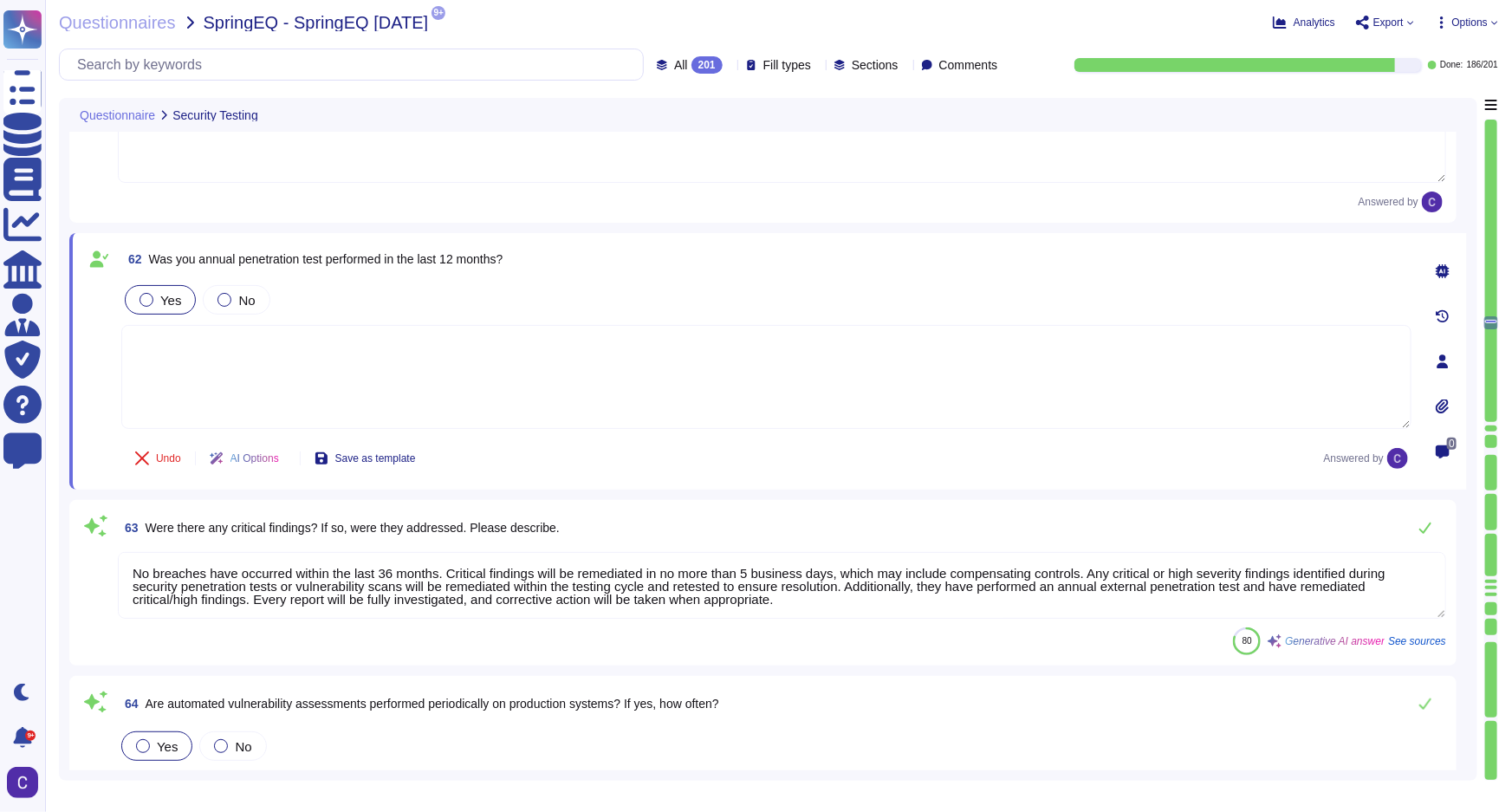
scroll to position [13912, 0]
type textarea "Yes, there is a process in place to identify, report, and correct system vulner…"
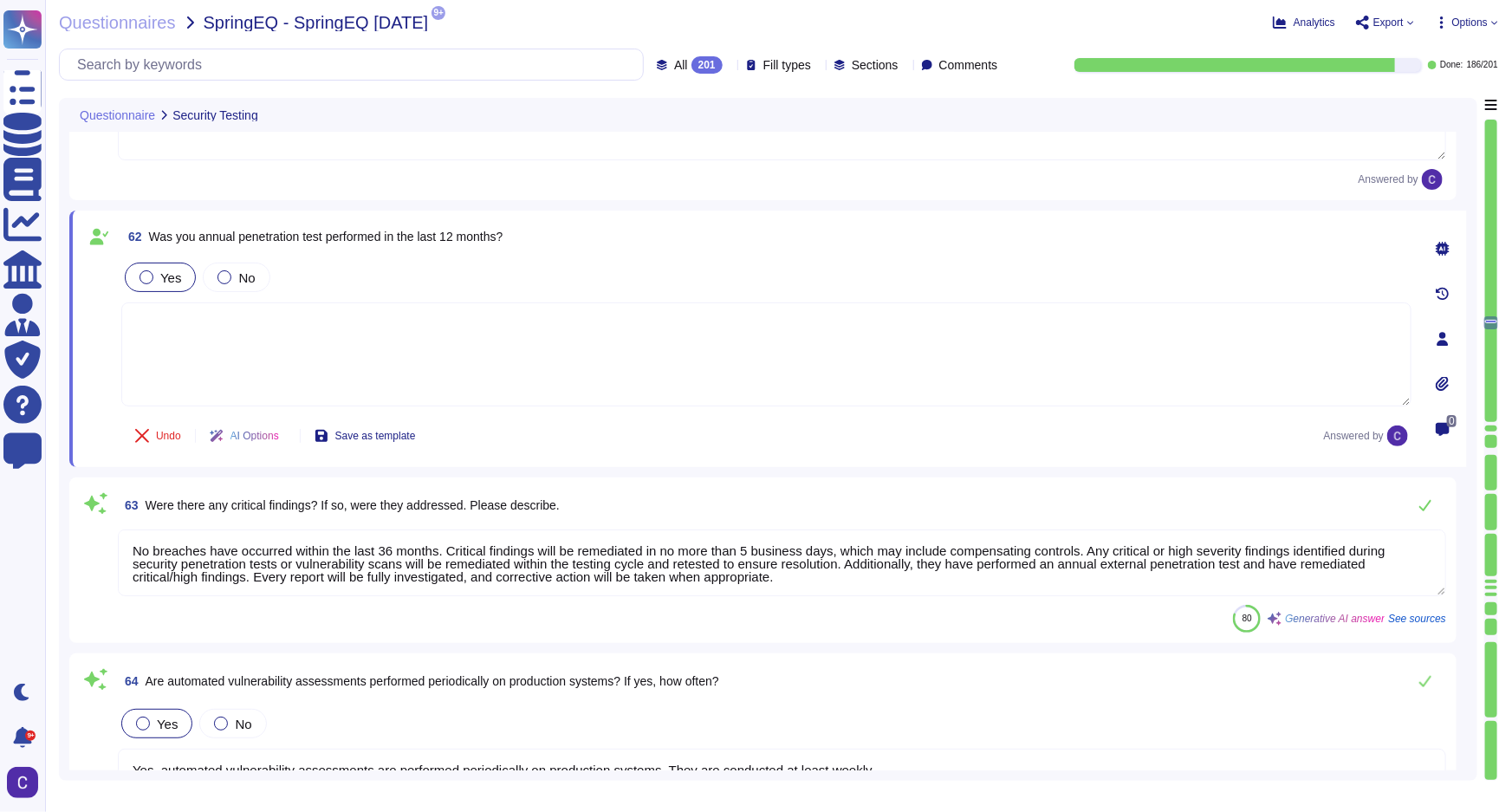
click at [890, 574] on textarea "No breaches have occurred within the last 36 months. Critical findings will be …" at bounding box center [782, 562] width 1329 height 66
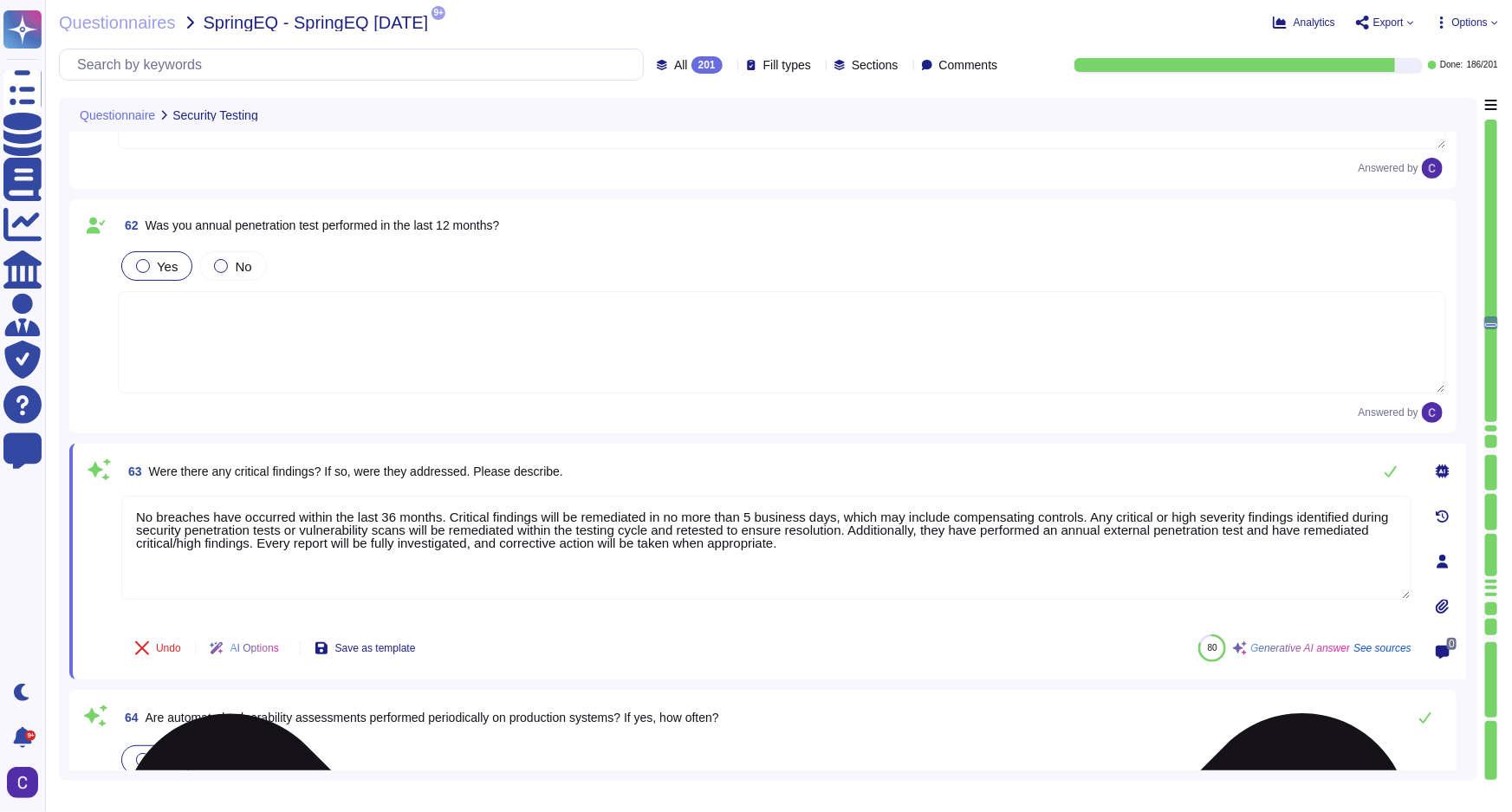
type textarea "Yes, there is a process in place to identify, report, and correct system vulner…"
click at [890, 574] on textarea "No breaches have occurred within the last 36 months. Critical findings will be …" at bounding box center [767, 547] width 1290 height 104
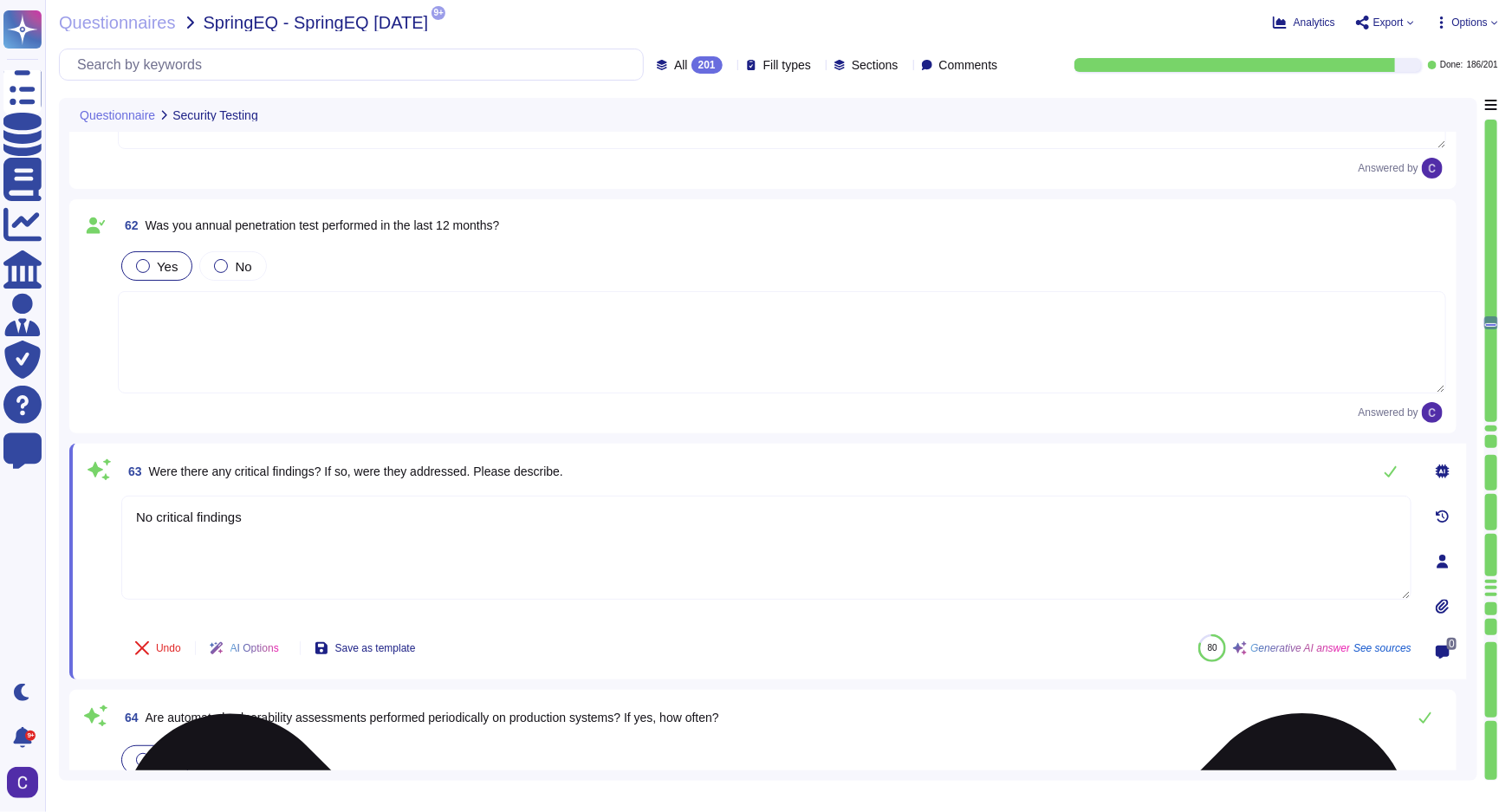
type textarea "No critical findings."
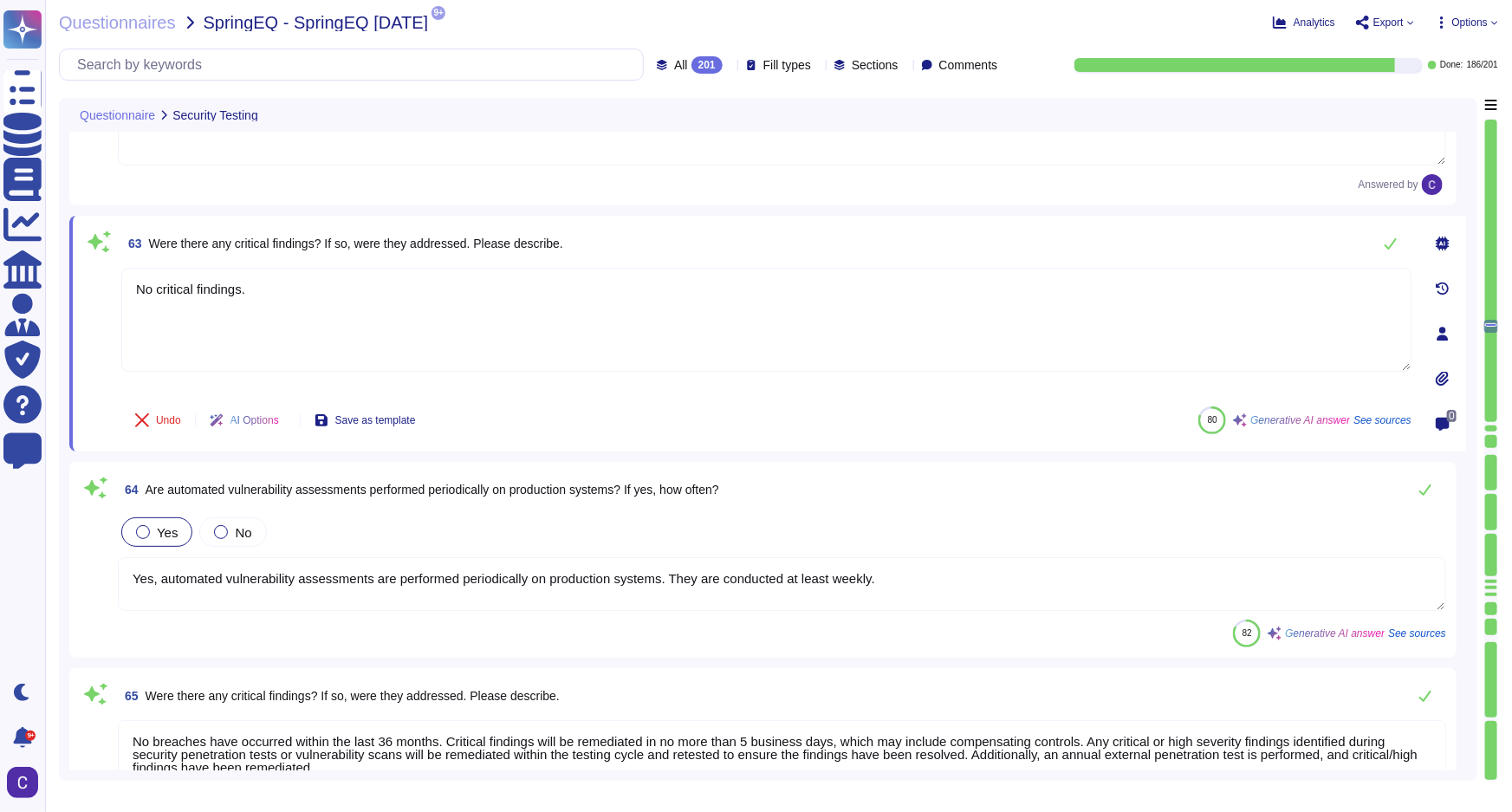
scroll to position [14148, 0]
type textarea "Yes, an Incident Response Plan is in place, maintained, and approved by senior …"
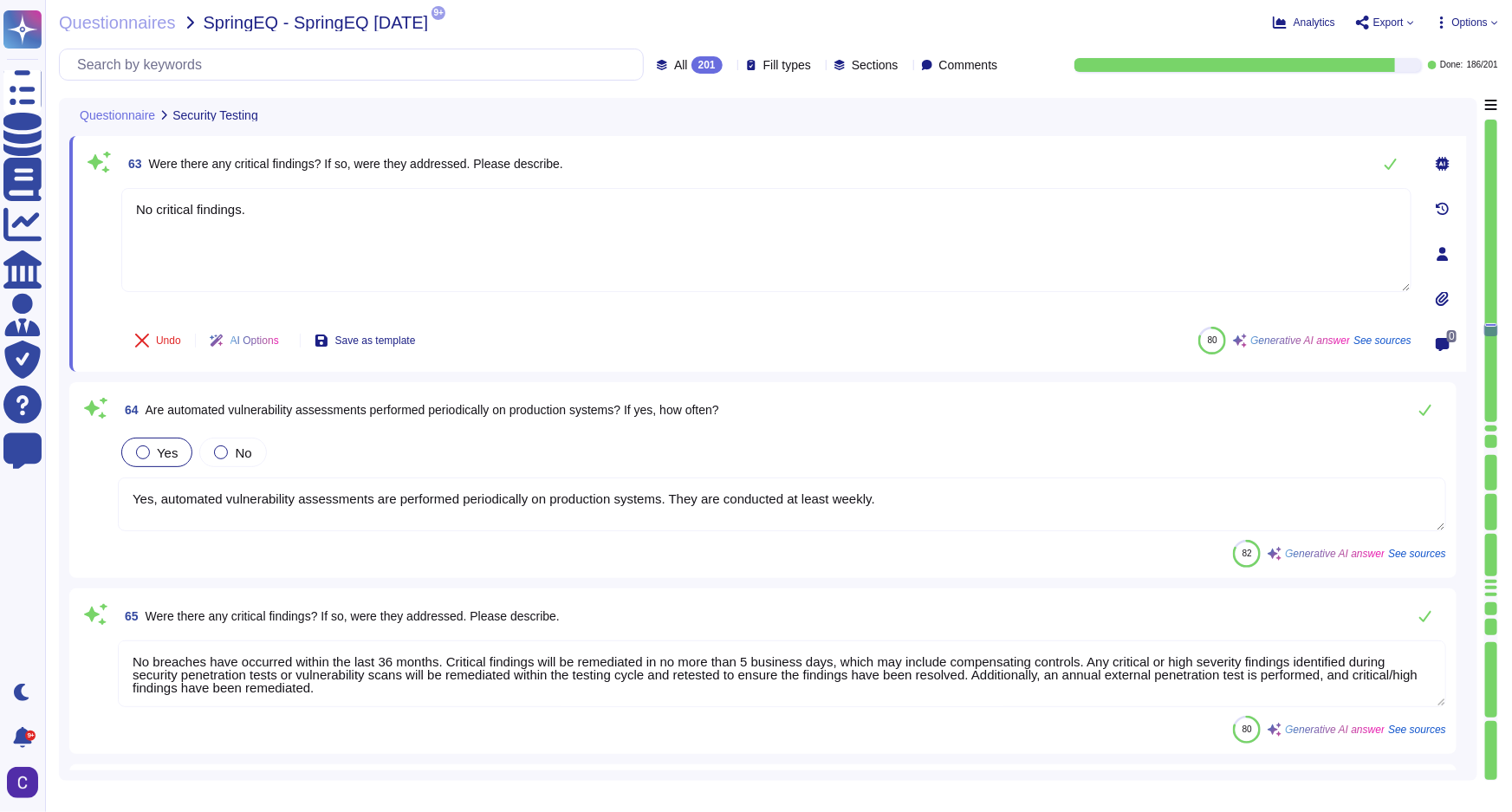
type textarea "Yes, there is a documented incident handling process in place that is commensur…"
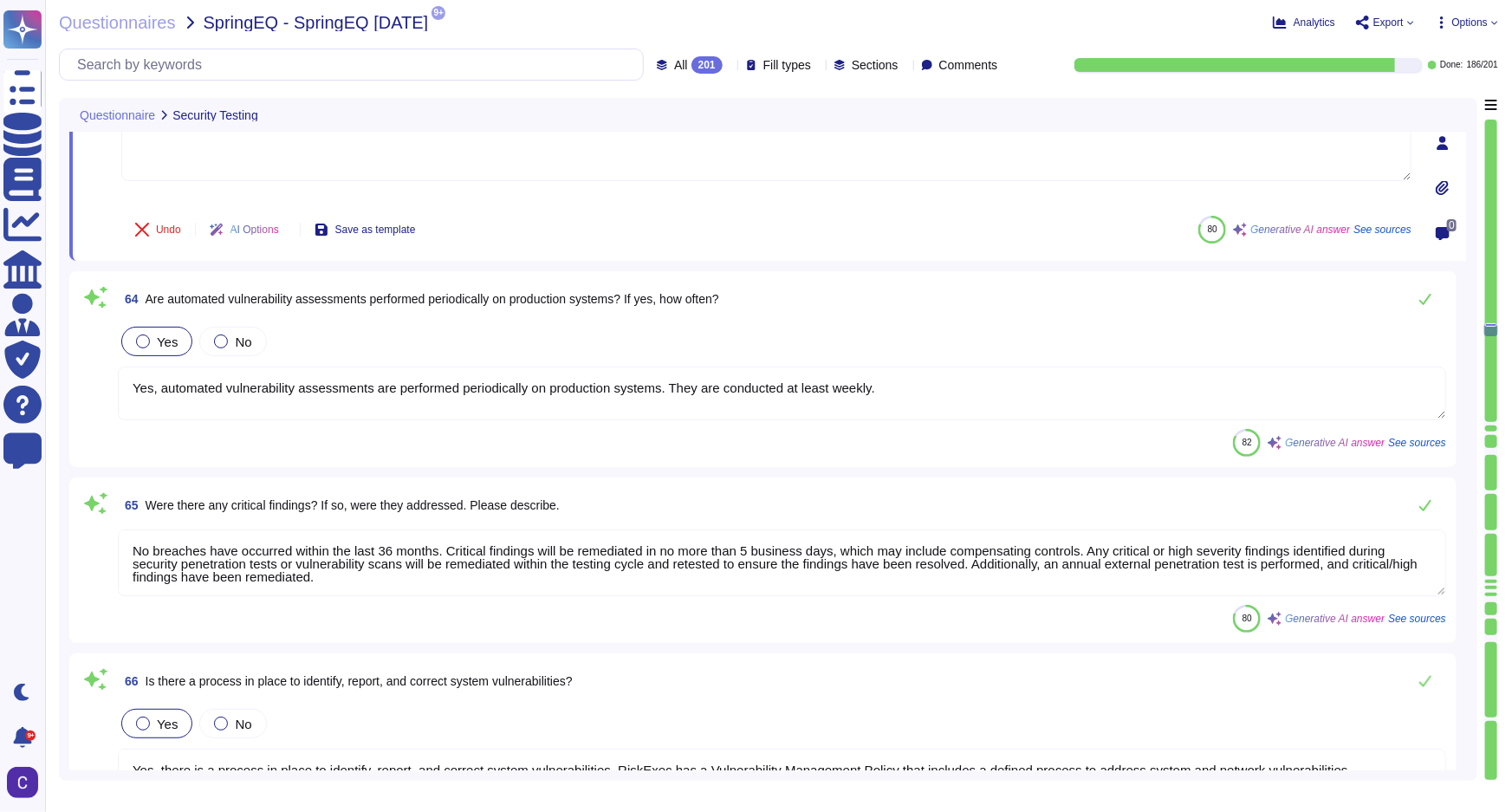
scroll to position [14385, 0]
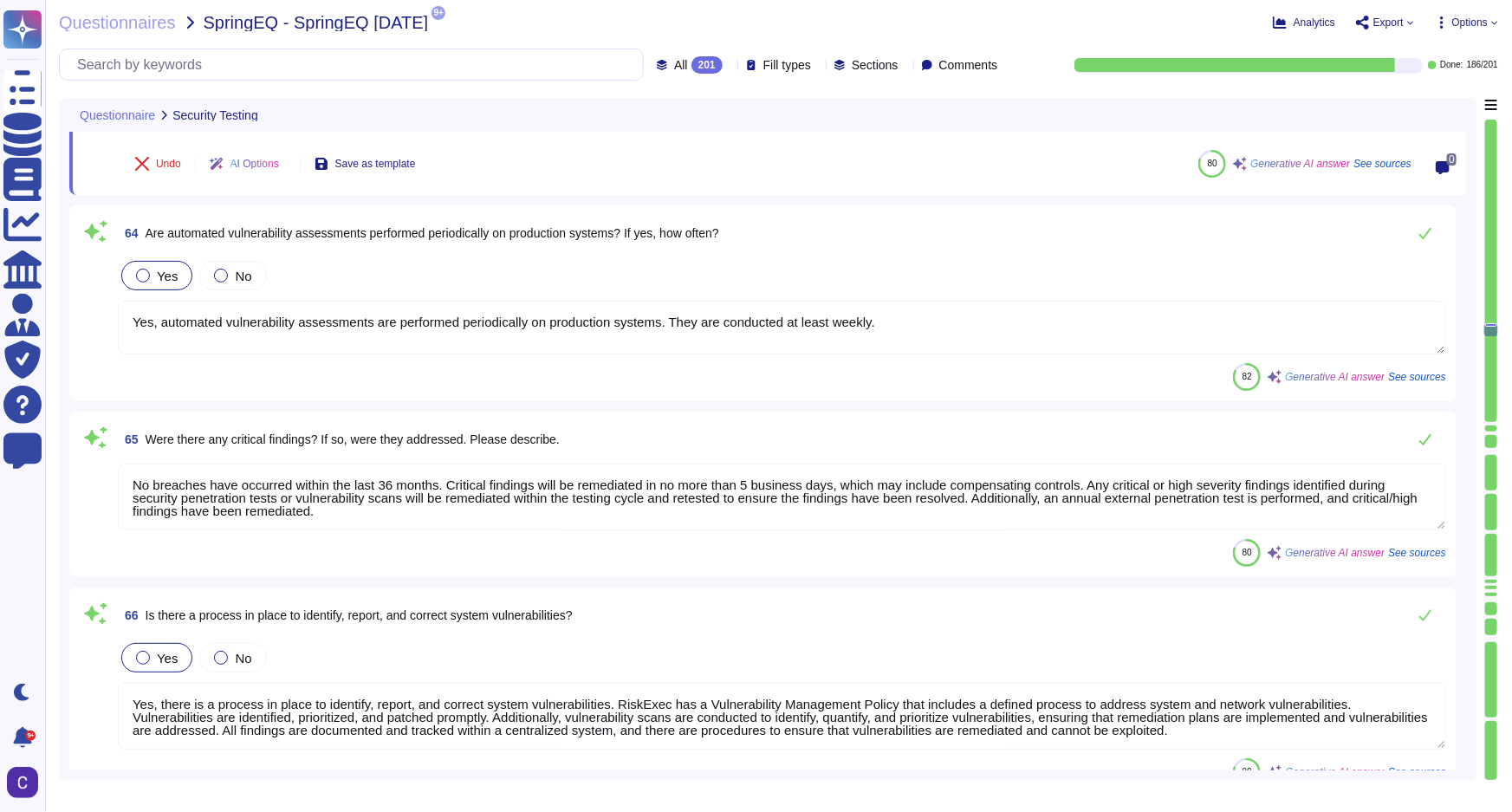
type textarea "No critical findings."
click at [423, 501] on textarea "No breaches have occurred within the last 36 months. Critical findings will be …" at bounding box center [782, 496] width 1329 height 66
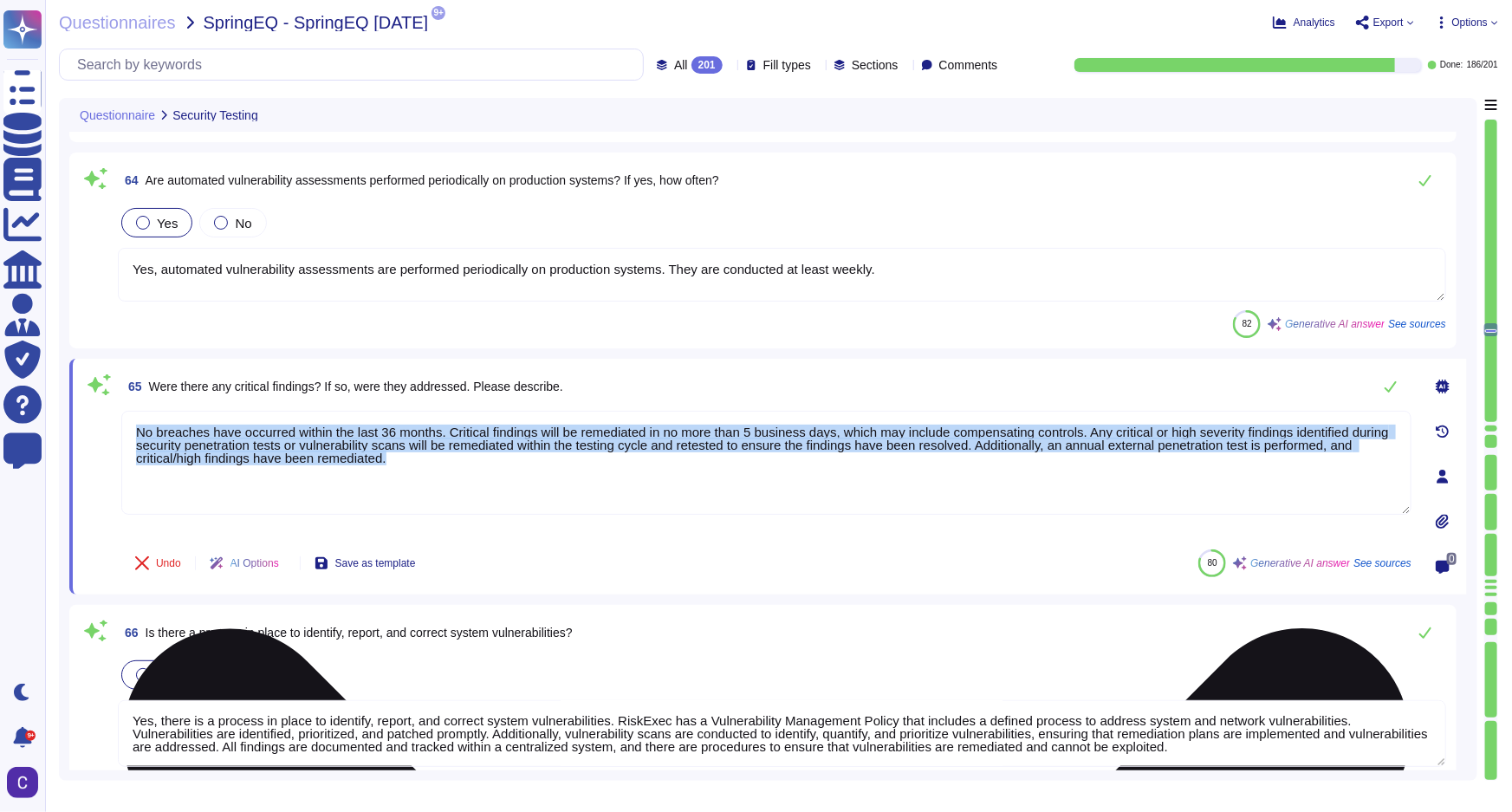
click at [423, 501] on div "No breaches have occurred within the last 36 months. Critical findings will be …" at bounding box center [767, 473] width 1290 height 125
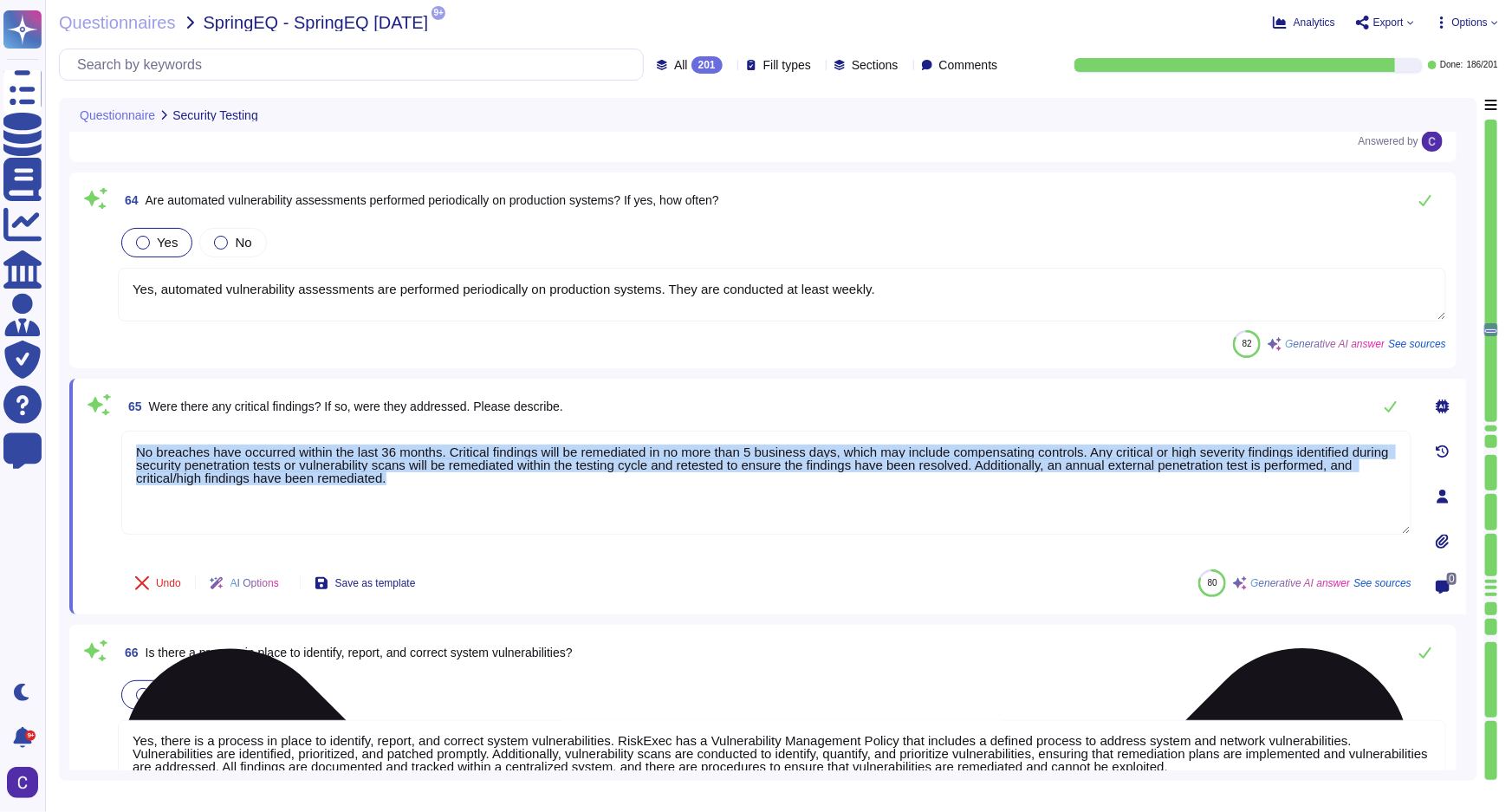
type textarea "Yes, there is a documented incident handling process in place that is commensur…"
type textarea "No breaches have occurred within the last 36 months, and no significant inciden…"
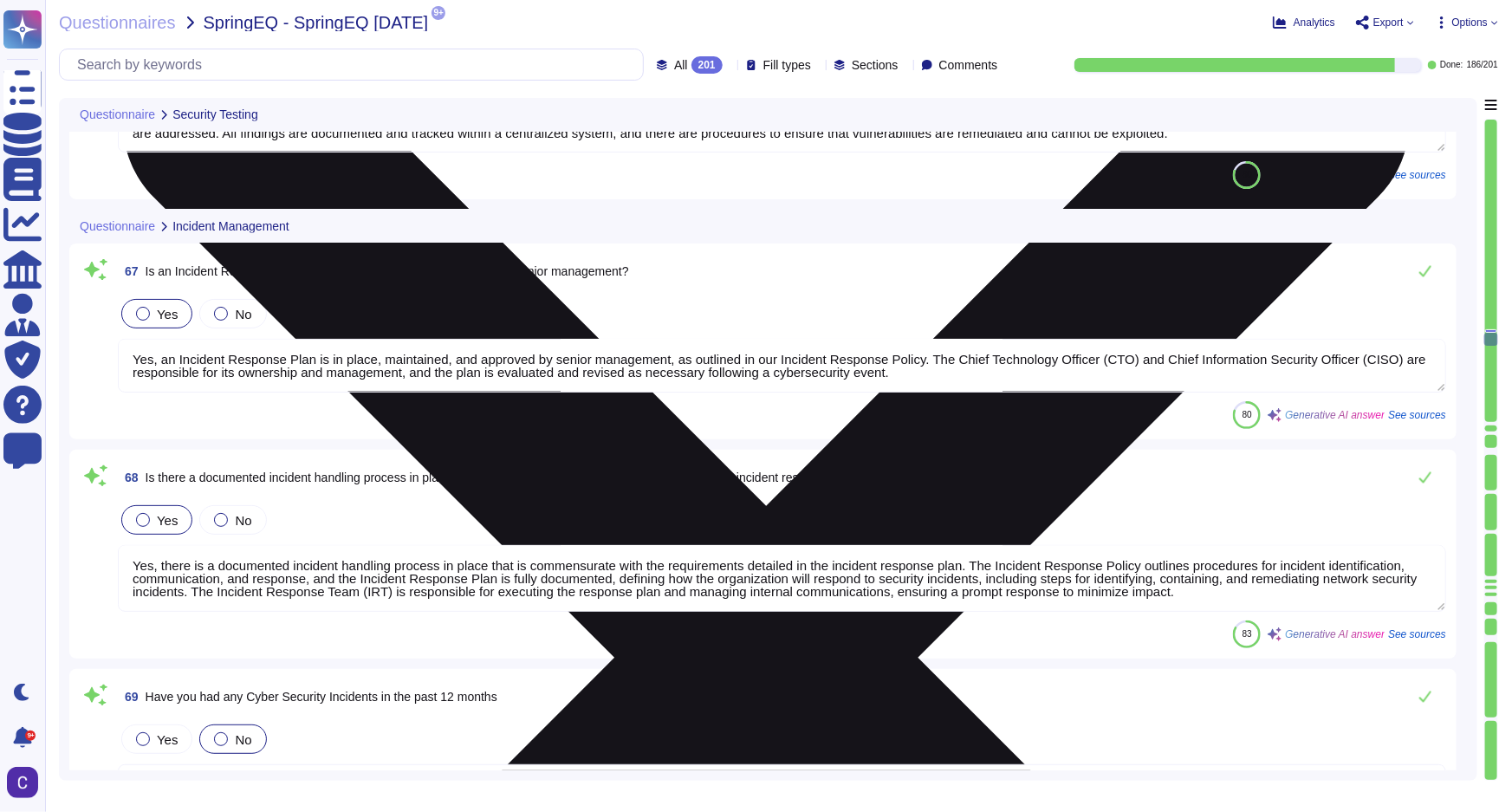
type textarea "Yes, incidents are tracked via Atlassian Jira and documented utilizing a provid…"
type textarea "Yes, personnel are required to report all real or potential security incidents …"
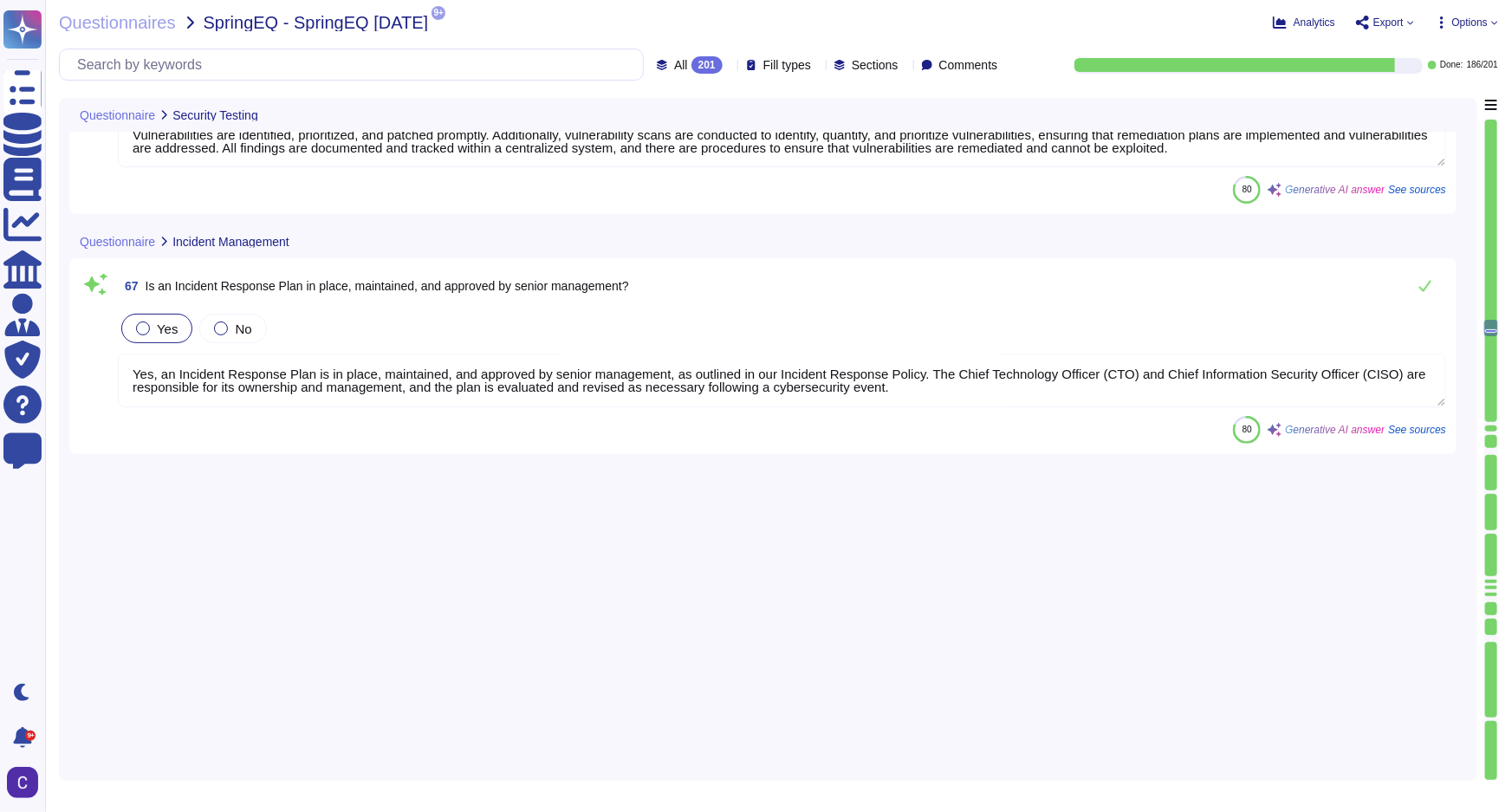
type textarea "No critical findings."
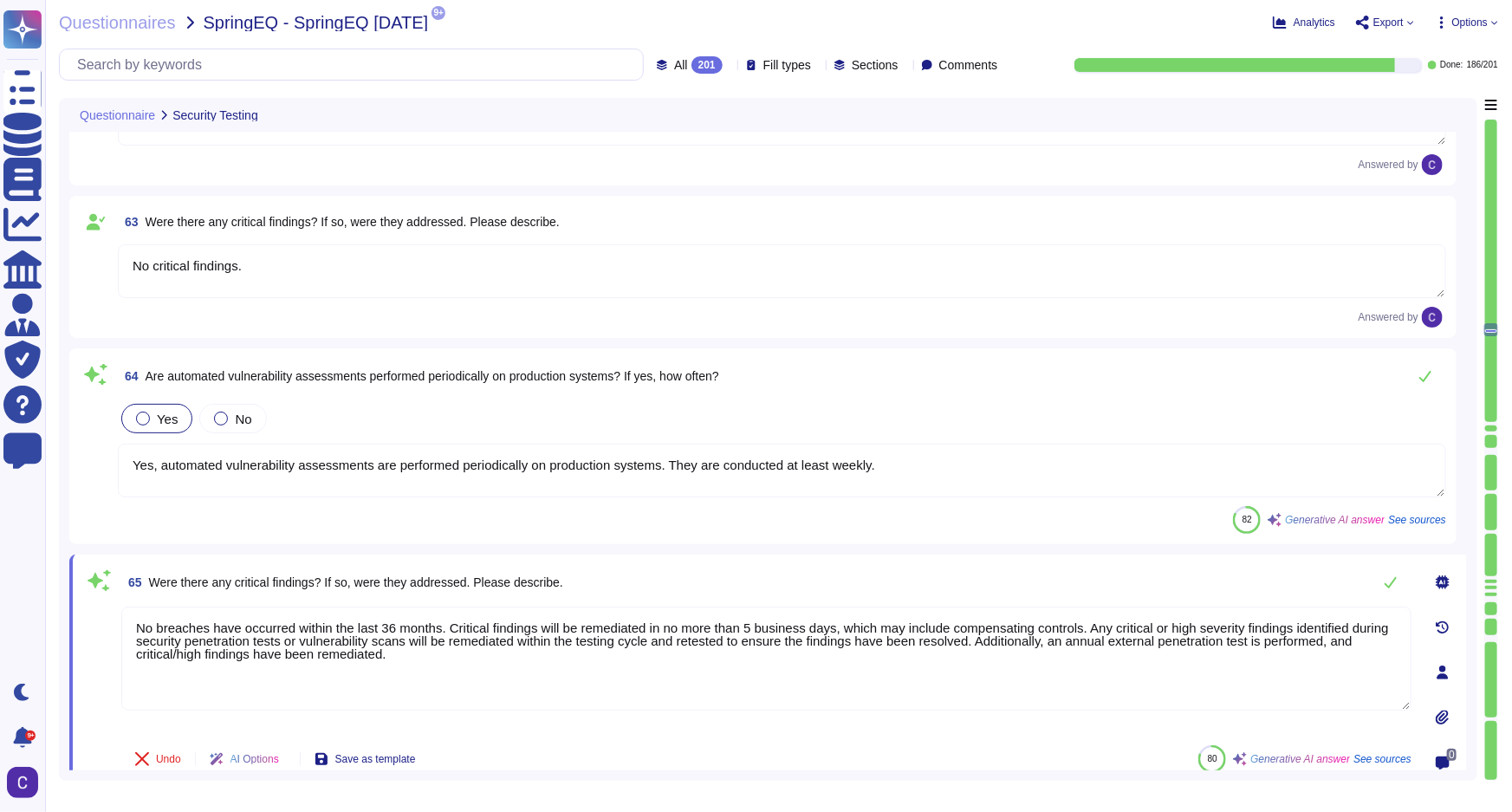
type textarea "Yes, there is a documented incident handling process in place that is commensur…"
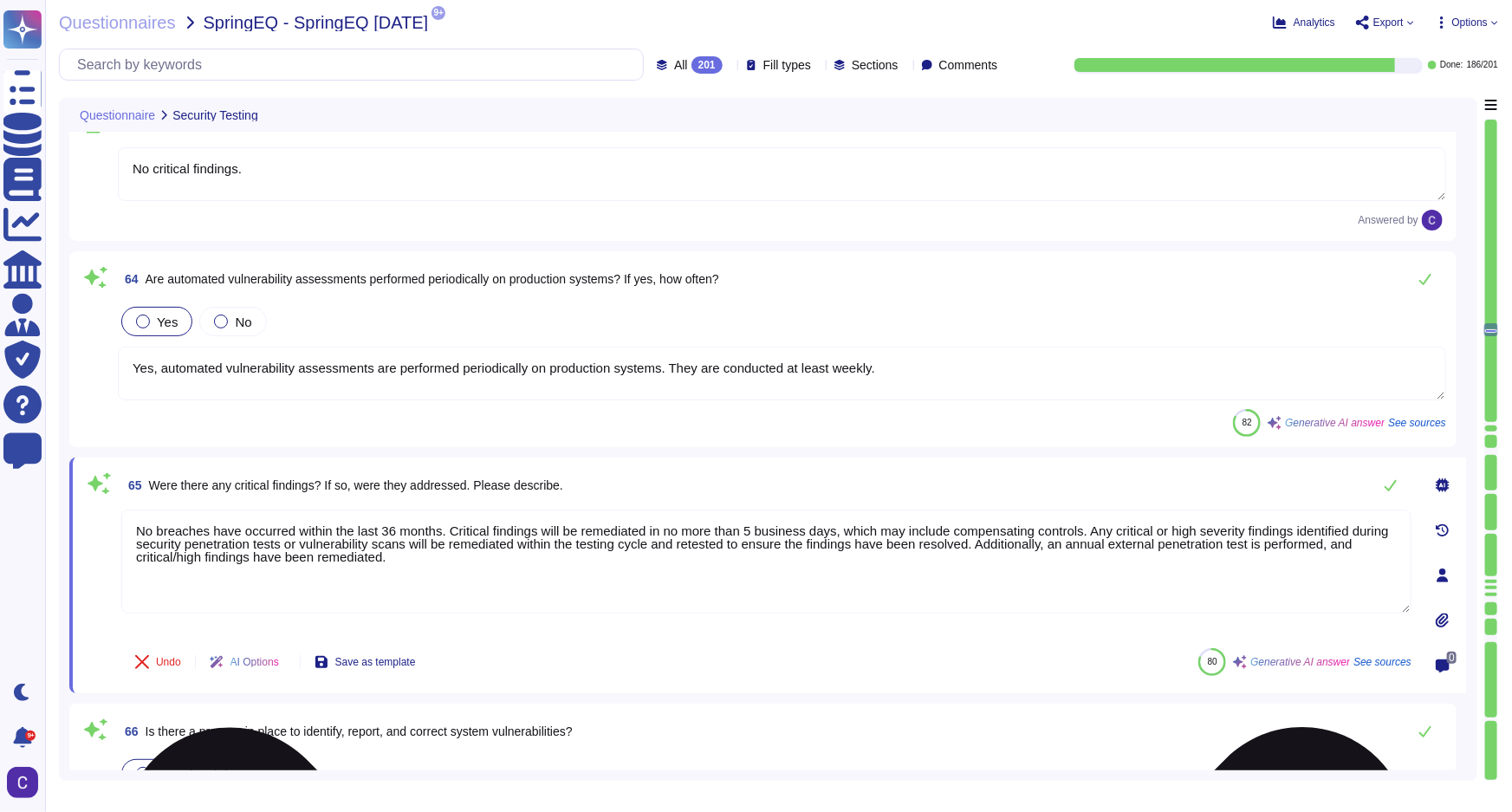
scroll to position [14101, 0]
click at [438, 564] on textarea "No breaches have occurred within the last 36 months. Critical findings will be …" at bounding box center [767, 560] width 1290 height 104
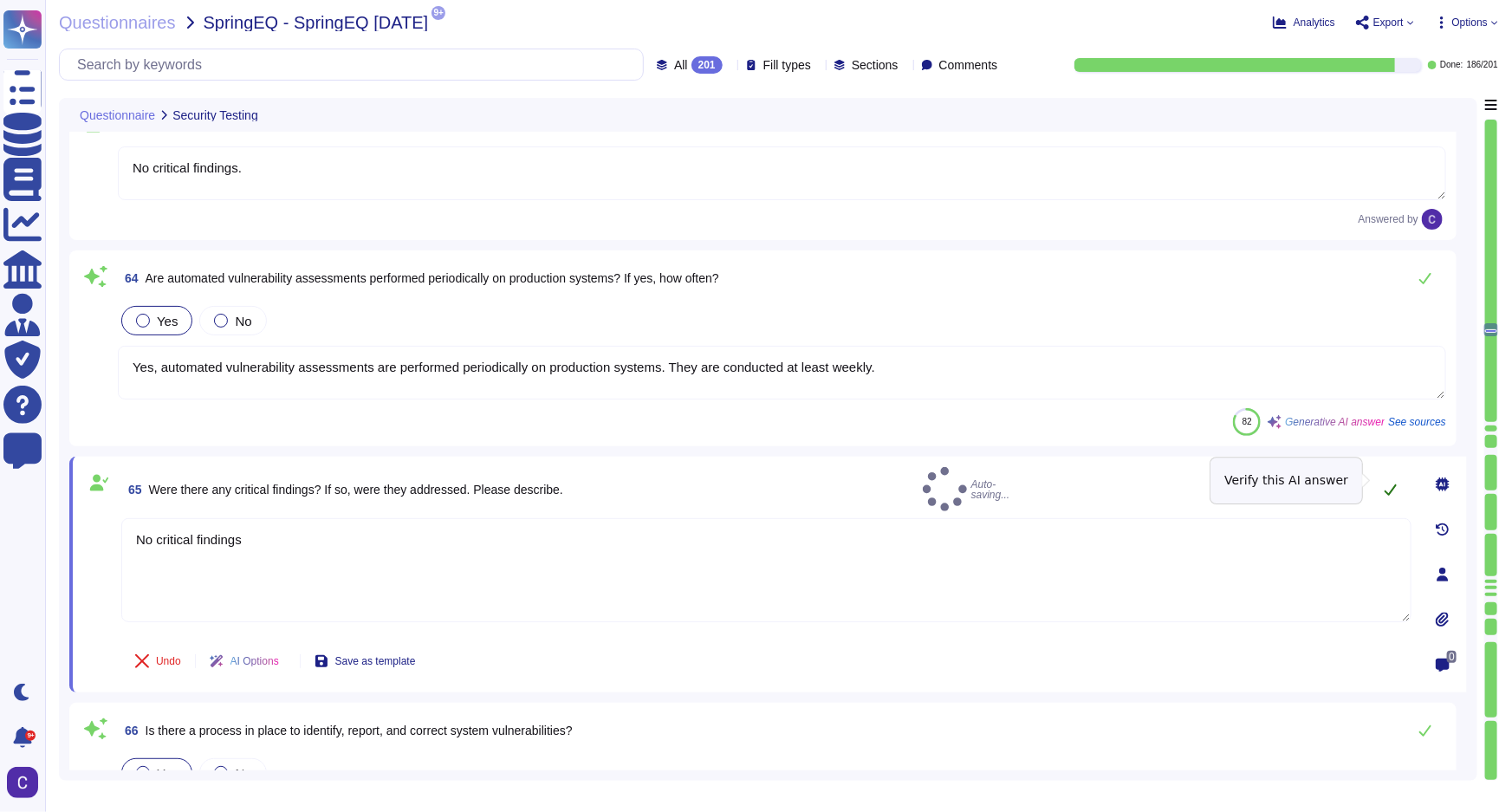
click at [1390, 485] on icon at bounding box center [1391, 490] width 12 height 11
type textarea "No critical findings"
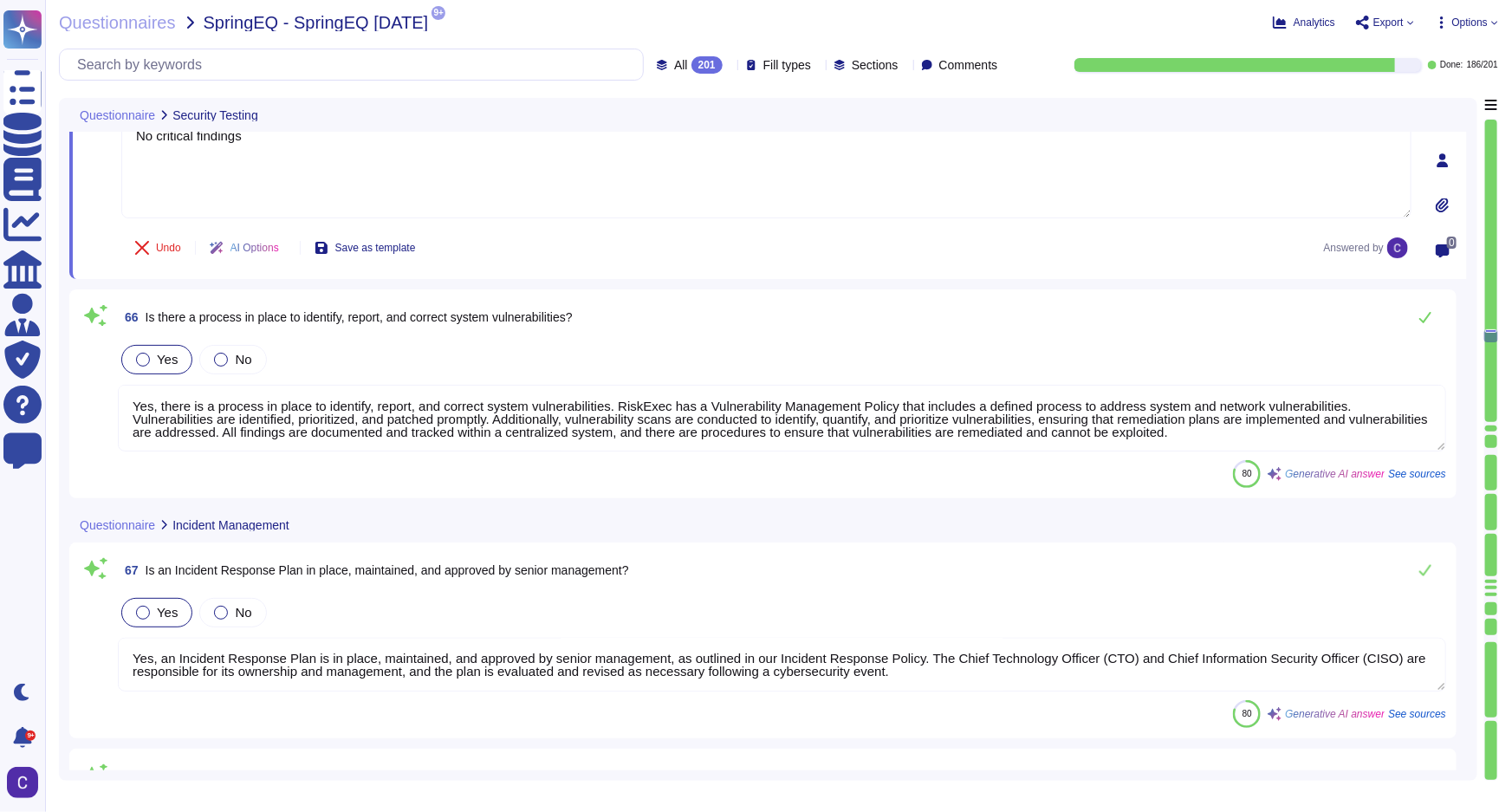
scroll to position [14493, 0]
type textarea "No breaches have occurred within the last 36 months, and no significant inciden…"
type textarea "Yes, incidents are tracked via Atlassian Jira and documented utilizing a provid…"
drag, startPoint x: 1071, startPoint y: 622, endPoint x: 903, endPoint y: 513, distance: 200.3
click at [903, 513] on div "Questionnaire Incident Management" at bounding box center [646, 522] width 1155 height 34
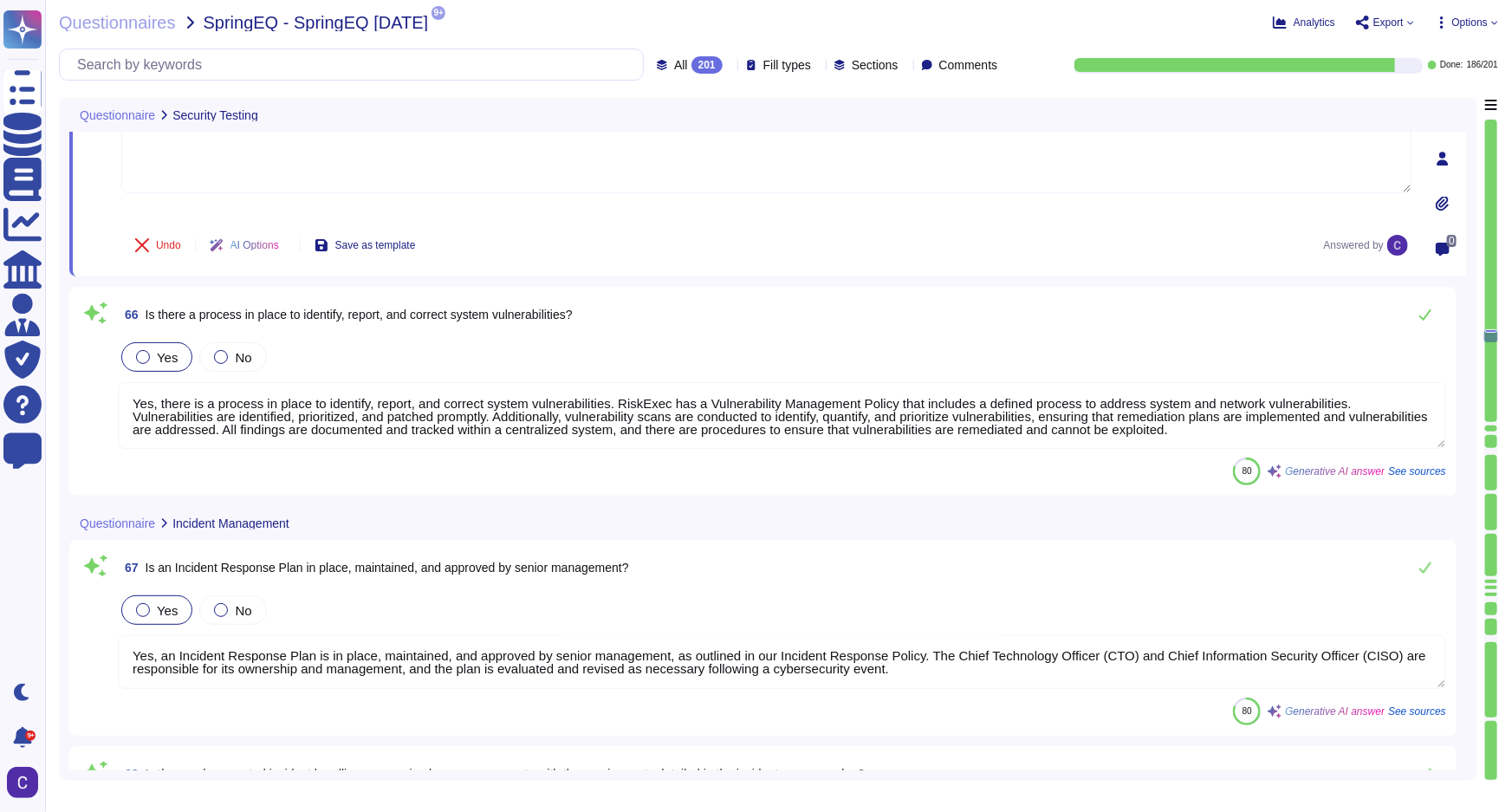
click at [1327, 414] on textarea "Yes, there is a process in place to identify, report, and correct system vulner…" at bounding box center [782, 414] width 1329 height 66
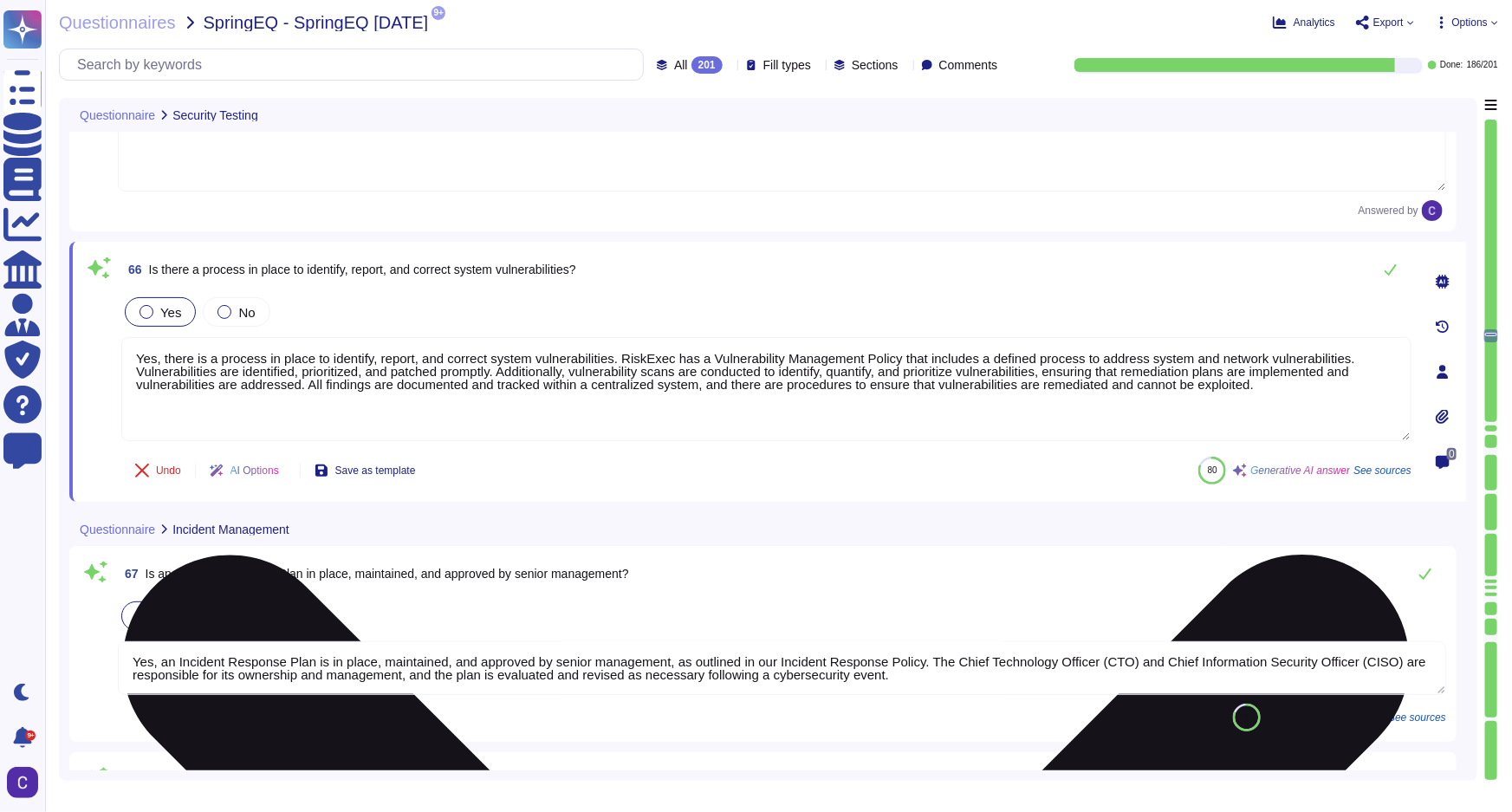
type textarea "Yes, incidents are tracked via Atlassian Jira and documented utilizing a provid…"
click at [1389, 345] on textarea "Yes, there is a process in place to identify, report, and correct system vulner…" at bounding box center [767, 389] width 1290 height 104
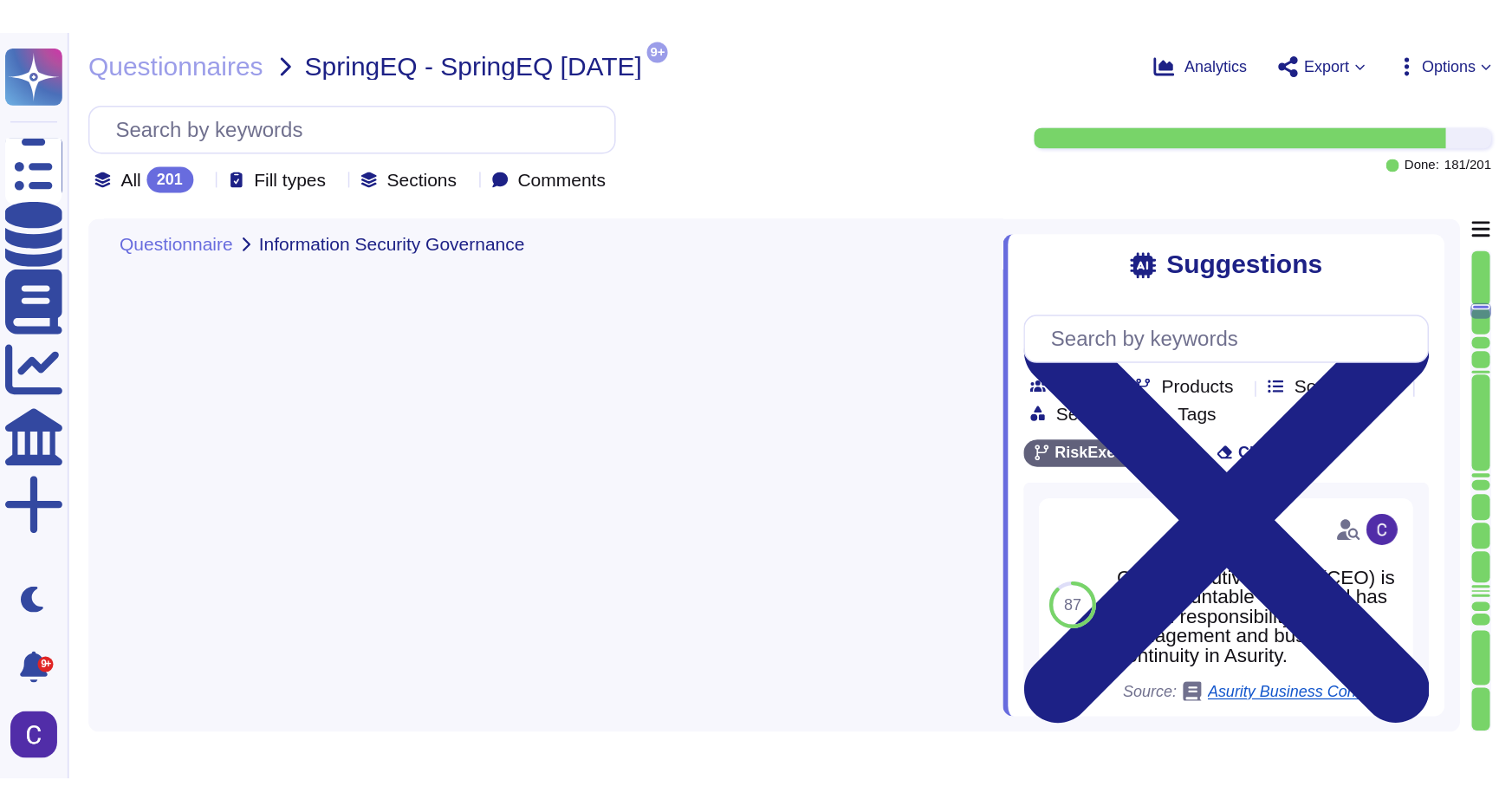
type textarea "Yes, identified issues are supported by remediation plans that are documented a…"
type textarea "Yes, internal security staff receive system security alerts, advisories, and di…"
type textarea "Yes, a Risk Management Policy is in place, maintained, and reviewed annually by…"
type textarea "Yes, an annual Risk Assessment has been conducted in the past 12 months, with t…"
type textarea "No breaches have occurred within the last 36 months. Critical findings will be …"
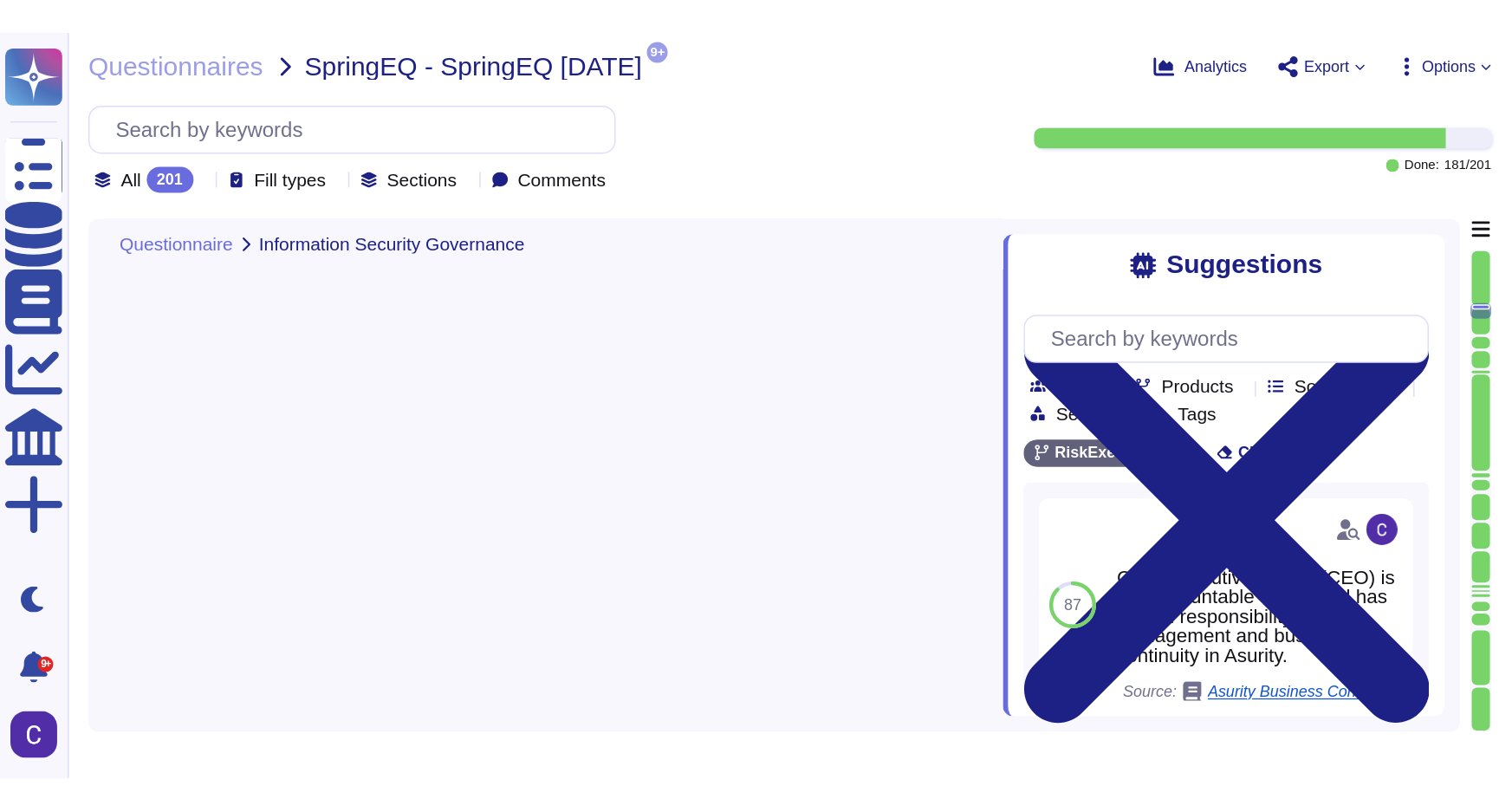
type textarea "Yes, a formal process is in place to remediate findings from security and priva…"
type textarea "Yes, there is an Asset Management Policy in place at Asurity. It applies to all…"
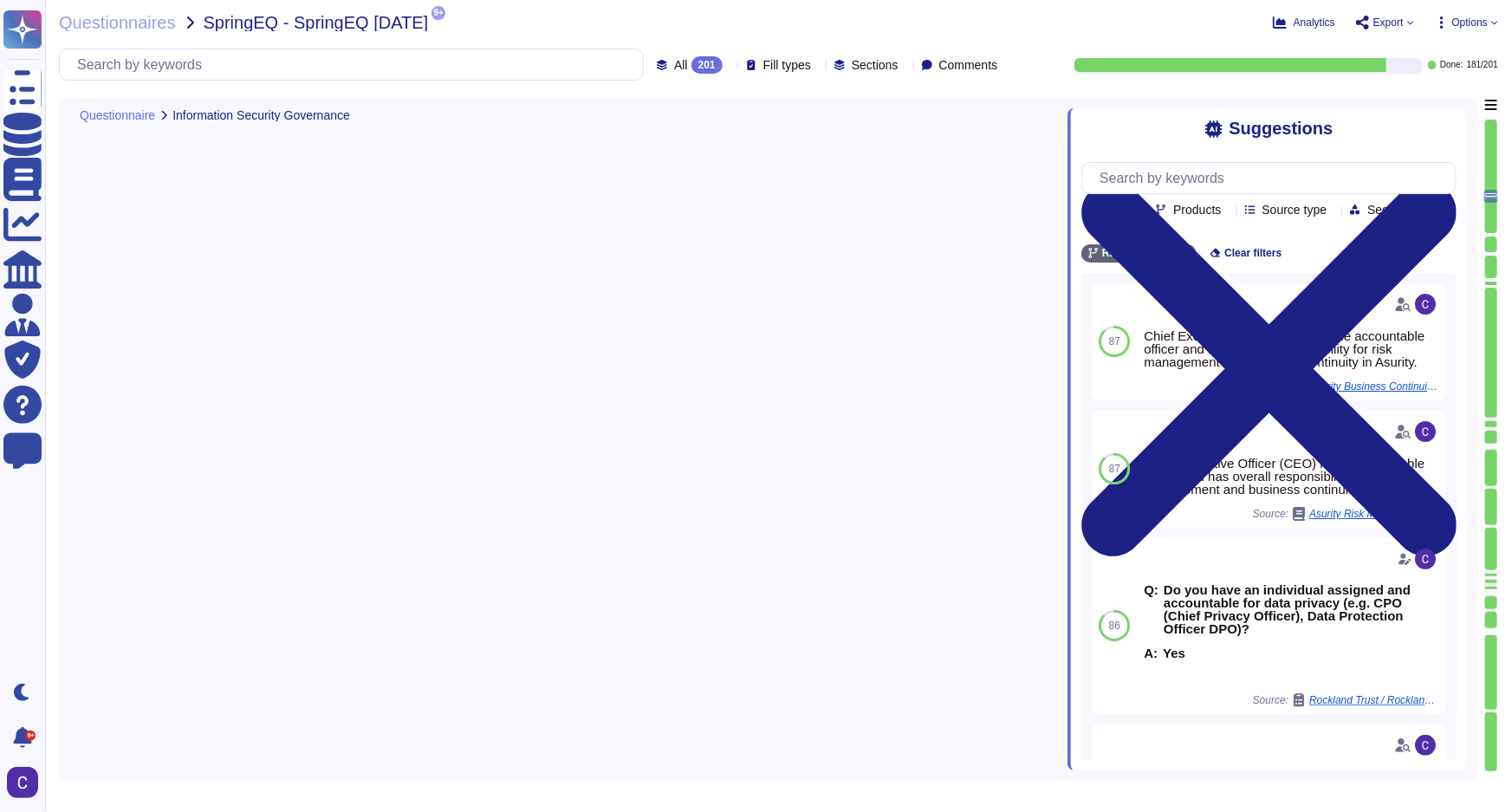
scroll to position [5096, 0]
